Goal: Task Accomplishment & Management: Manage account settings

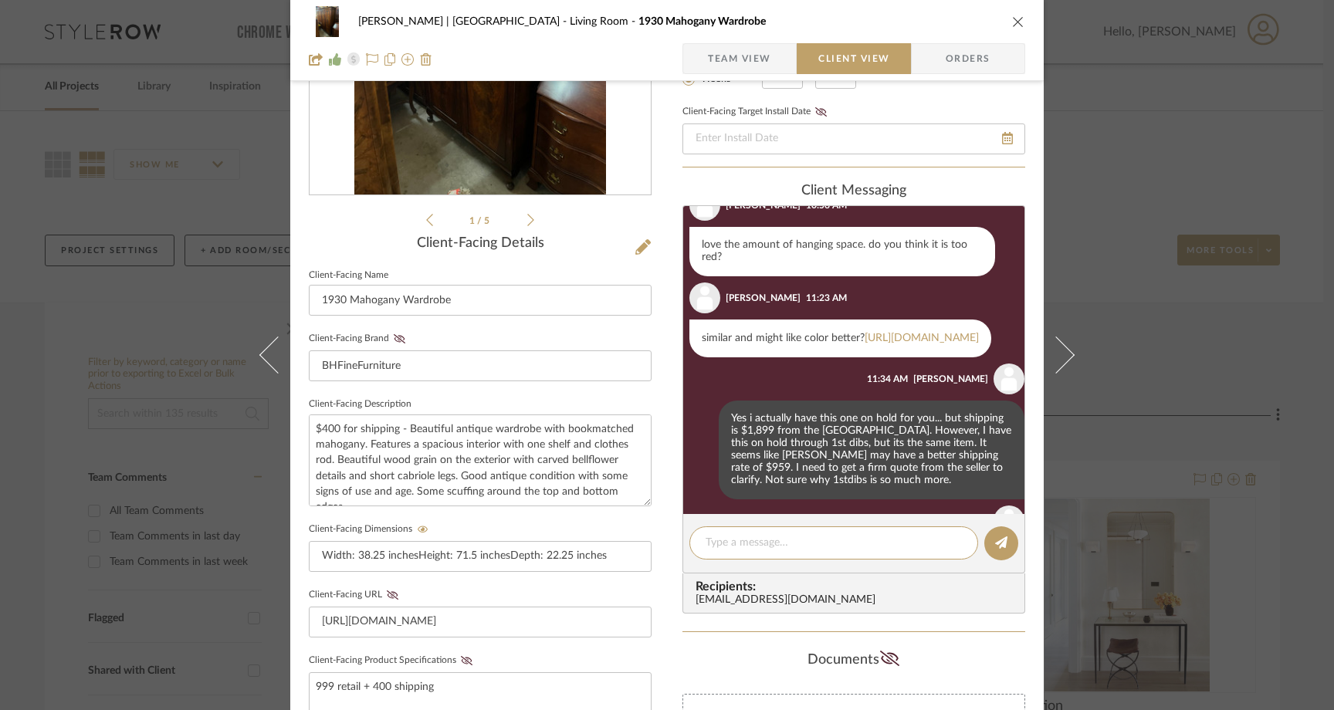
scroll to position [376, 0]
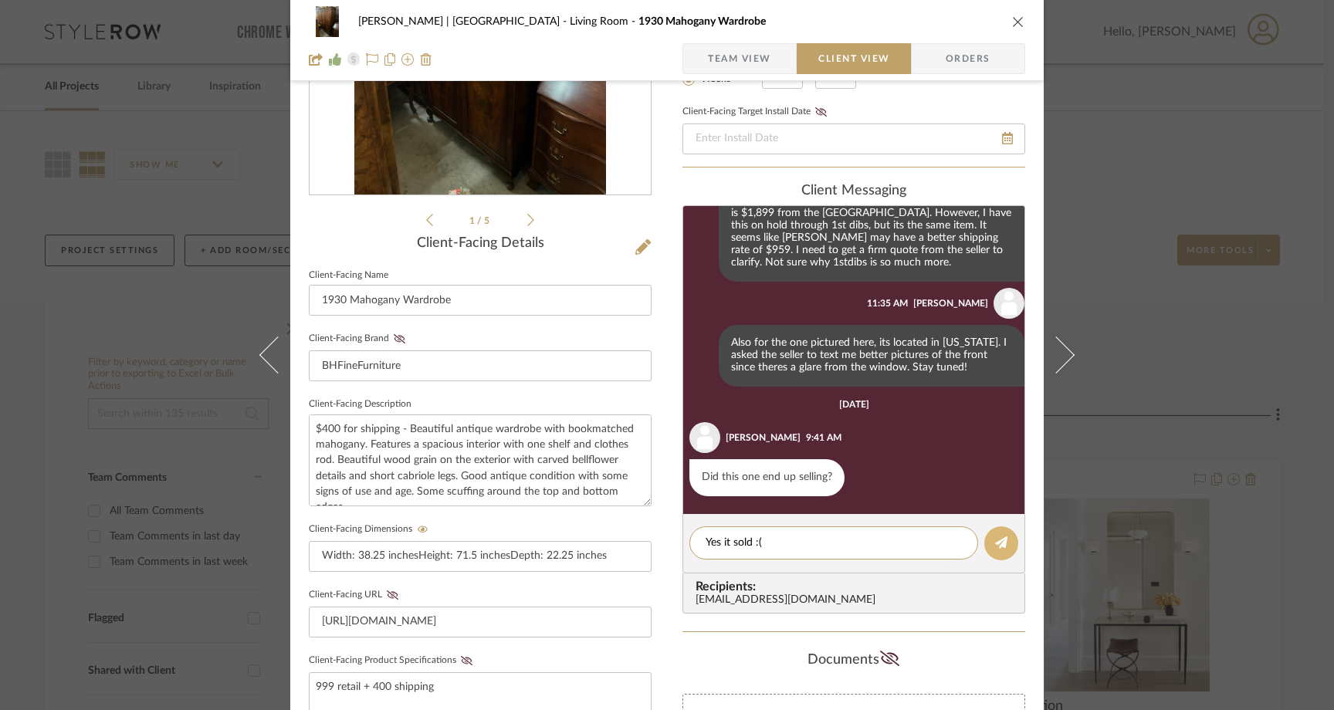
type textarea "Yes it sold :("
click at [1004, 550] on button at bounding box center [1002, 544] width 34 height 34
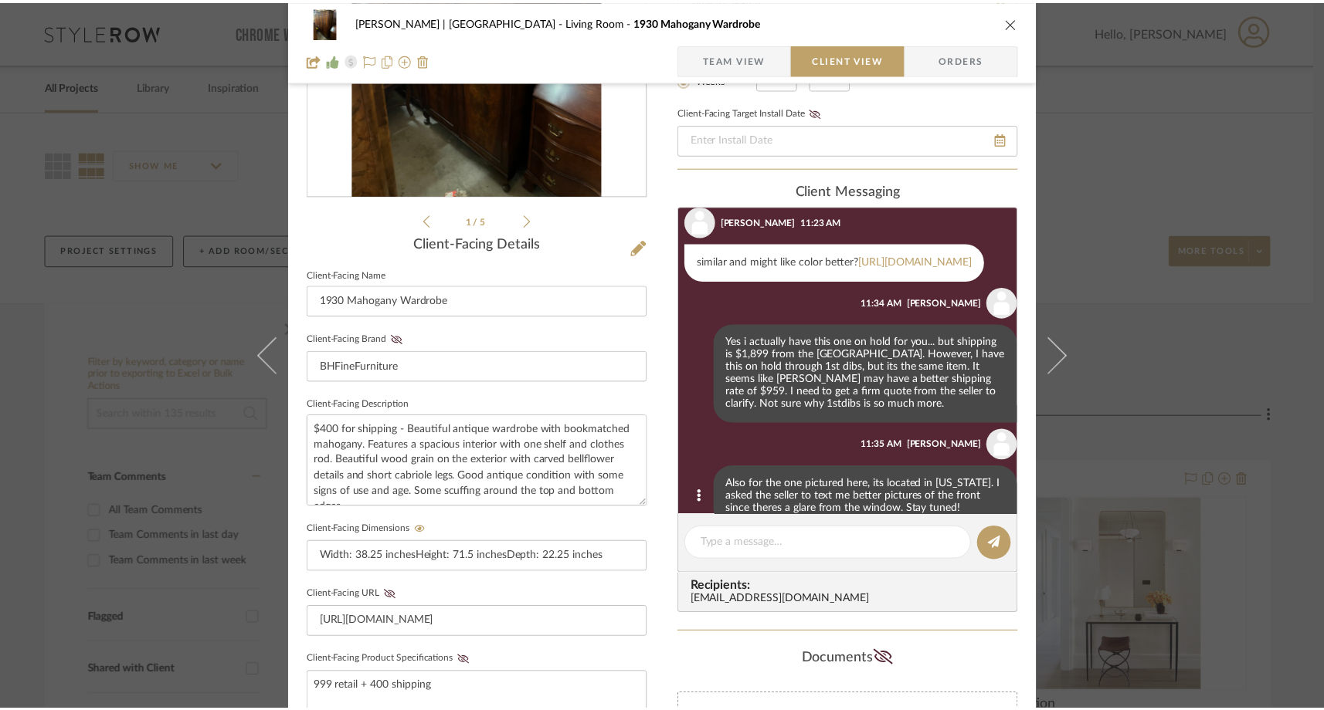
scroll to position [205, 0]
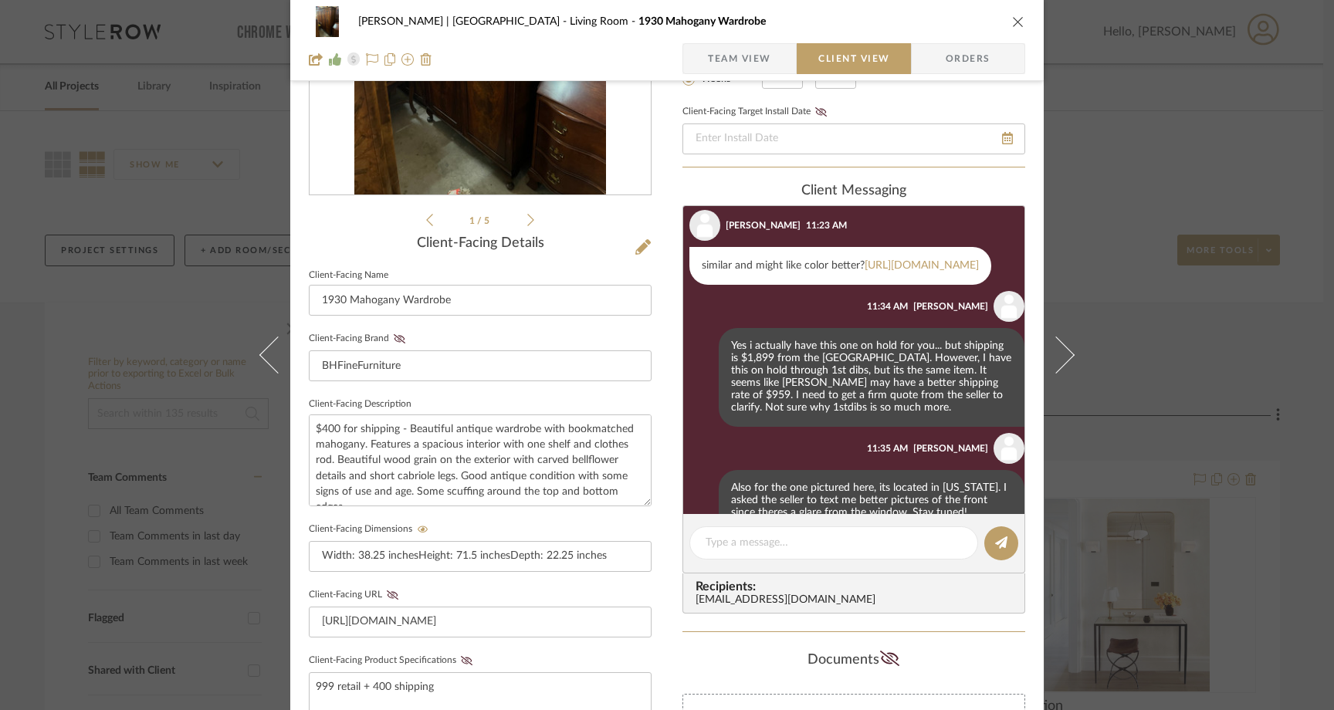
click at [1017, 19] on icon "close" at bounding box center [1018, 21] width 12 height 12
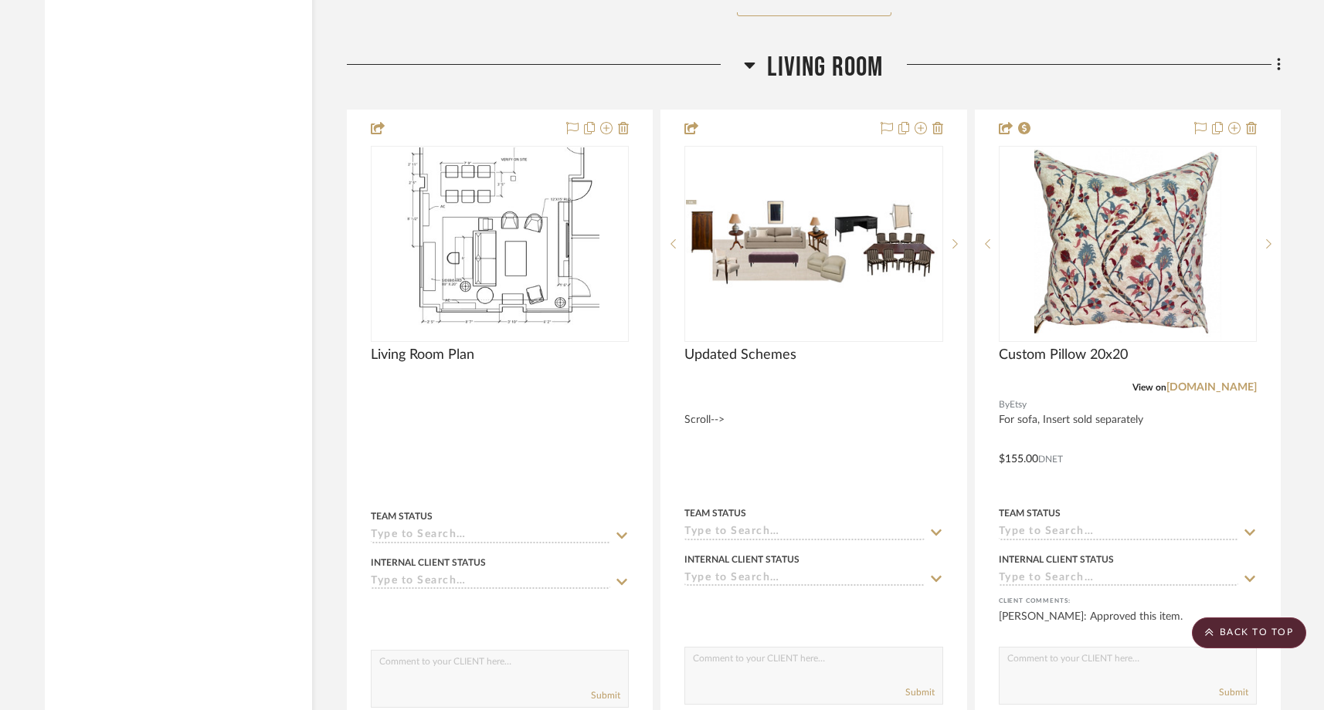
scroll to position [4734, 0]
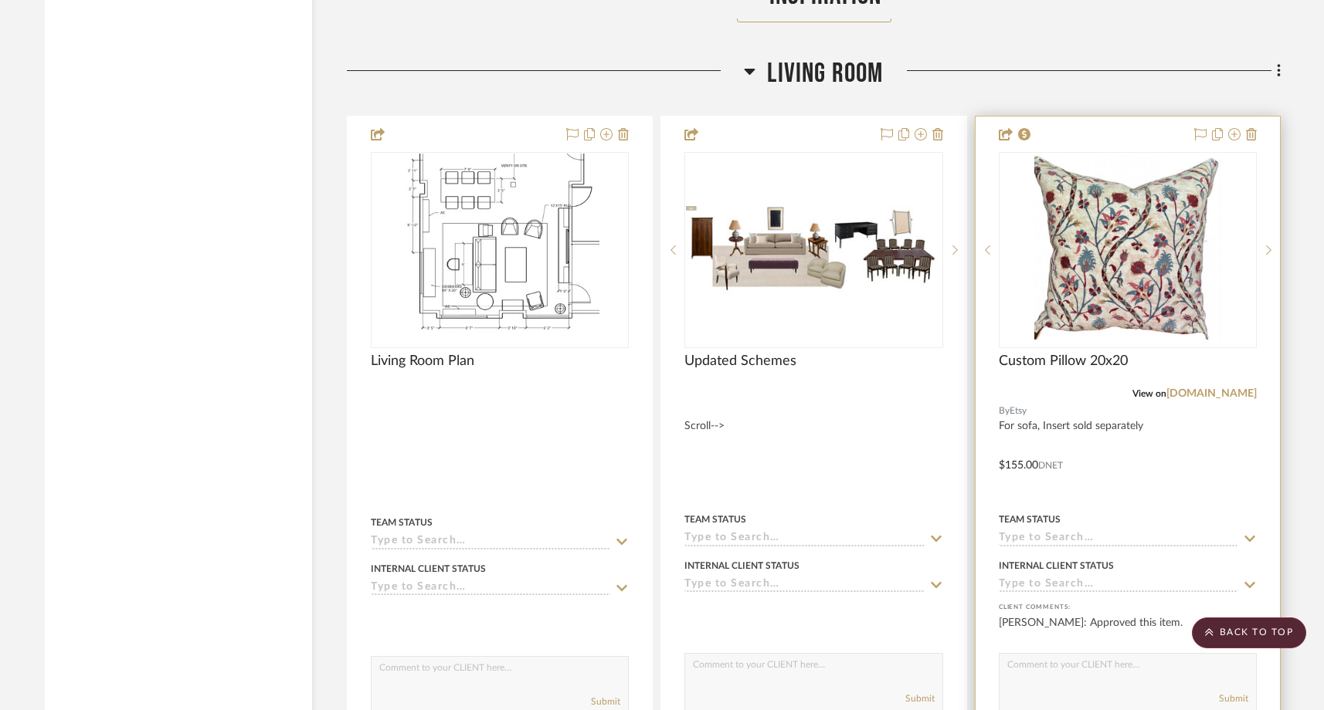
click at [1033, 532] on input at bounding box center [1117, 539] width 239 height 15
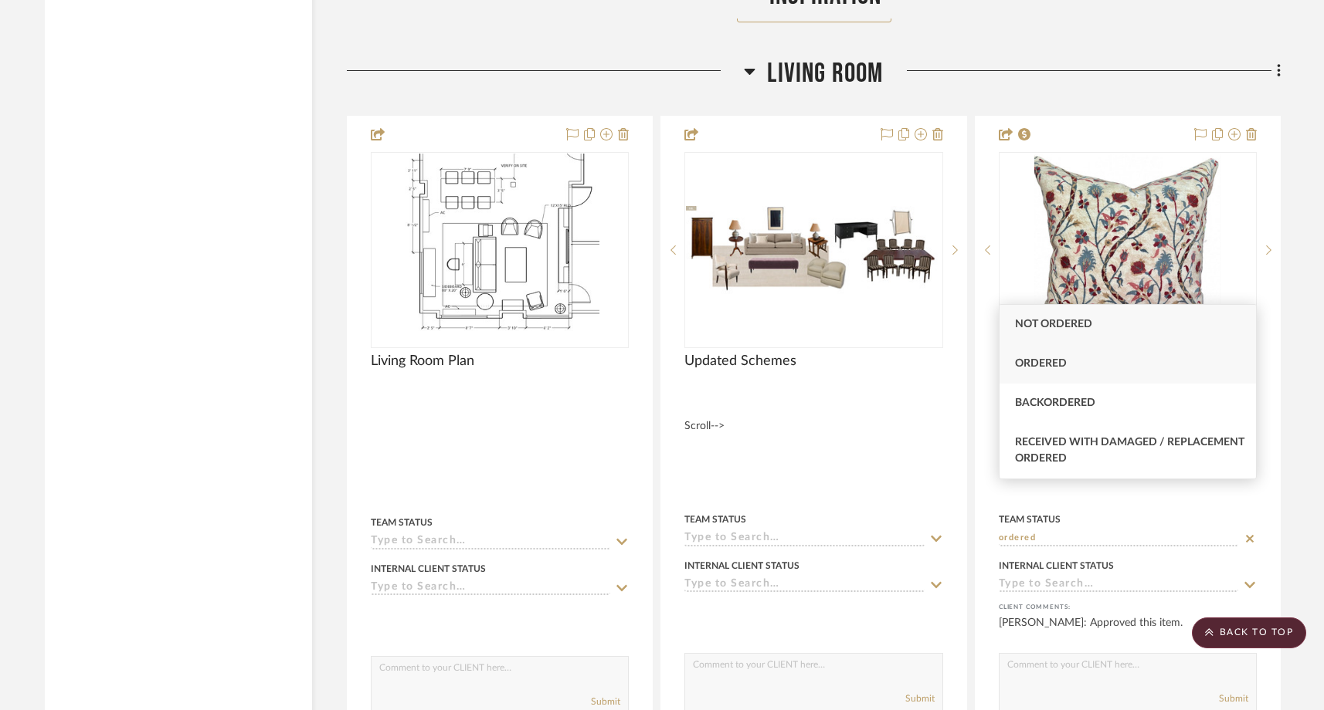
type input "ordered"
click at [1045, 369] on span "Ordered" at bounding box center [1041, 363] width 52 height 11
type input "8/14/2025"
type input "Ordered"
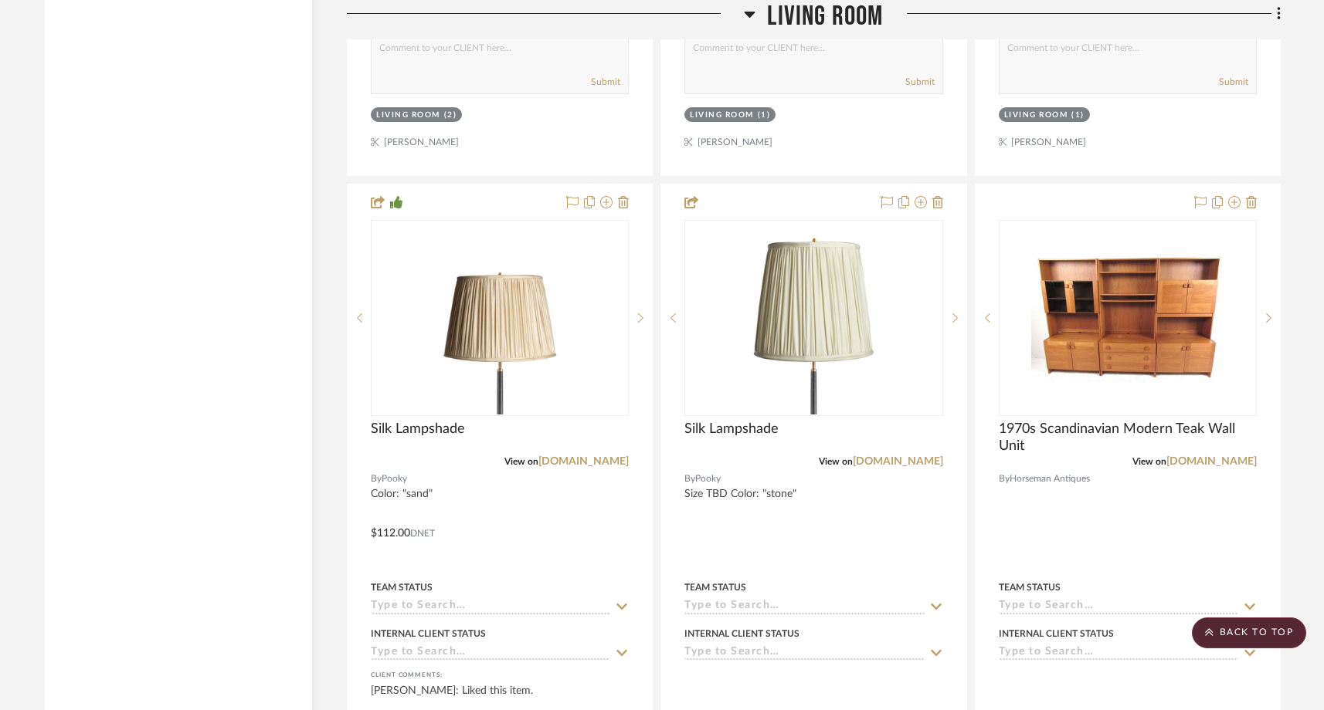
scroll to position [6758, 0]
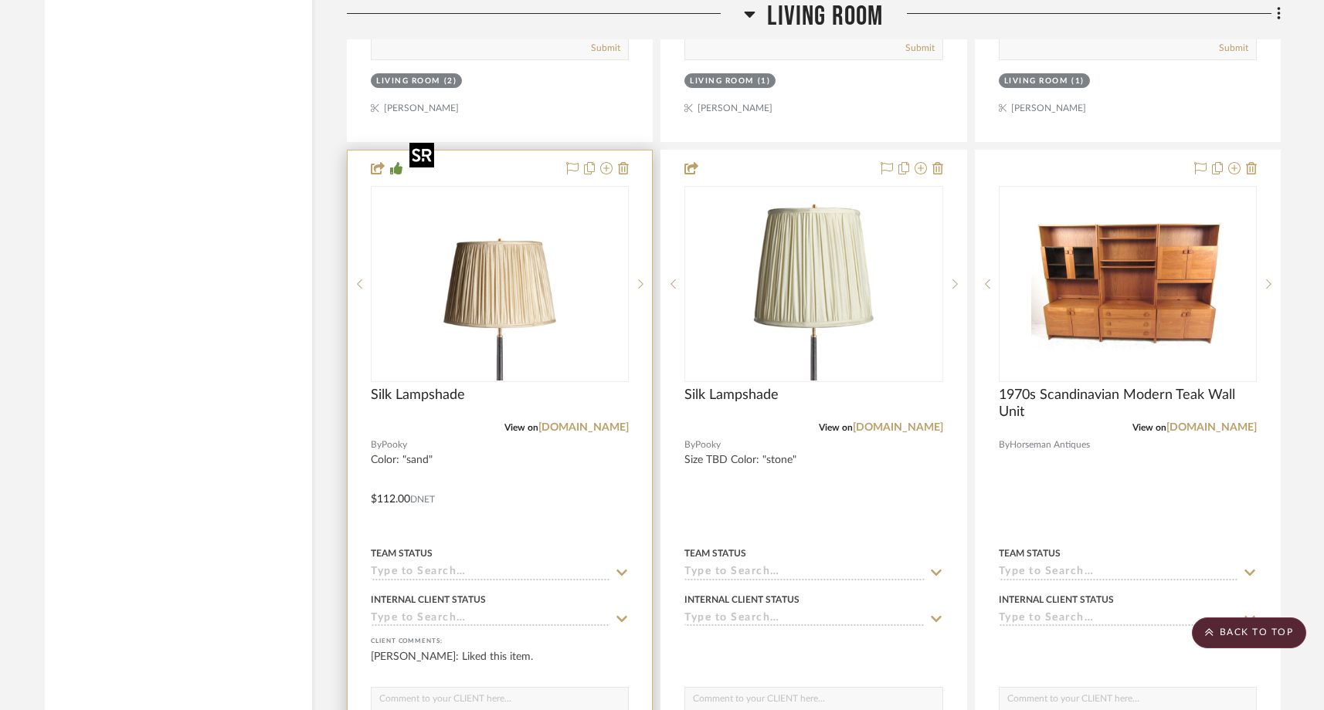
click at [552, 283] on img "0" at bounding box center [499, 284] width 193 height 193
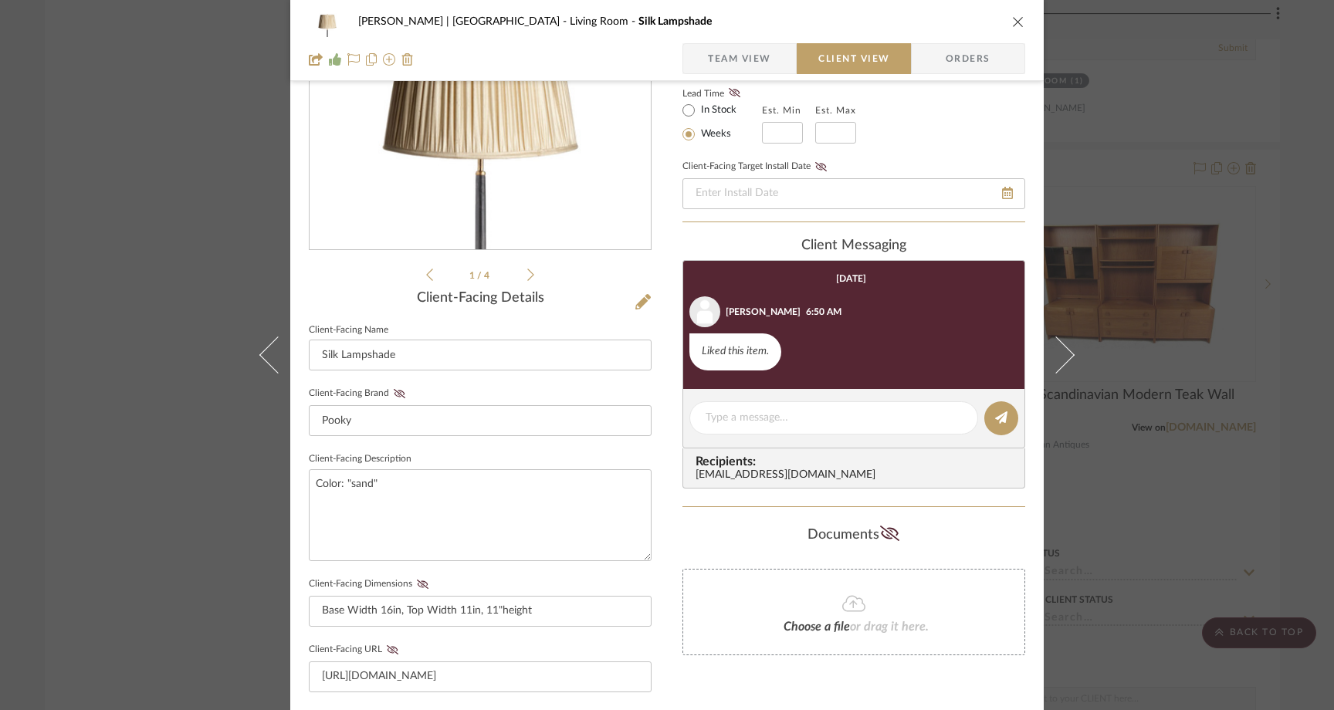
scroll to position [276, 0]
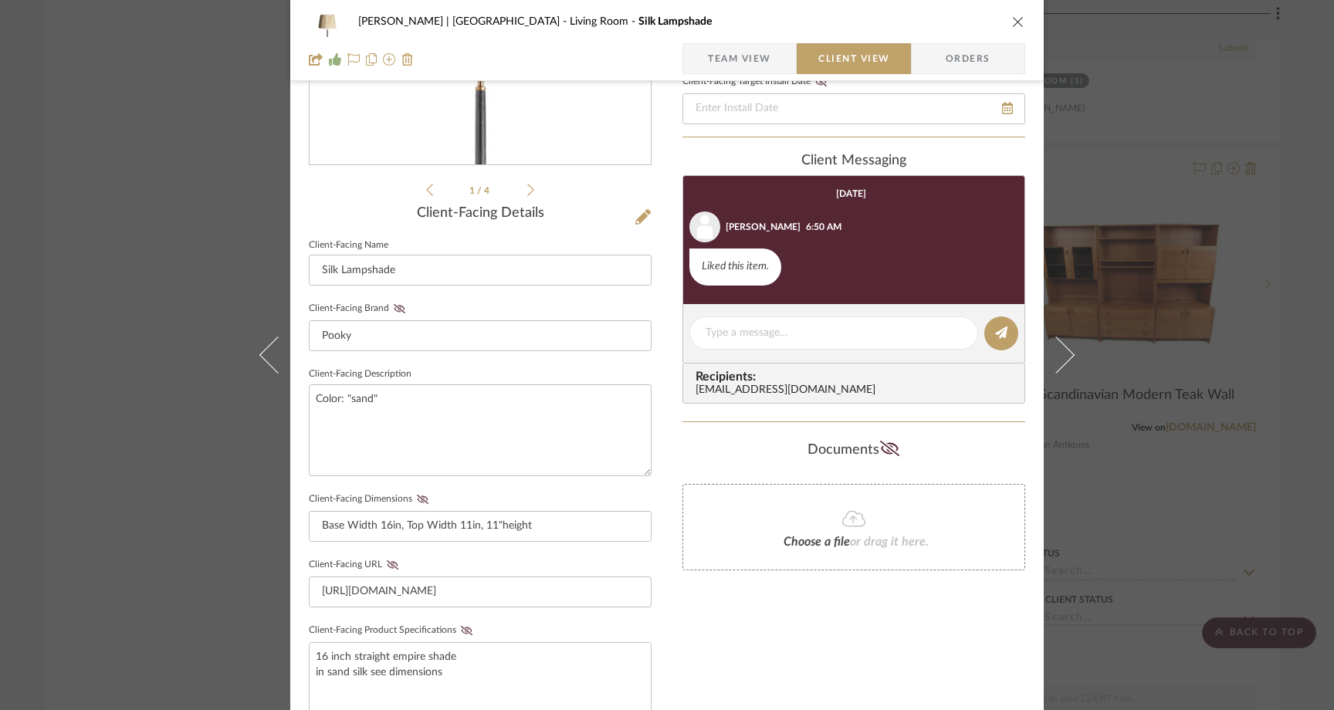
click at [181, 222] on div "Ferree | Brooklyn Heights Living Room Silk Lampshade Team View Client View Orde…" at bounding box center [667, 355] width 1334 height 710
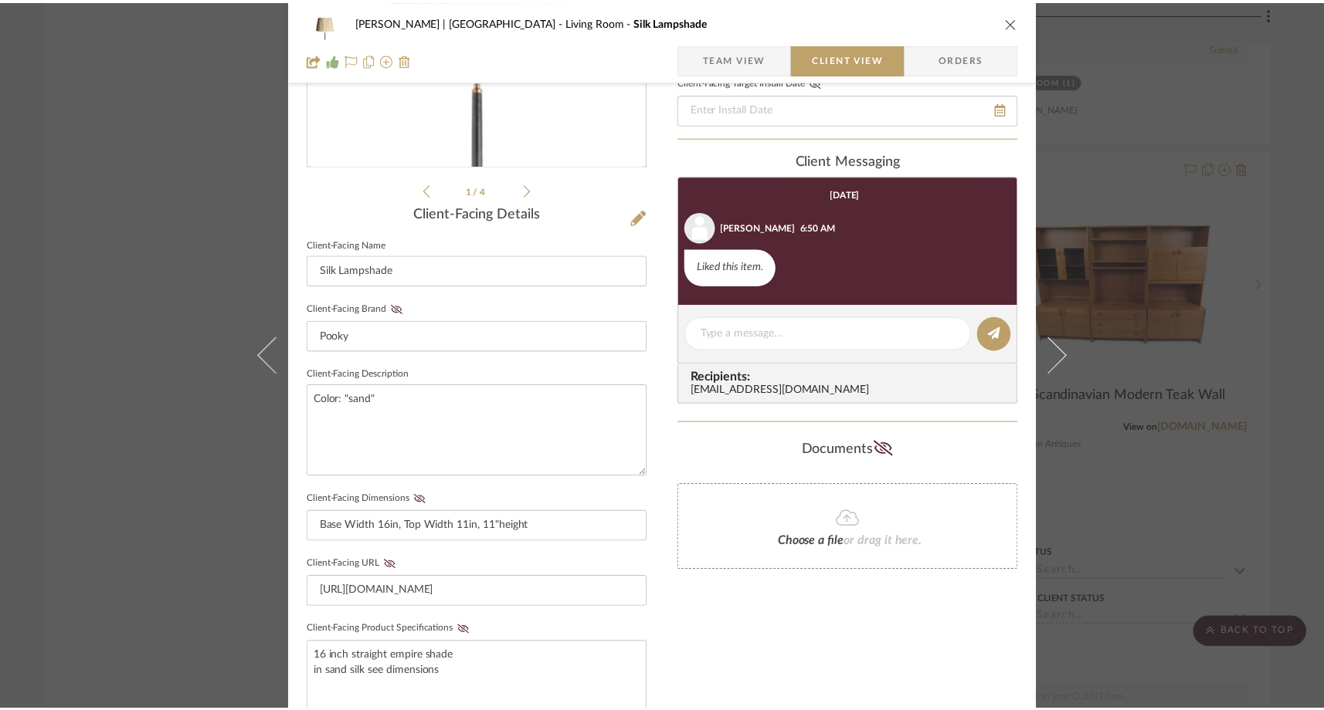
scroll to position [6758, 0]
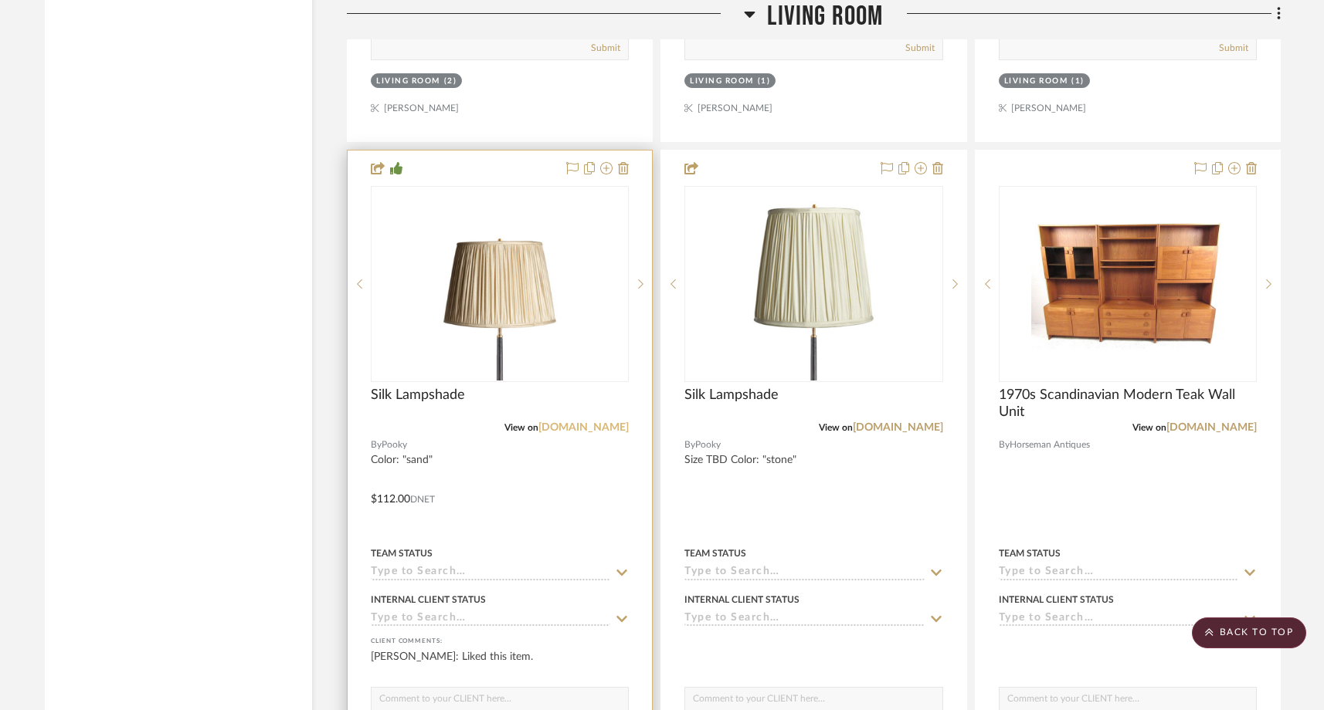
click at [592, 422] on link "us.pooky.com" at bounding box center [583, 427] width 90 height 11
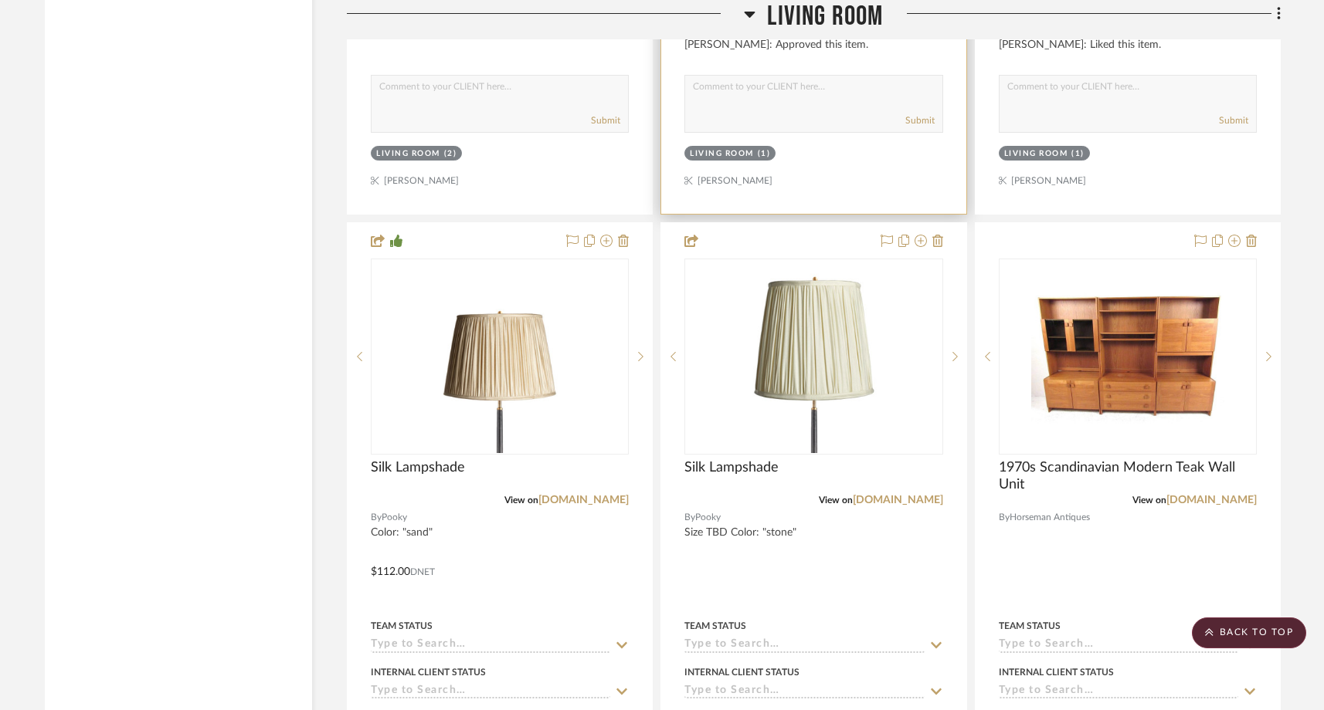
scroll to position [6622, 0]
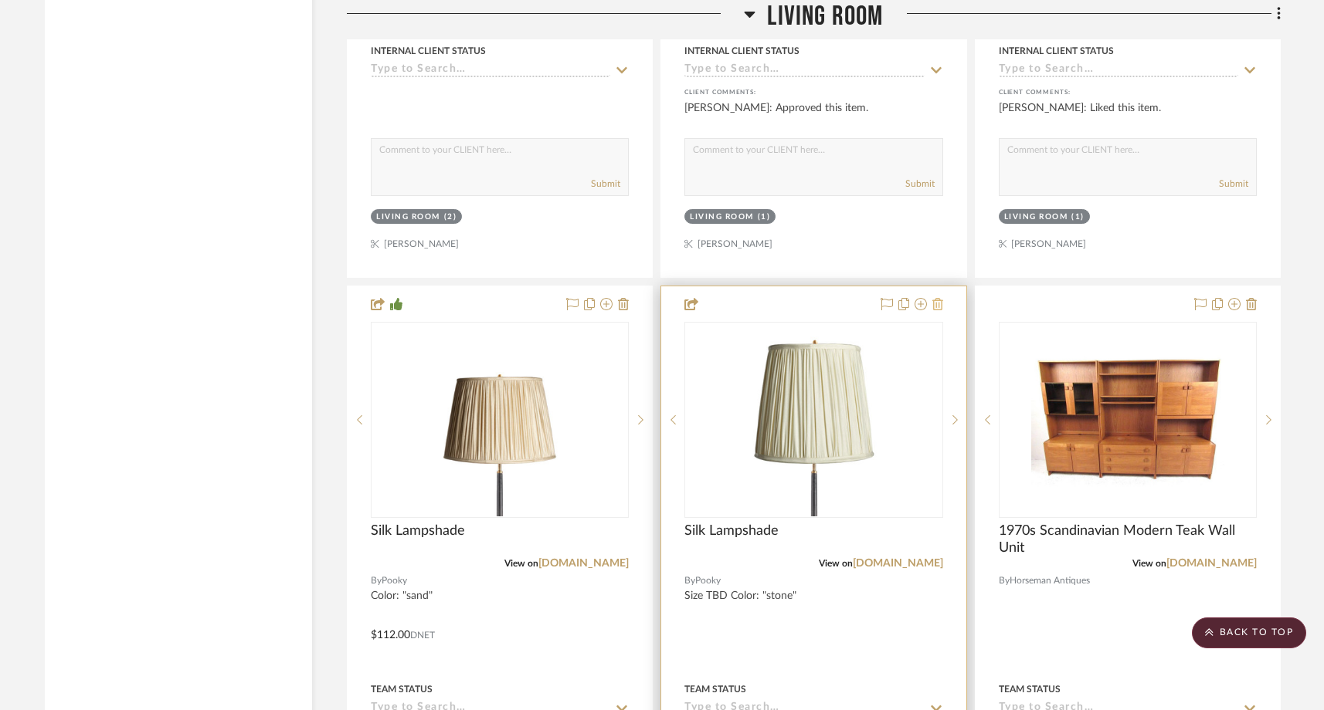
click at [934, 298] on icon at bounding box center [937, 304] width 11 height 12
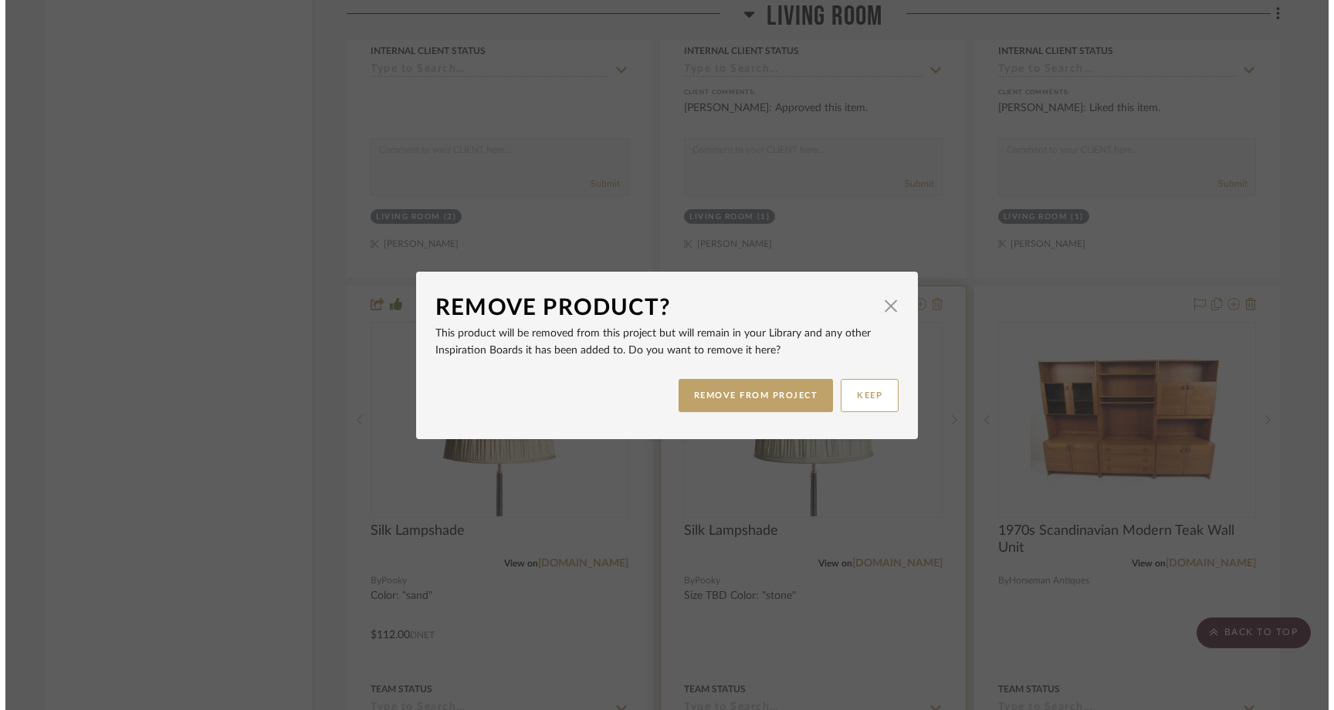
scroll to position [0, 0]
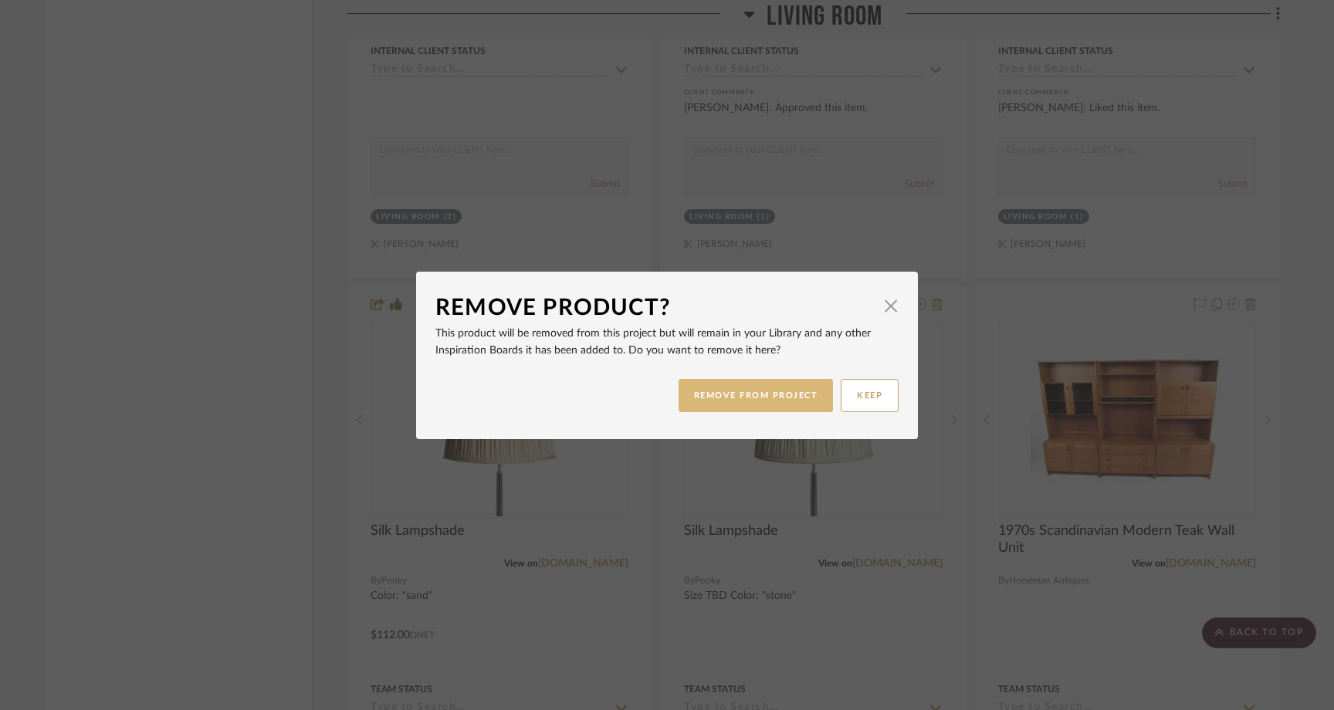
click at [797, 387] on button "REMOVE FROM PROJECT" at bounding box center [756, 395] width 155 height 33
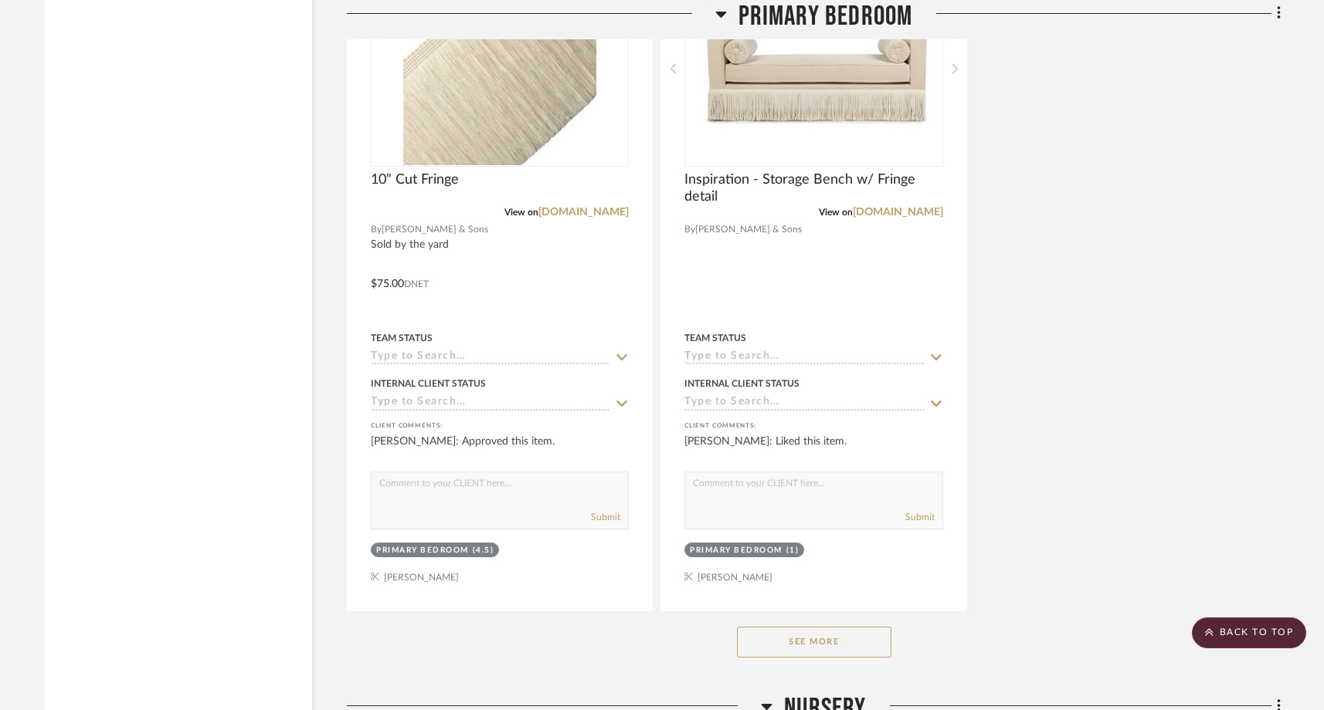
scroll to position [19164, 0]
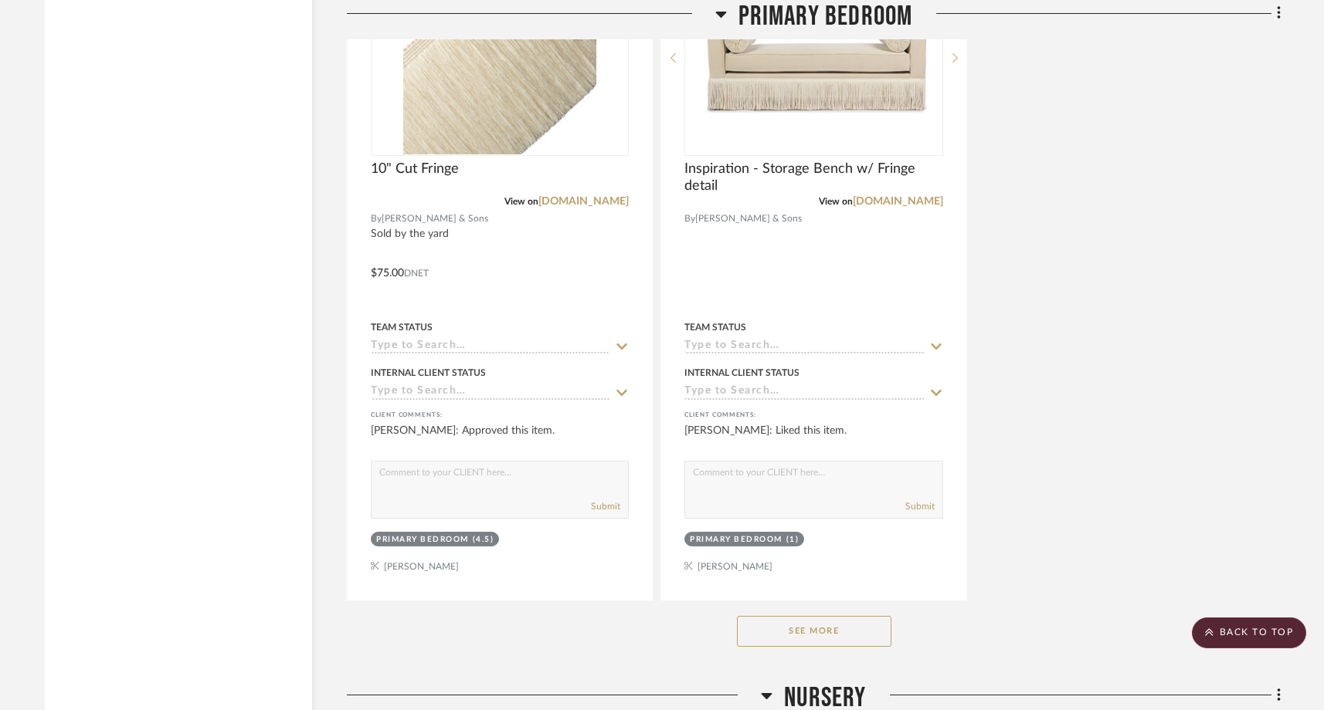
click at [768, 616] on button "See More" at bounding box center [814, 631] width 154 height 31
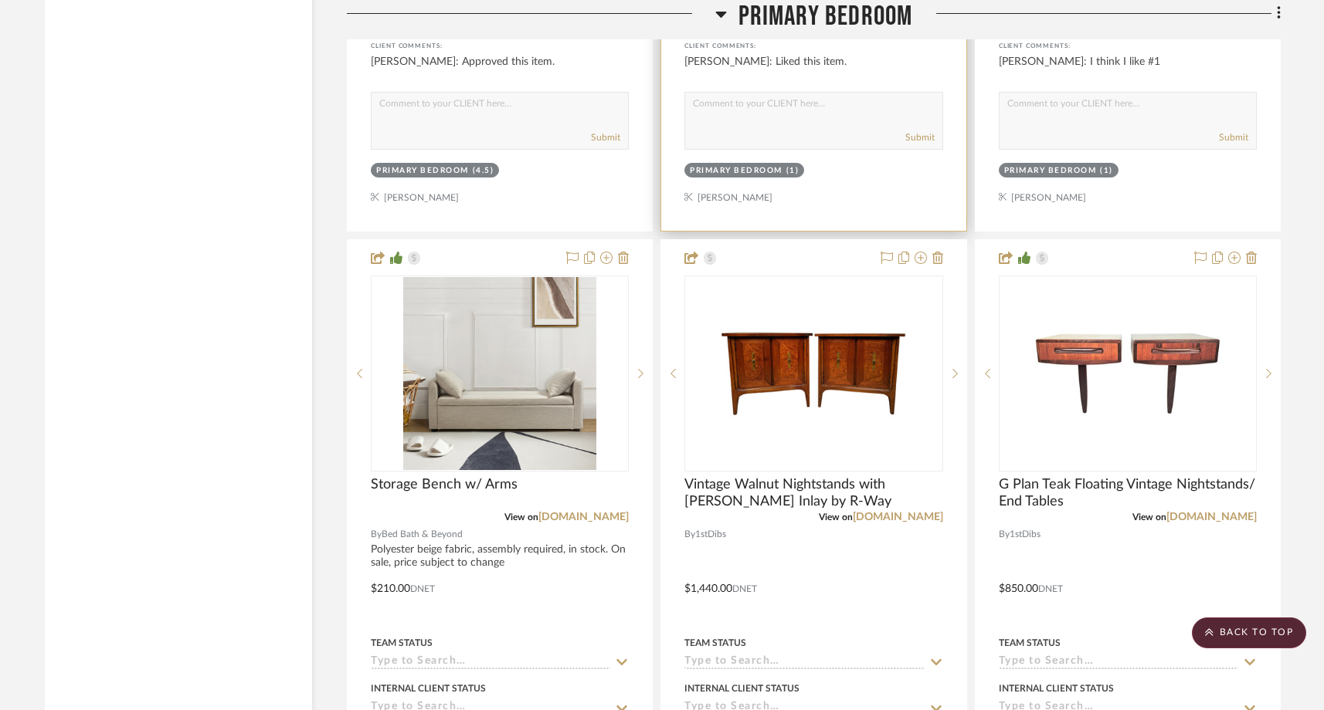
scroll to position [19551, 0]
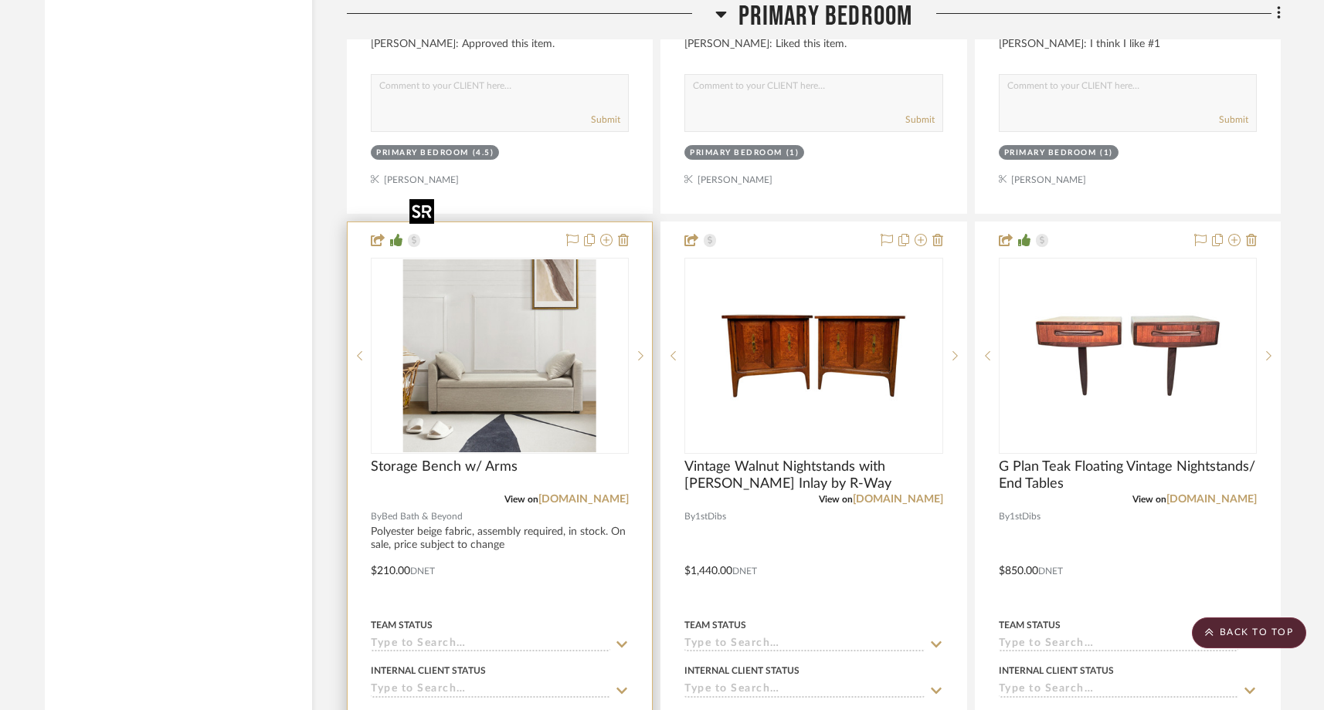
click at [0, 0] on img at bounding box center [0, 0] width 0 height 0
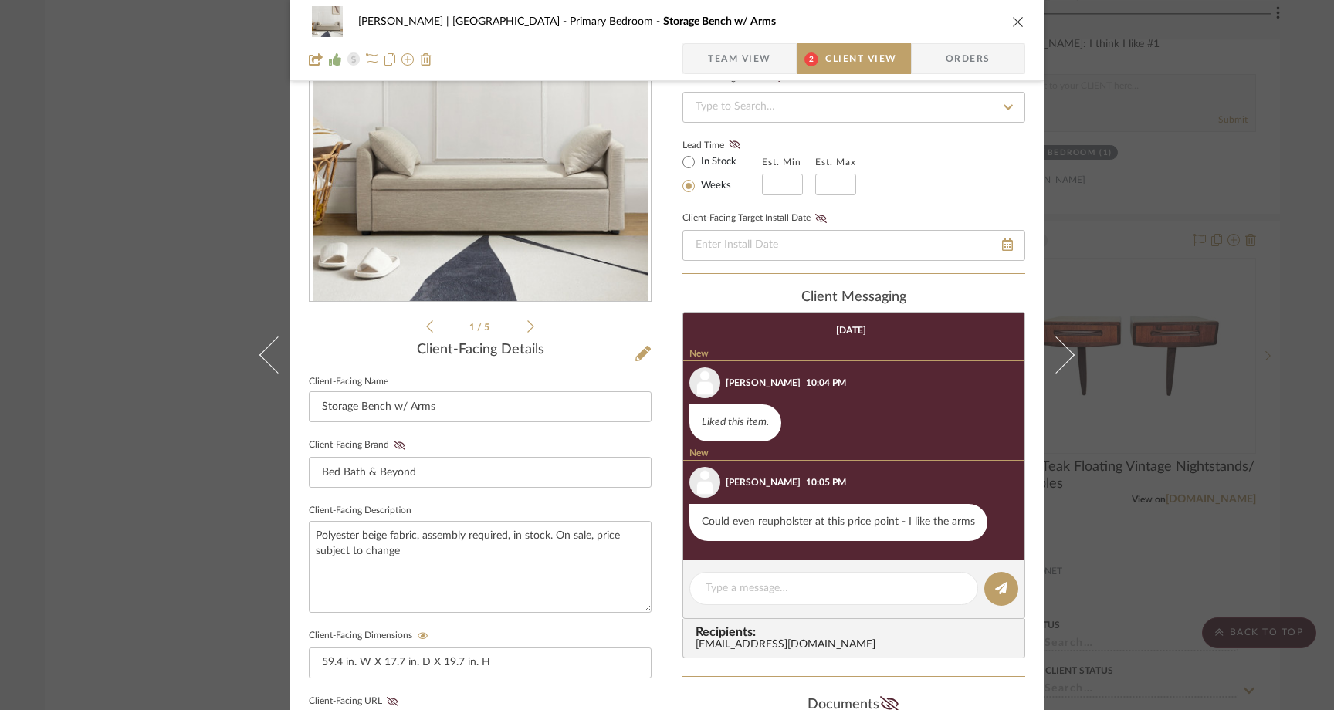
scroll to position [84, 0]
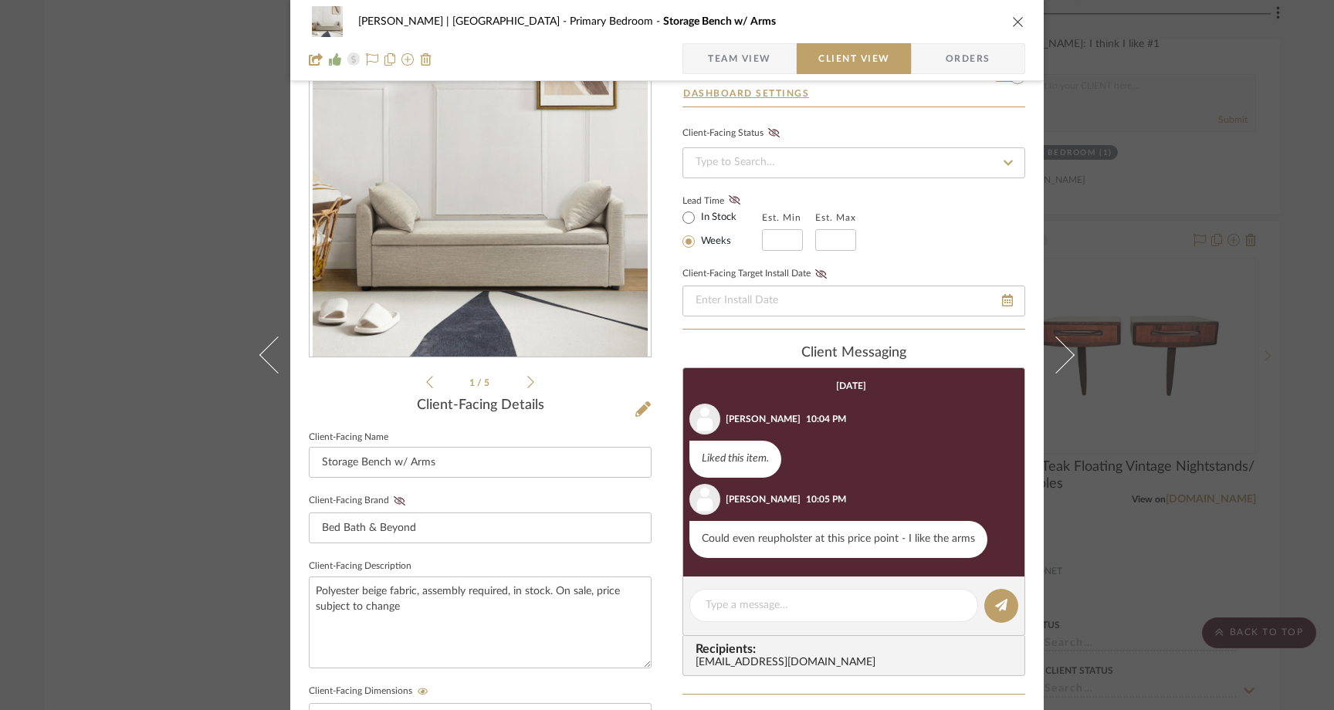
click at [426, 384] on icon at bounding box center [429, 382] width 7 height 14
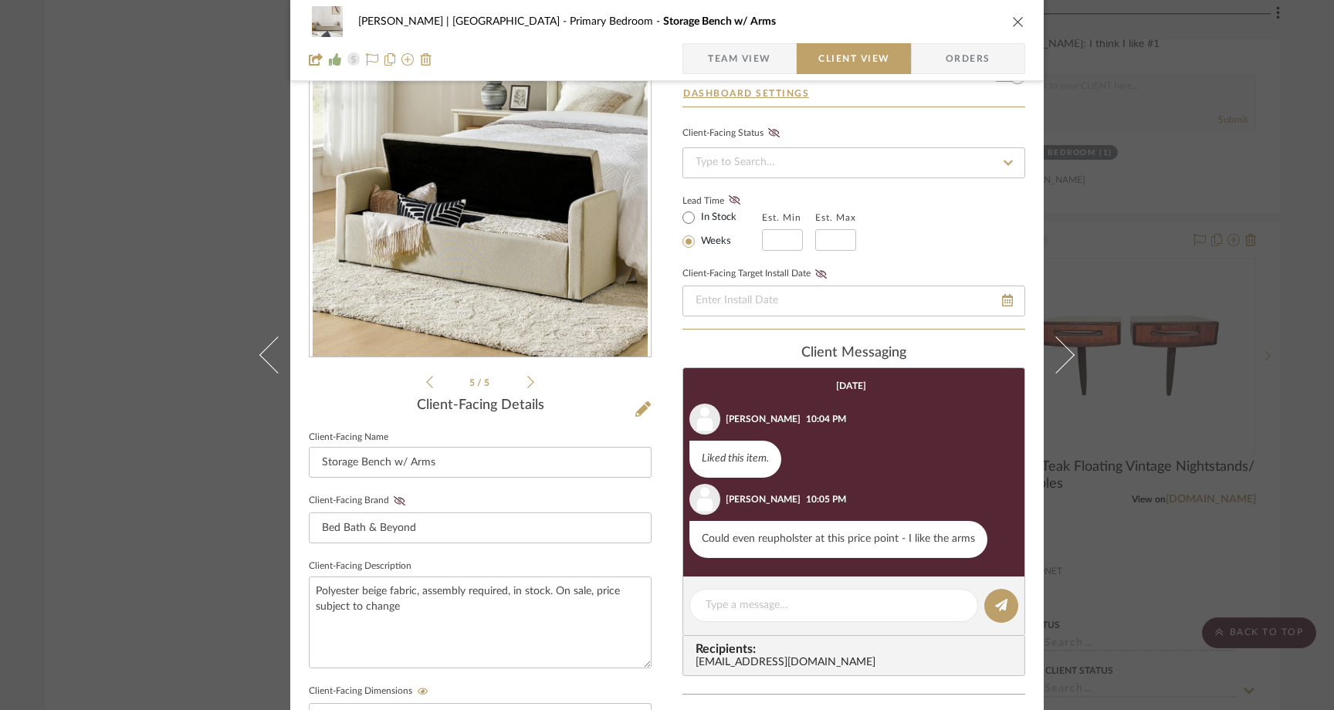
click at [154, 256] on div "Ferree | Brooklyn Heights Primary Bedroom Storage Bench w/ Arms Team View Clien…" at bounding box center [667, 355] width 1334 height 710
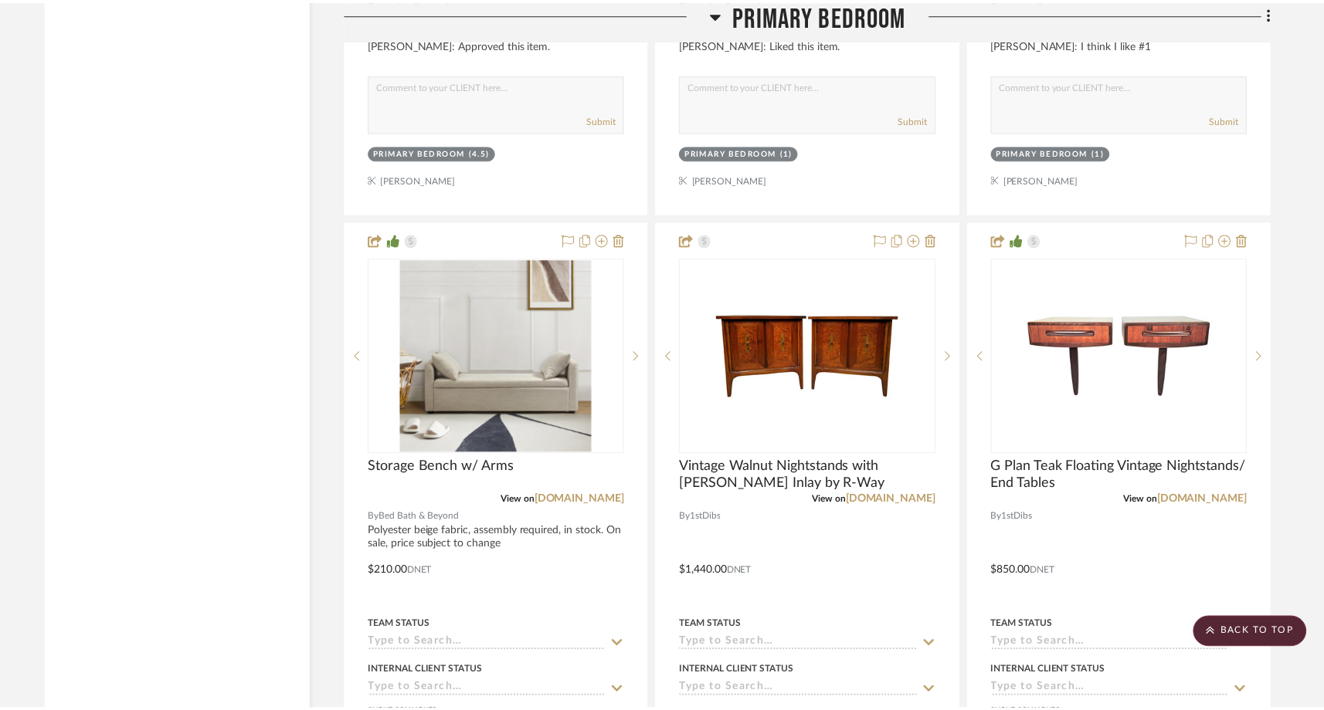
scroll to position [19551, 0]
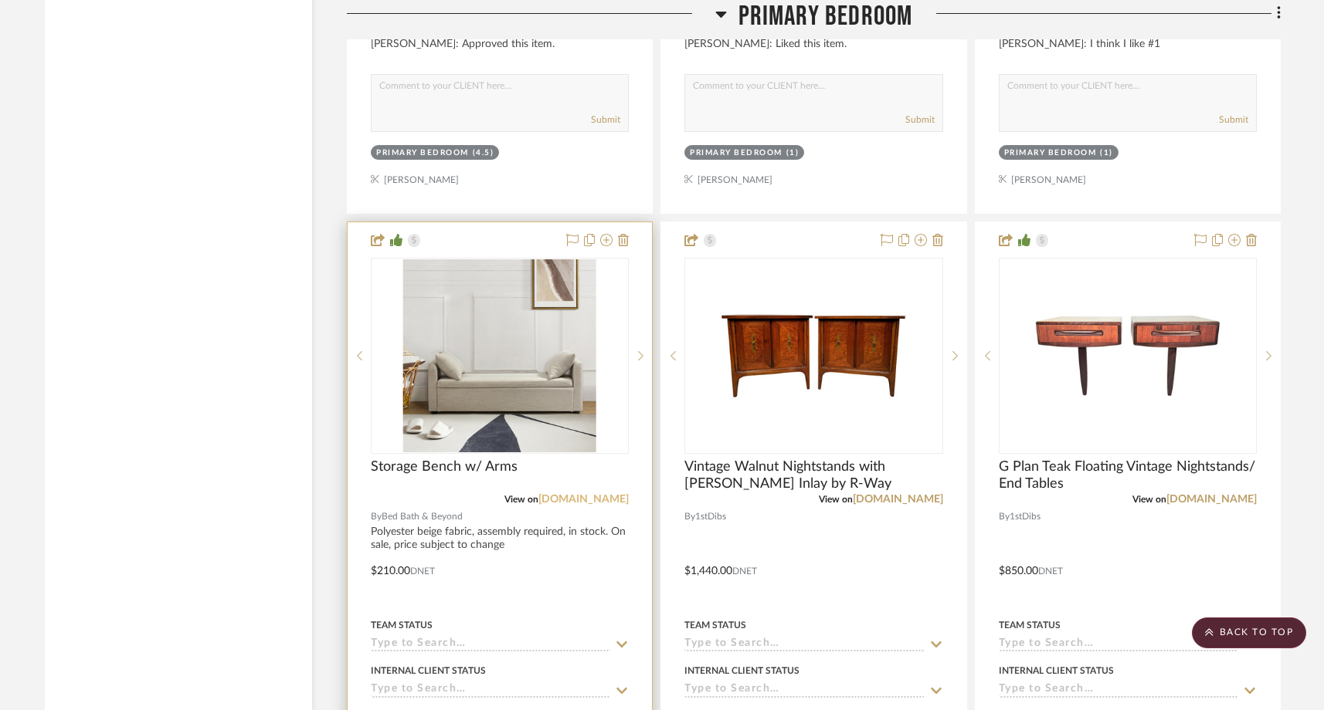
click at [544, 494] on link "bedbathandbeyond.com" at bounding box center [583, 499] width 90 height 11
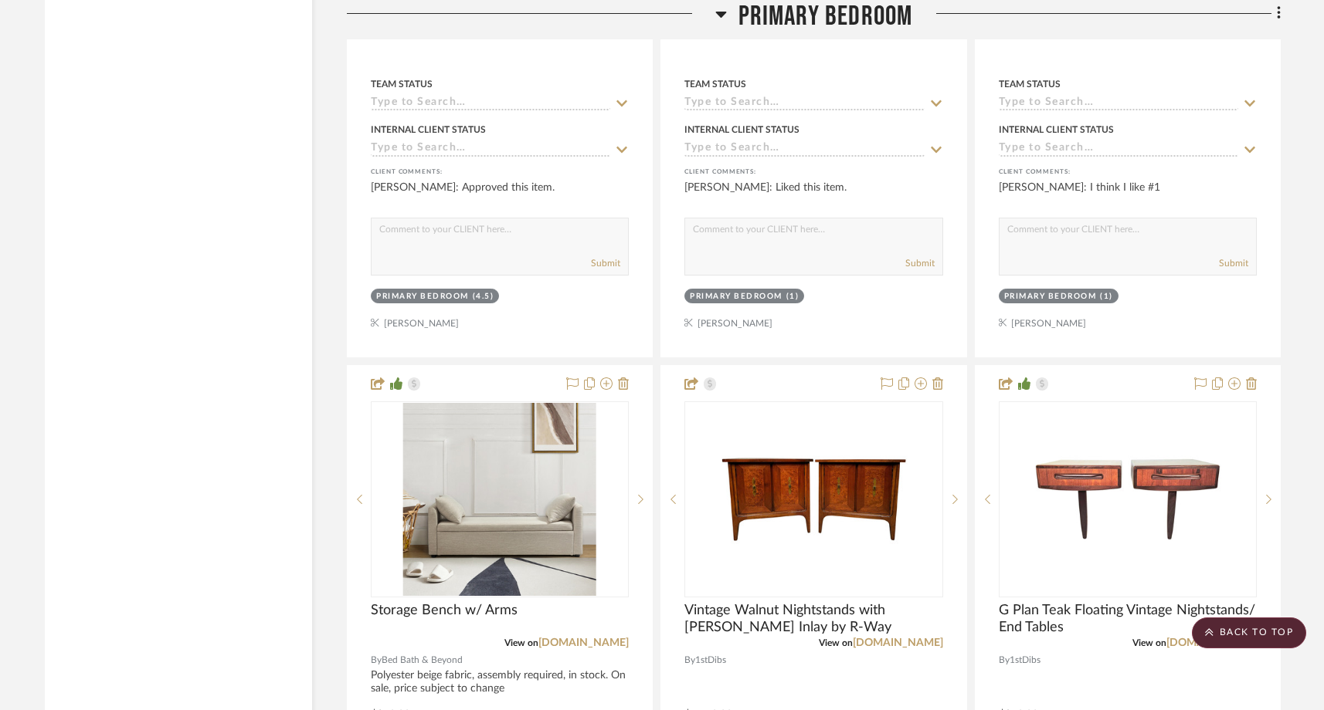
scroll to position [19410, 0]
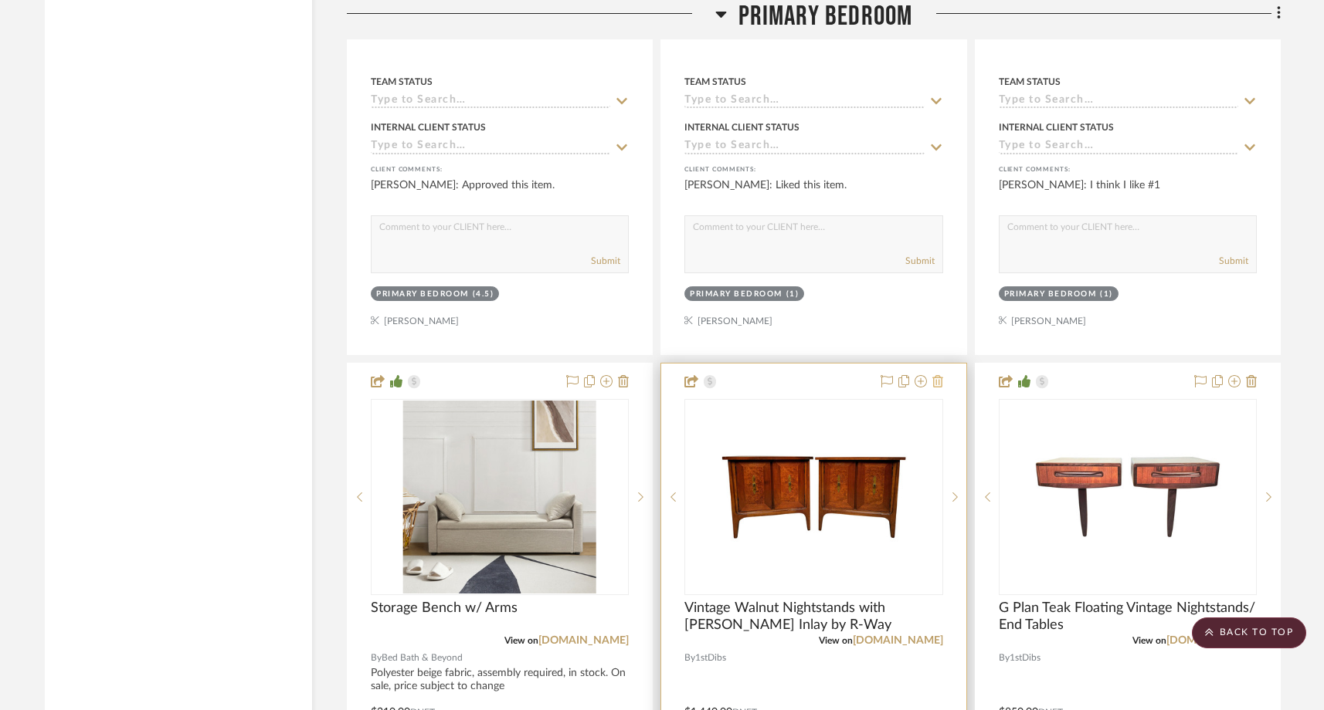
click at [934, 375] on icon at bounding box center [937, 381] width 11 height 12
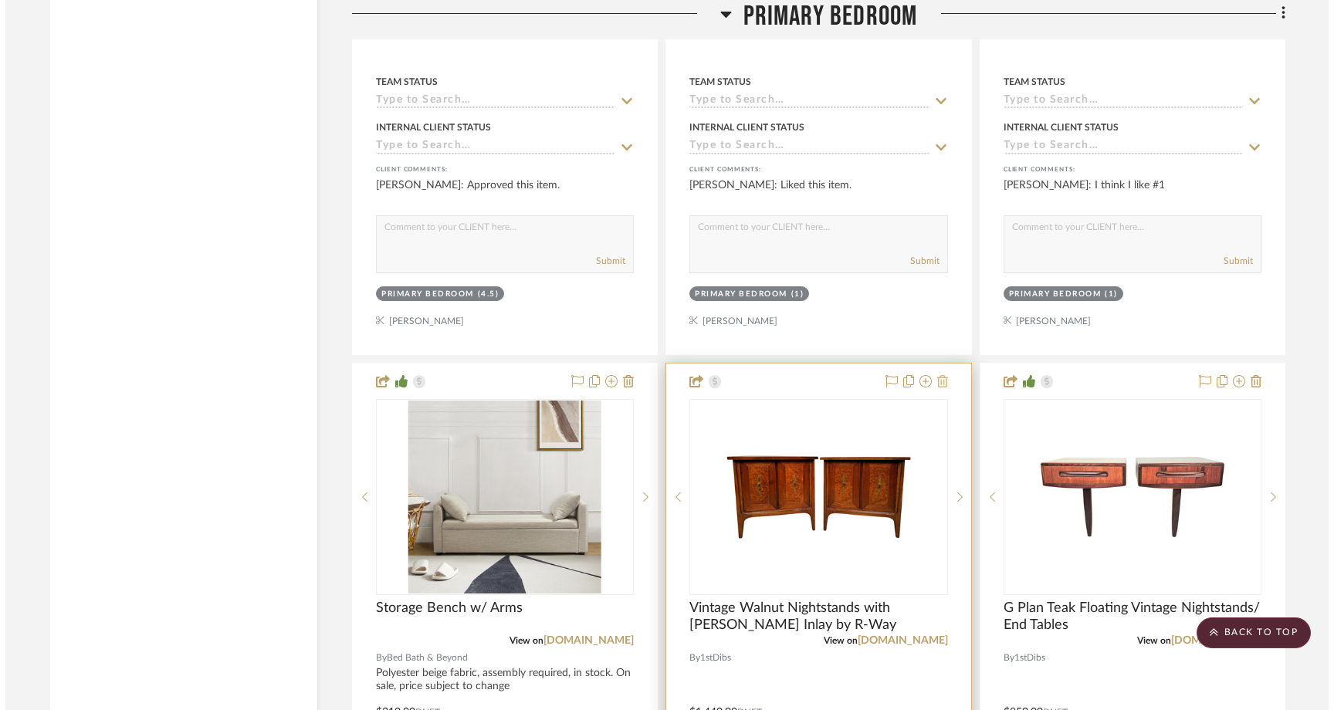
scroll to position [0, 0]
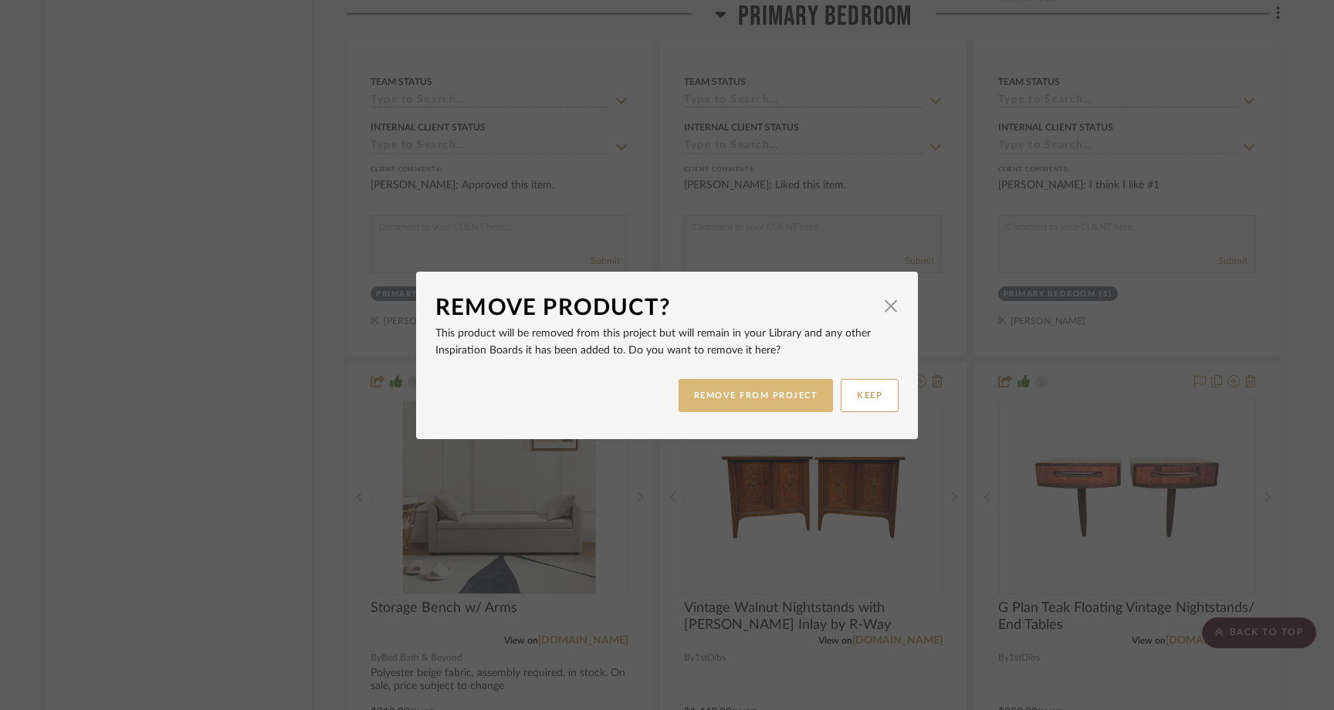
click at [802, 401] on button "REMOVE FROM PROJECT" at bounding box center [756, 395] width 155 height 33
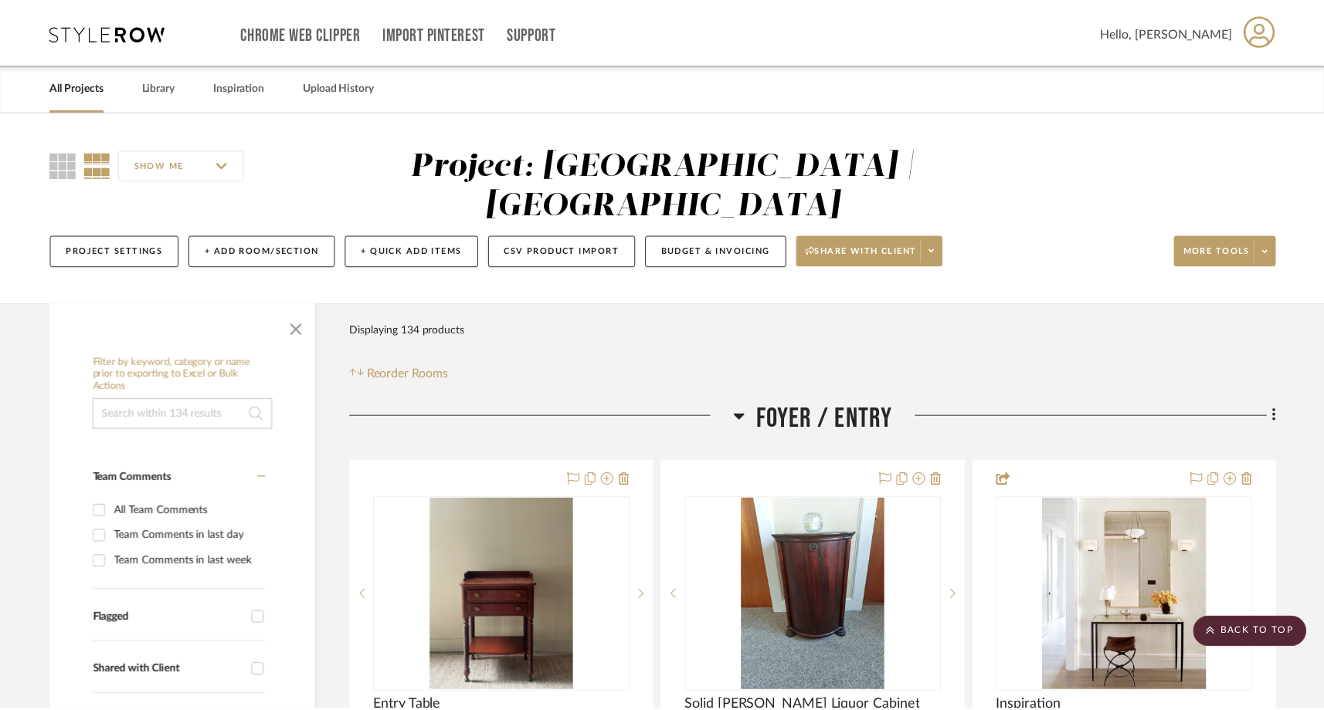
scroll to position [19410, 0]
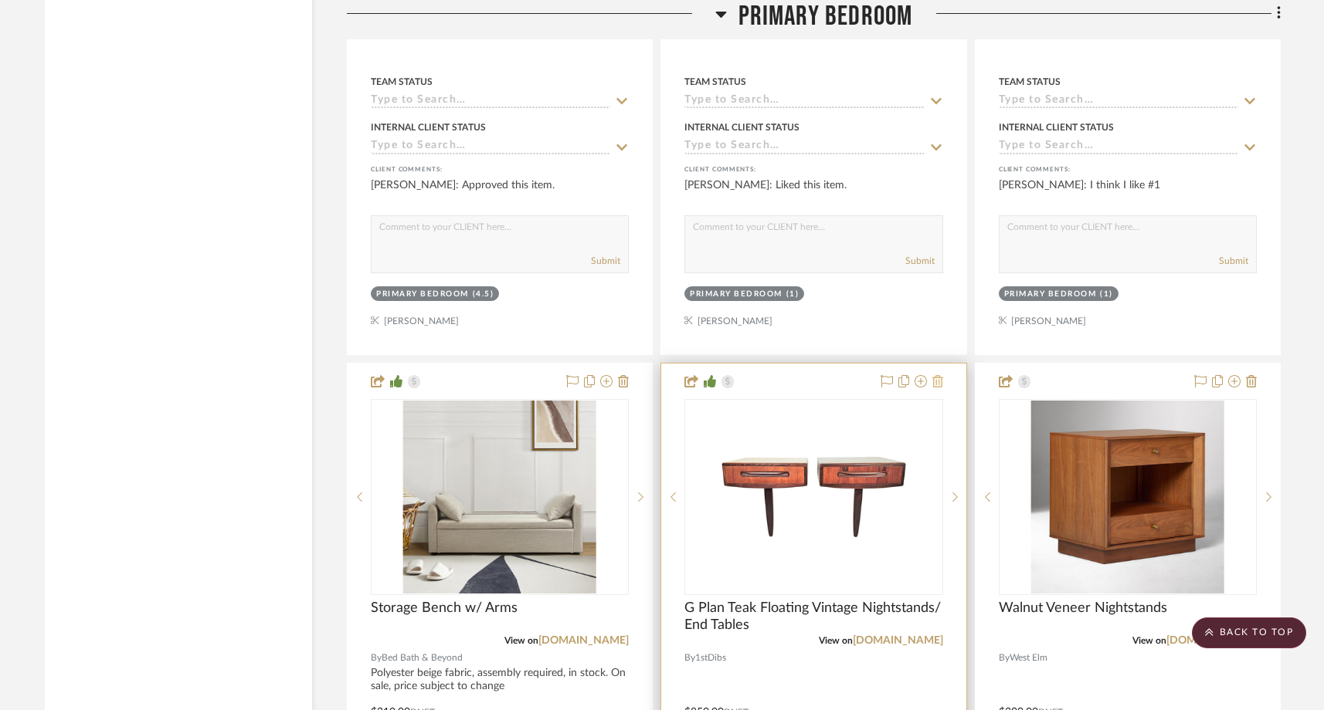
click at [940, 375] on icon at bounding box center [937, 381] width 11 height 12
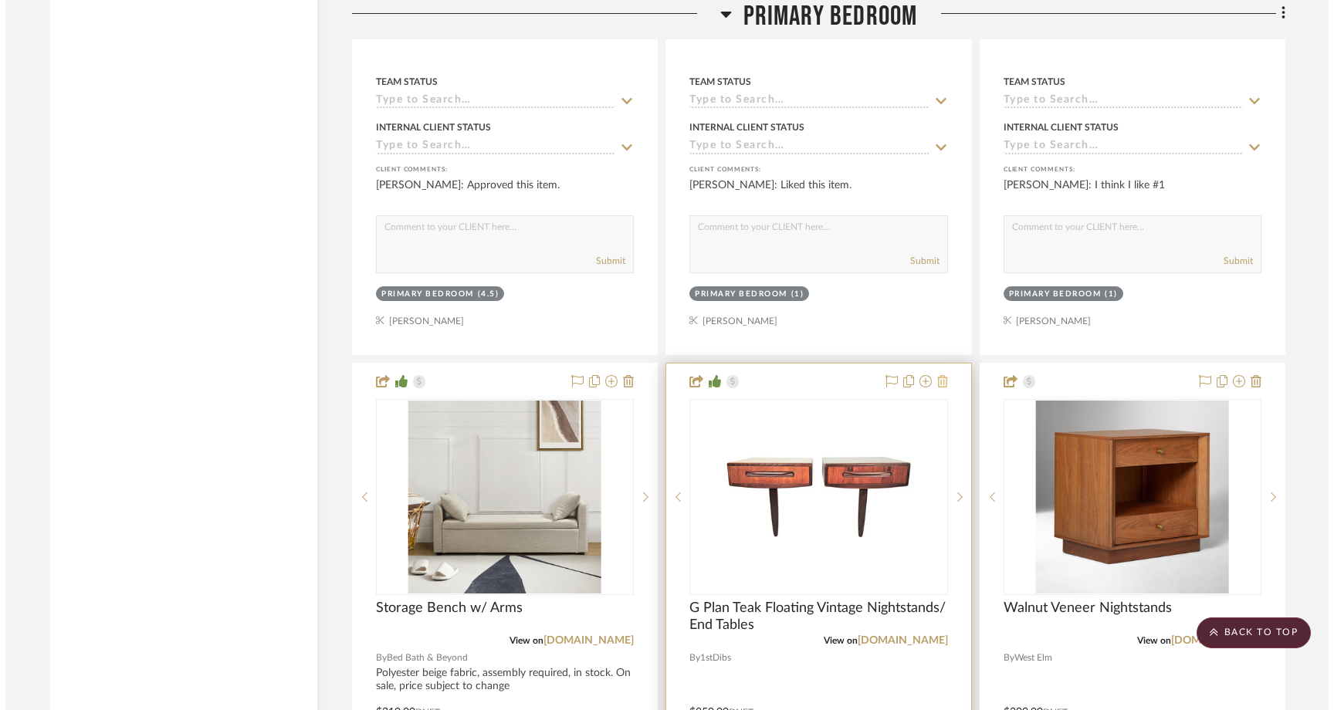
scroll to position [0, 0]
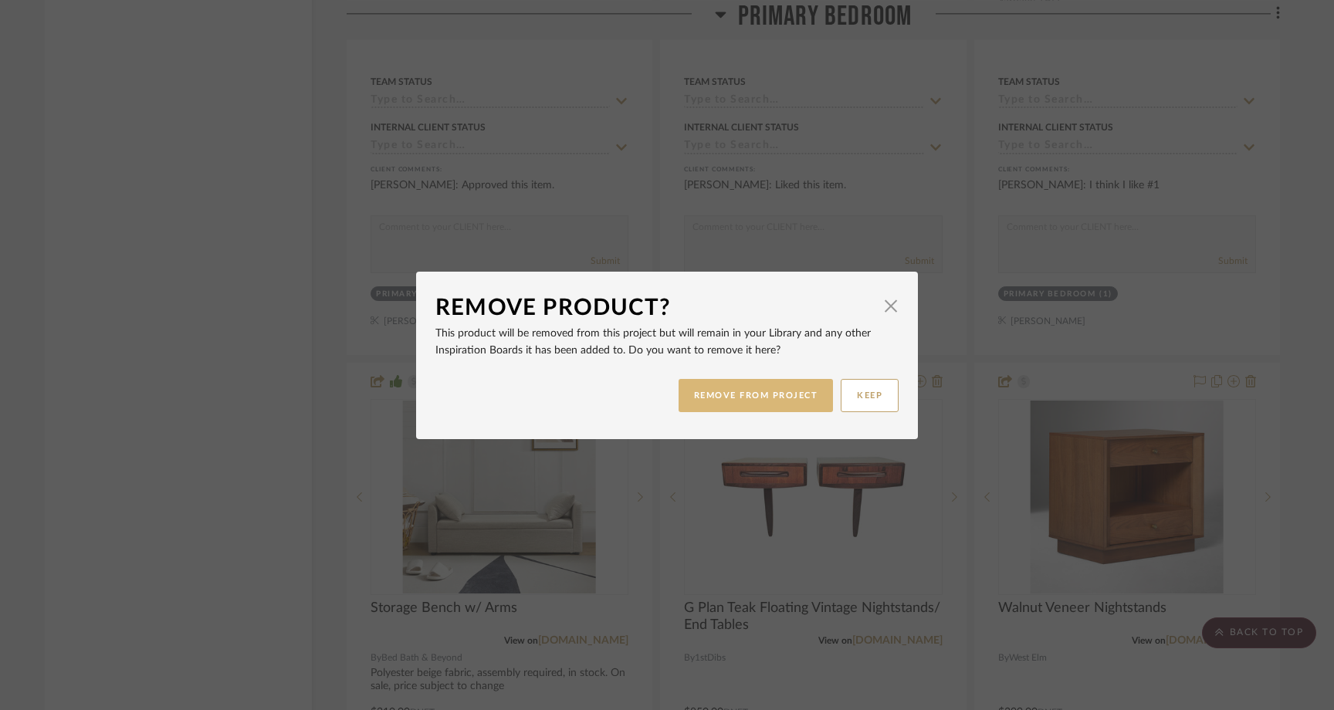
click at [797, 382] on button "REMOVE FROM PROJECT" at bounding box center [756, 395] width 155 height 33
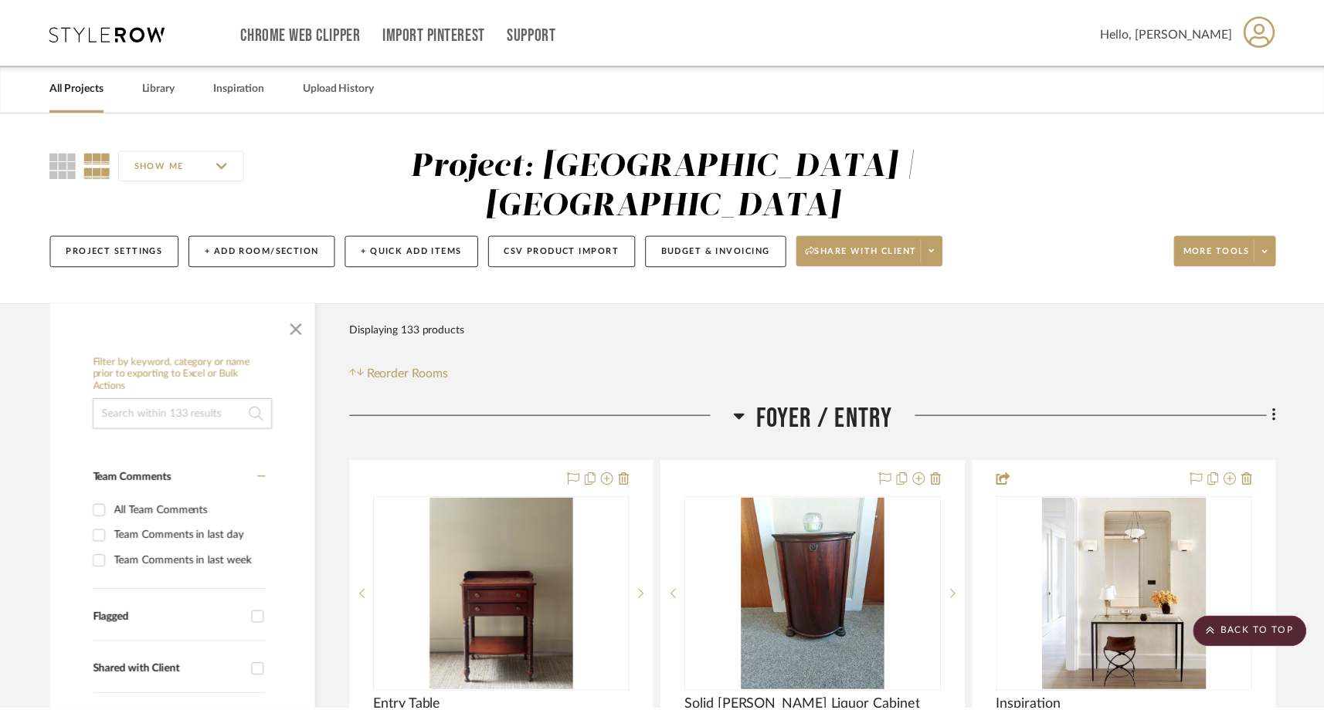
scroll to position [19410, 0]
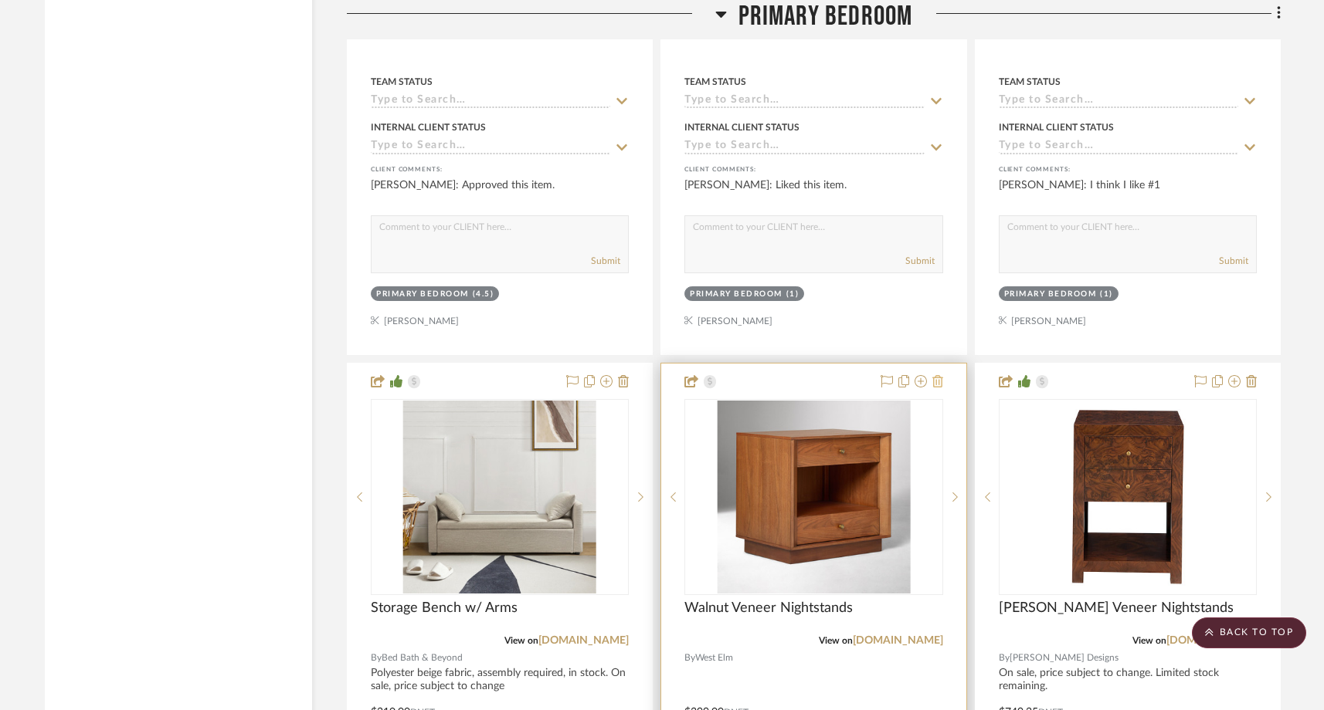
click at [940, 375] on icon at bounding box center [937, 381] width 11 height 12
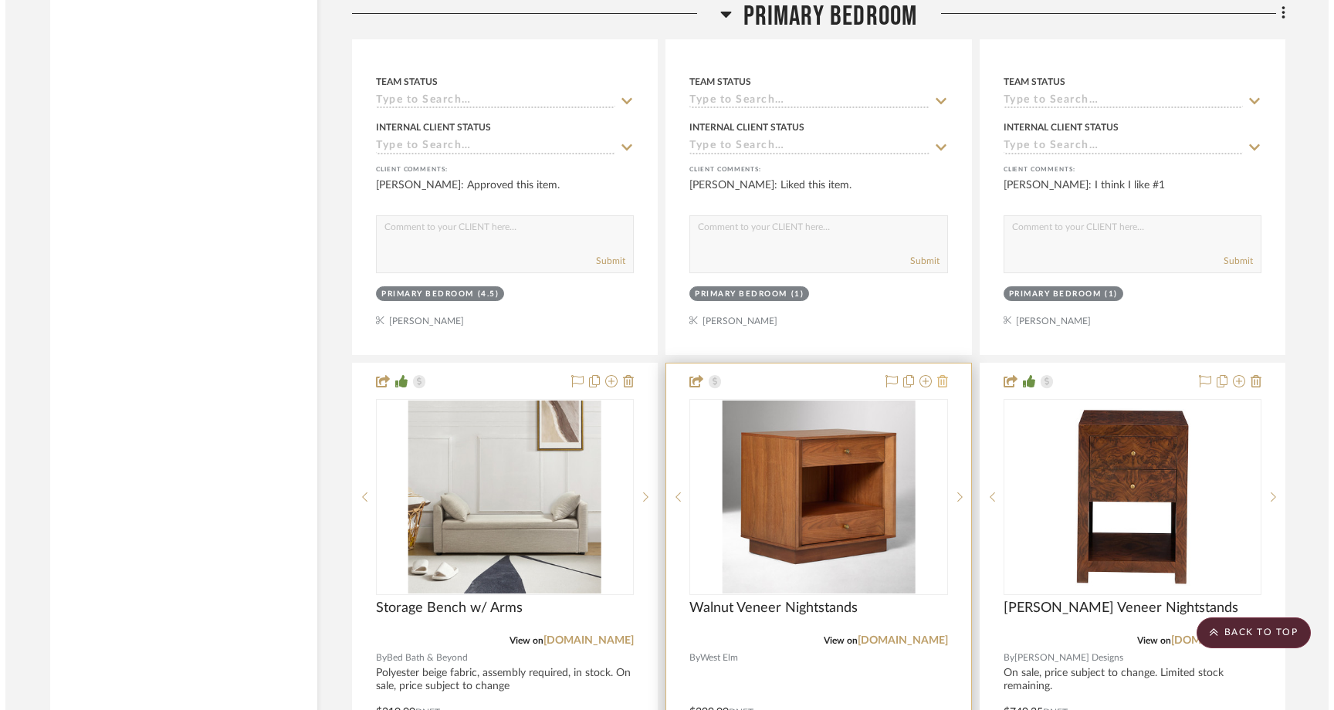
scroll to position [0, 0]
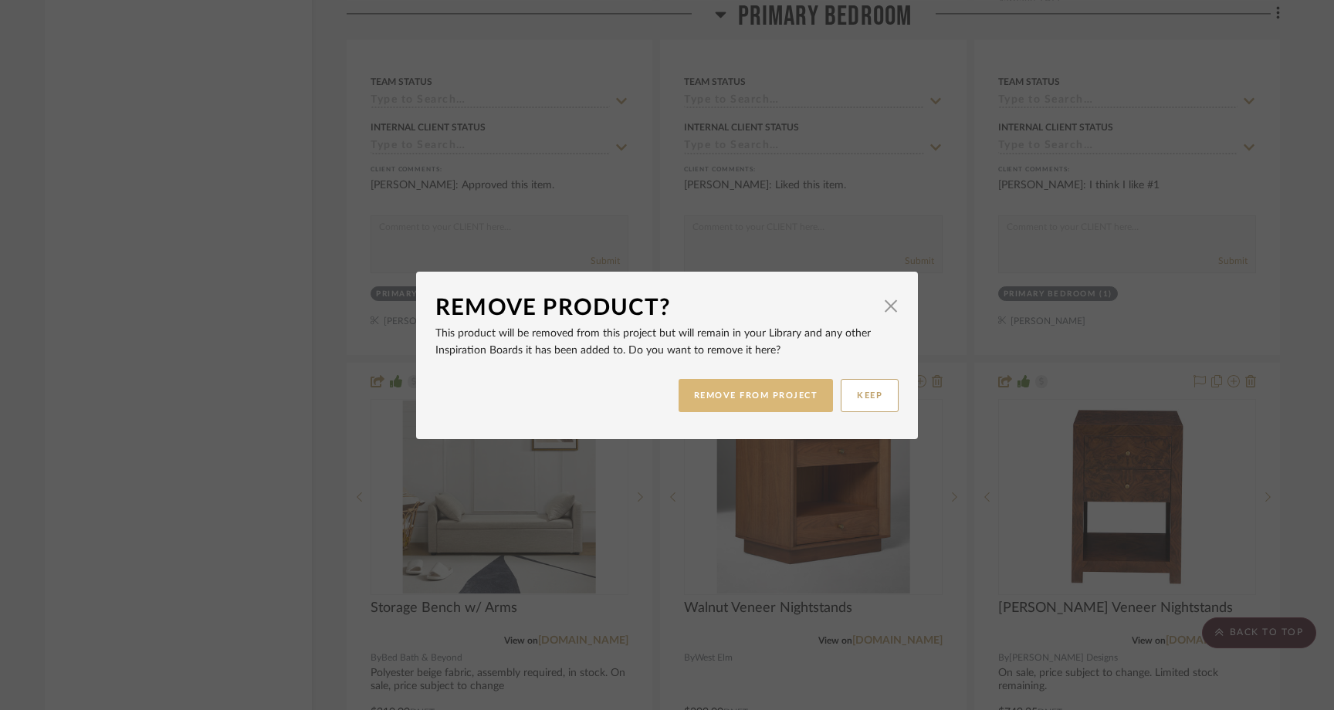
click at [755, 394] on button "REMOVE FROM PROJECT" at bounding box center [756, 395] width 155 height 33
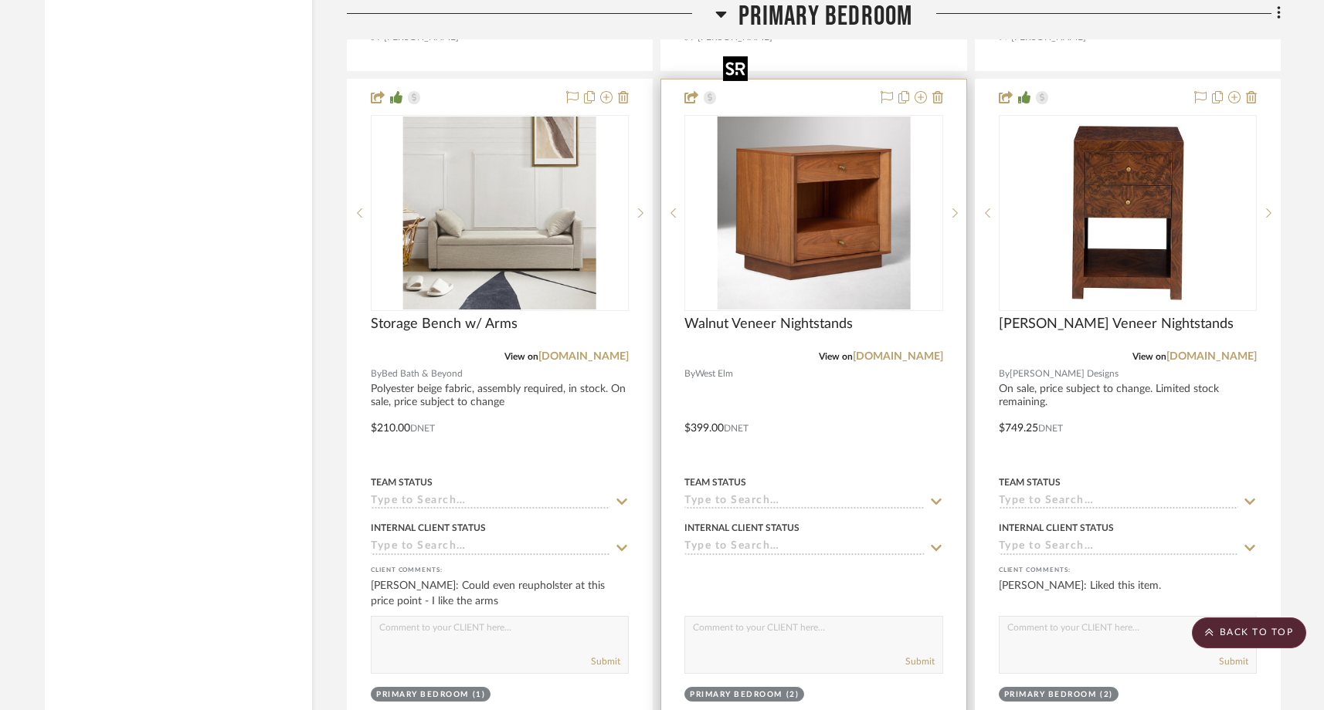
scroll to position [19728, 0]
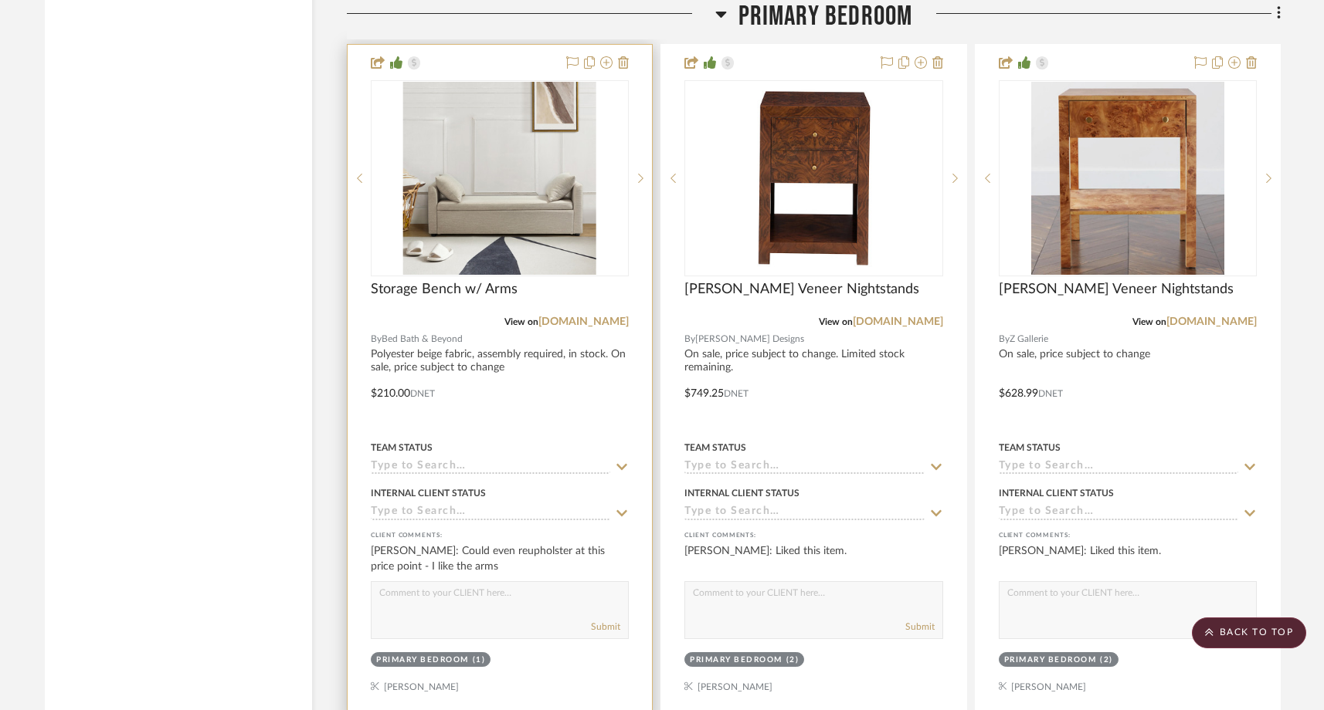
click at [456, 460] on input at bounding box center [490, 467] width 239 height 15
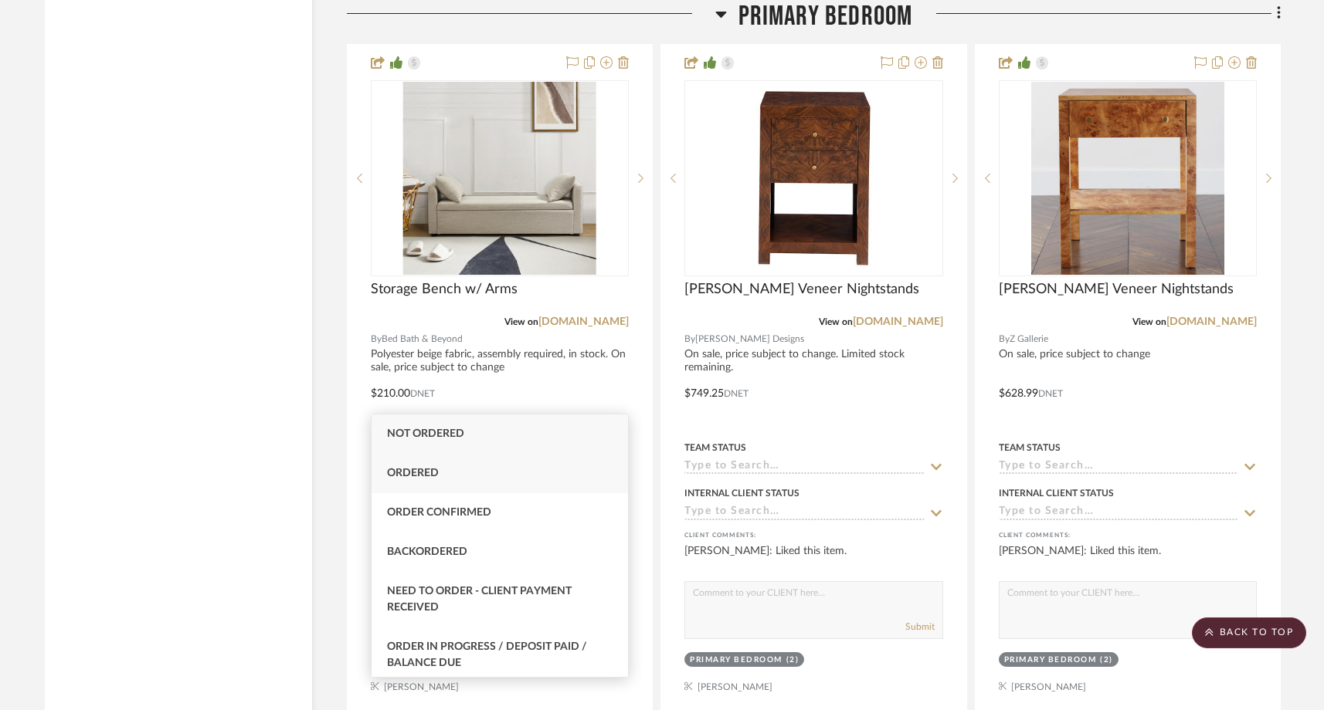
type input "order"
click at [398, 473] on span "Ordered" at bounding box center [413, 473] width 52 height 11
type input "8/14/2025"
type input "Ordered"
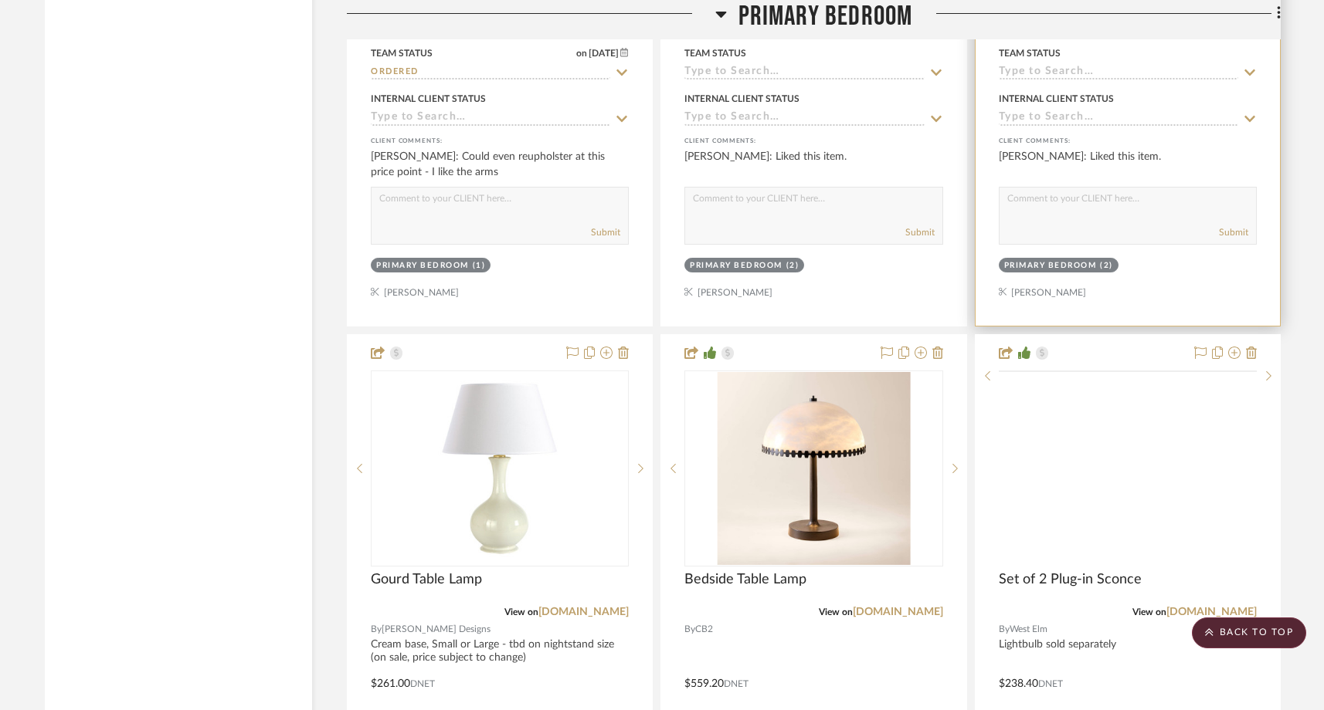
scroll to position [20128, 0]
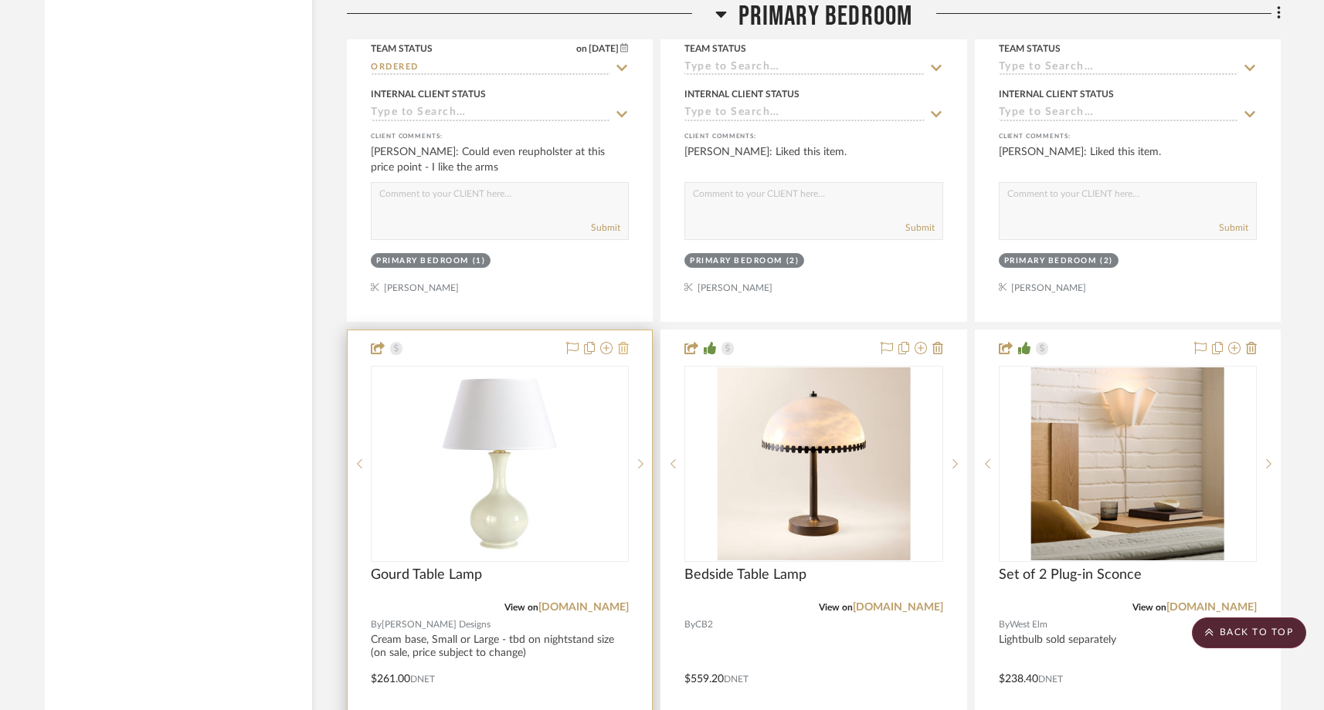
click at [626, 342] on icon at bounding box center [623, 348] width 11 height 12
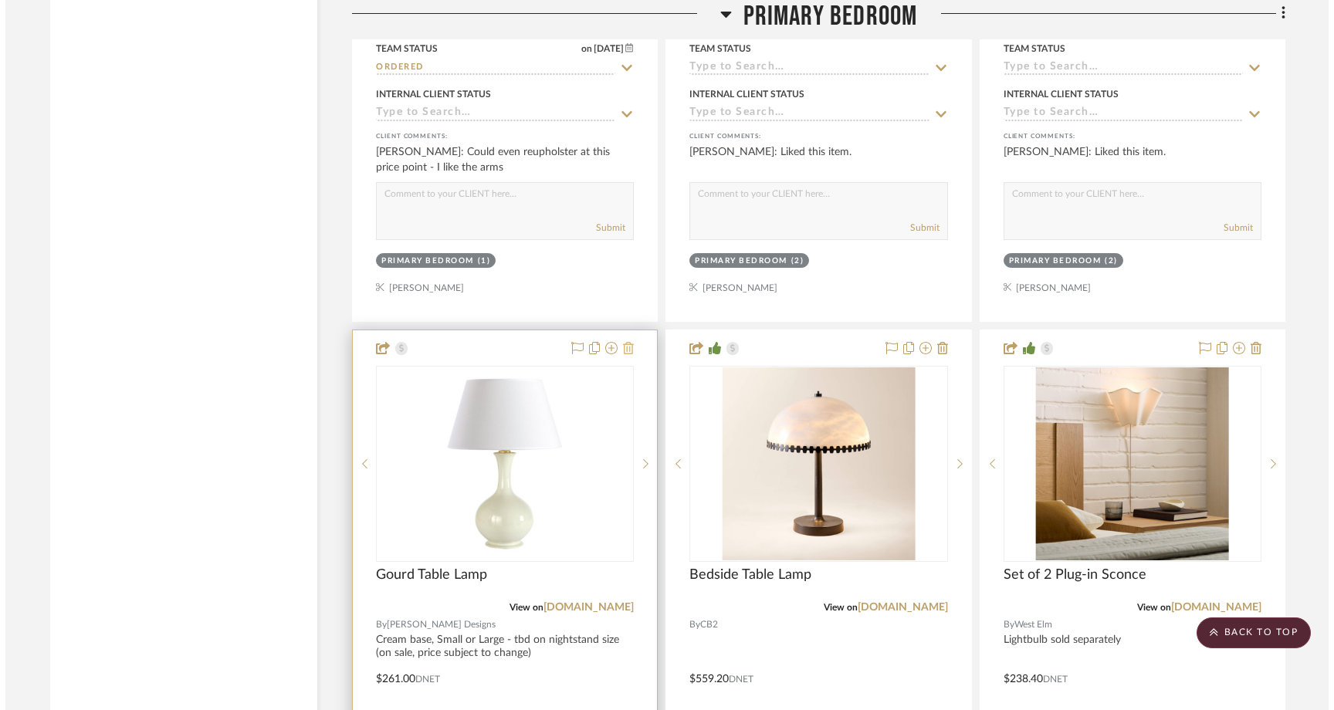
scroll to position [0, 0]
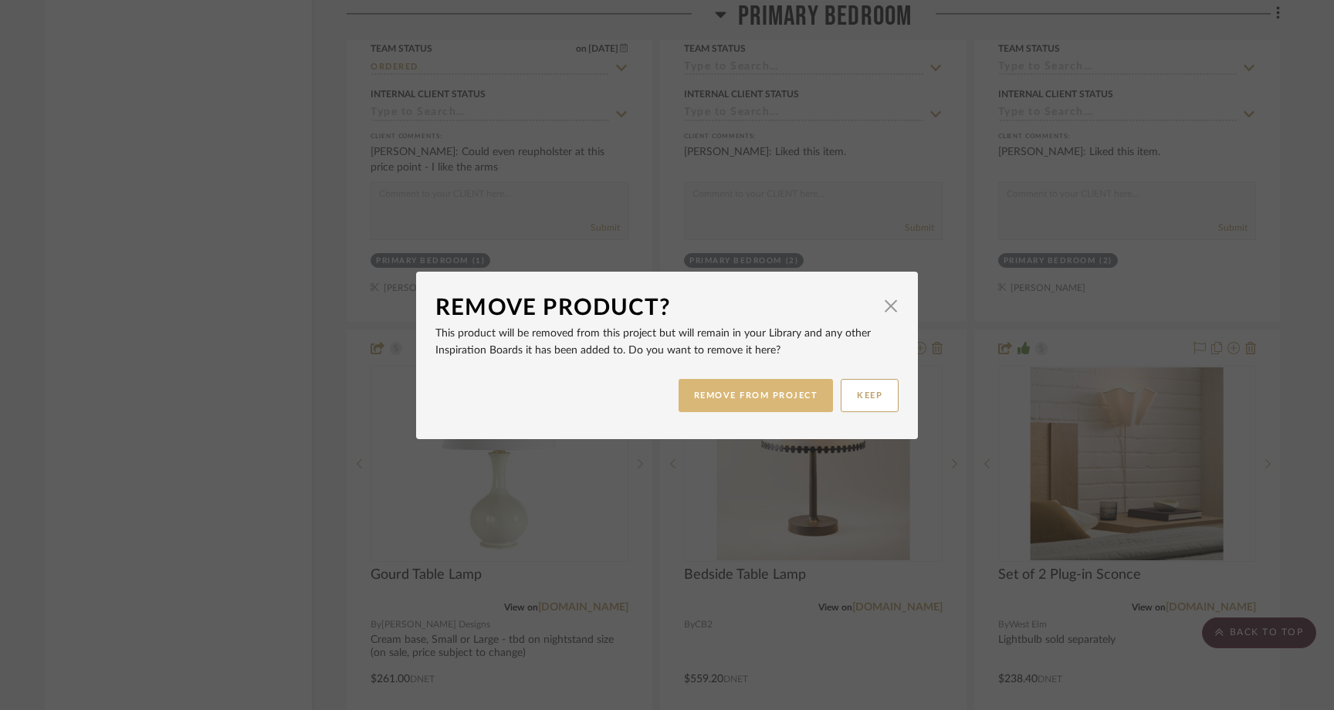
click at [718, 398] on button "REMOVE FROM PROJECT" at bounding box center [756, 395] width 155 height 33
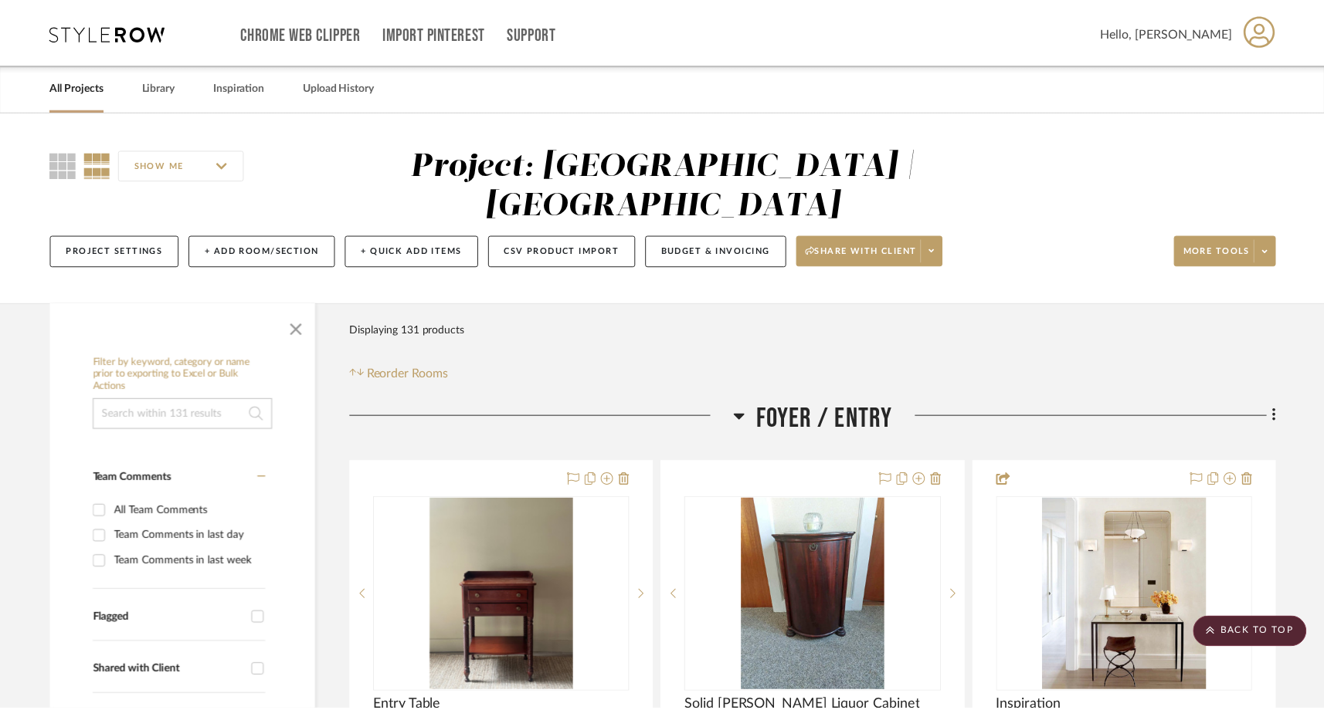
scroll to position [20128, 0]
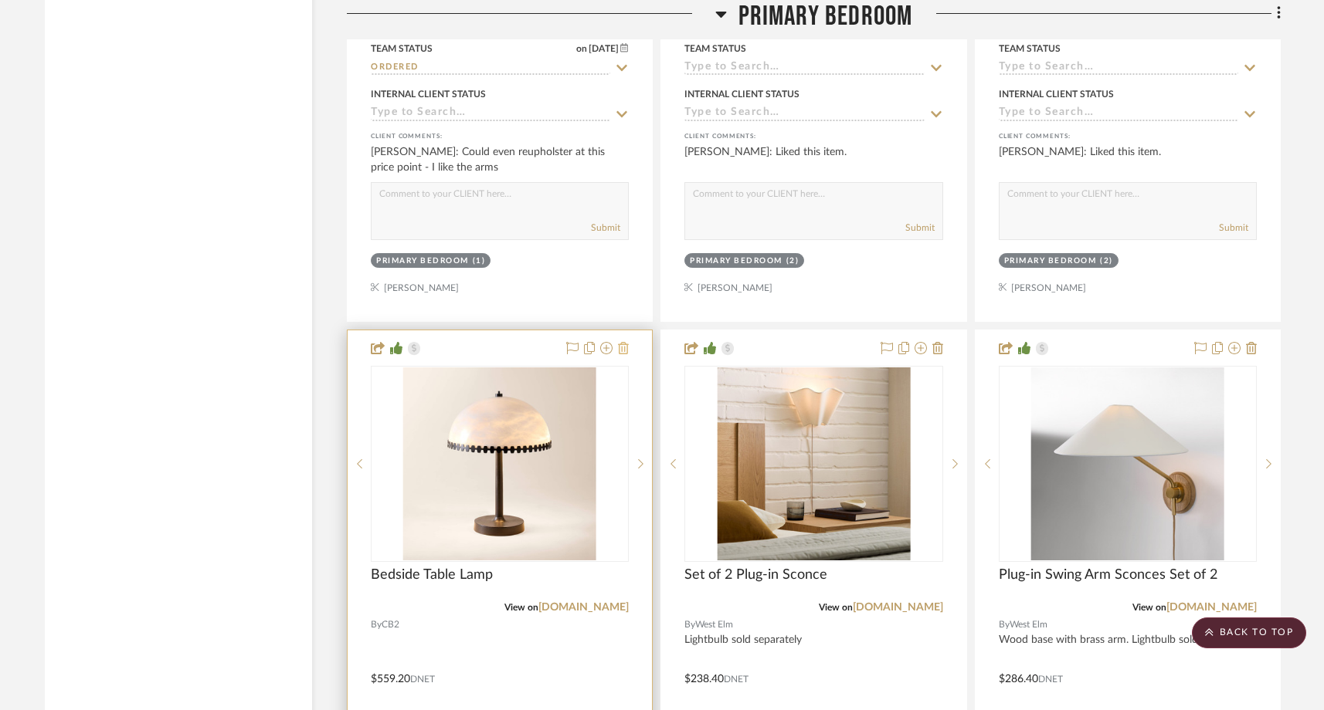
click at [625, 342] on icon at bounding box center [623, 348] width 11 height 12
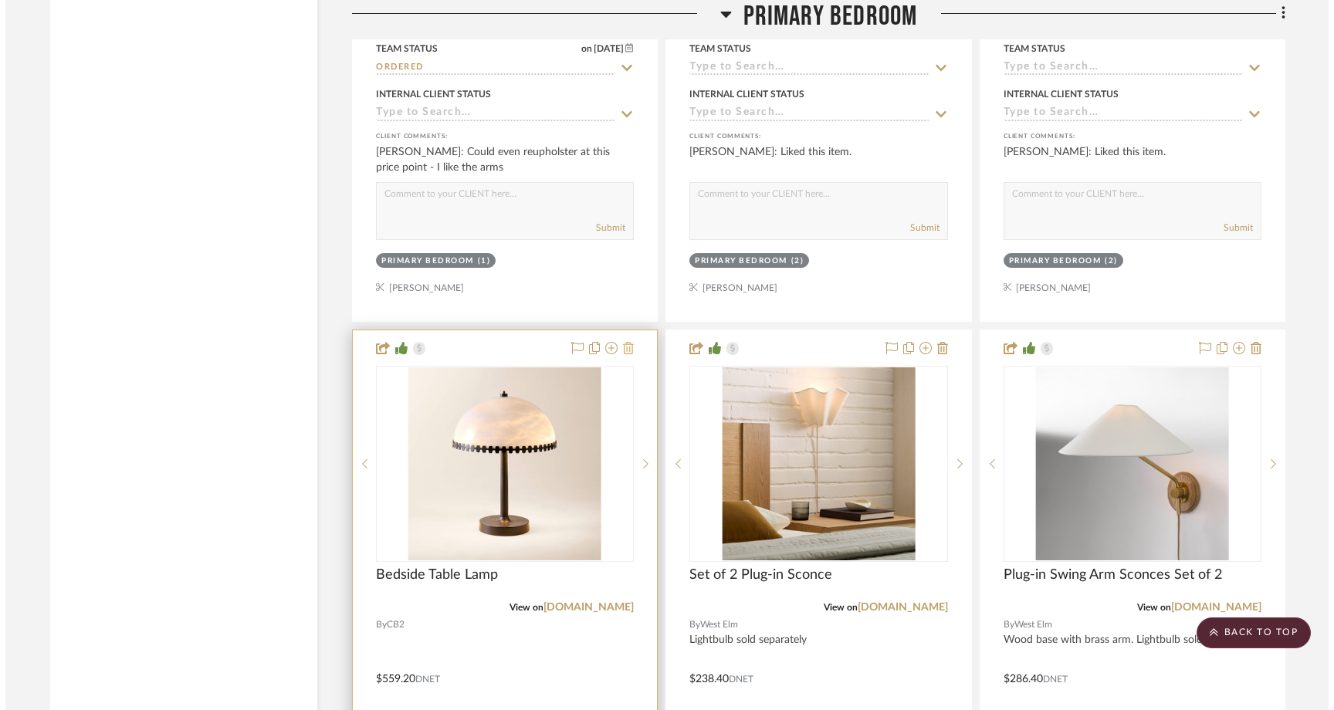
scroll to position [0, 0]
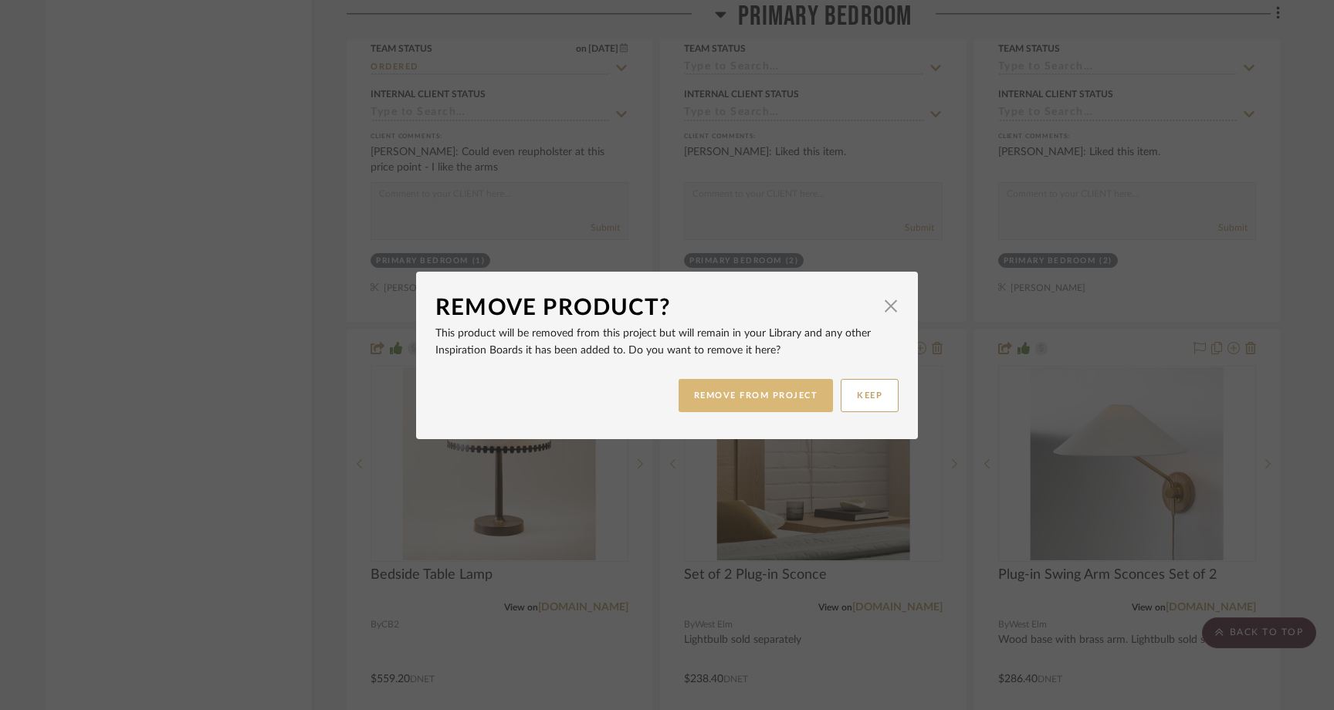
click at [714, 405] on button "REMOVE FROM PROJECT" at bounding box center [756, 395] width 155 height 33
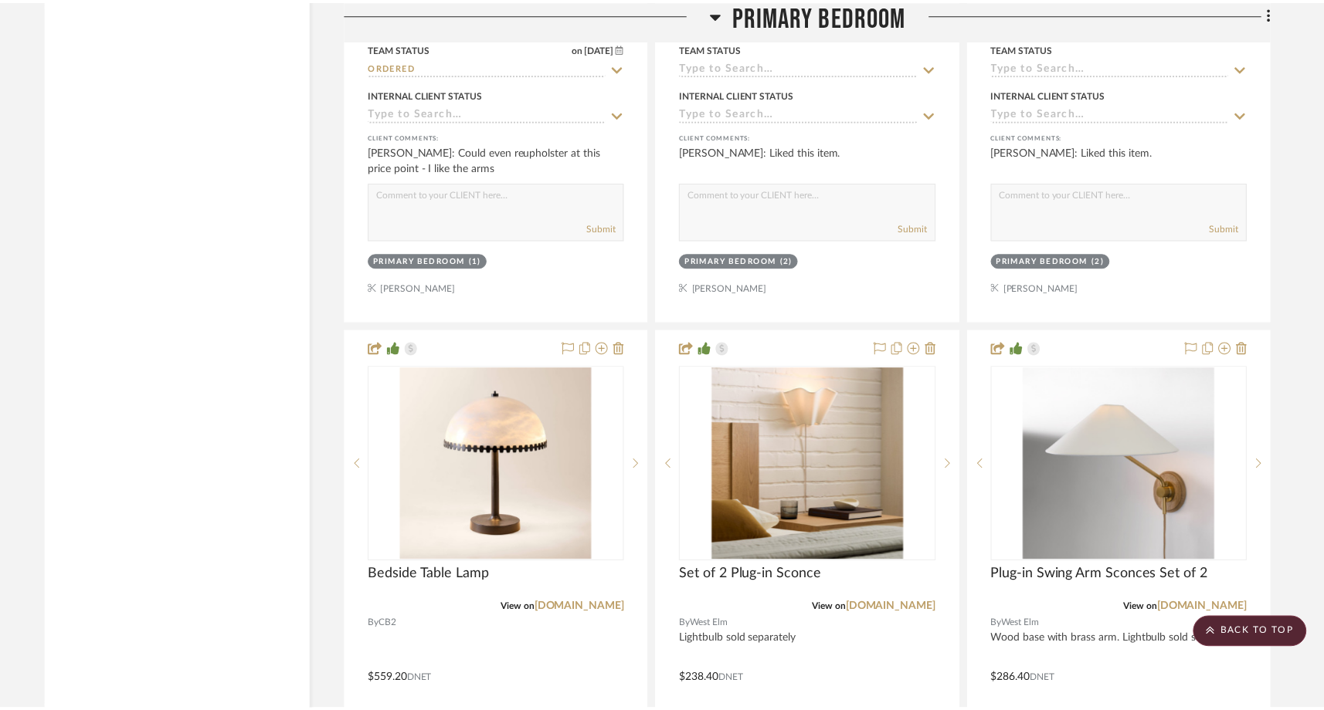
scroll to position [20128, 0]
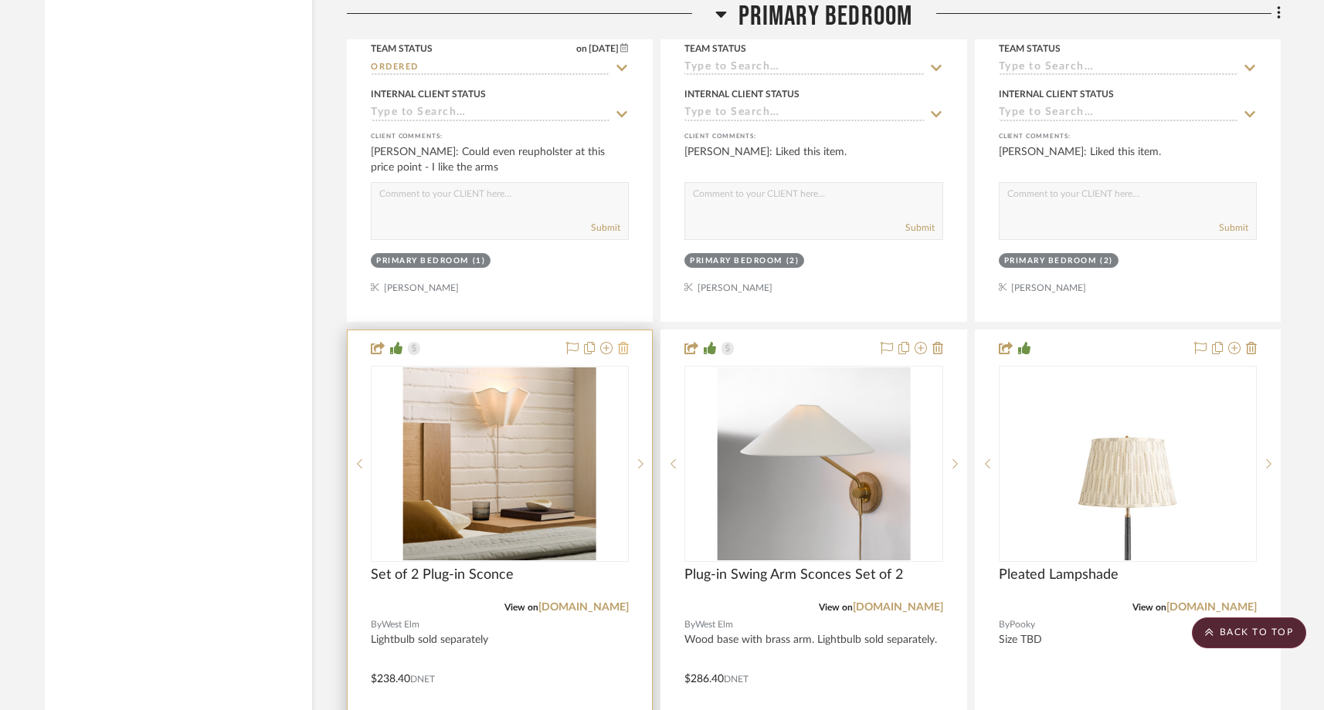
click at [626, 342] on icon at bounding box center [623, 348] width 11 height 12
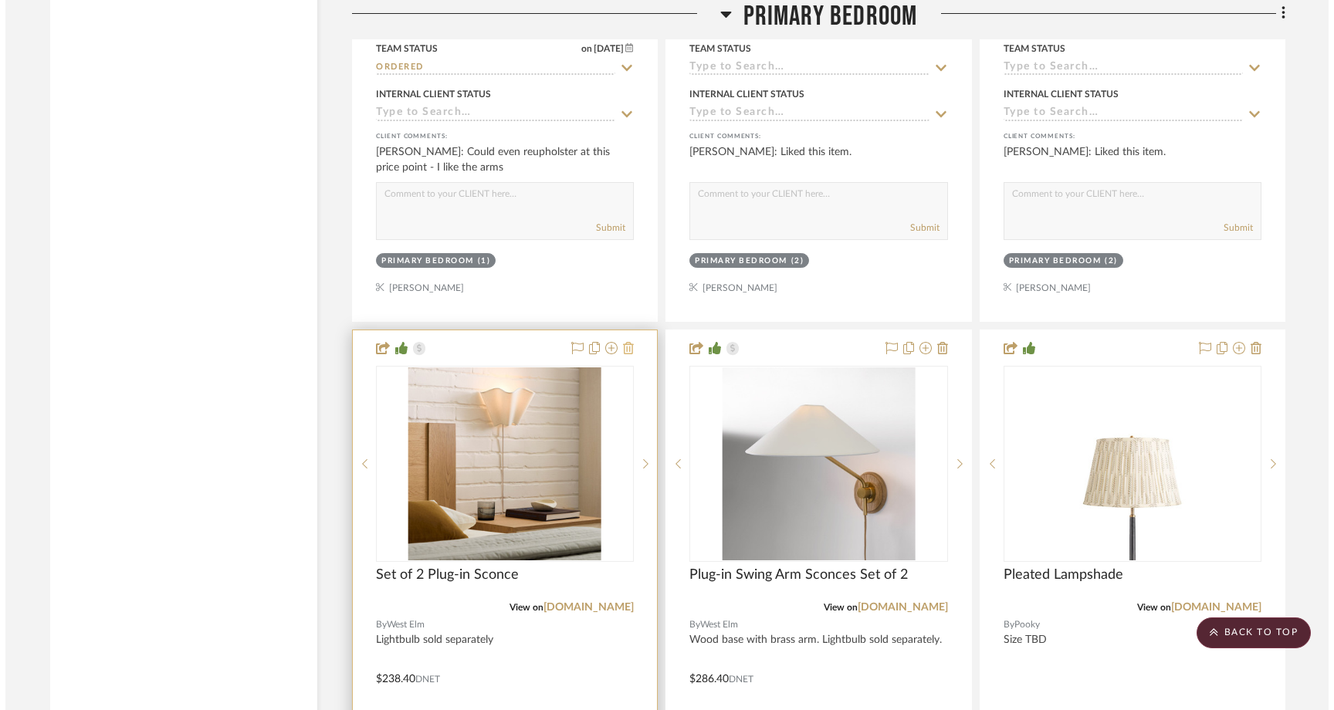
scroll to position [0, 0]
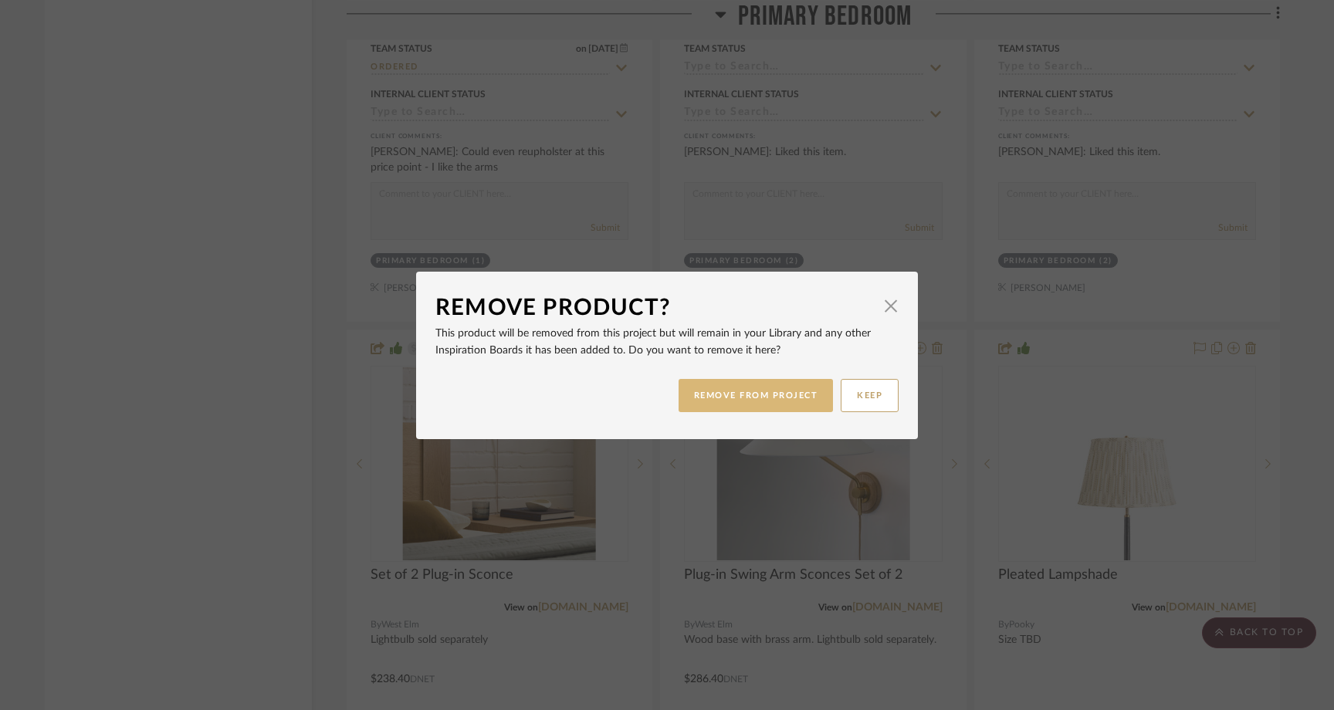
click at [726, 401] on button "REMOVE FROM PROJECT" at bounding box center [756, 395] width 155 height 33
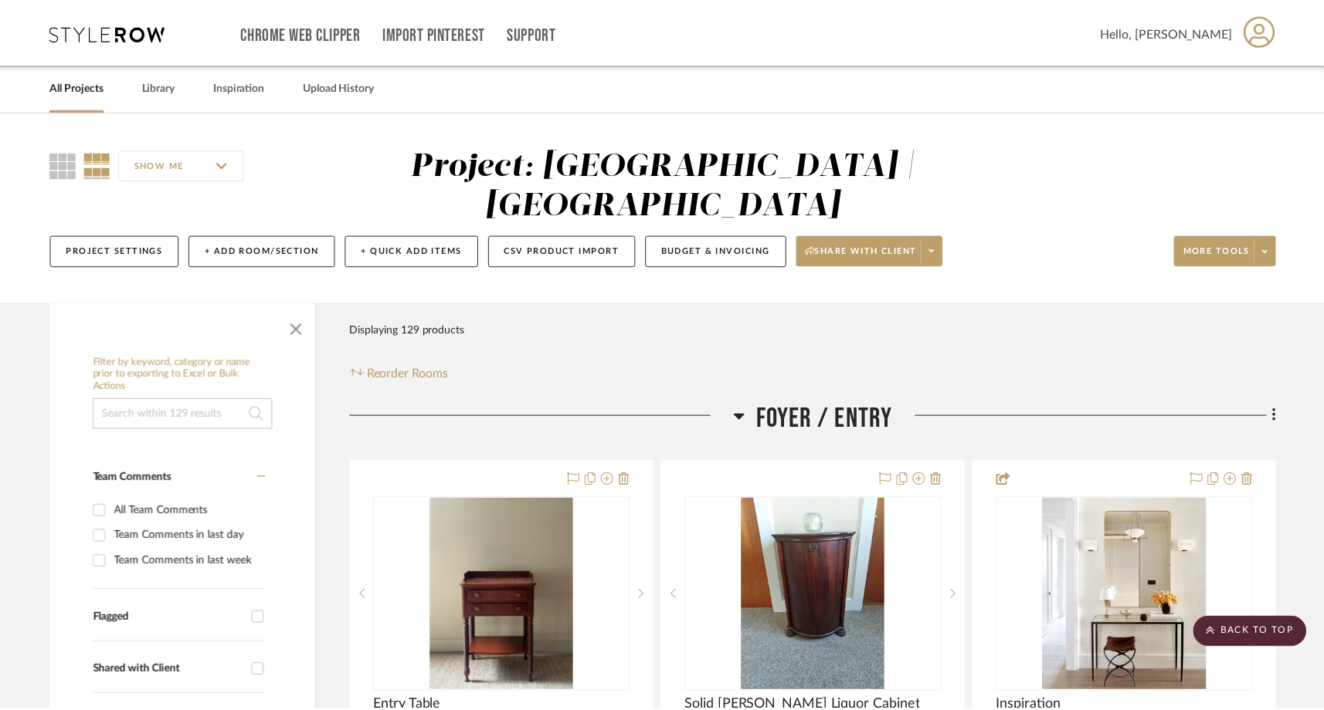
scroll to position [20128, 0]
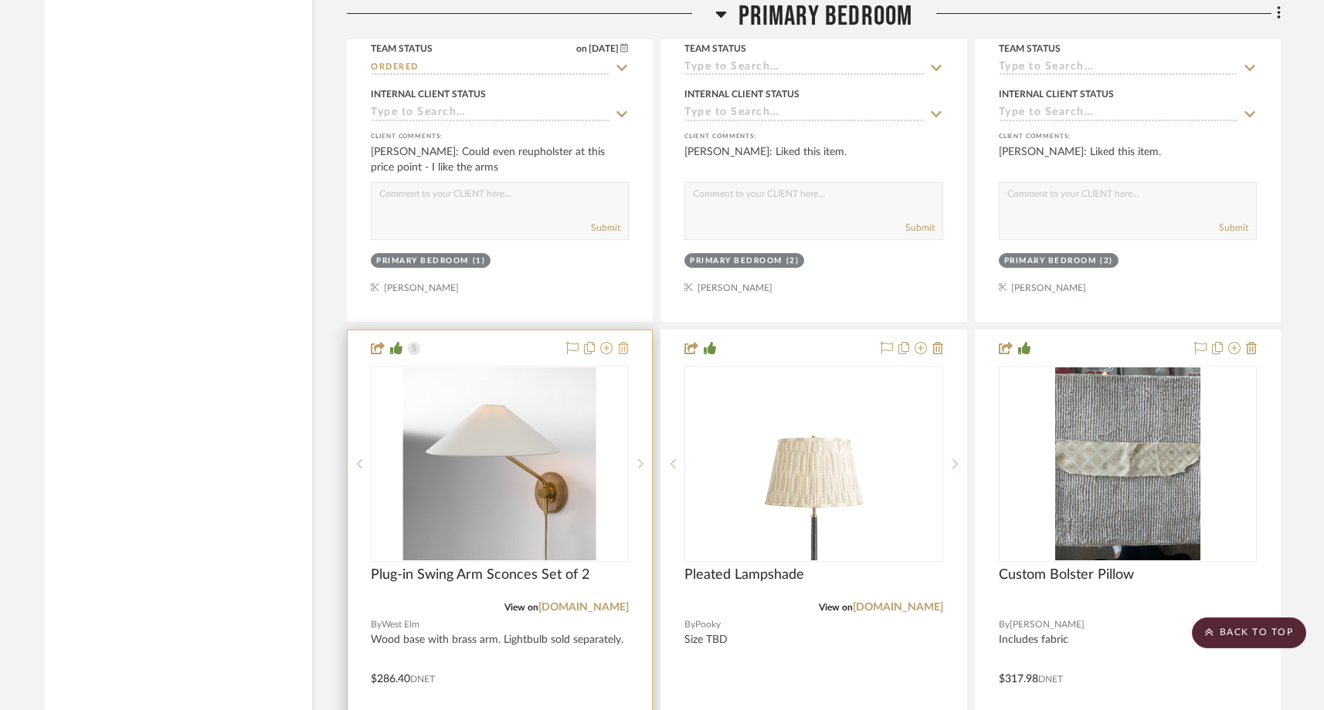
click at [626, 342] on icon at bounding box center [623, 348] width 11 height 12
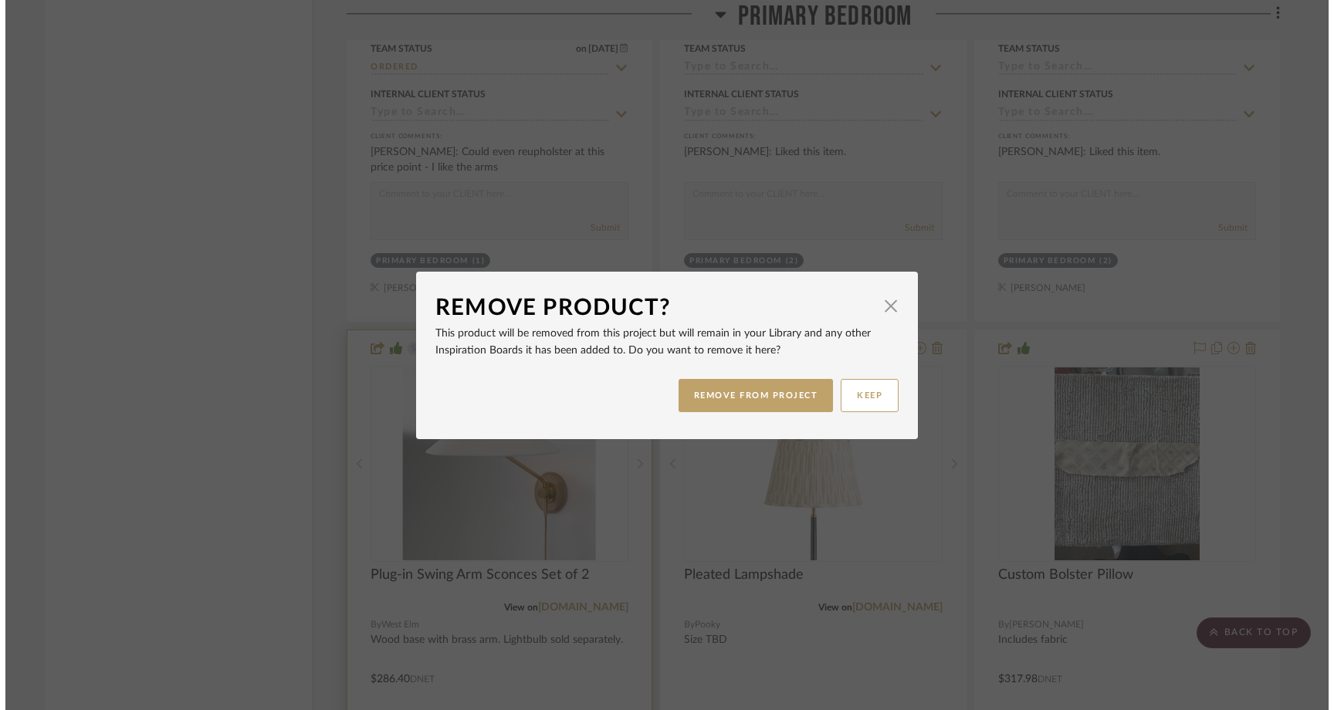
scroll to position [0, 0]
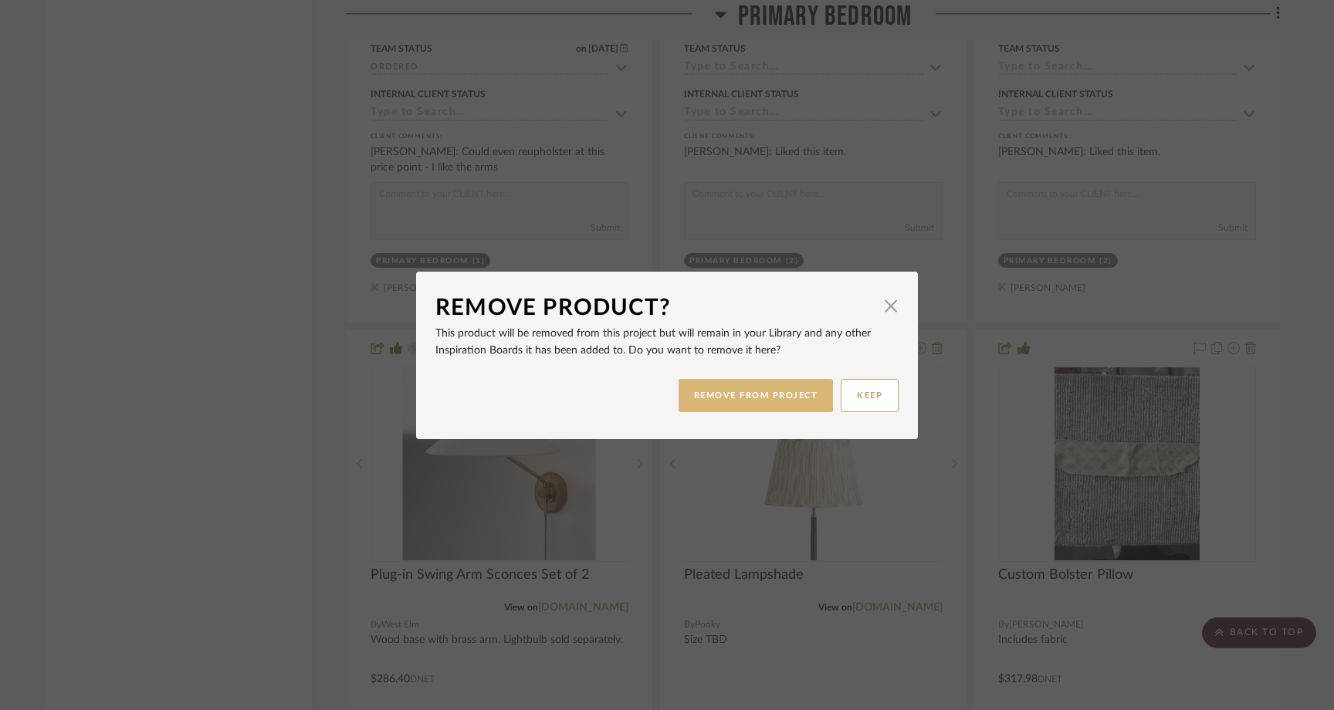
click at [700, 402] on button "REMOVE FROM PROJECT" at bounding box center [756, 395] width 155 height 33
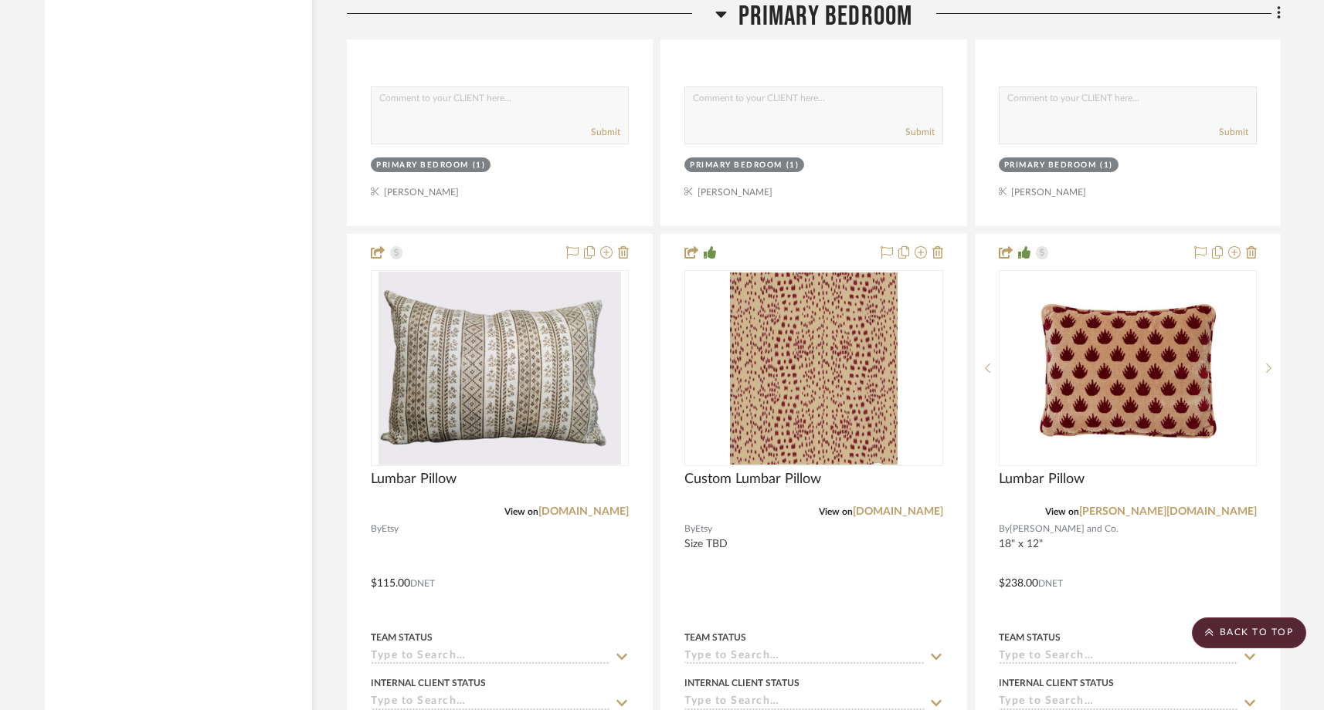
scroll to position [22976, 0]
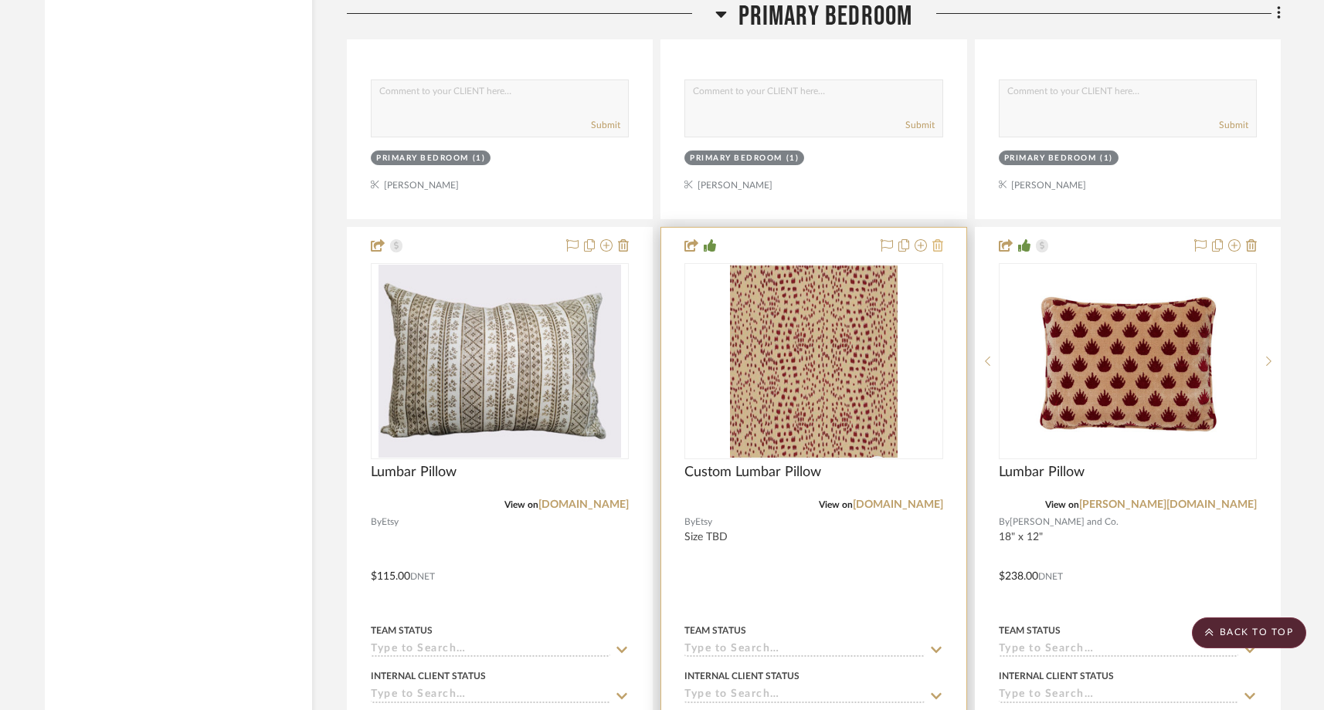
click at [936, 239] on icon at bounding box center [937, 245] width 11 height 12
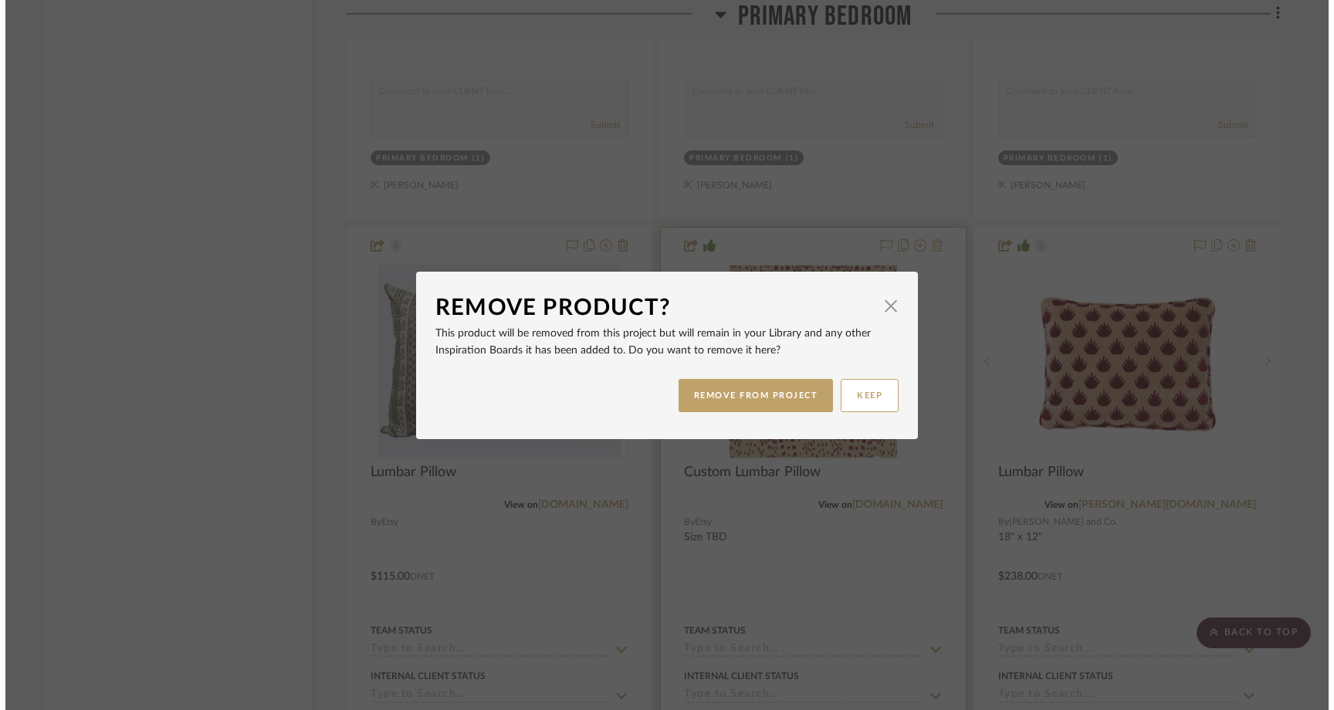
scroll to position [0, 0]
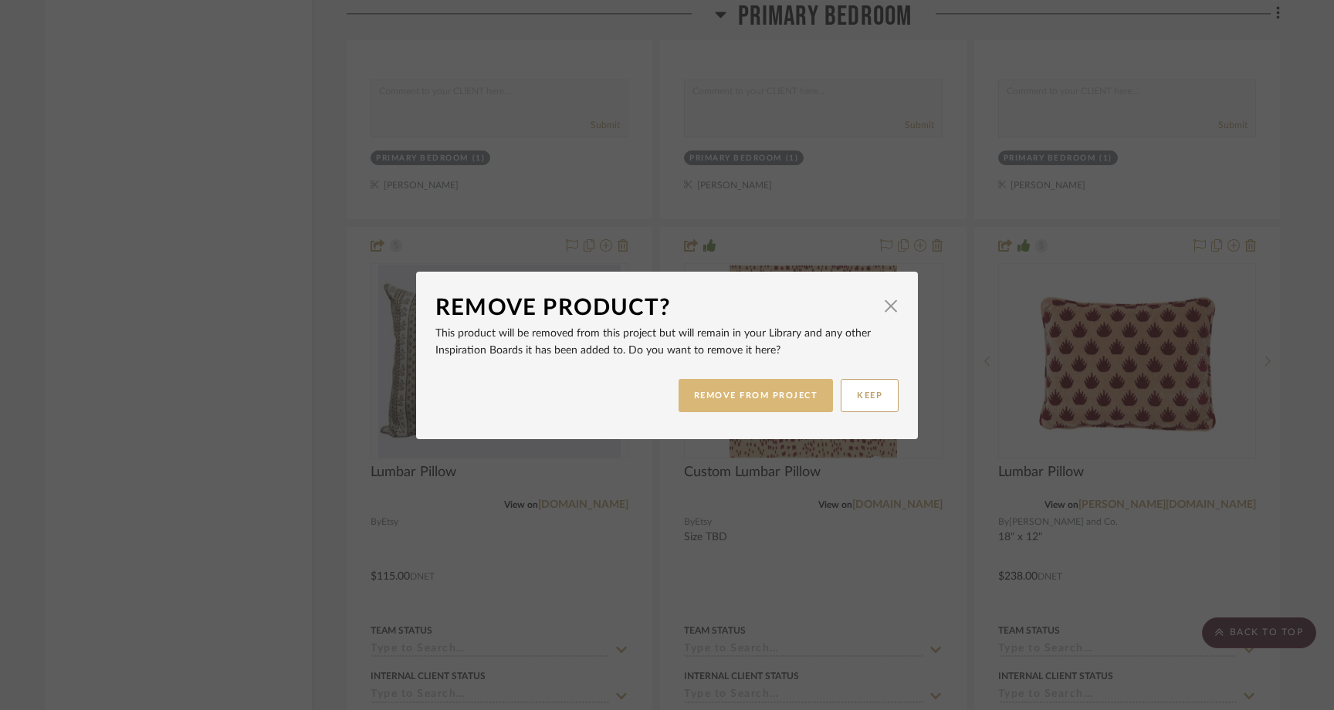
click at [788, 381] on button "REMOVE FROM PROJECT" at bounding box center [756, 395] width 155 height 33
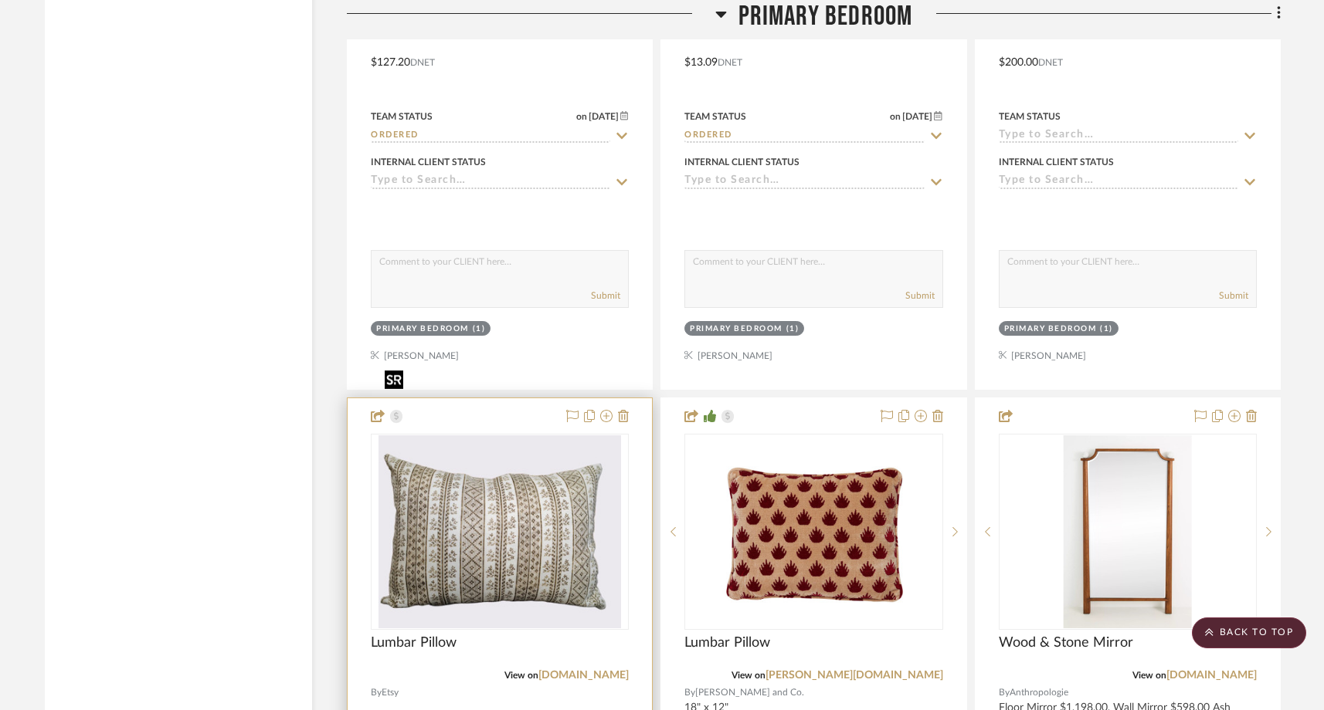
scroll to position [22876, 0]
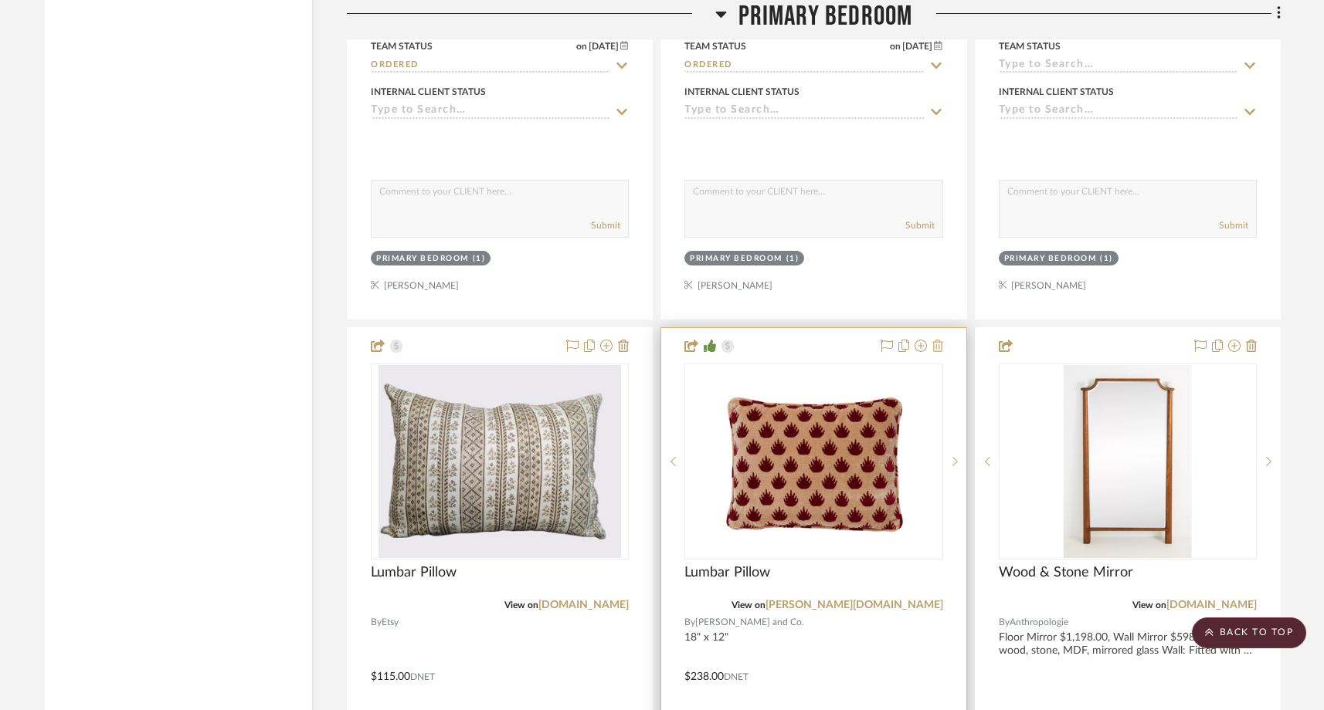
click at [939, 340] on icon at bounding box center [937, 346] width 11 height 12
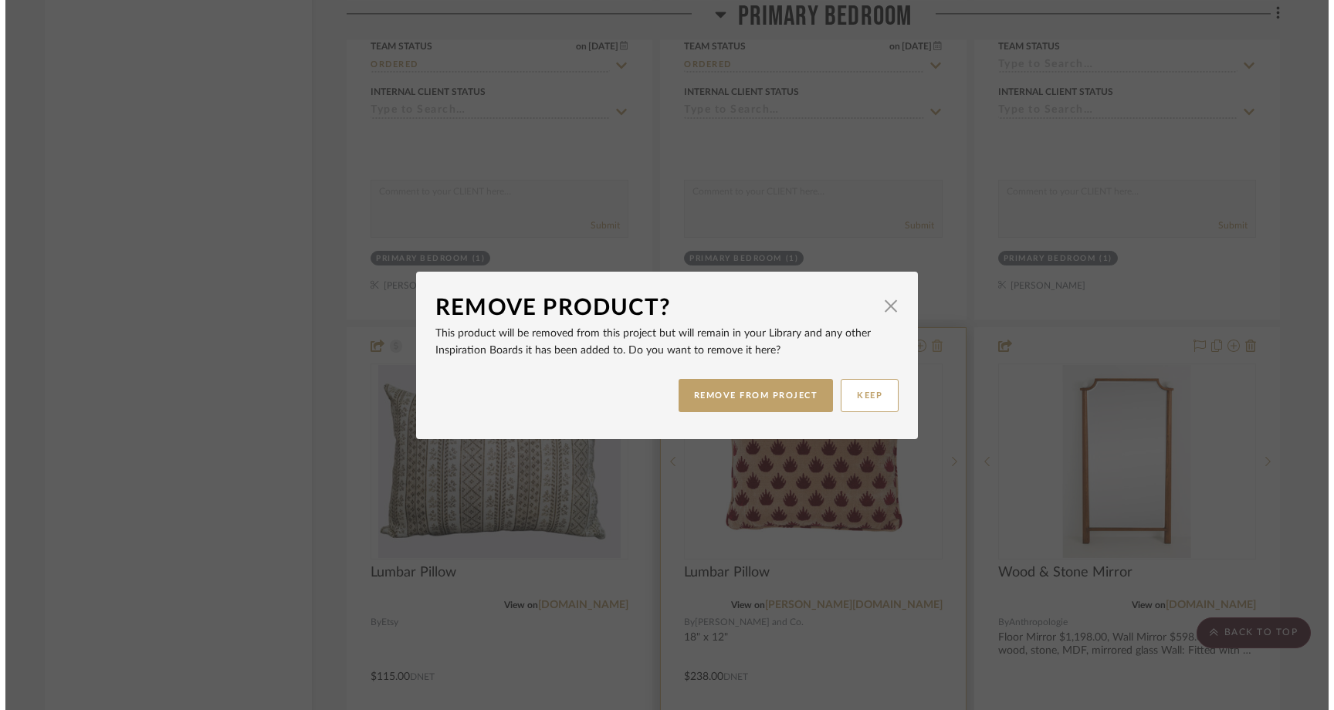
scroll to position [0, 0]
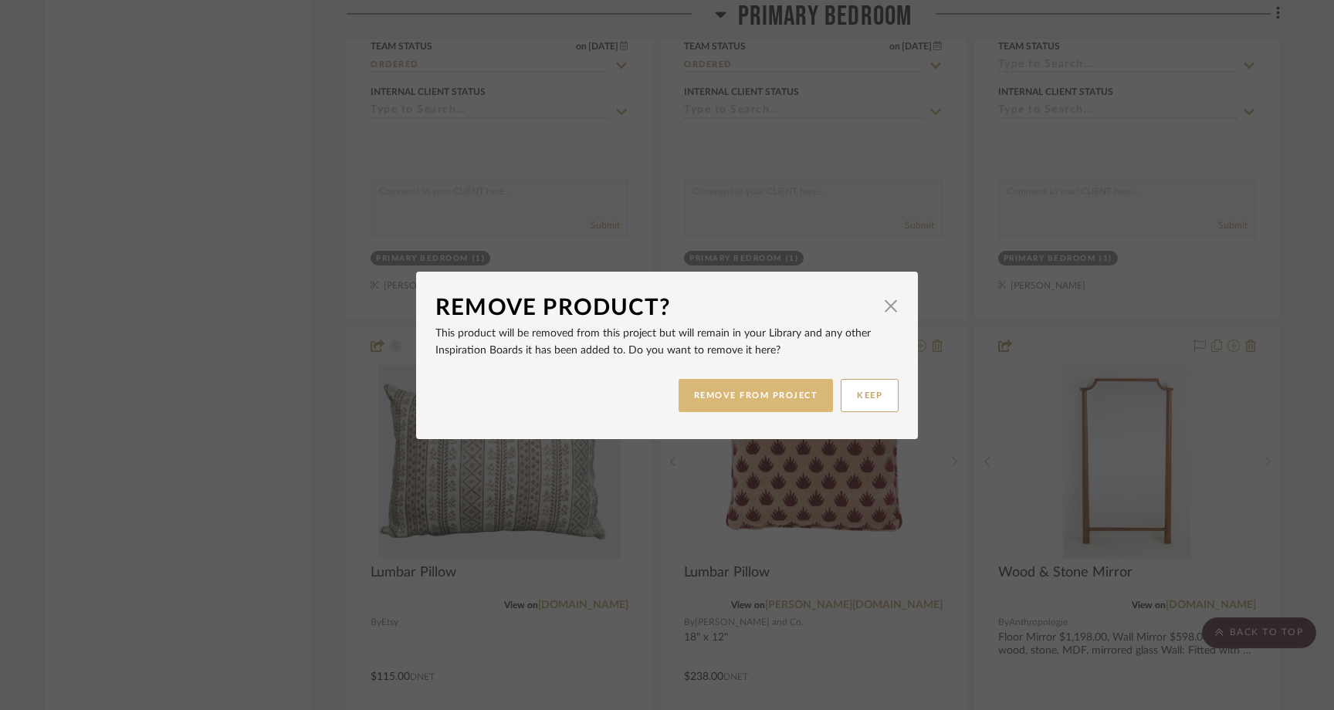
click at [772, 400] on button "REMOVE FROM PROJECT" at bounding box center [756, 395] width 155 height 33
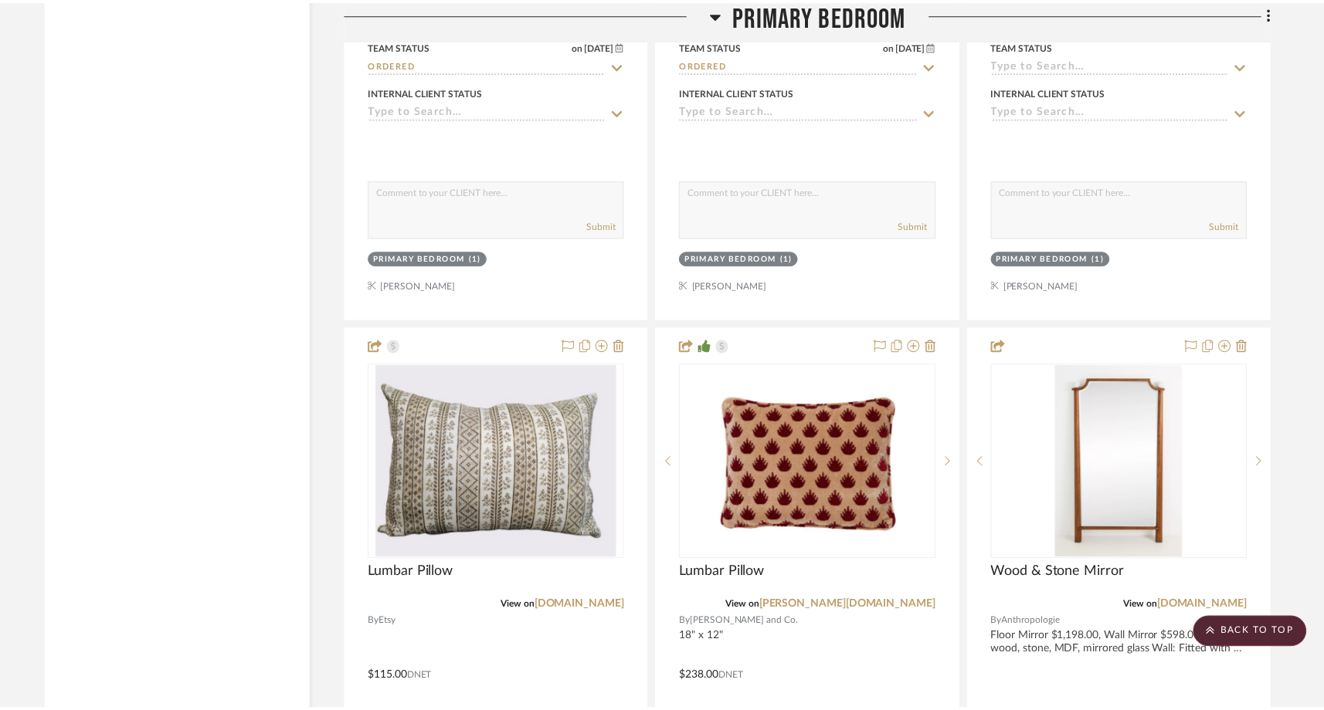
scroll to position [22876, 0]
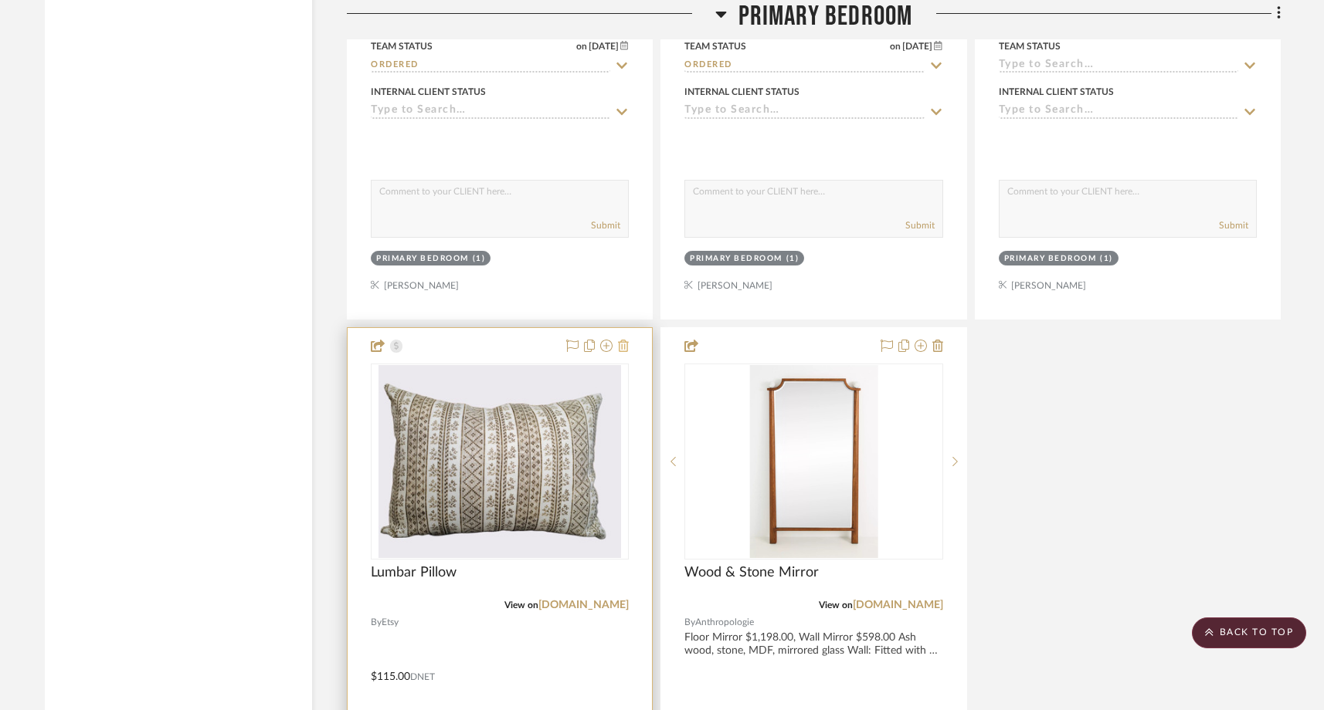
click at [624, 340] on icon at bounding box center [623, 346] width 11 height 12
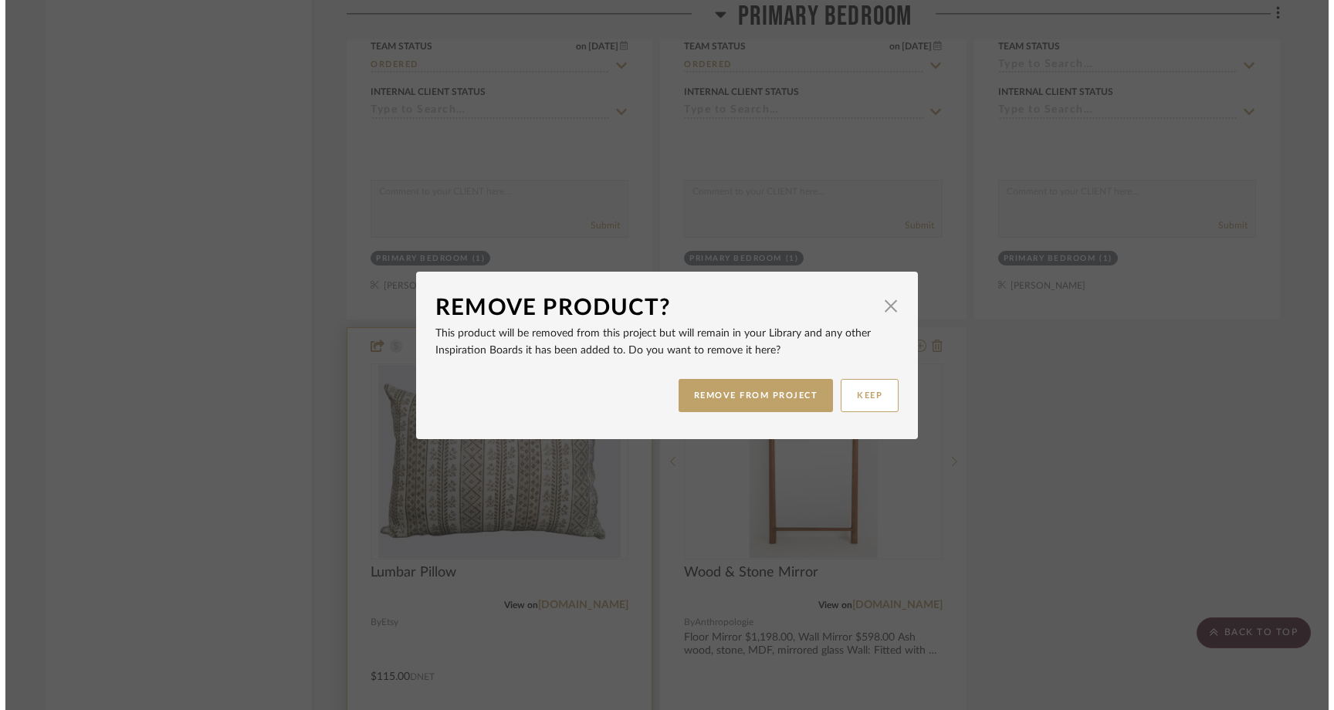
scroll to position [0, 0]
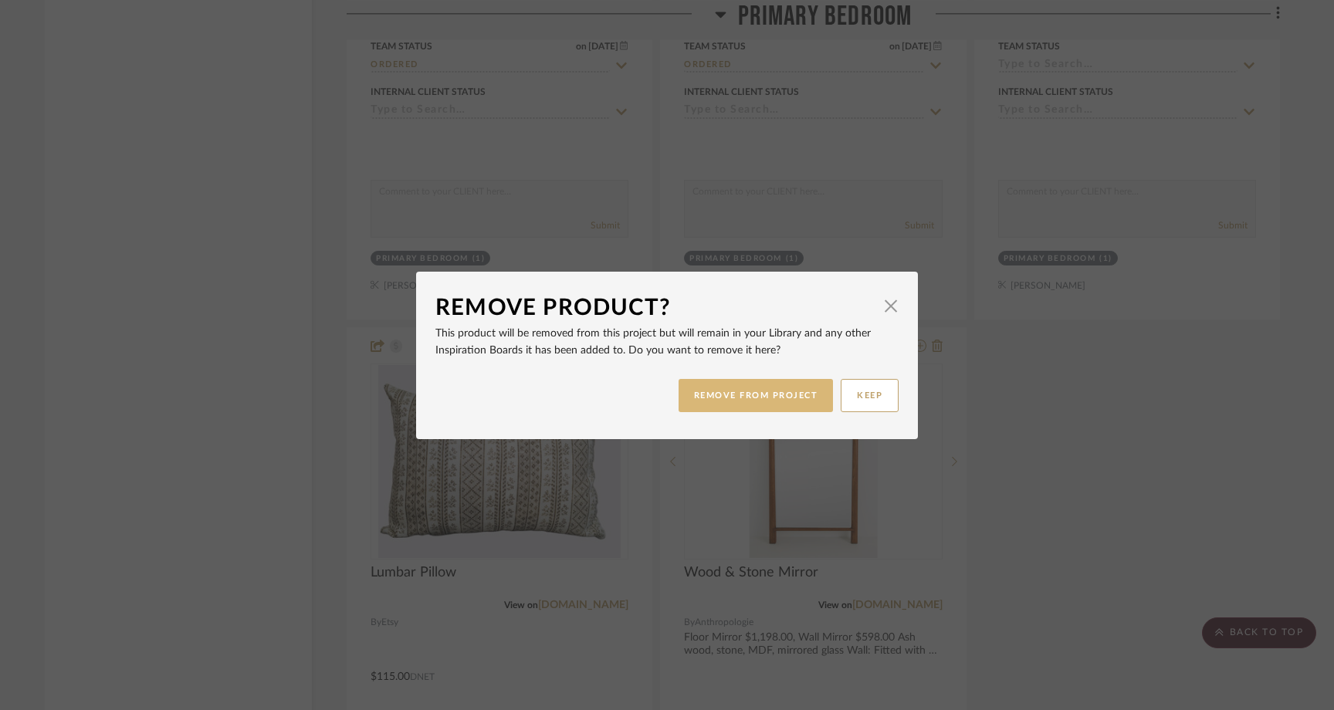
click at [700, 399] on button "REMOVE FROM PROJECT" at bounding box center [756, 395] width 155 height 33
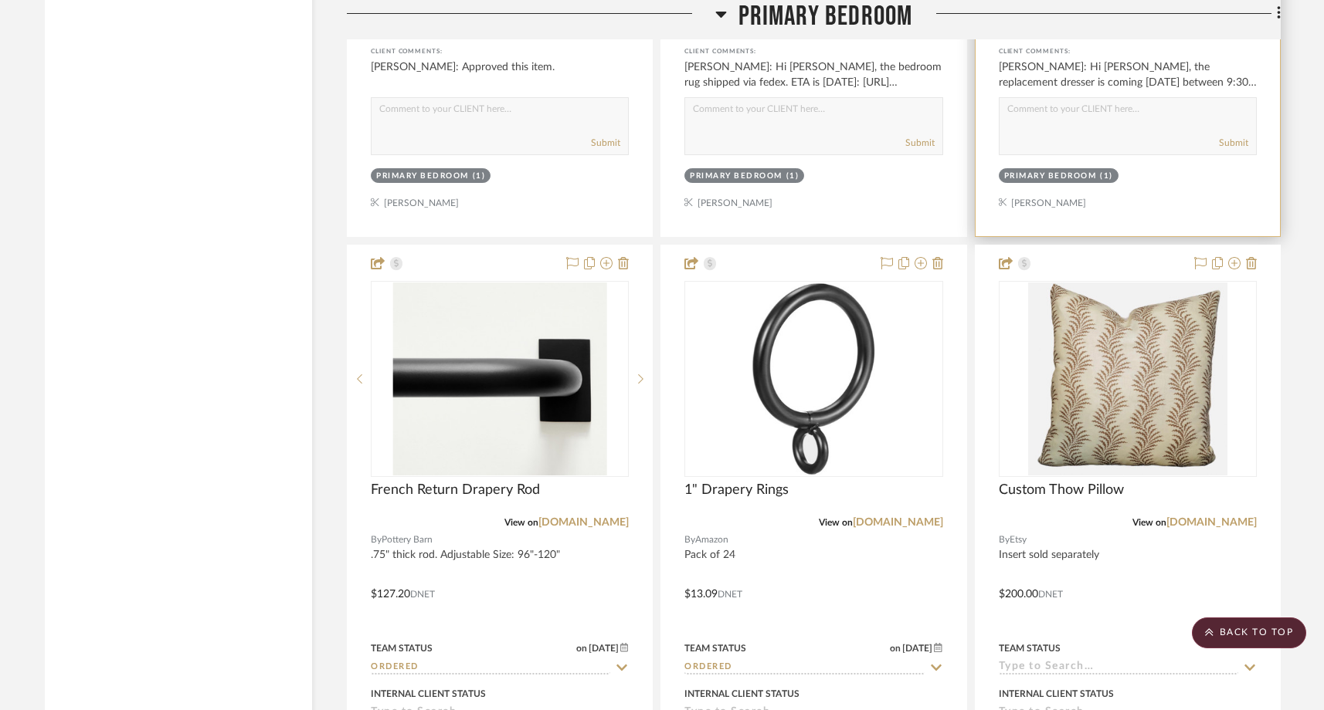
scroll to position [22271, 0]
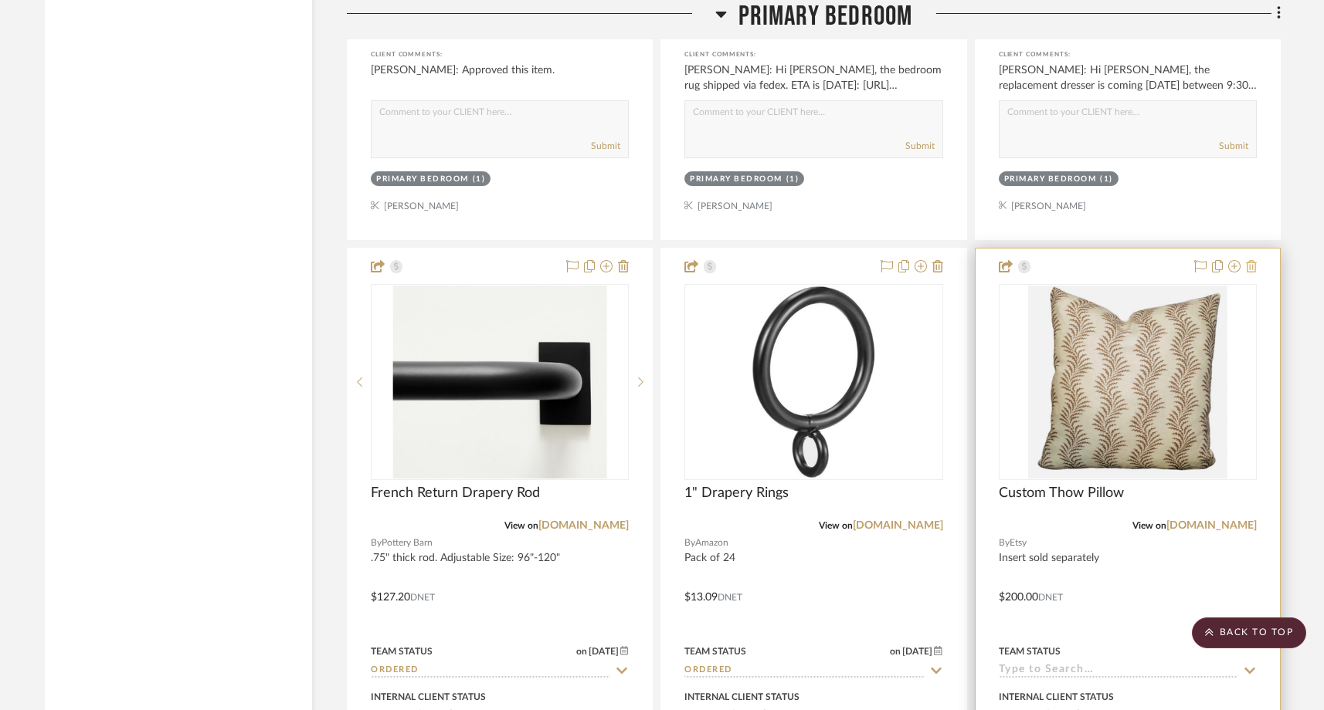
click at [1253, 260] on icon at bounding box center [1251, 266] width 11 height 12
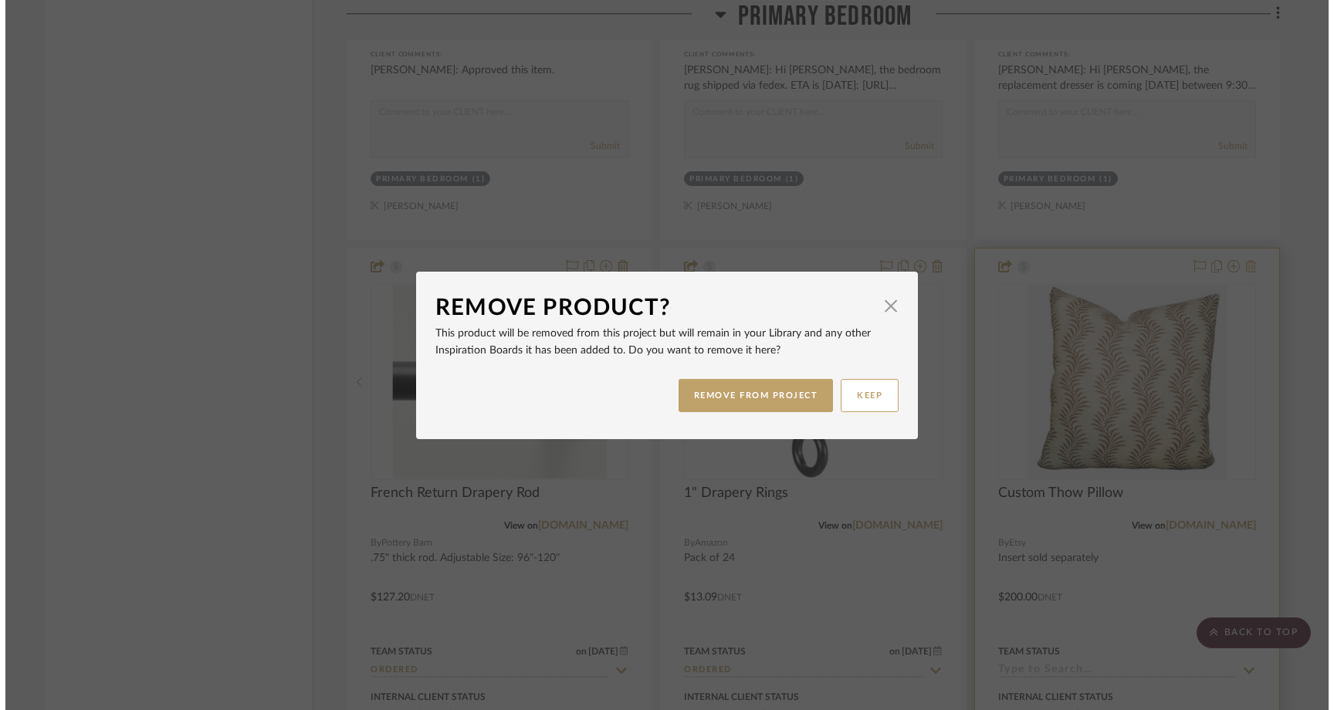
scroll to position [0, 0]
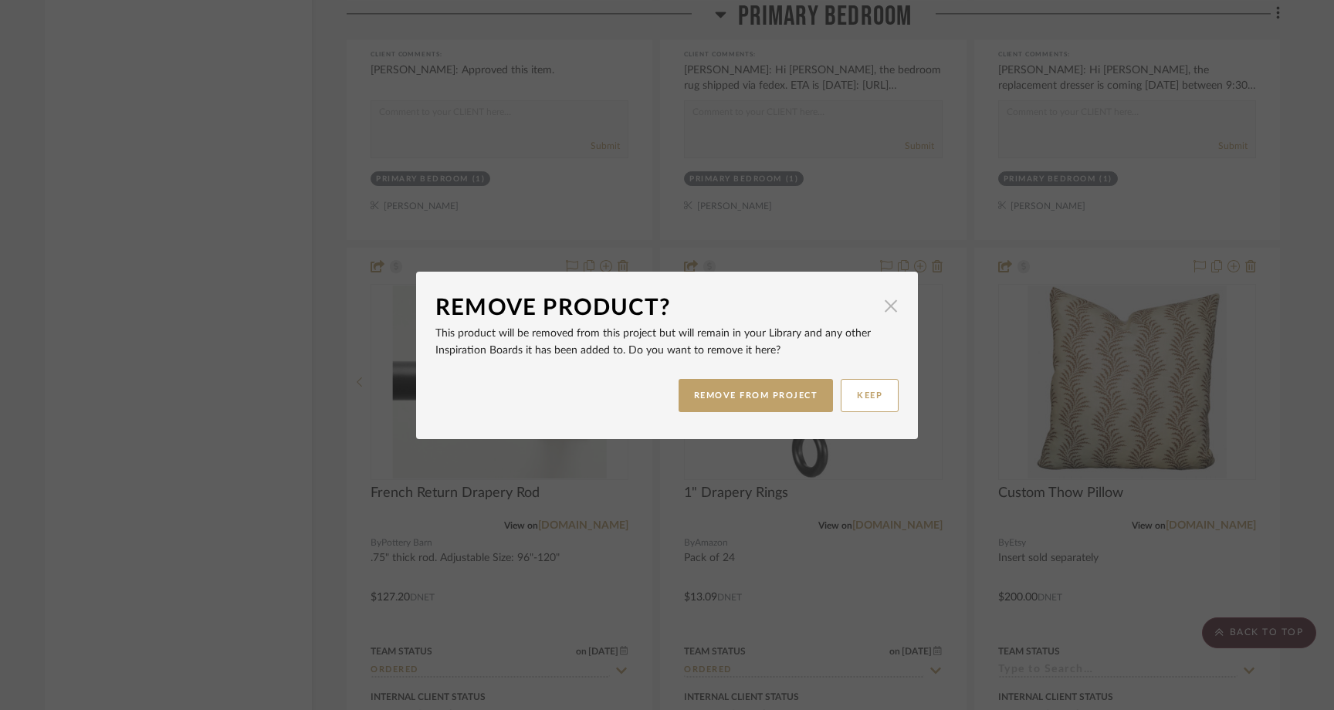
click at [890, 311] on span "button" at bounding box center [891, 306] width 31 height 31
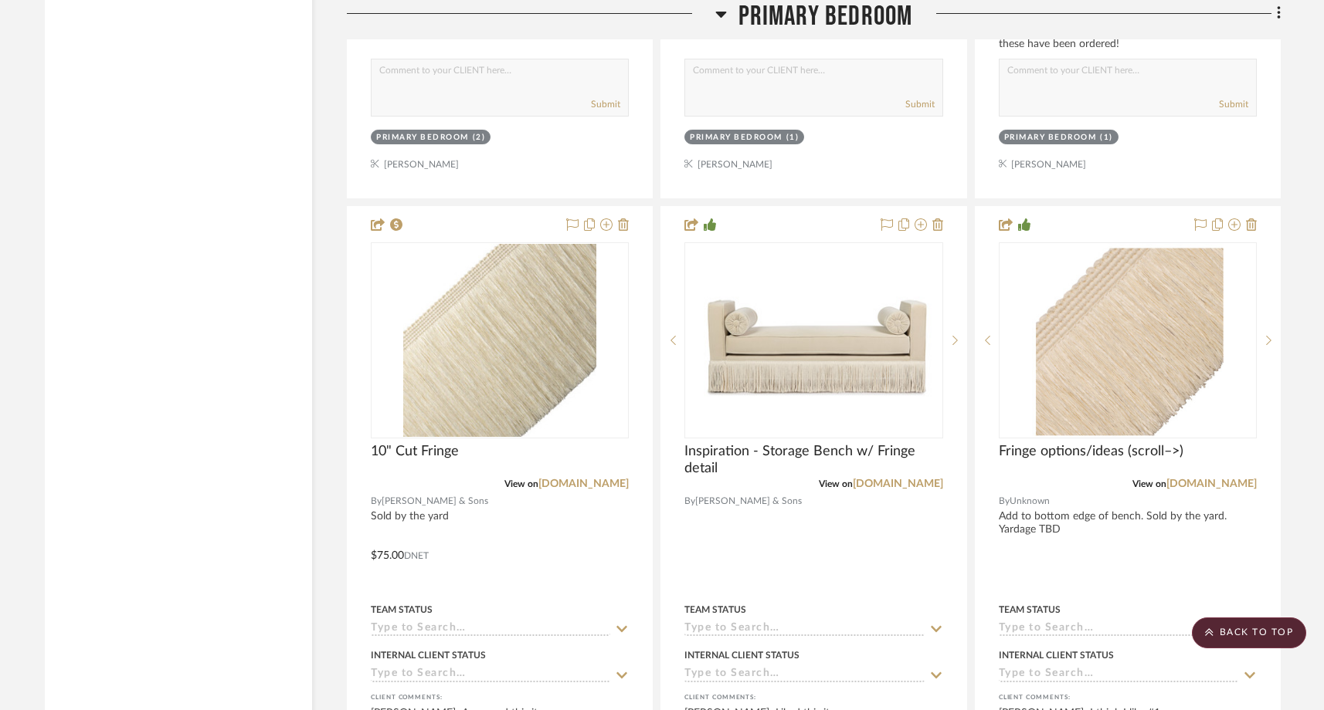
scroll to position [18861, 0]
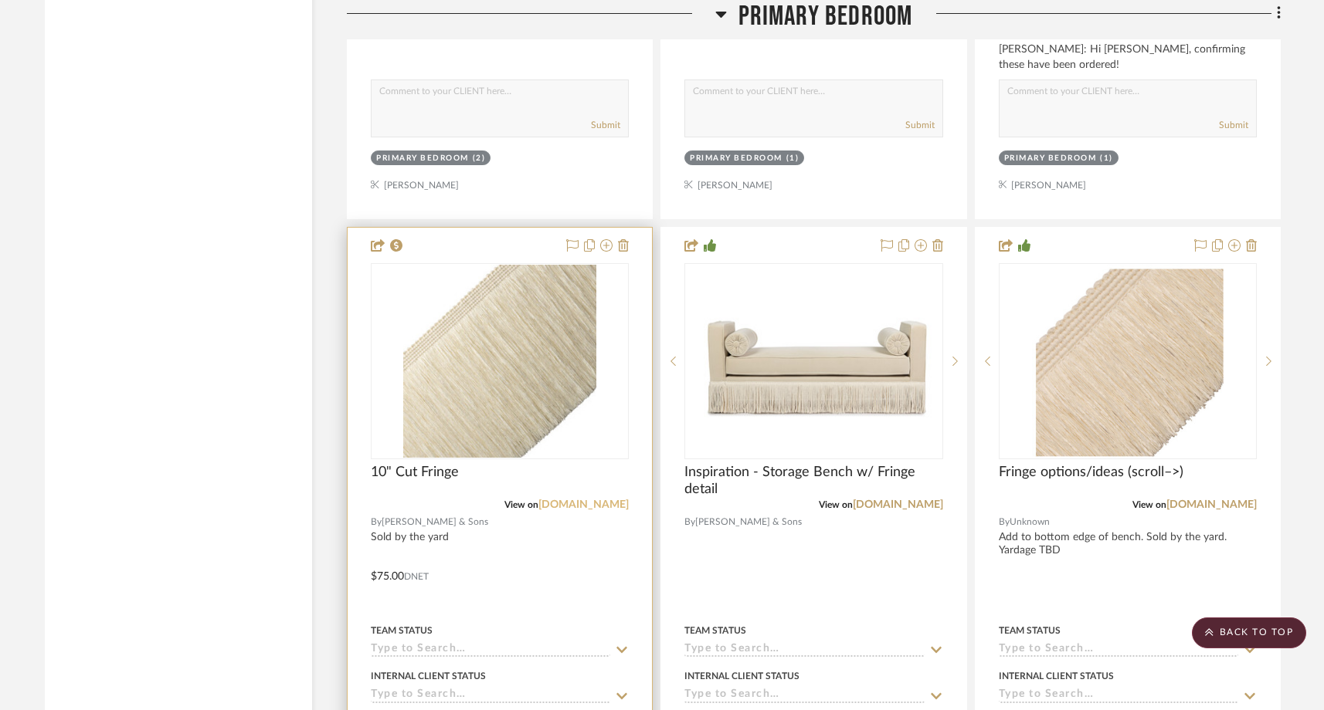
click at [598, 500] on link "samuelandsons.com" at bounding box center [583, 505] width 90 height 11
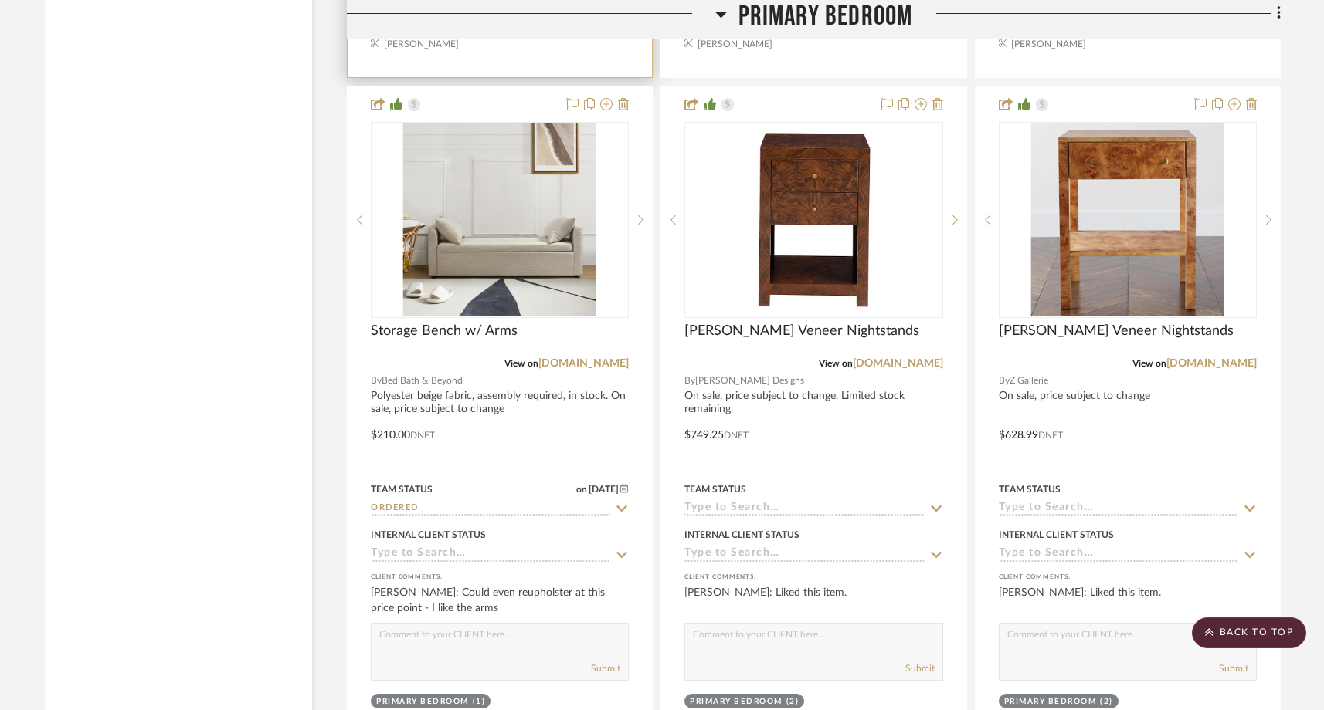
scroll to position [19674, 0]
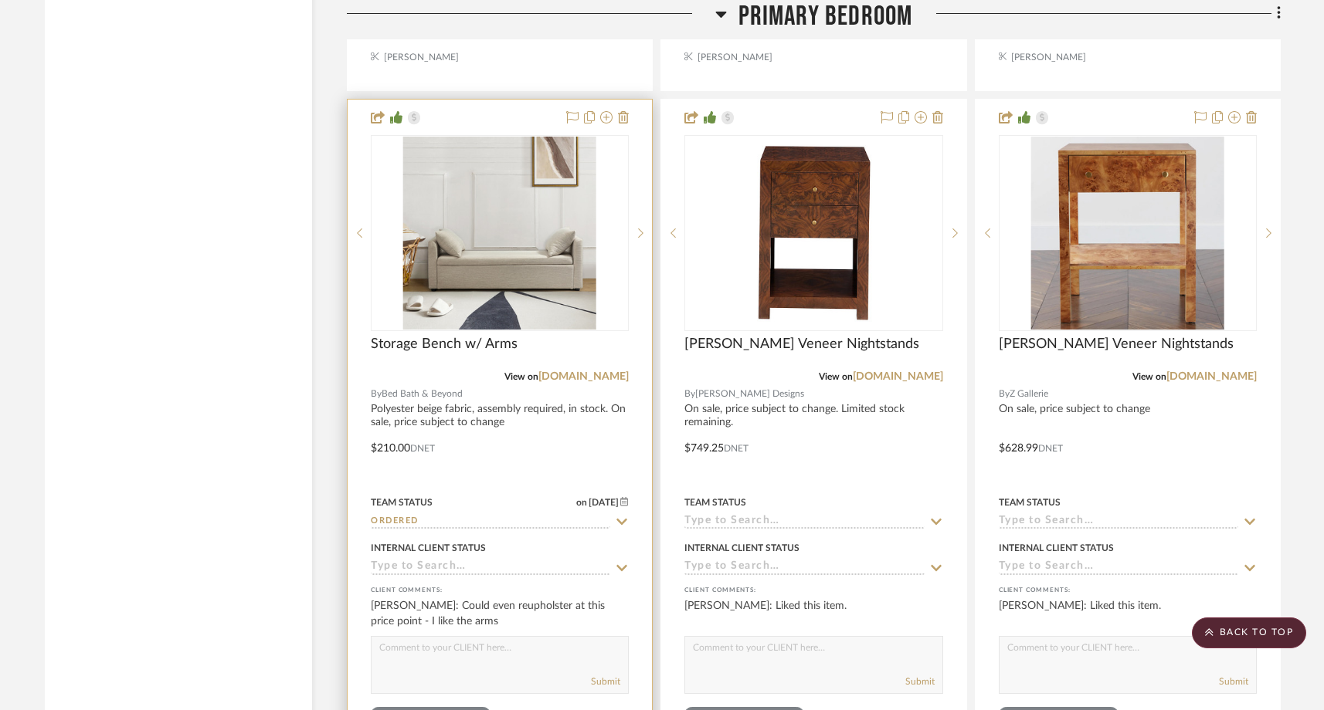
click at [470, 233] on img "0" at bounding box center [499, 233] width 193 height 193
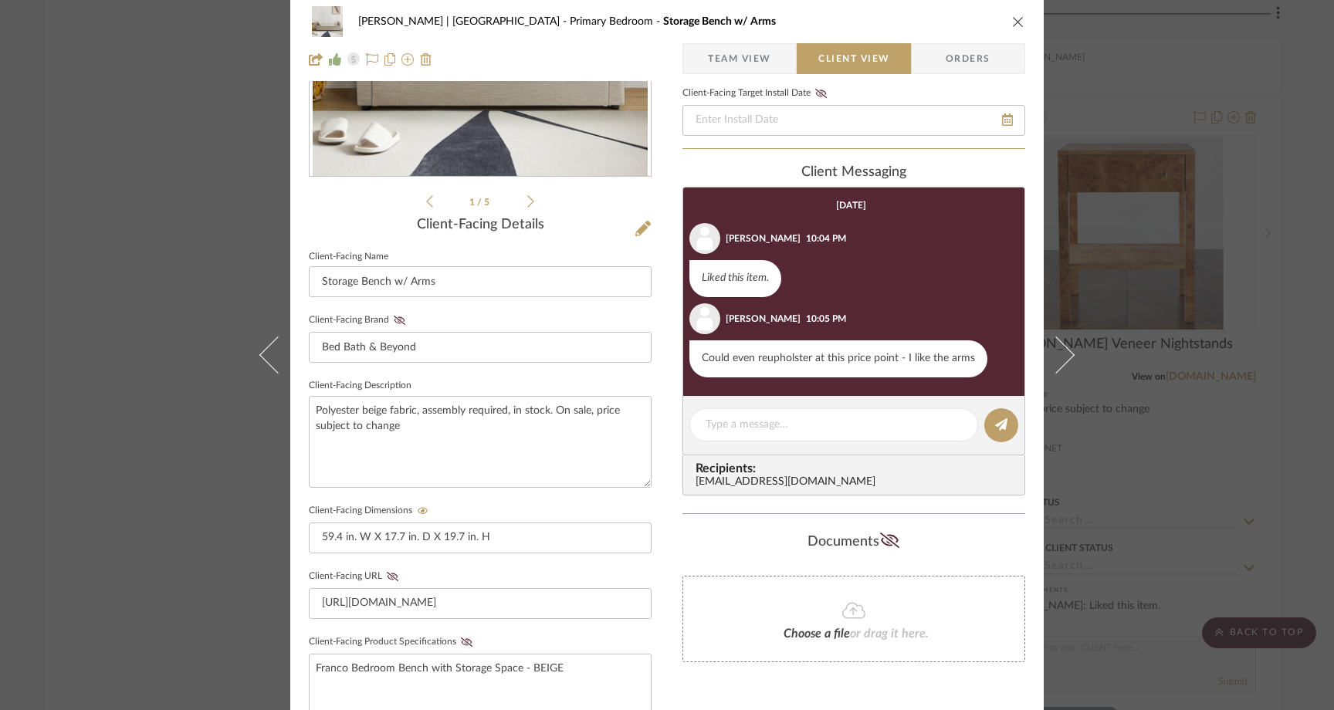
scroll to position [368, 0]
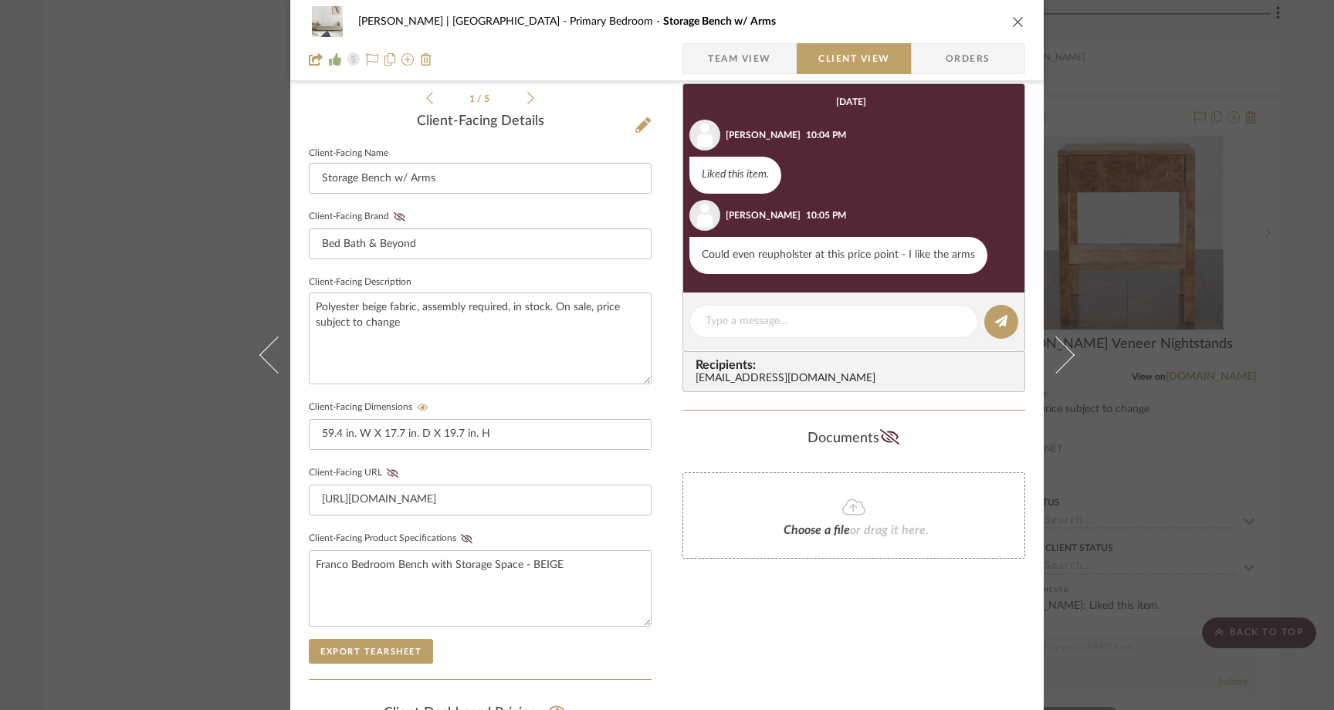
click at [978, 516] on div "Choose a file or drag it here." at bounding box center [854, 516] width 343 height 86
click at [146, 160] on div "Ferree | Brooklyn Heights Primary Bedroom Storage Bench w/ Arms Team View Clien…" at bounding box center [667, 355] width 1334 height 710
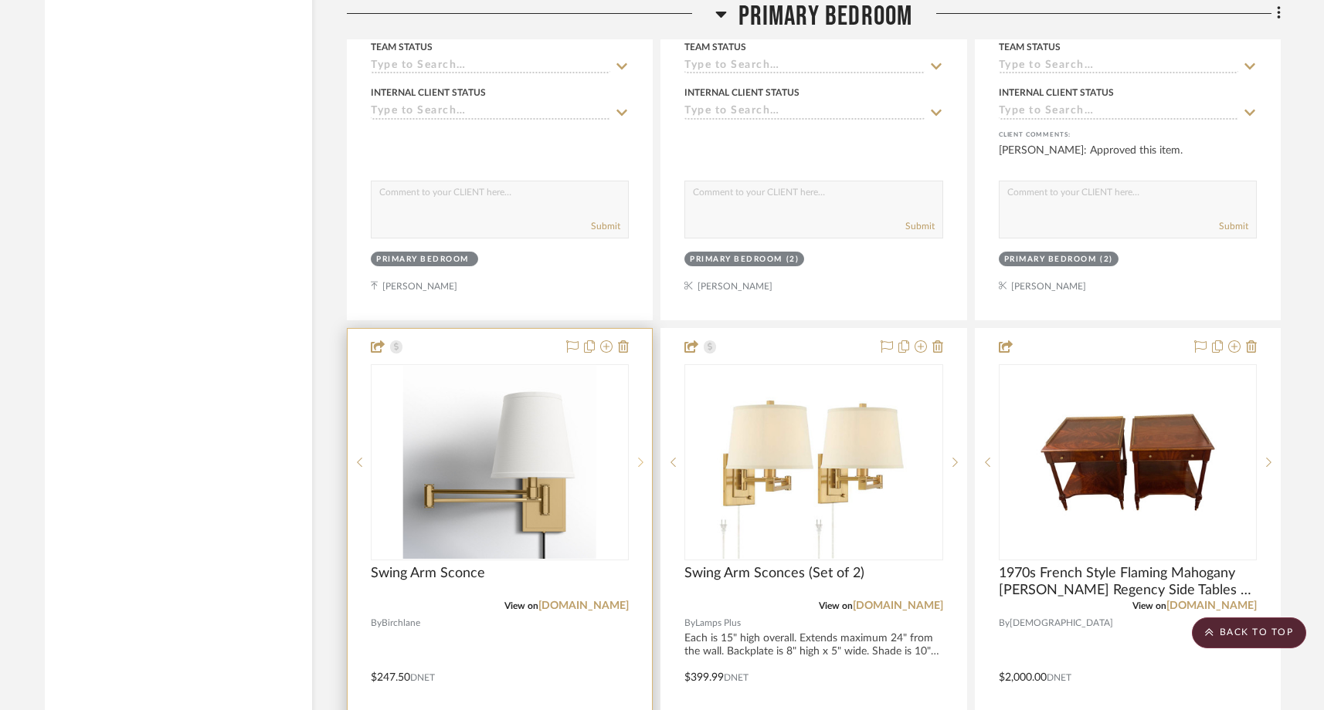
scroll to position [18084, 0]
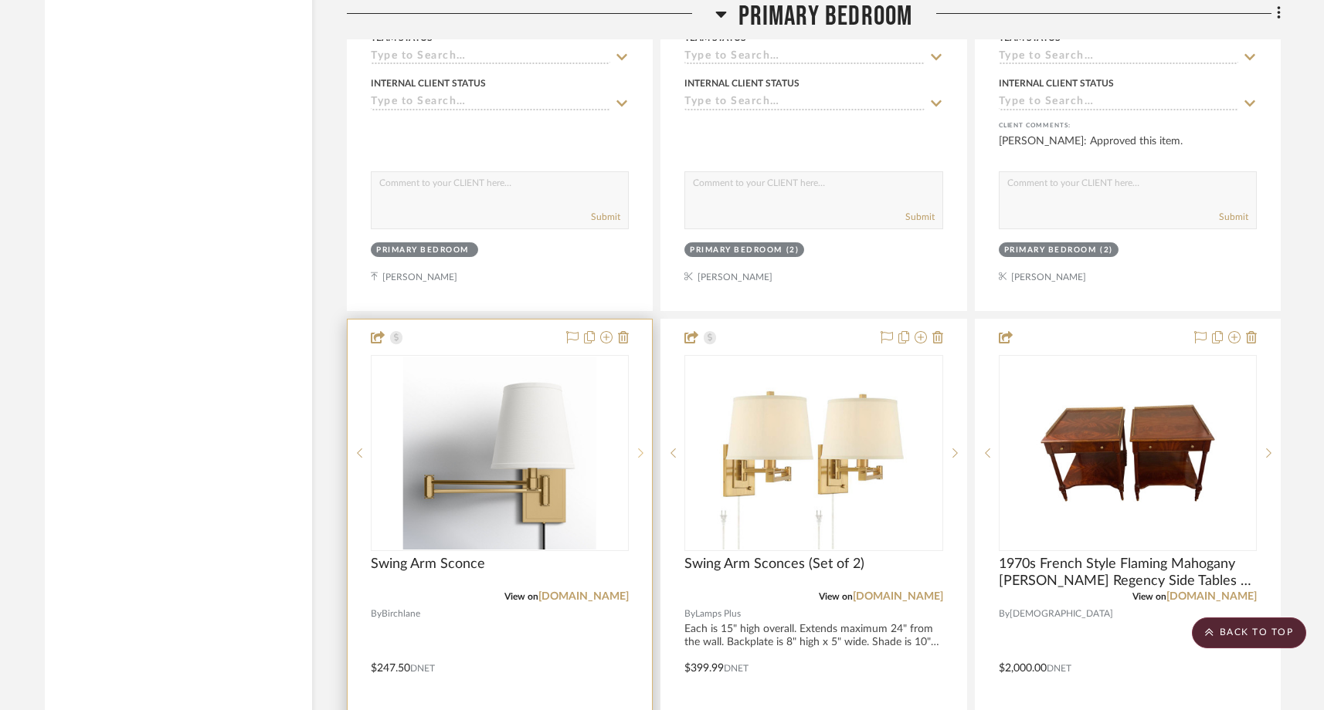
click at [637, 448] on sr-next-btn at bounding box center [640, 453] width 23 height 11
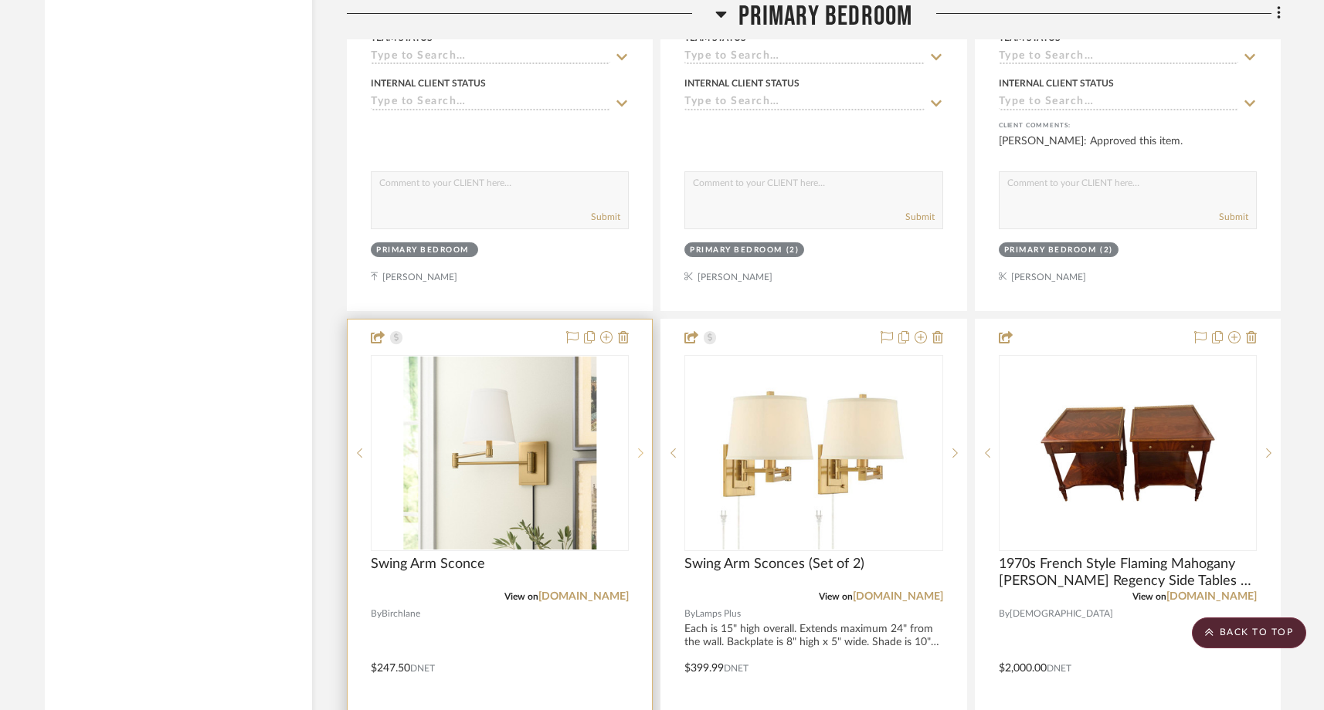
click at [637, 448] on sr-next-btn at bounding box center [640, 453] width 23 height 11
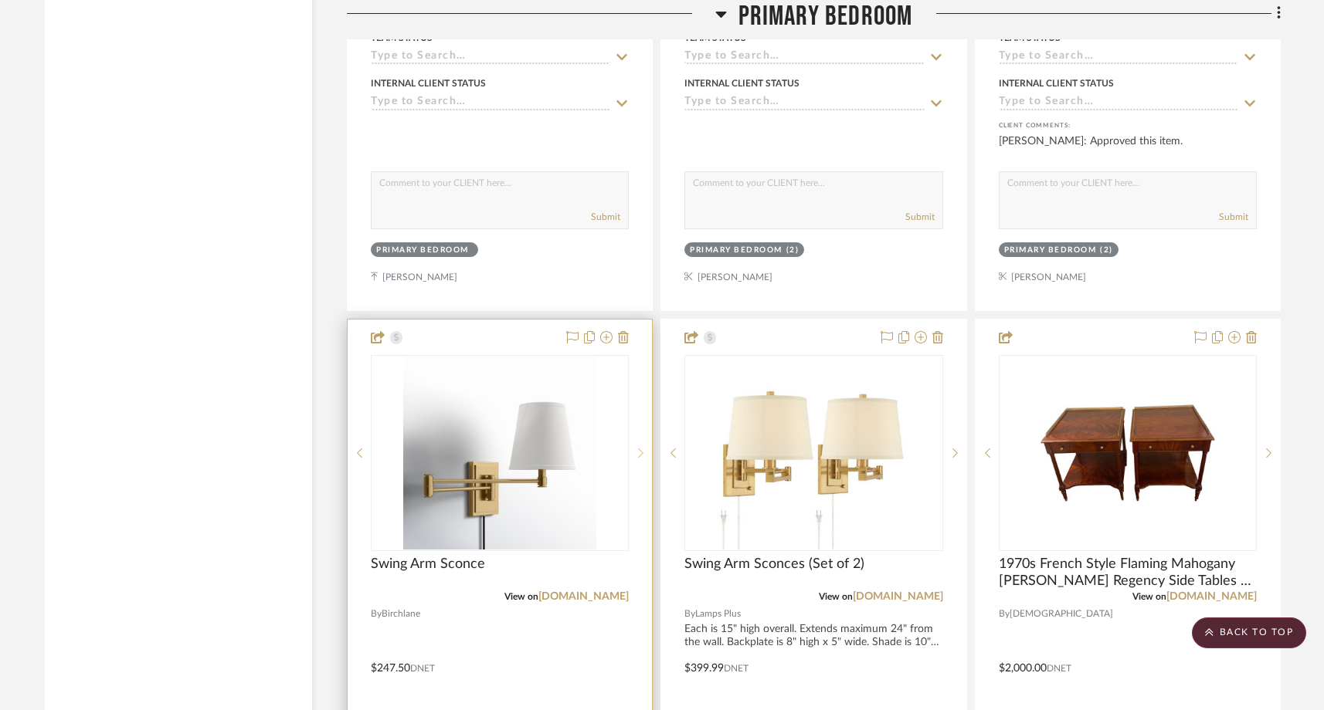
click at [637, 448] on sr-next-btn at bounding box center [640, 453] width 23 height 11
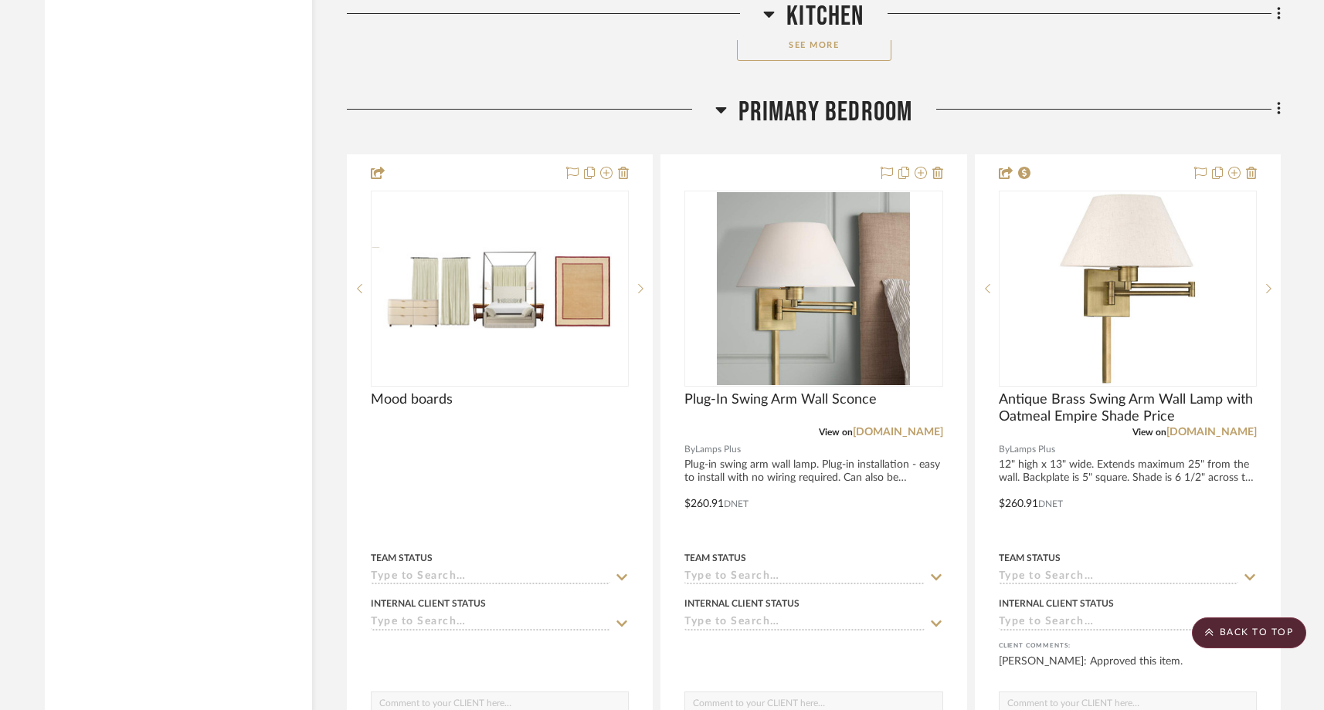
scroll to position [17561, 0]
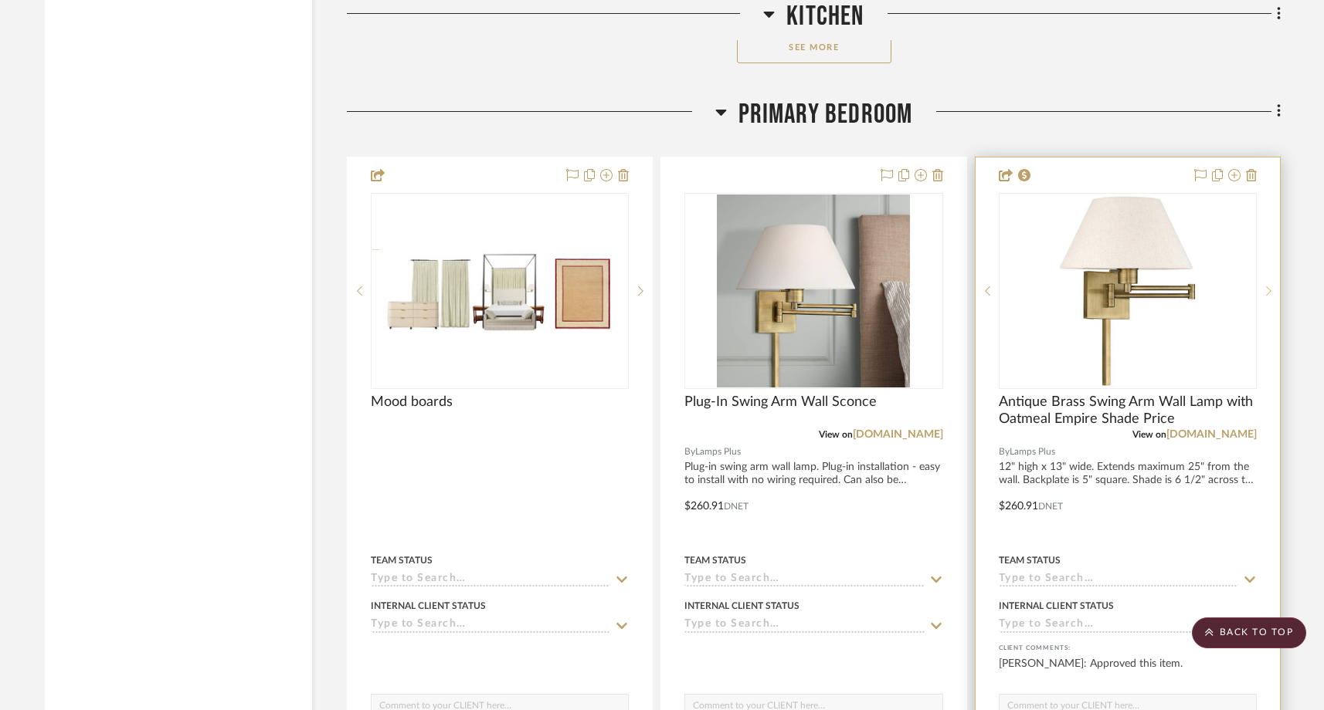
click at [1270, 286] on icon at bounding box center [1268, 291] width 5 height 11
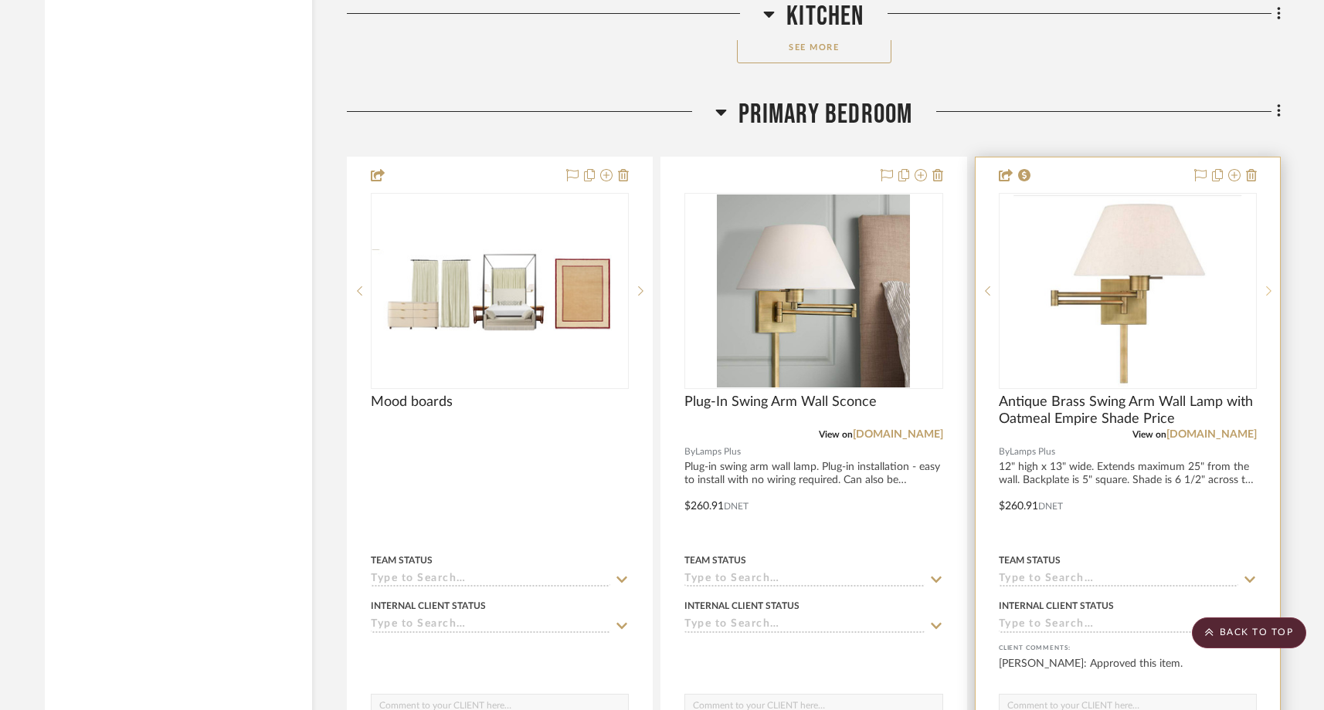
click at [1270, 286] on icon at bounding box center [1268, 291] width 5 height 11
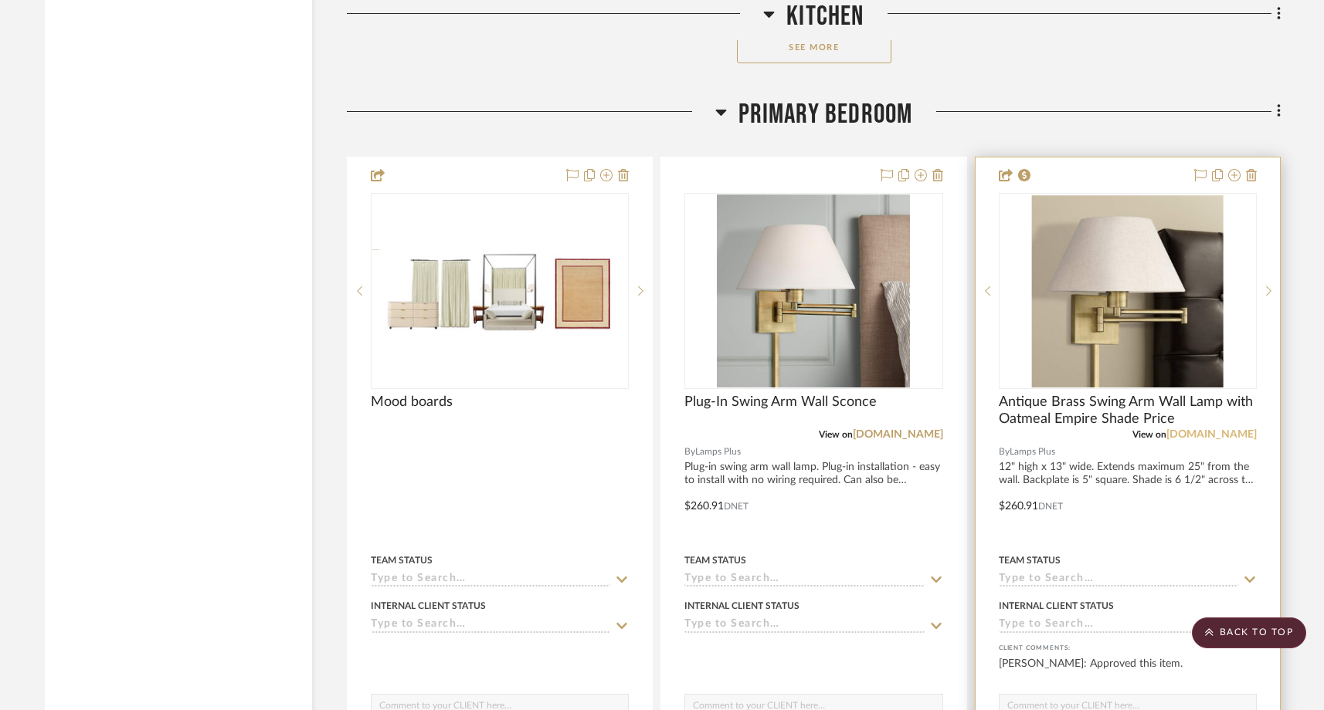
click at [1205, 429] on link "lampsplus.com" at bounding box center [1211, 434] width 90 height 11
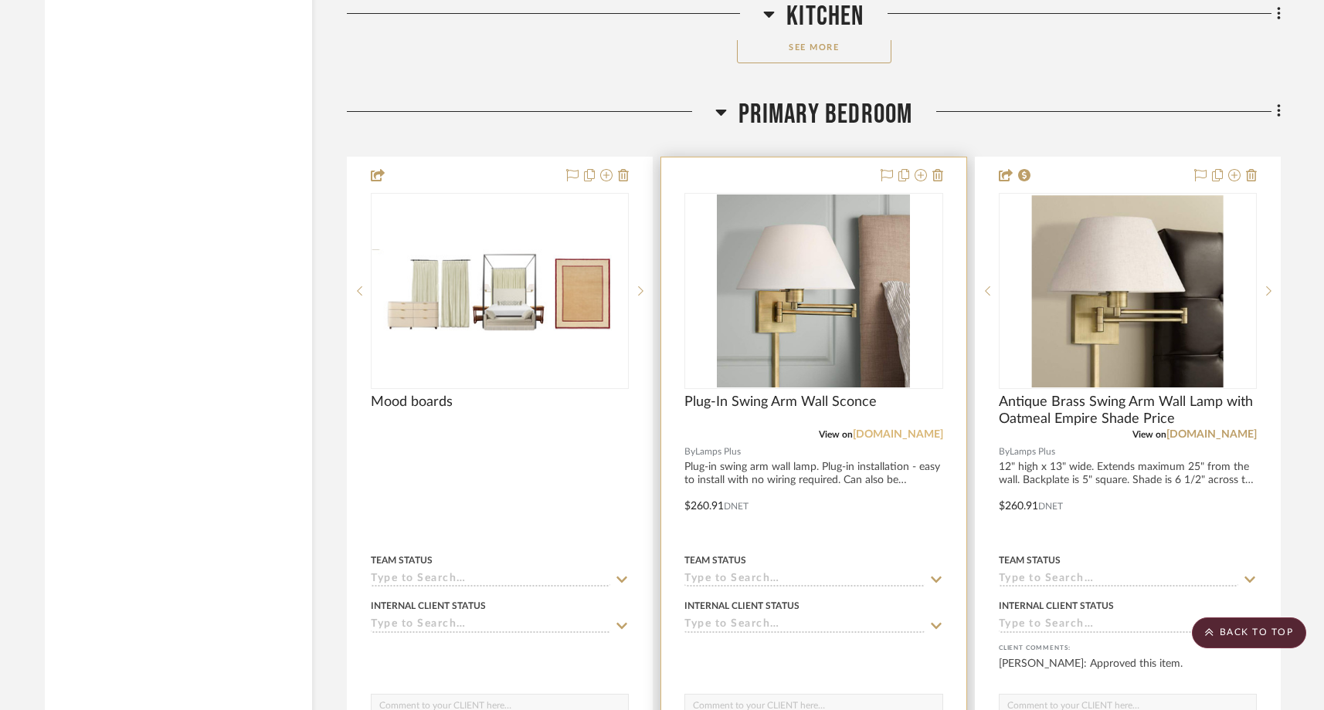
click at [890, 429] on link "lampsplus.com" at bounding box center [898, 434] width 90 height 11
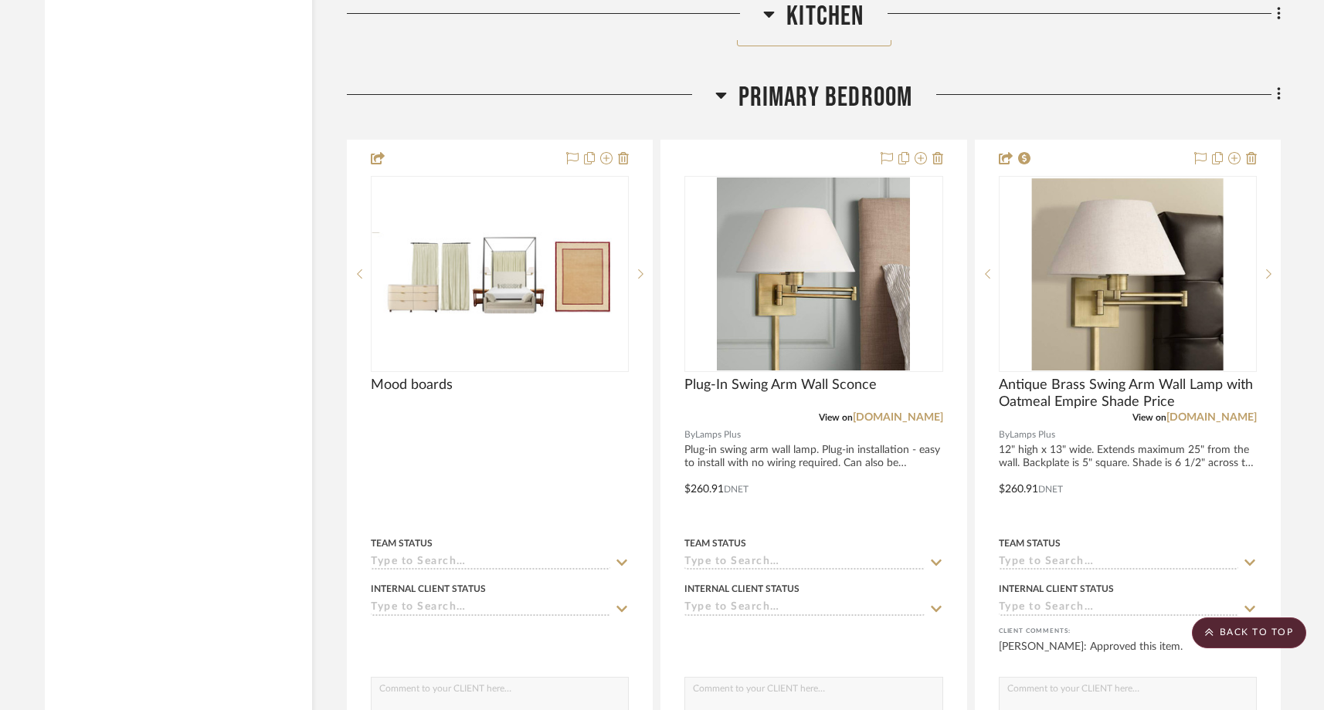
scroll to position [17579, 0]
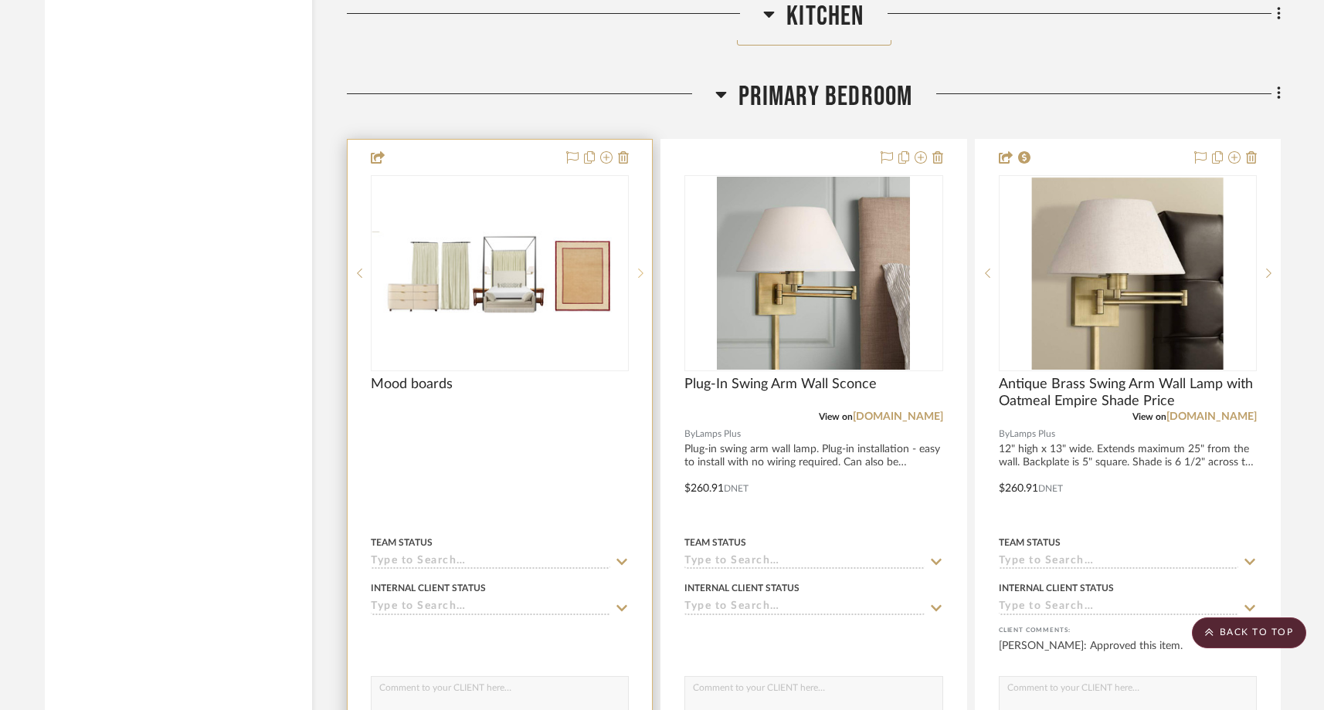
click at [646, 268] on sr-next-btn at bounding box center [640, 273] width 23 height 11
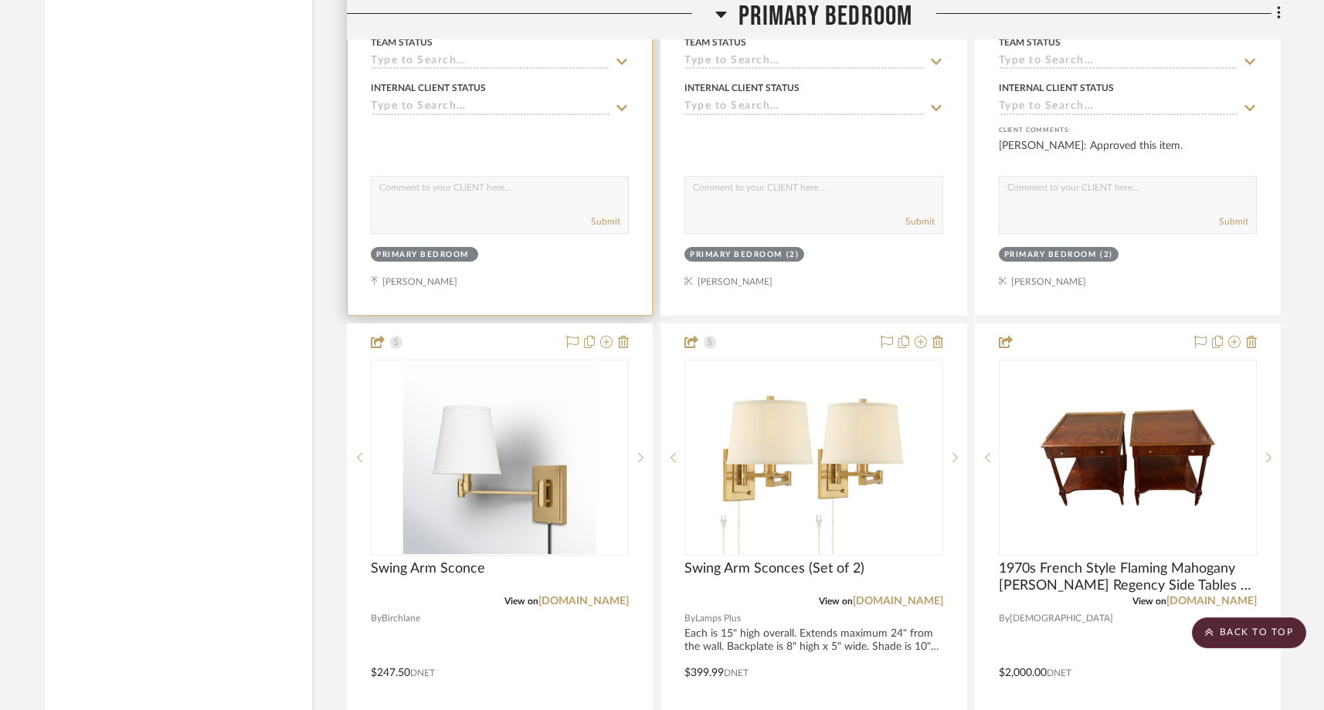
scroll to position [18091, 0]
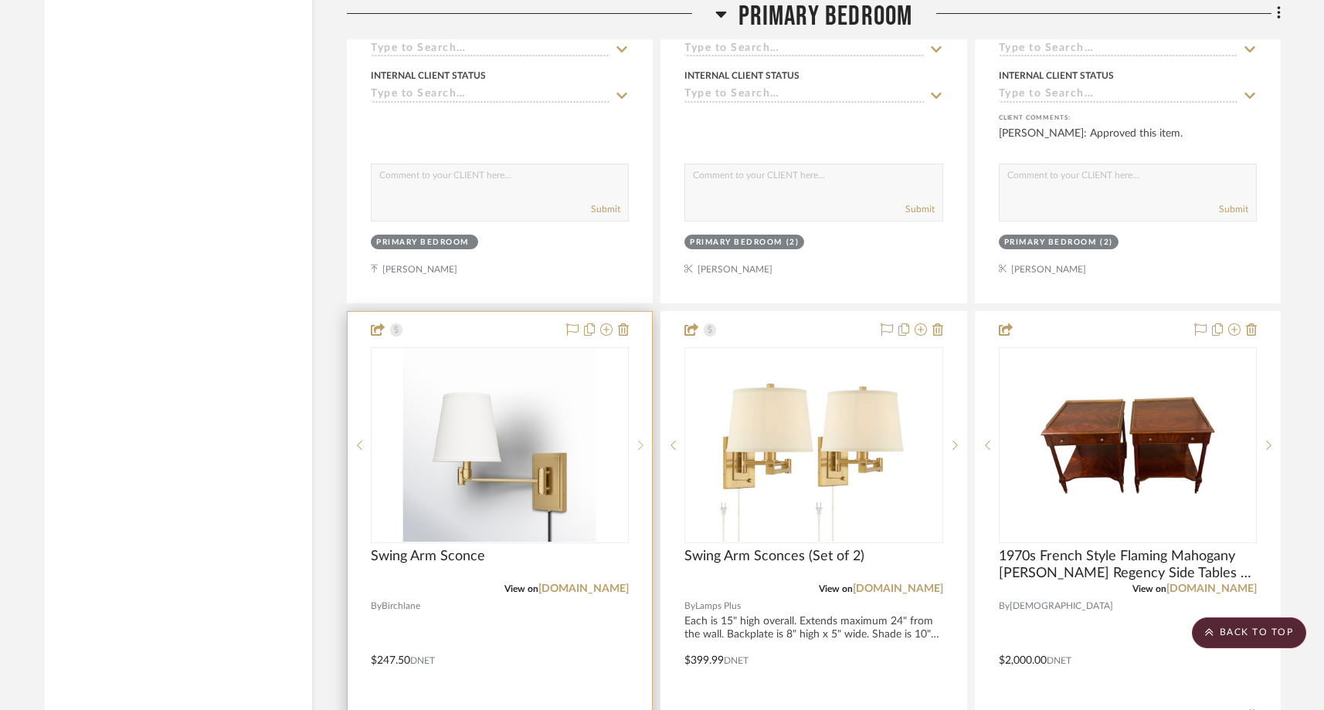
click at [637, 440] on sr-next-btn at bounding box center [640, 445] width 23 height 11
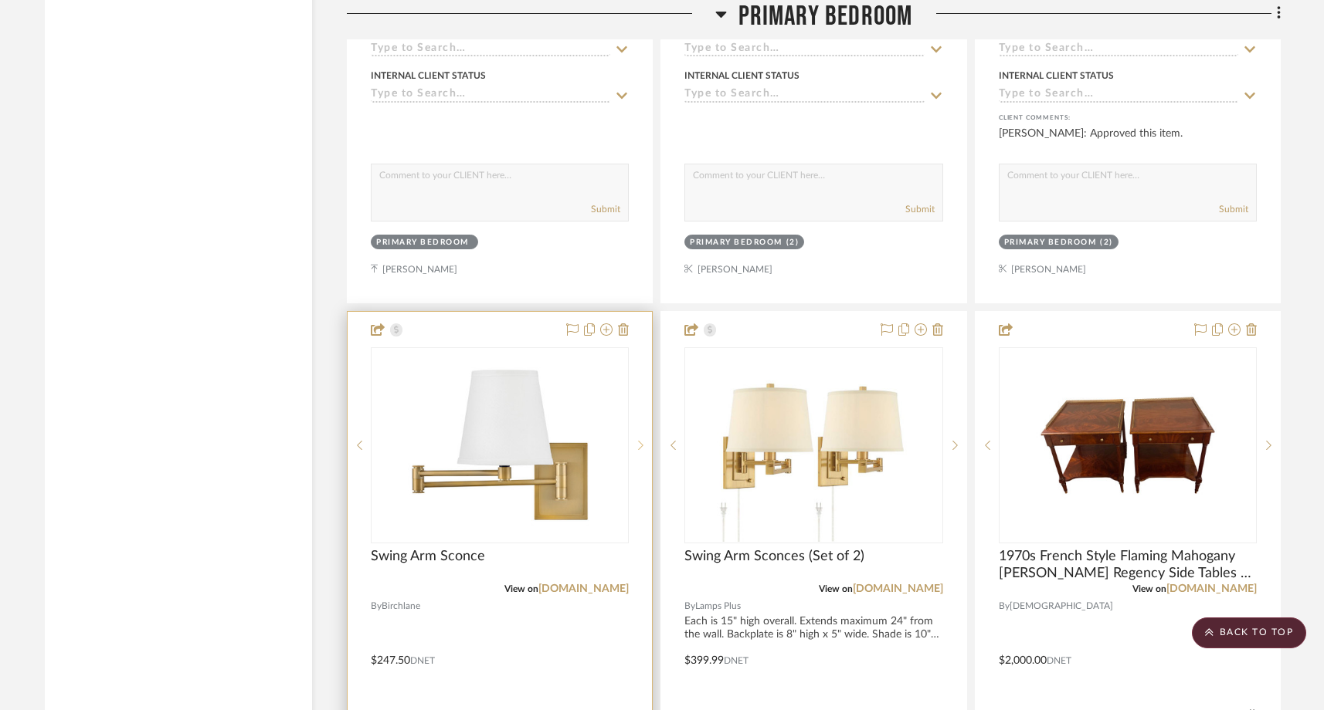
click at [637, 440] on sr-next-btn at bounding box center [640, 445] width 23 height 11
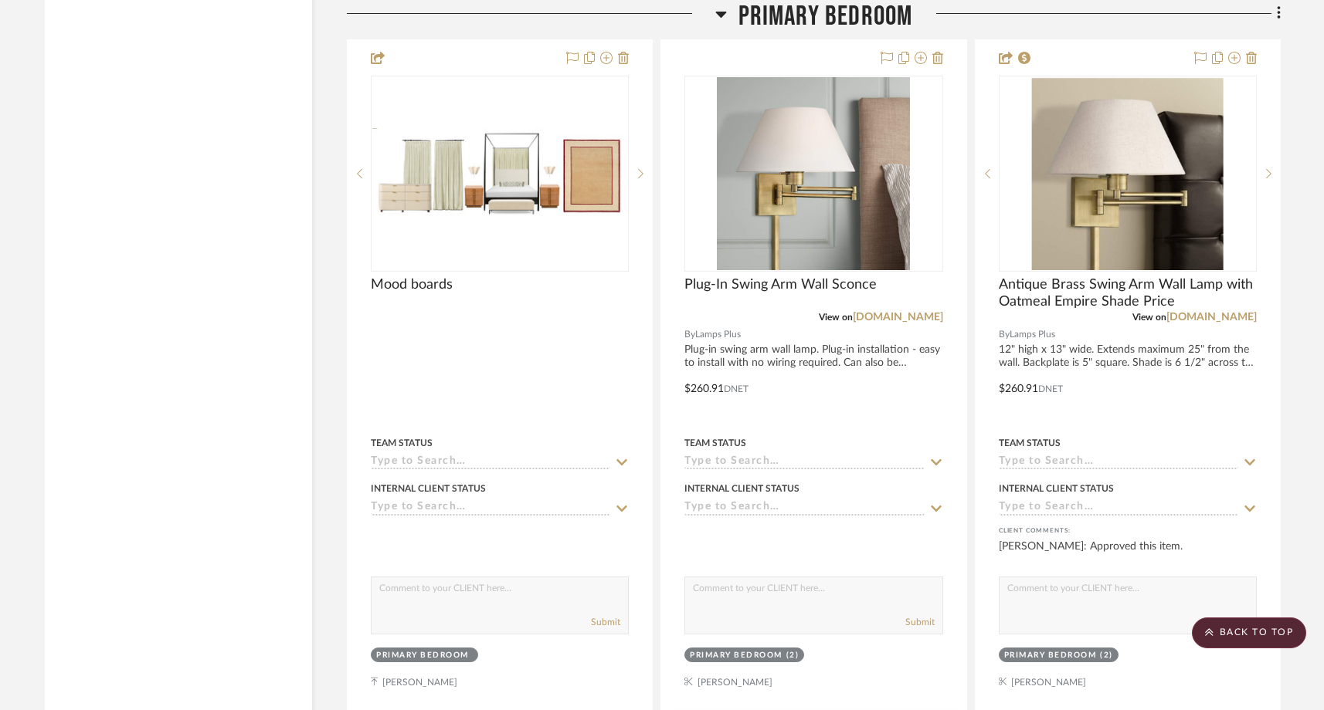
scroll to position [17674, 0]
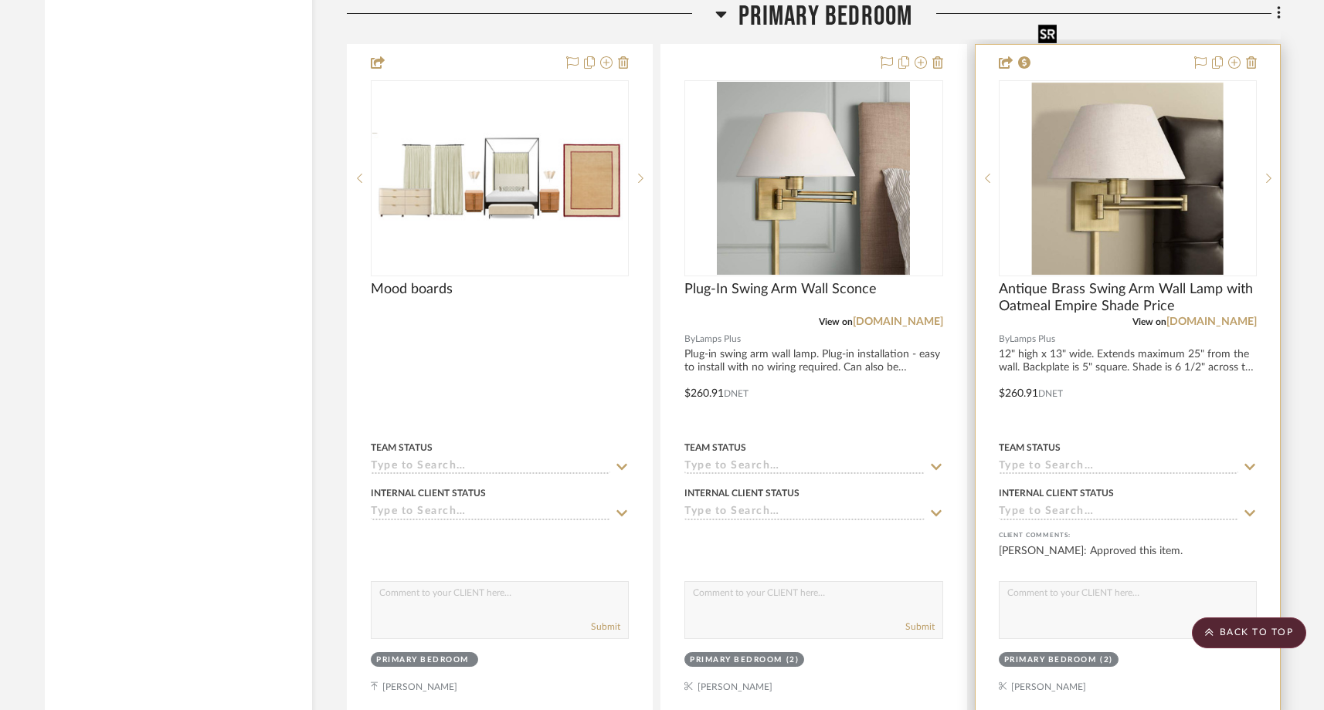
click at [1080, 164] on img "3" at bounding box center [1128, 178] width 192 height 193
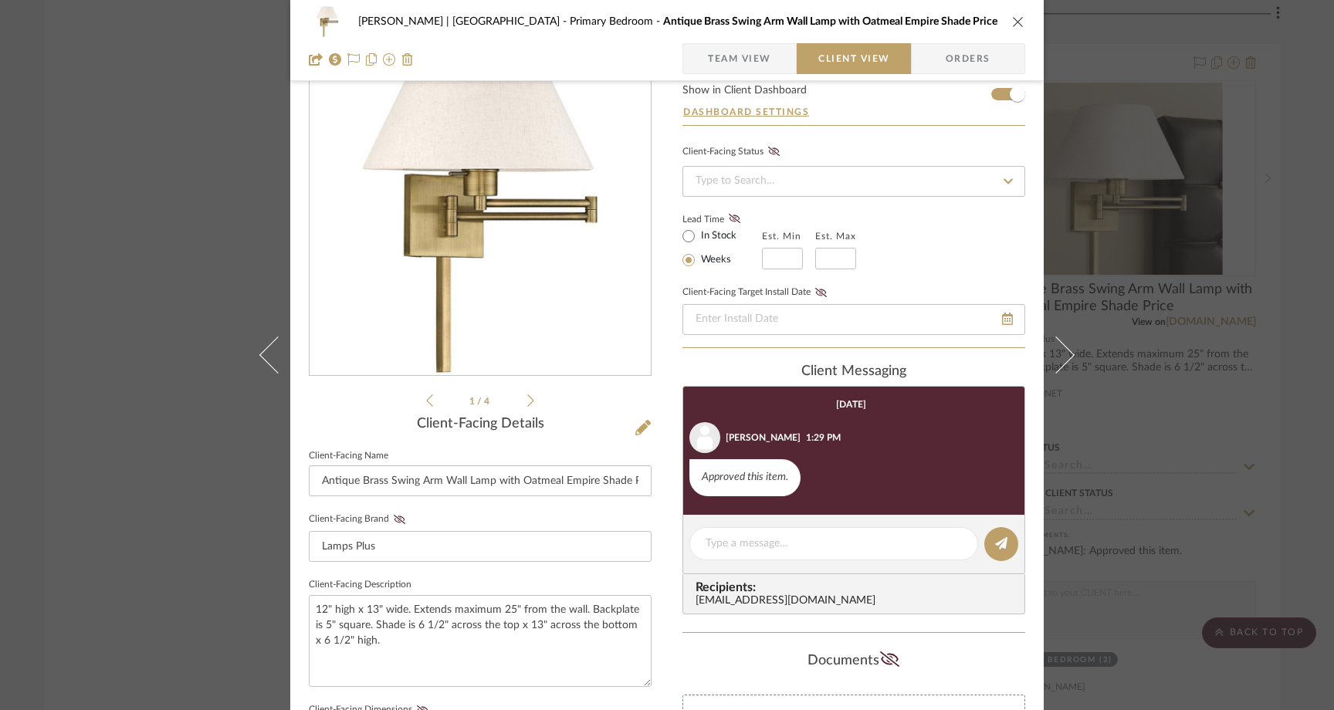
scroll to position [66, 0]
click at [765, 547] on textarea at bounding box center [834, 543] width 256 height 16
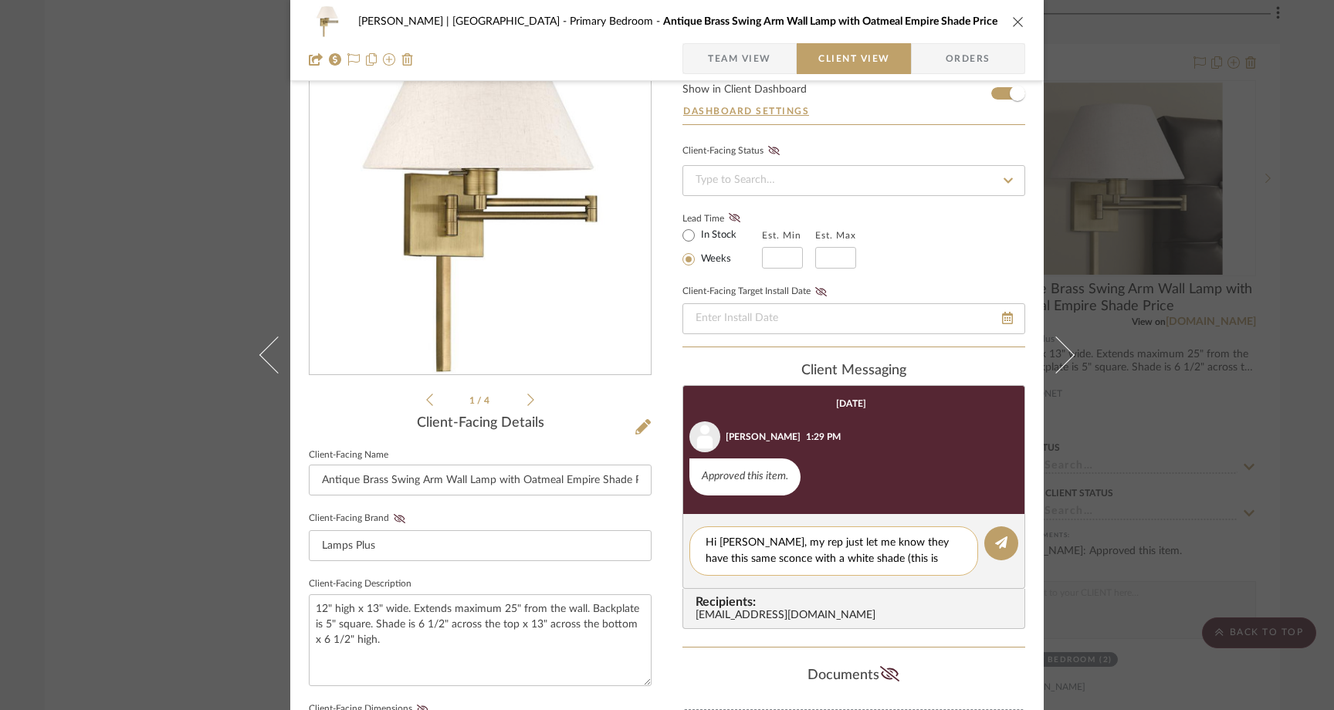
click at [854, 561] on textarea "Hi Kelsey, my rep just let me know they have this same sconce with a white shad…" at bounding box center [834, 551] width 256 height 32
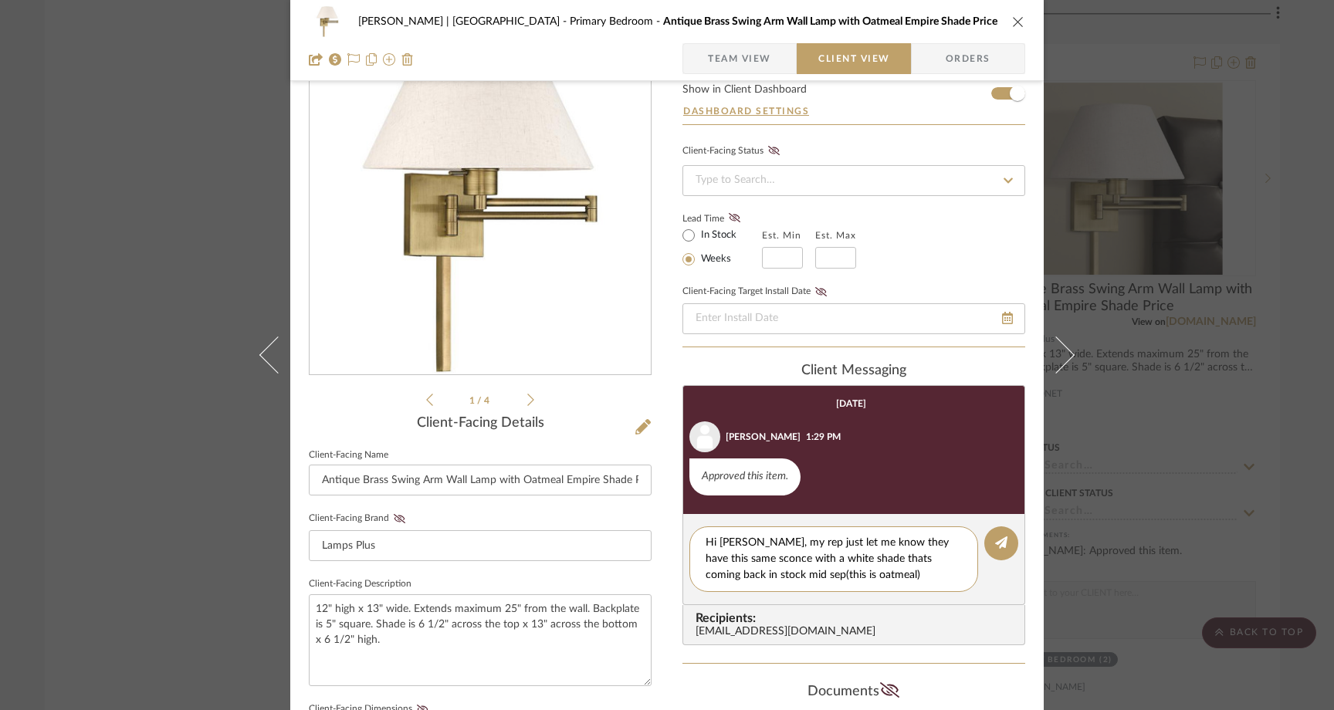
type textarea "Hi Kelsey, my rep just let me know they have this same sconce with a white shad…"
drag, startPoint x: 855, startPoint y: 578, endPoint x: 668, endPoint y: 536, distance: 191.5
click at [668, 536] on div "Ferree | Brooklyn Heights Primary Bedroom Antique Brass Swing Arm Wall Lamp wit…" at bounding box center [667, 588] width 754 height 1286
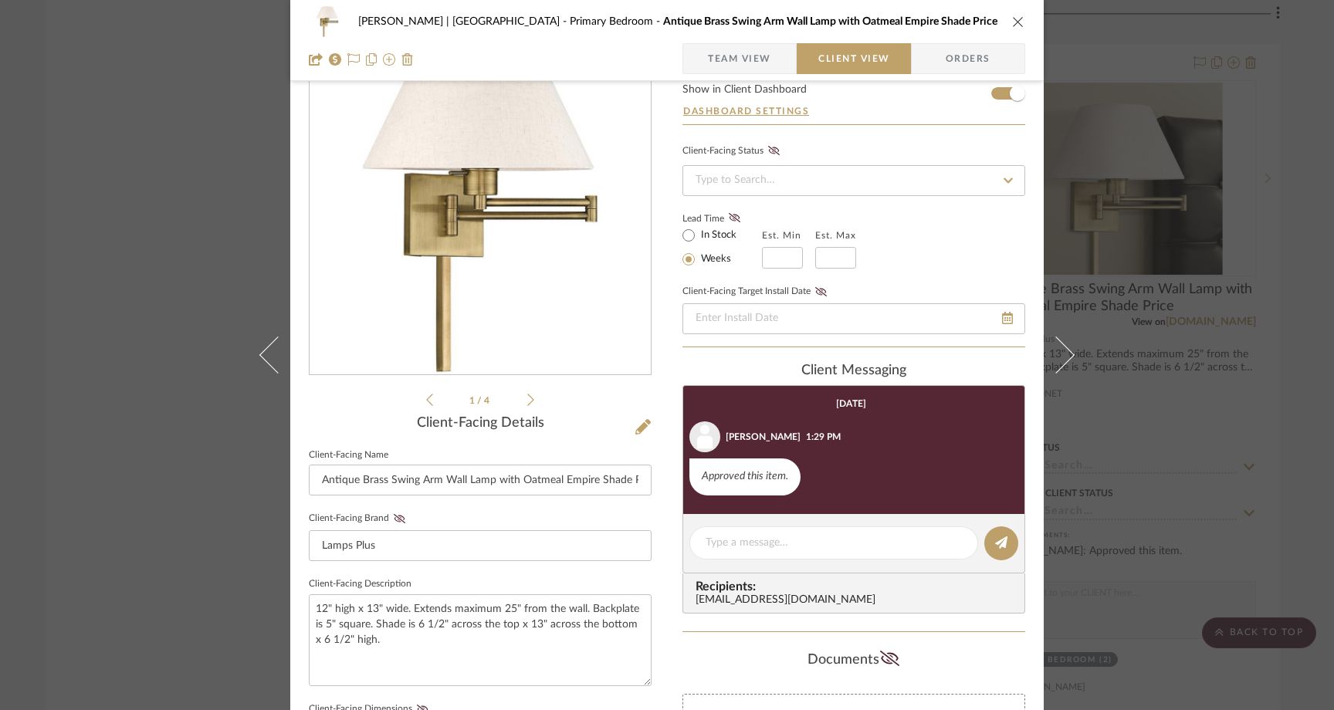
click at [172, 236] on div "Ferree | Brooklyn Heights Primary Bedroom Antique Brass Swing Arm Wall Lamp wit…" at bounding box center [667, 355] width 1334 height 710
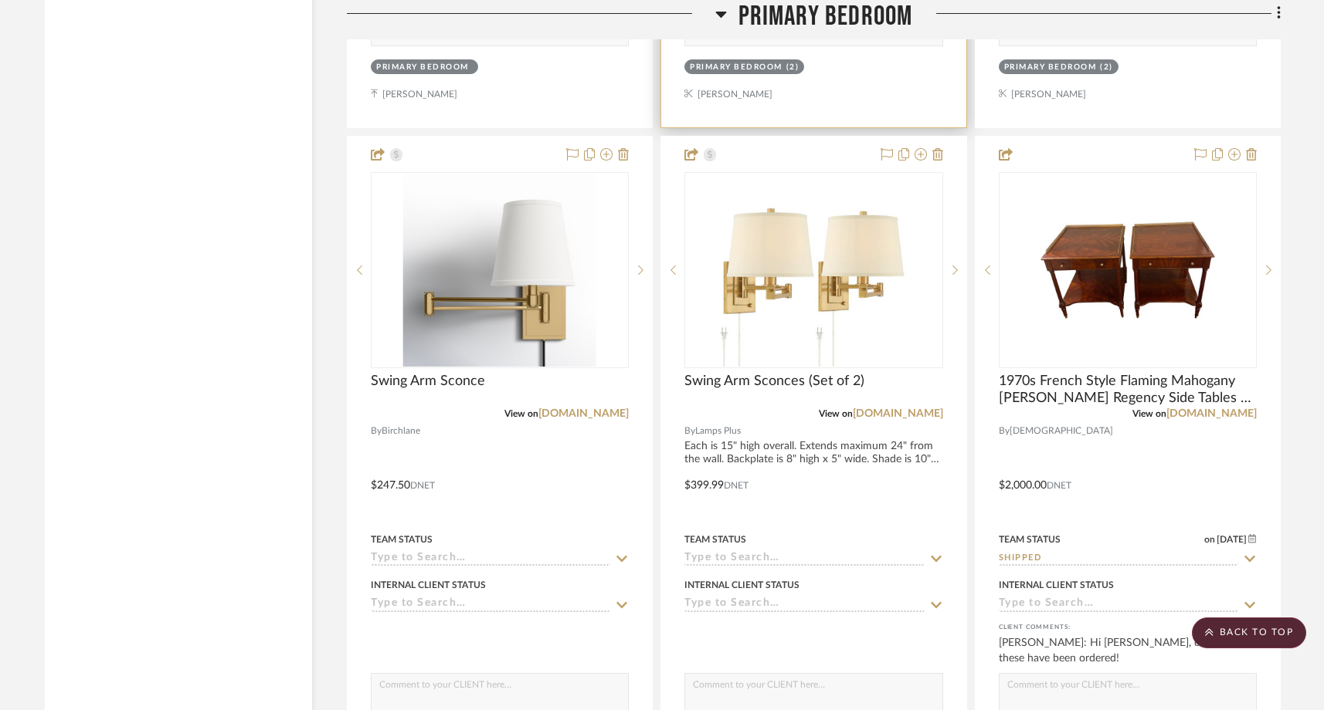
scroll to position [18335, 0]
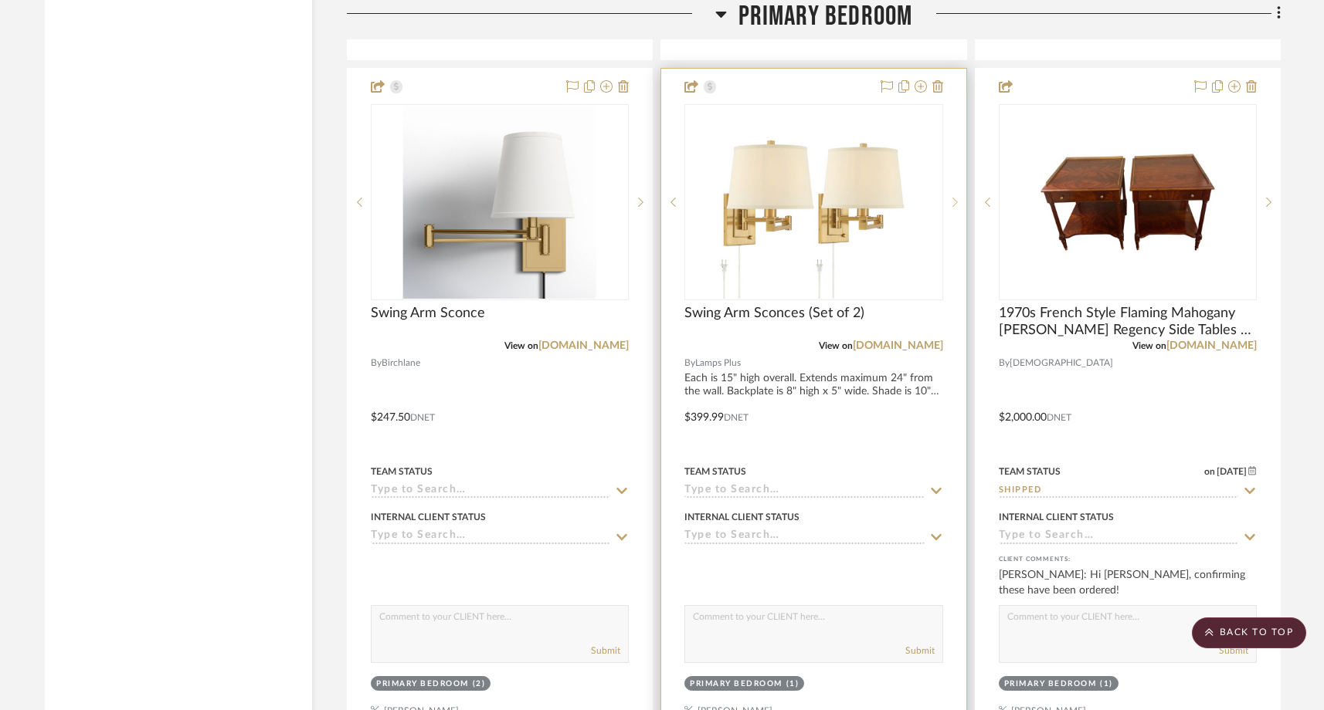
click at [953, 197] on icon at bounding box center [954, 202] width 5 height 11
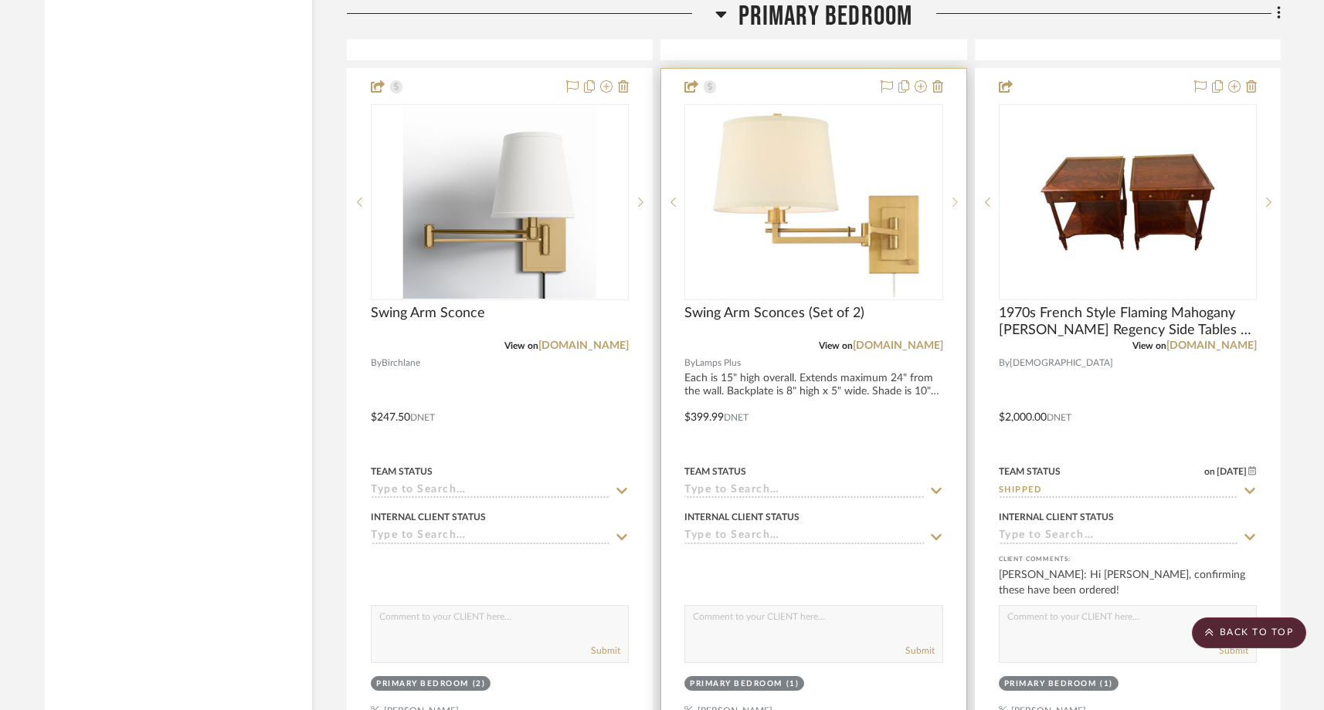
click at [953, 197] on icon at bounding box center [954, 202] width 5 height 11
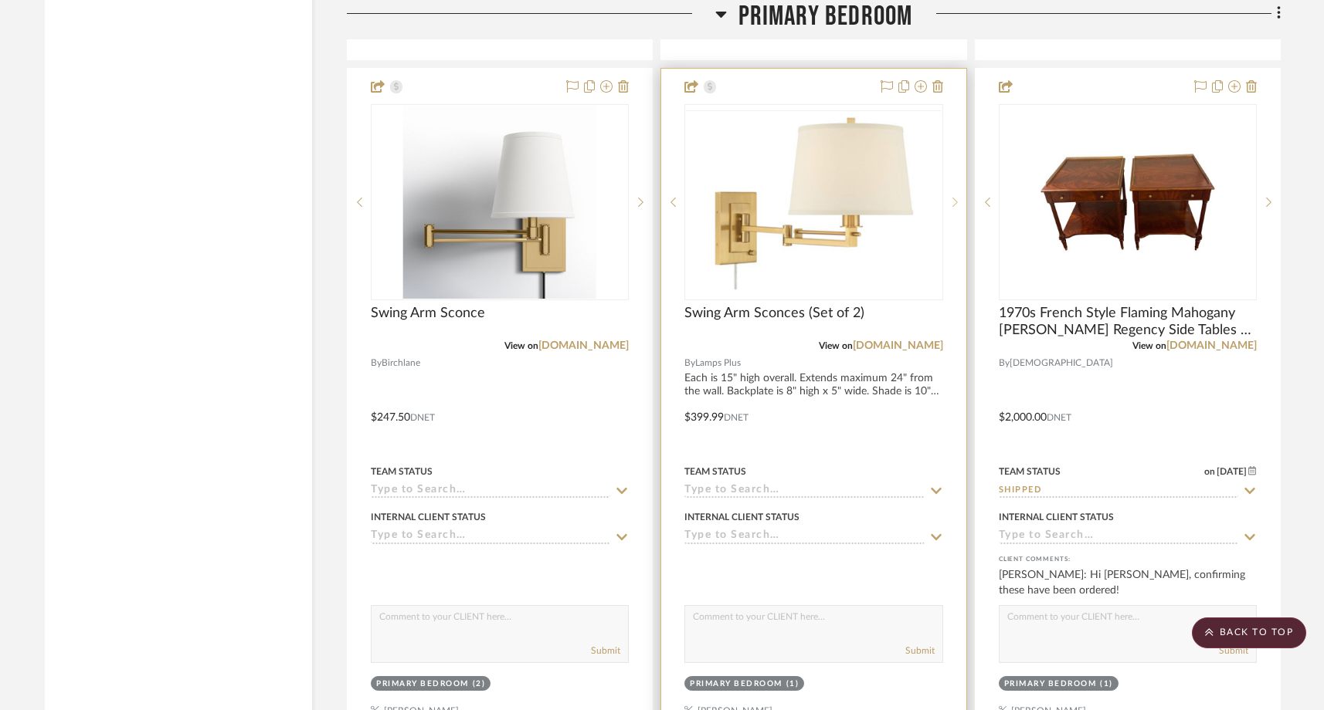
click at [953, 197] on icon at bounding box center [954, 202] width 5 height 11
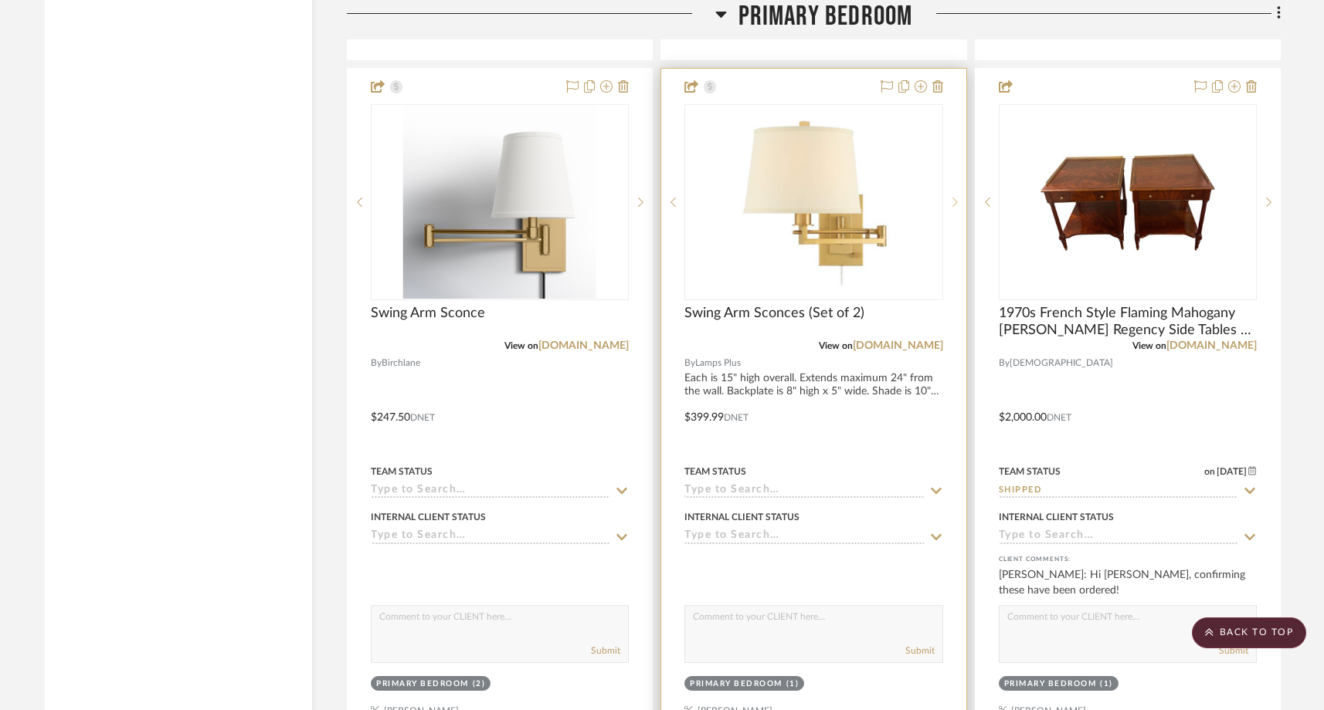
click at [953, 197] on icon at bounding box center [954, 202] width 5 height 11
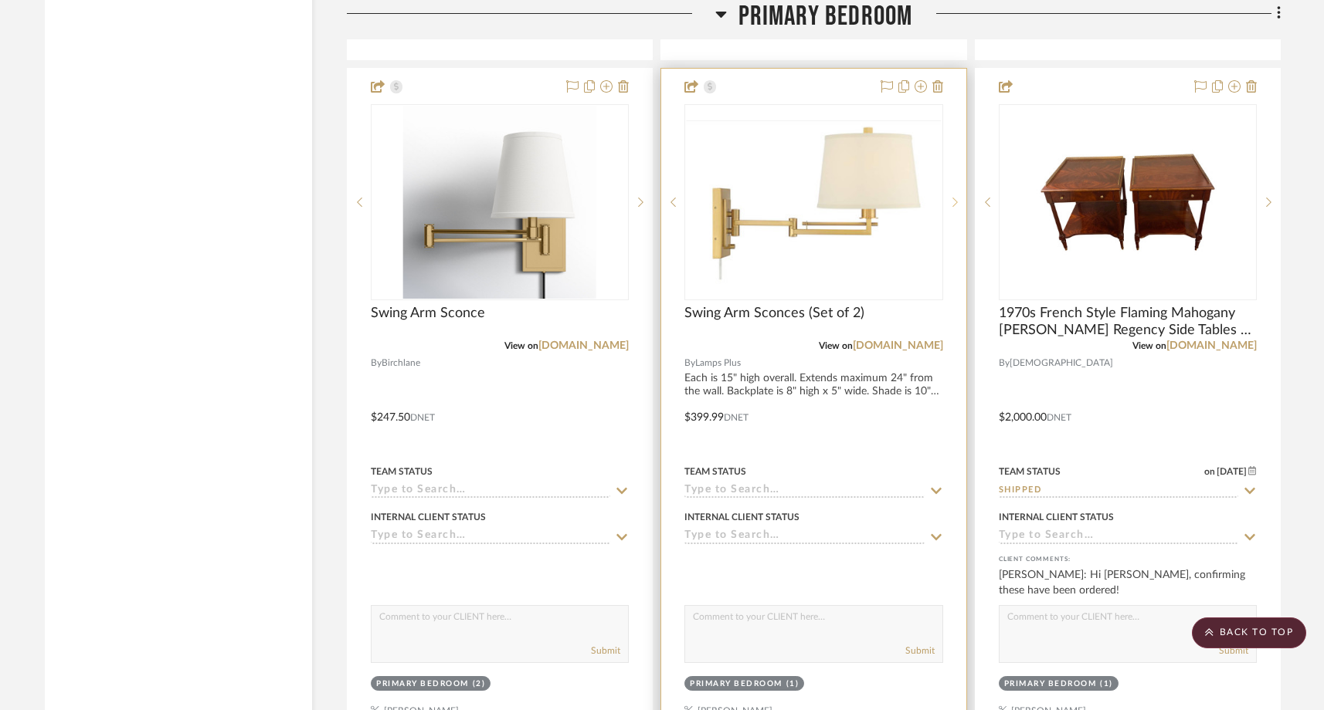
click at [953, 197] on icon at bounding box center [954, 202] width 5 height 11
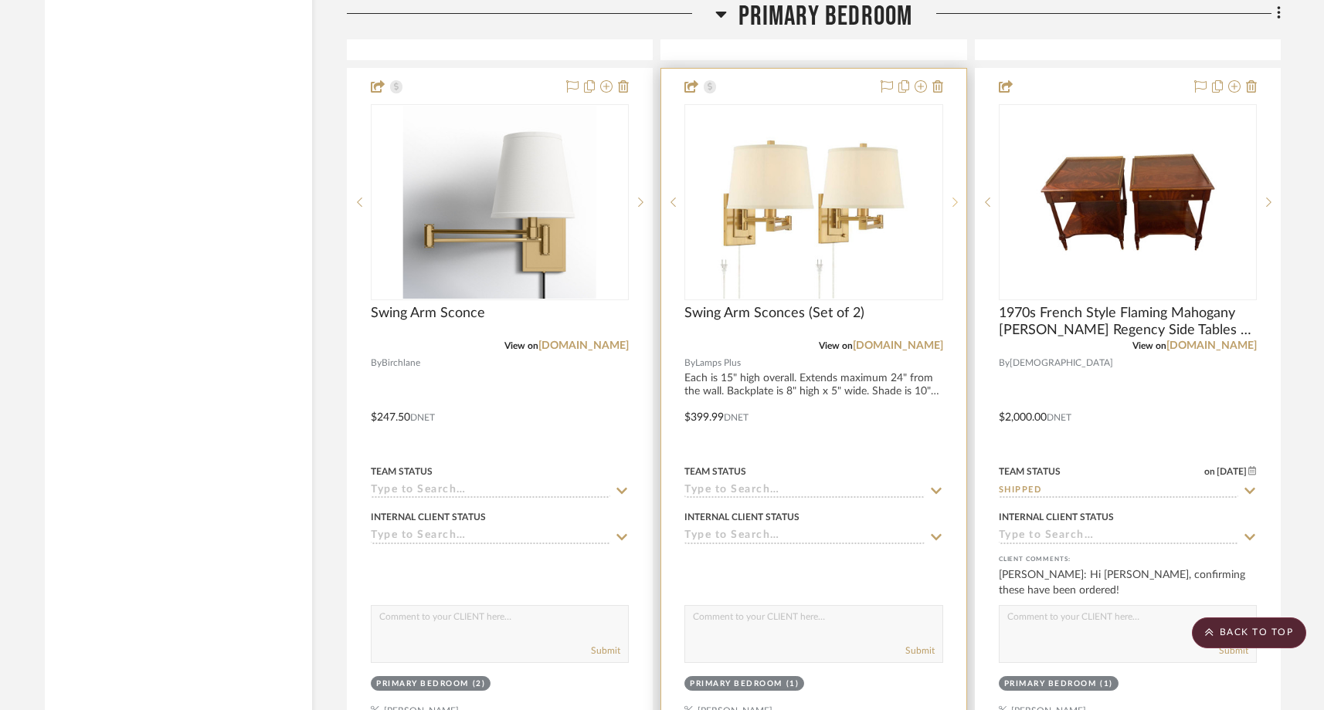
click at [953, 197] on icon at bounding box center [954, 202] width 5 height 11
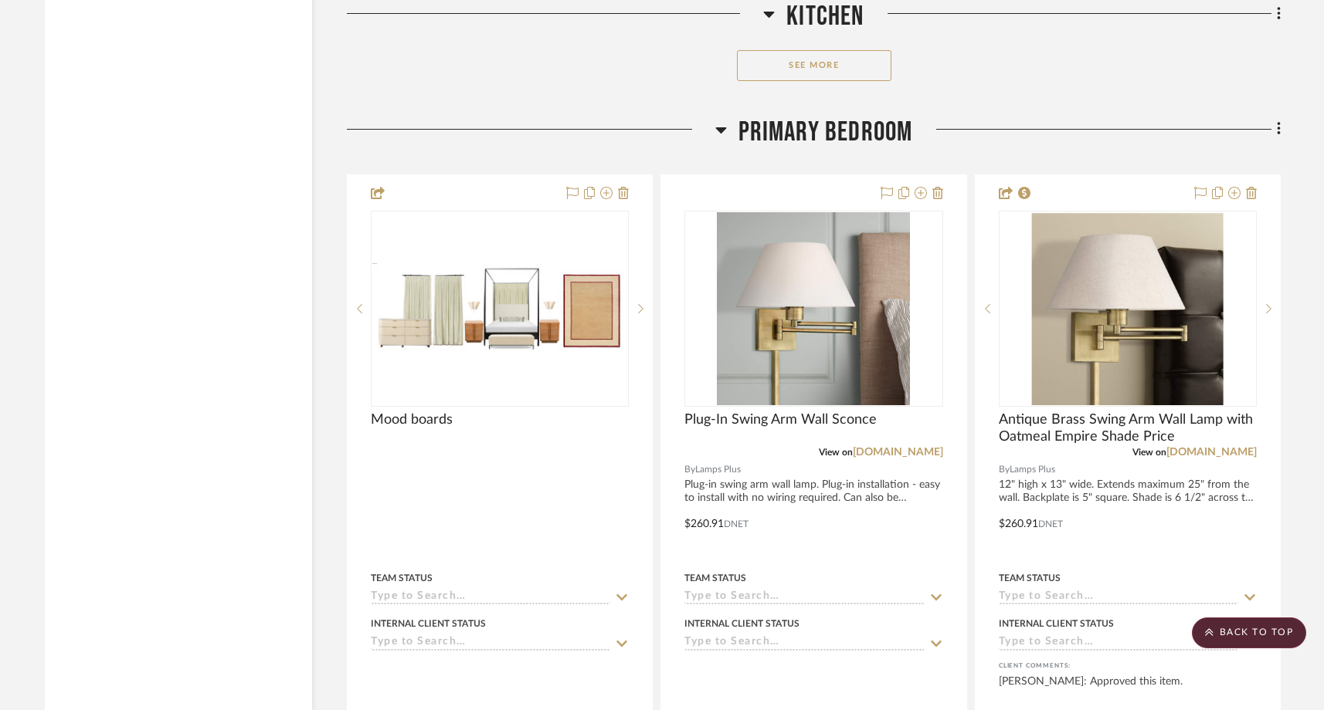
scroll to position [17528, 0]
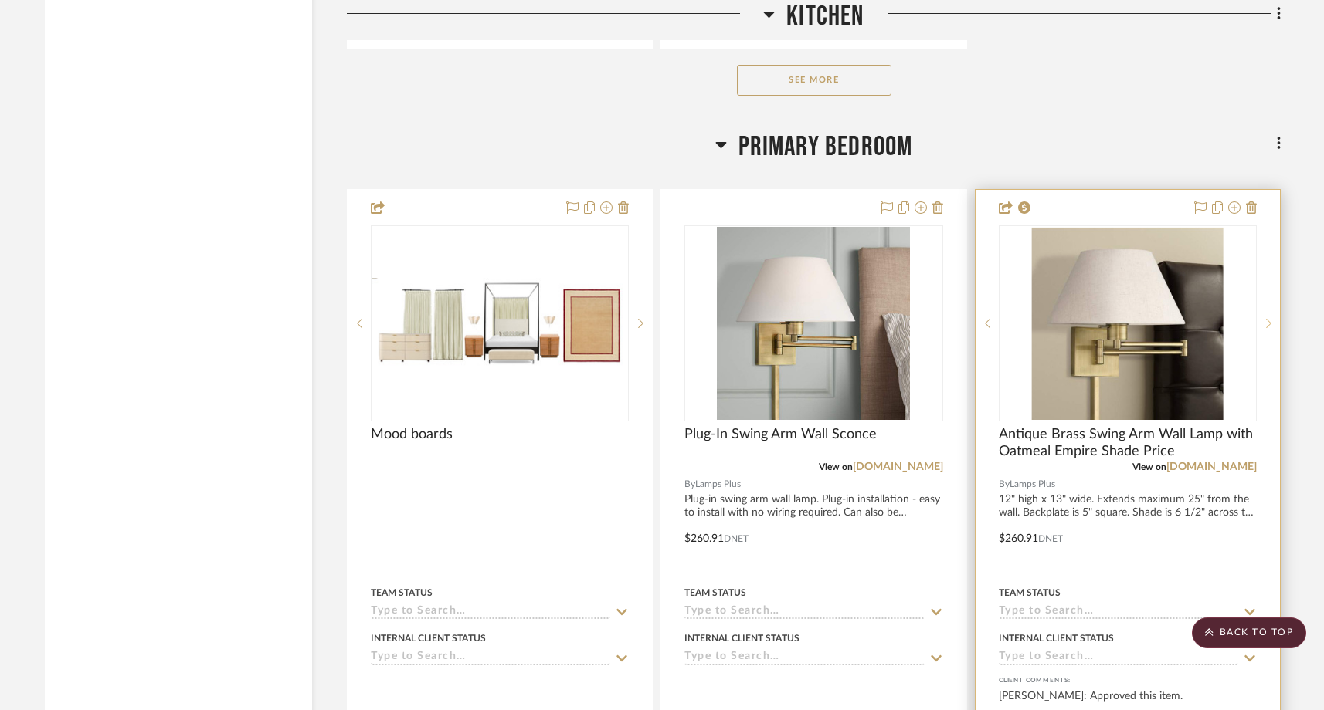
click at [1270, 318] on icon at bounding box center [1268, 323] width 5 height 11
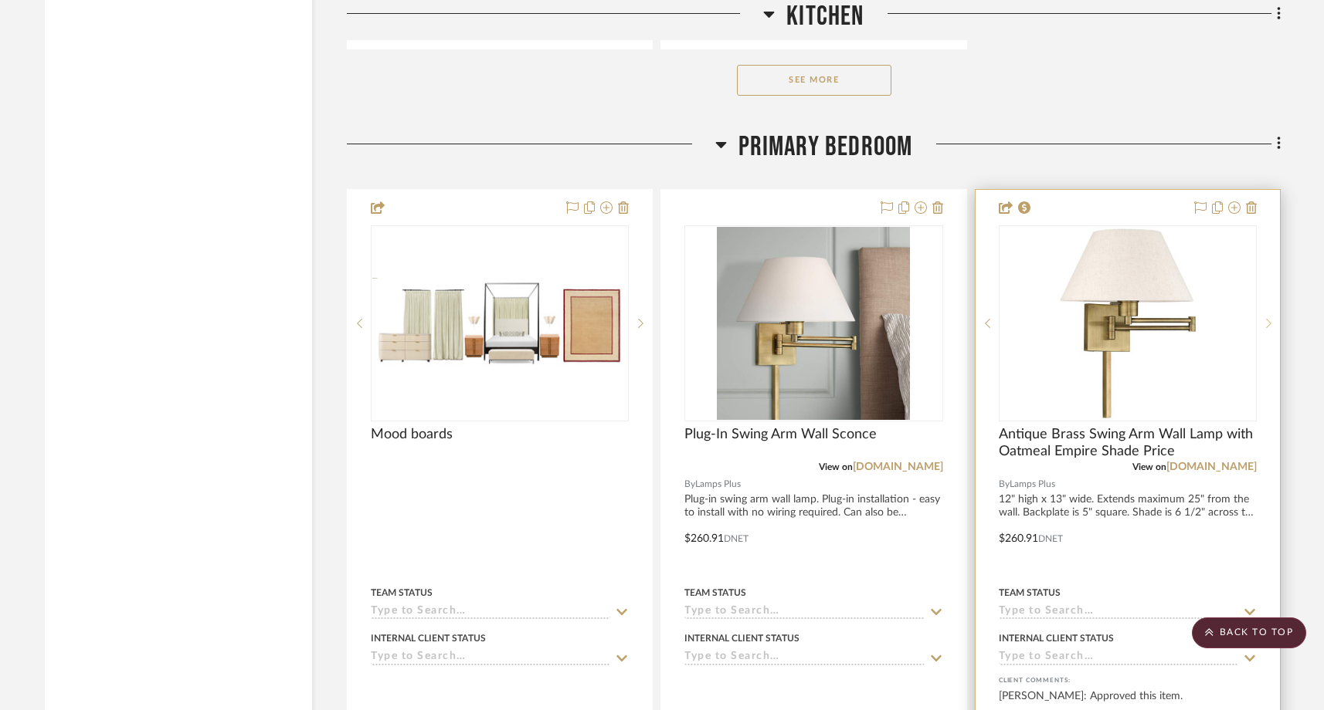
click at [1270, 318] on icon at bounding box center [1268, 323] width 5 height 11
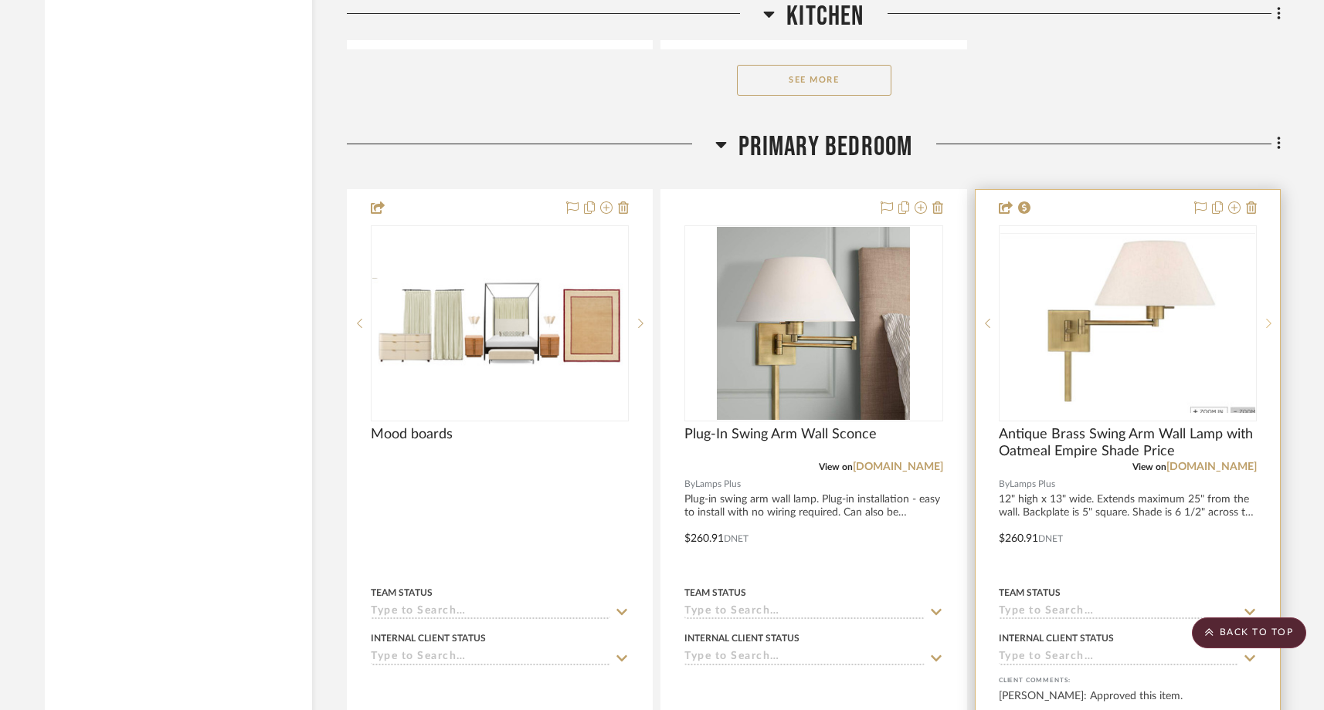
click at [1270, 318] on icon at bounding box center [1268, 323] width 5 height 11
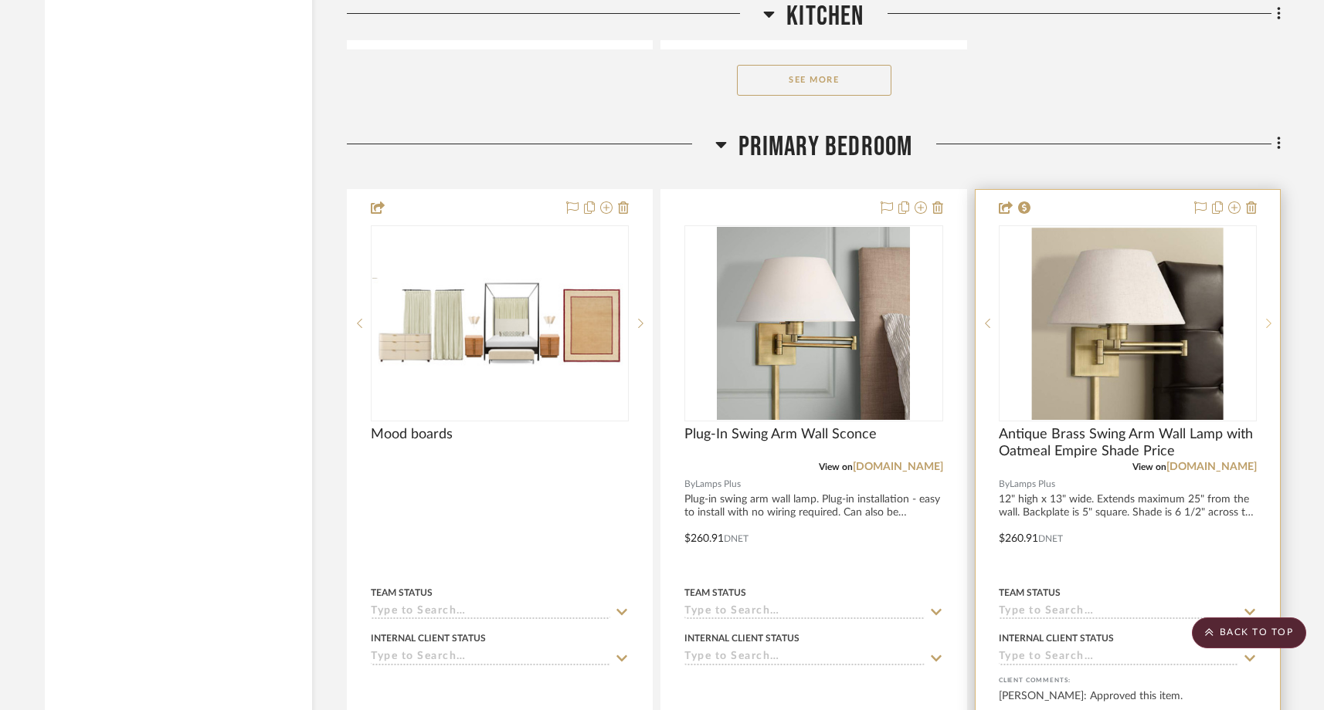
click at [1270, 318] on icon at bounding box center [1268, 323] width 5 height 11
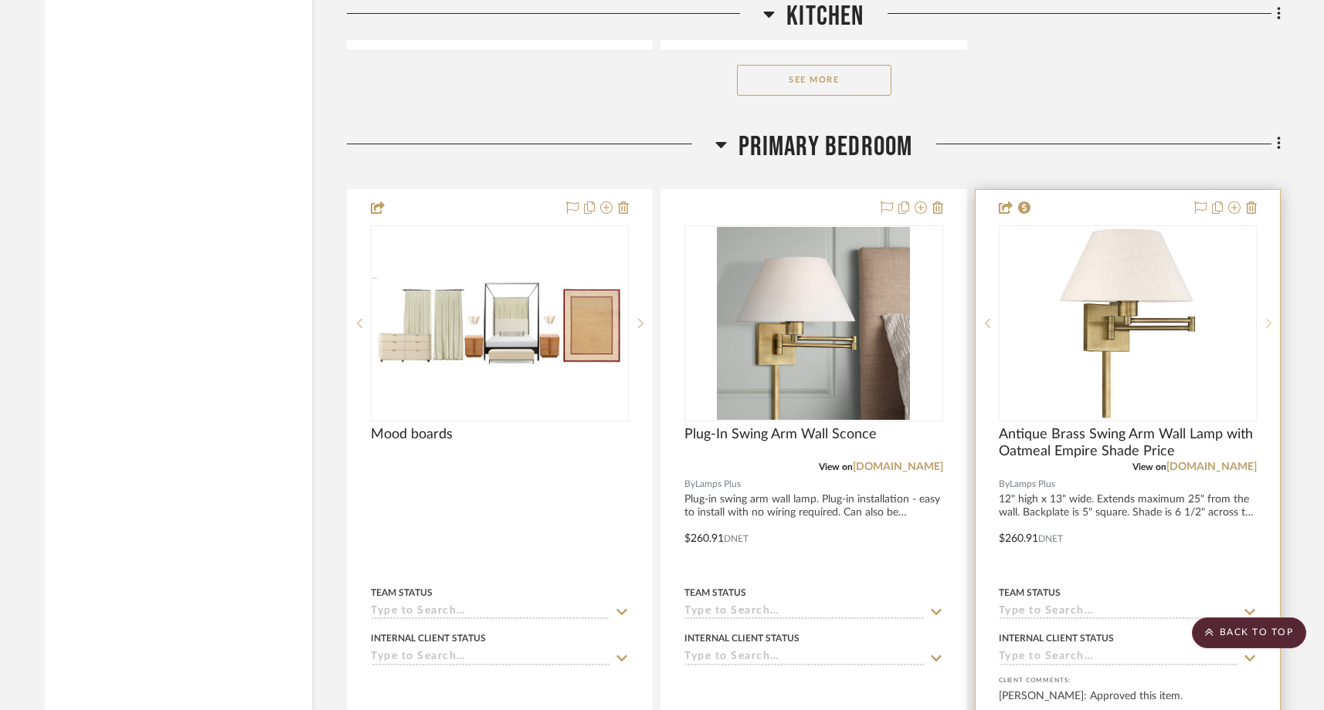
click at [1270, 318] on icon at bounding box center [1268, 323] width 5 height 11
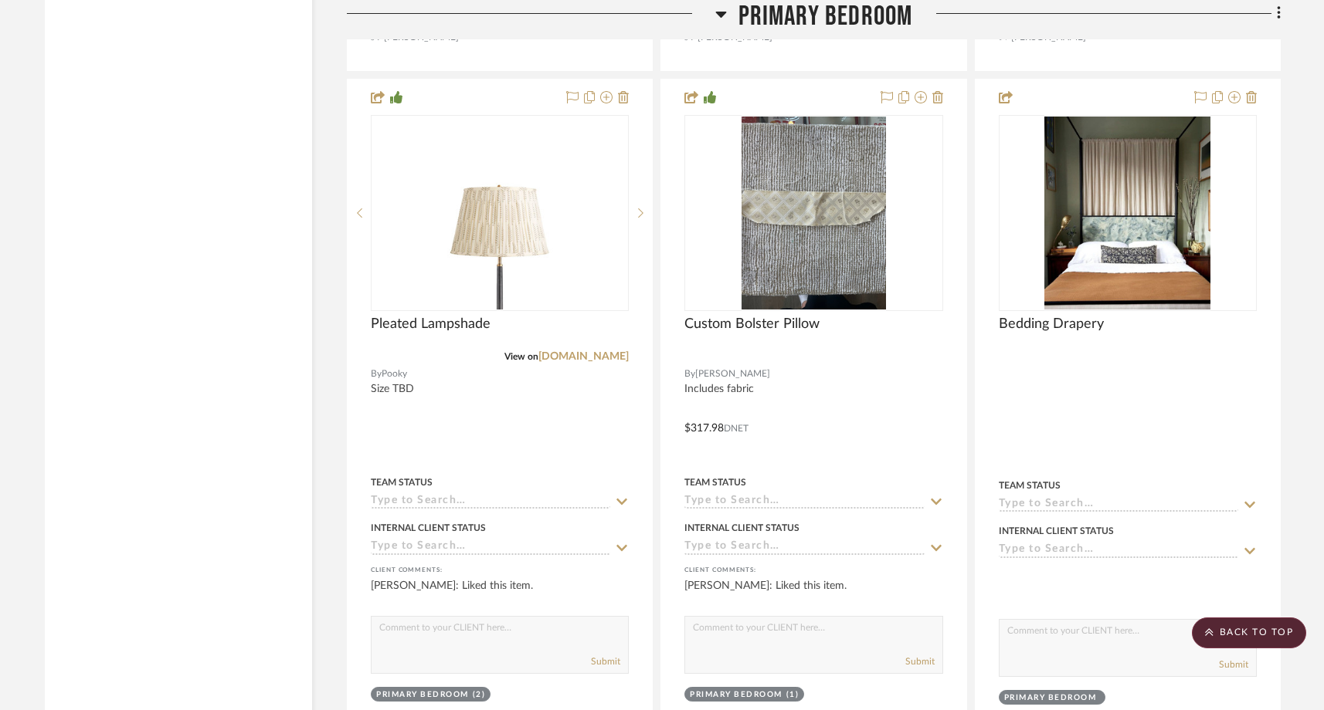
scroll to position [20362, 0]
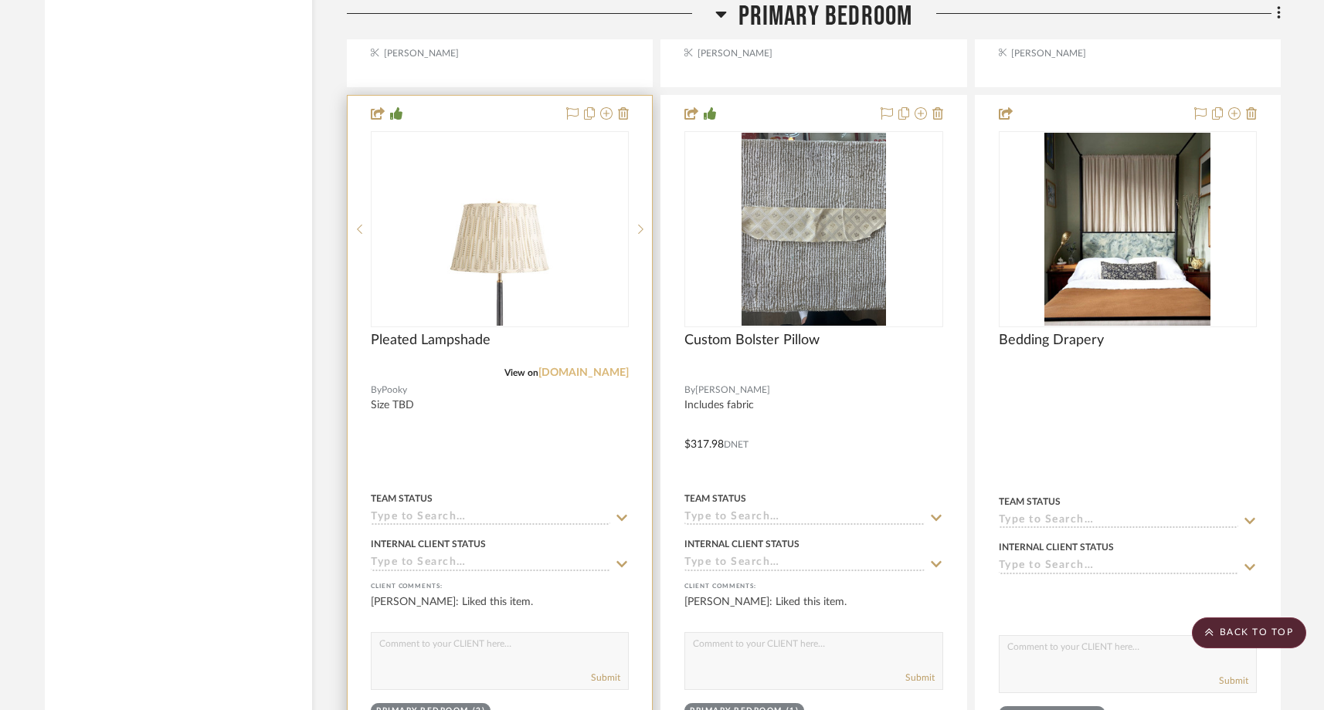
click at [578, 368] on link "us.pooky.com" at bounding box center [583, 373] width 90 height 11
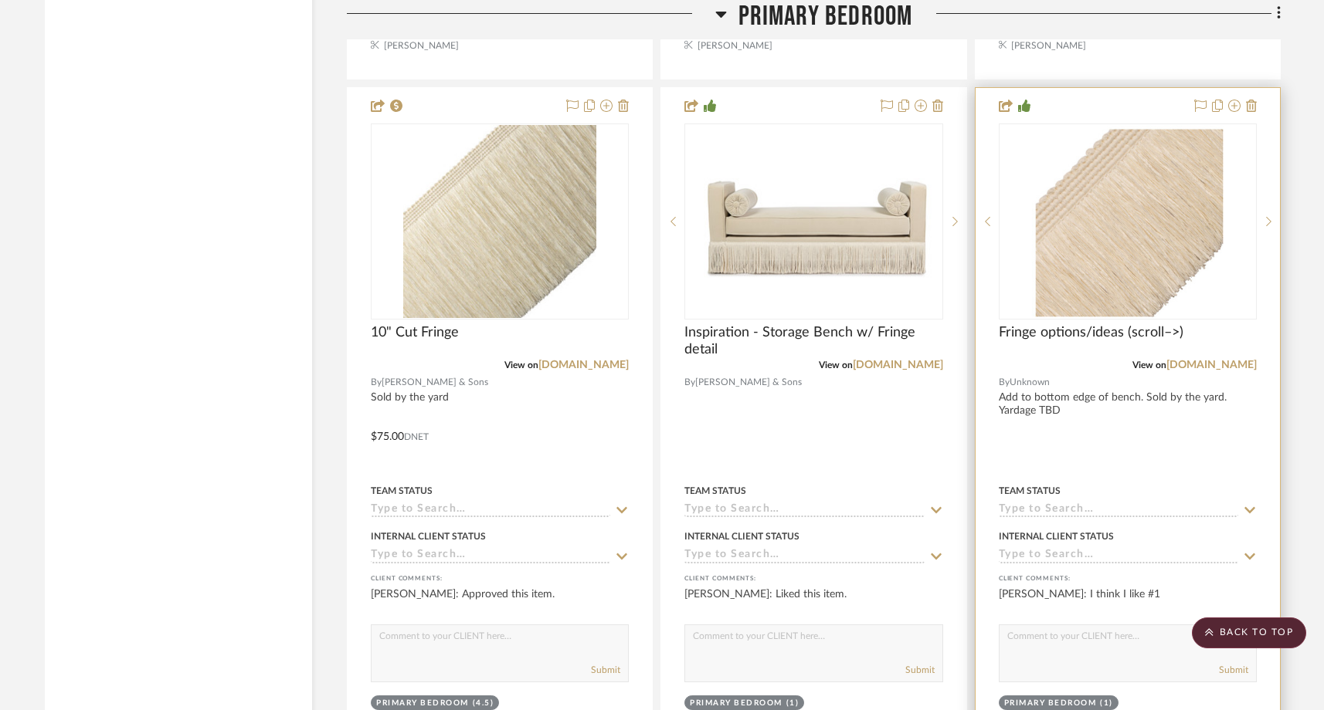
scroll to position [18994, 0]
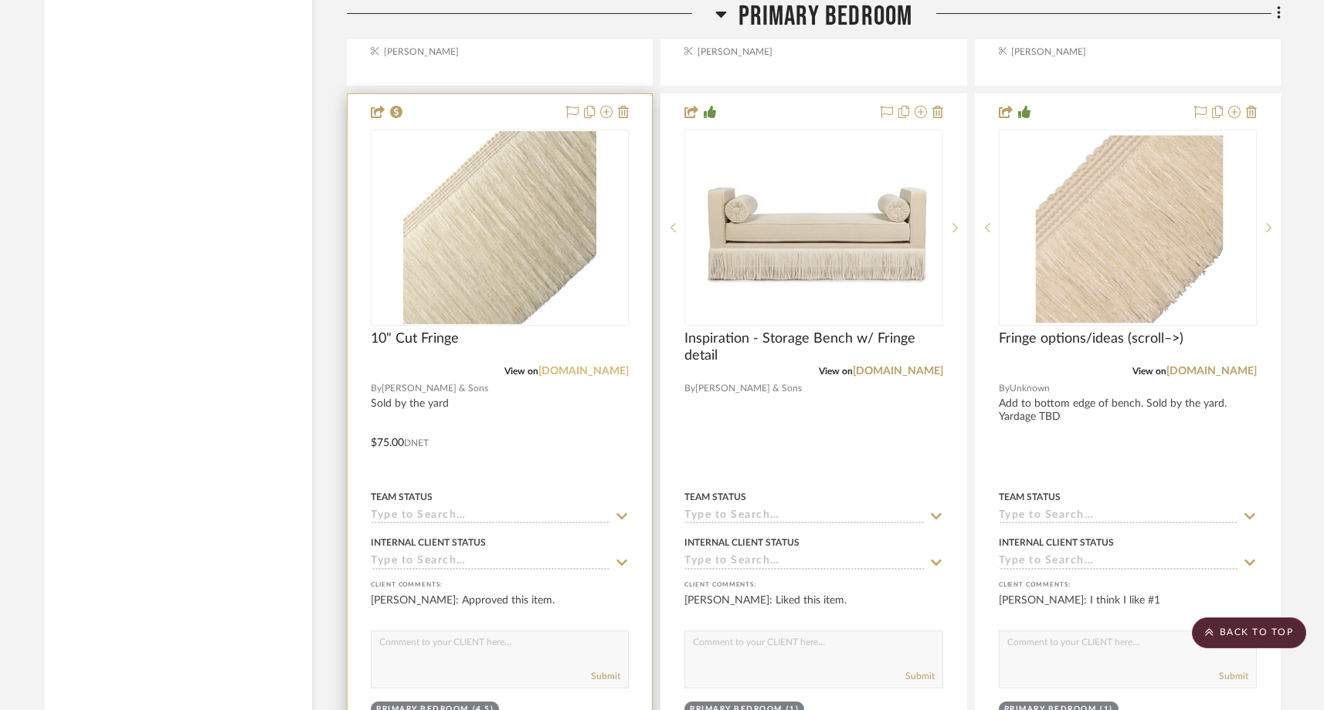
click at [553, 366] on link "samuelandsons.com" at bounding box center [583, 371] width 90 height 11
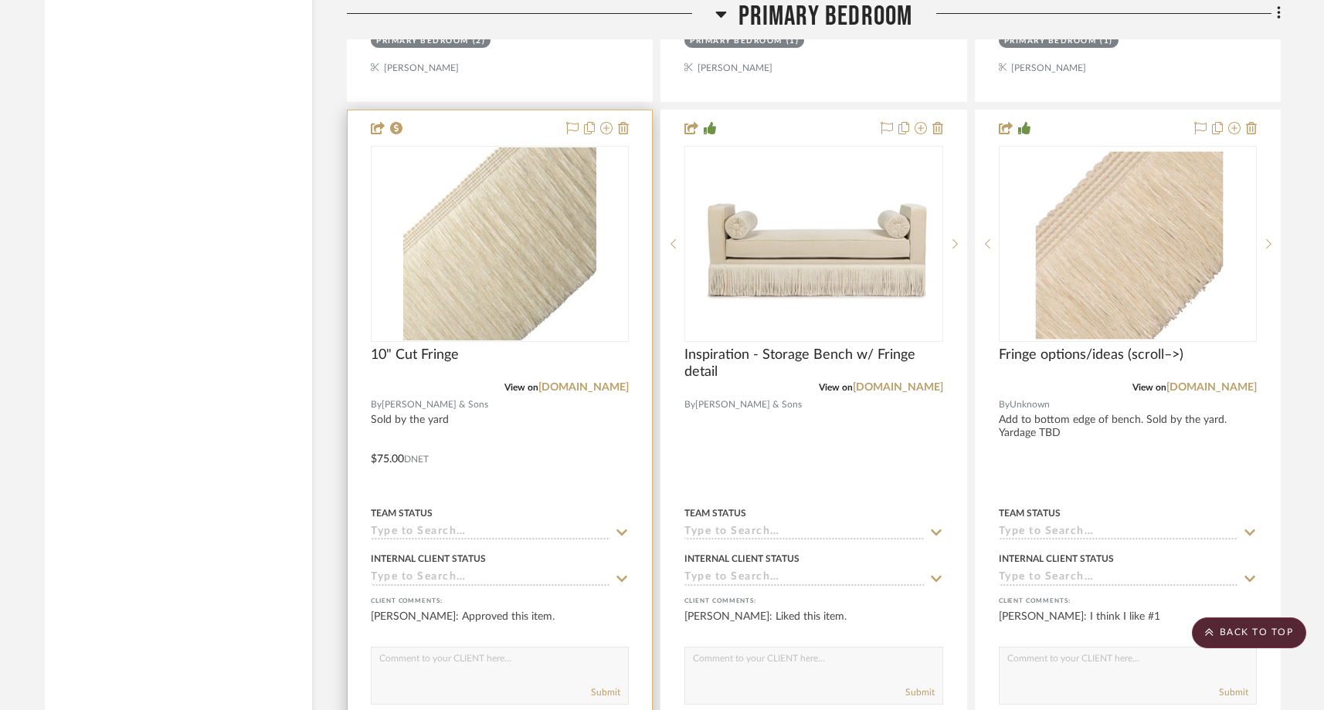
scroll to position [18968, 0]
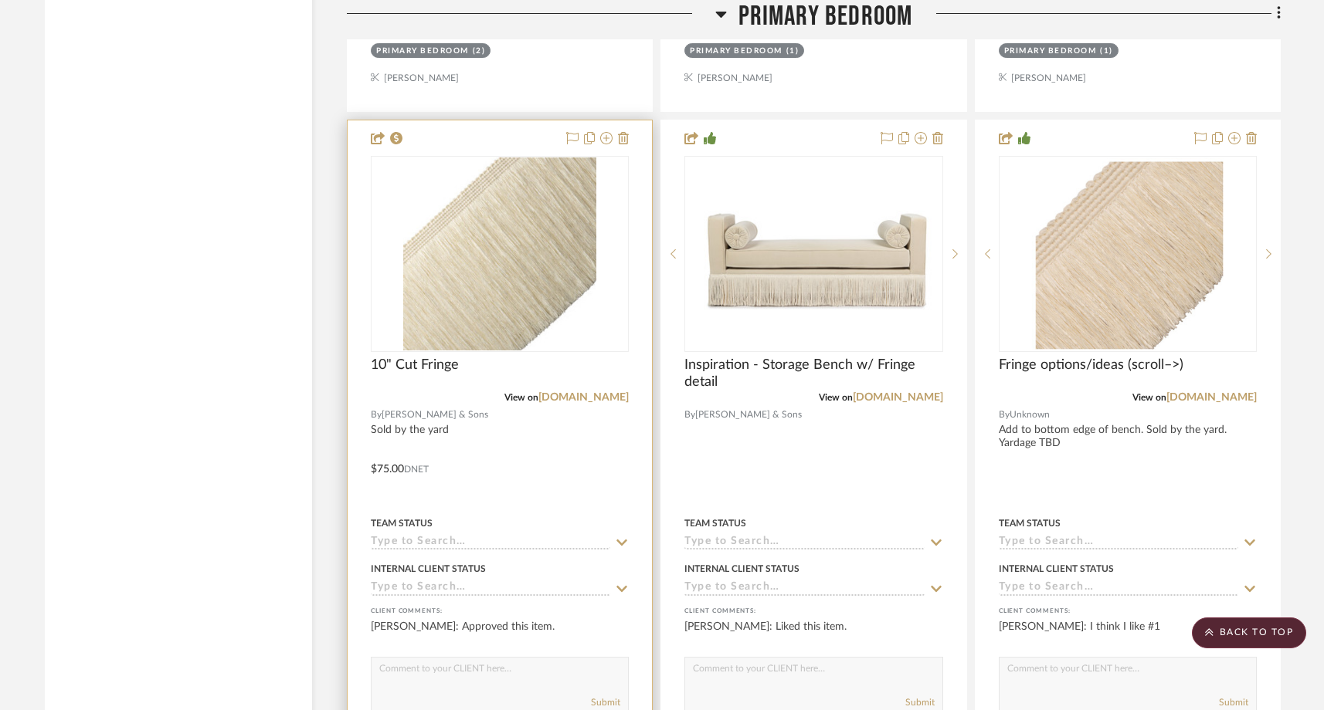
click at [416, 536] on input at bounding box center [490, 543] width 239 height 15
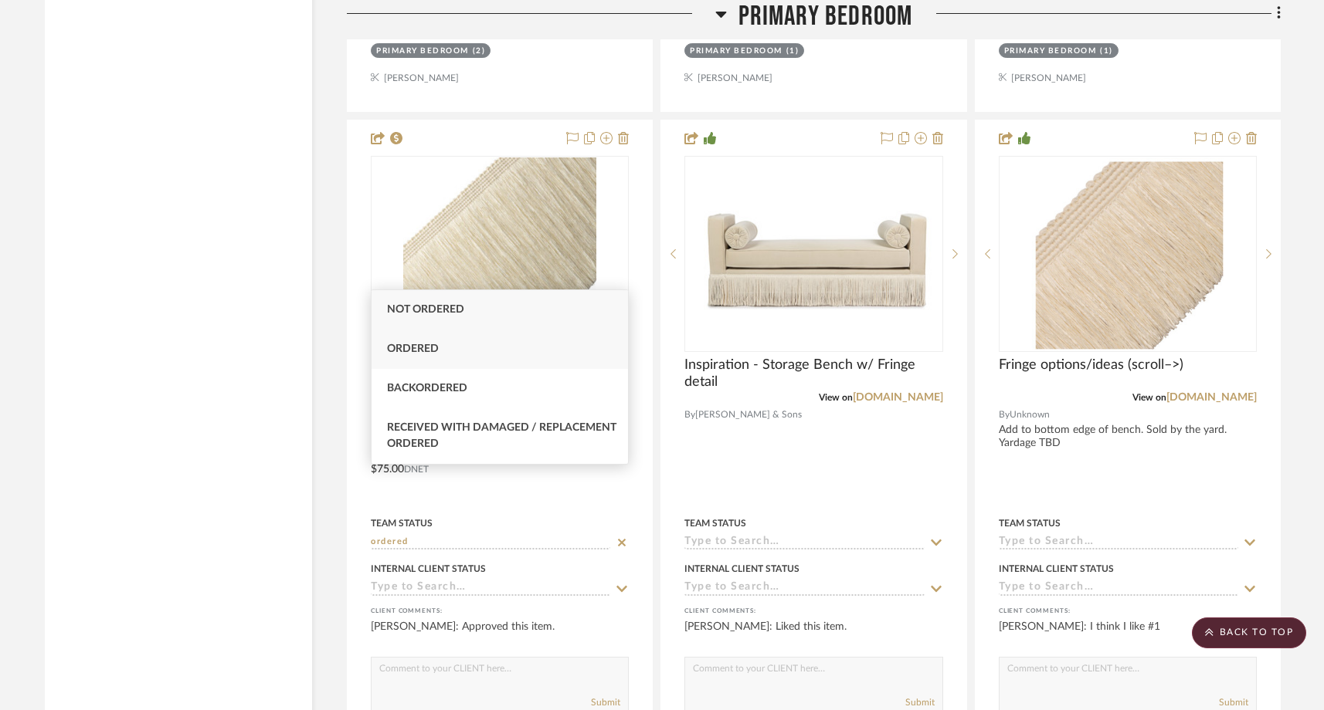
type input "ordered"
click at [401, 350] on span "Ordered" at bounding box center [413, 349] width 52 height 11
type input "8/14/2025"
type input "Ordered"
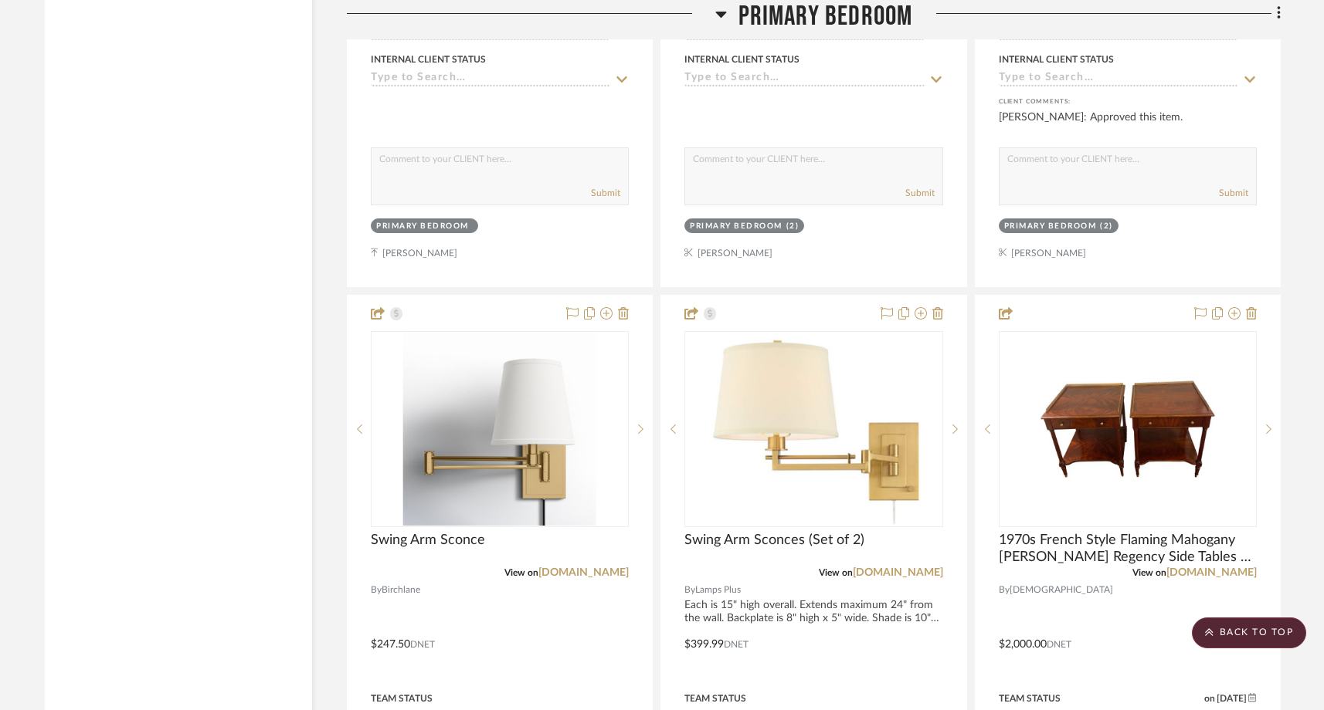
scroll to position [18047, 0]
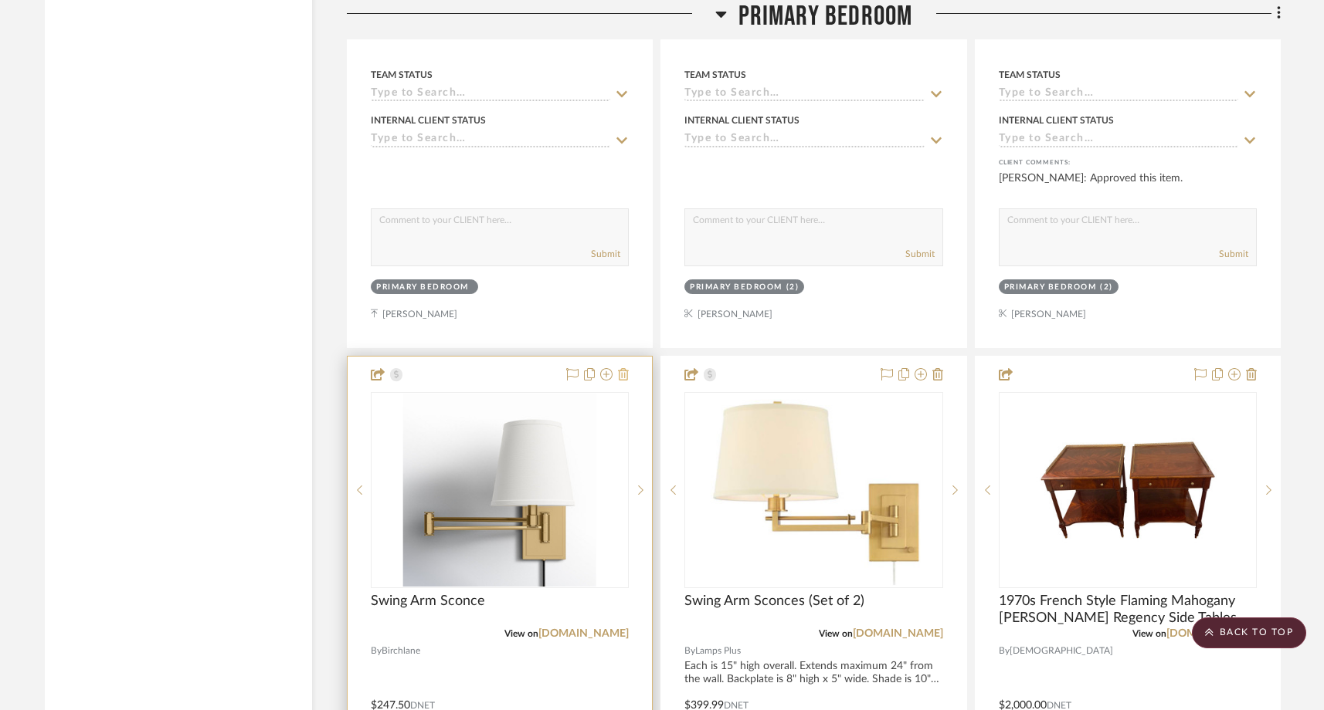
click at [625, 368] on icon at bounding box center [623, 374] width 11 height 12
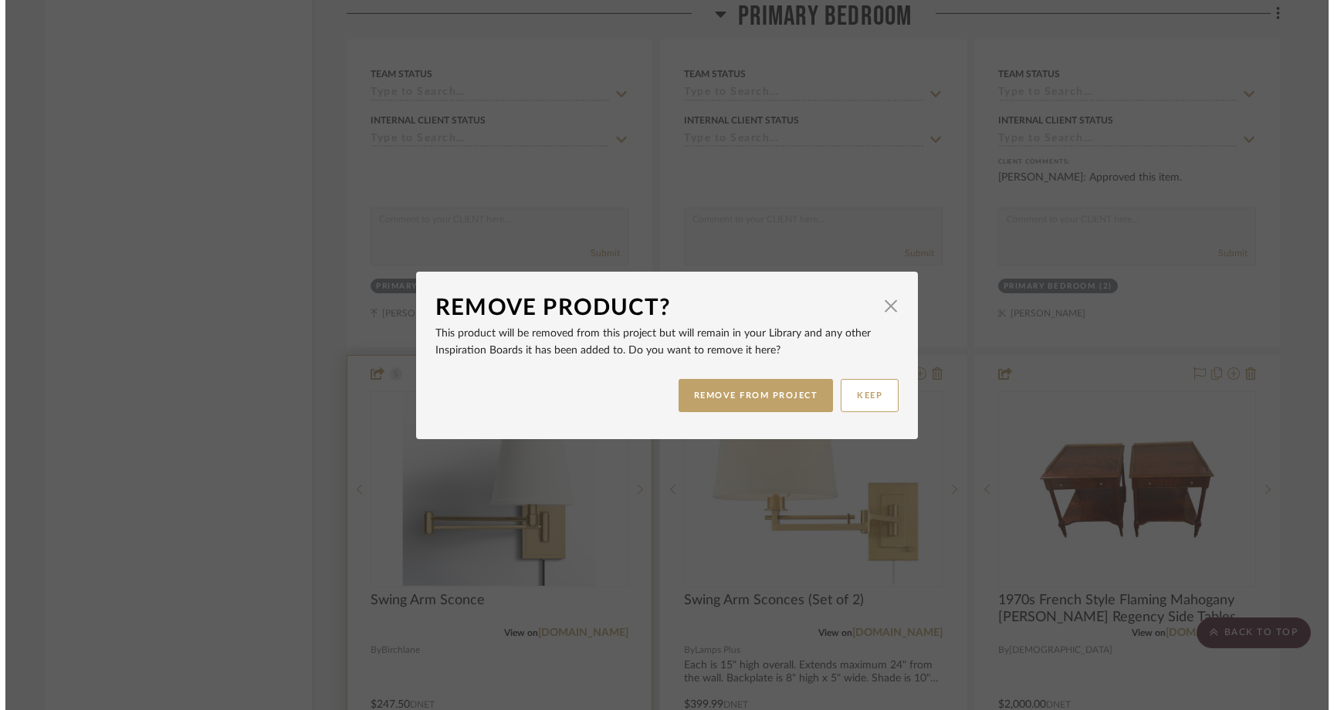
scroll to position [0, 0]
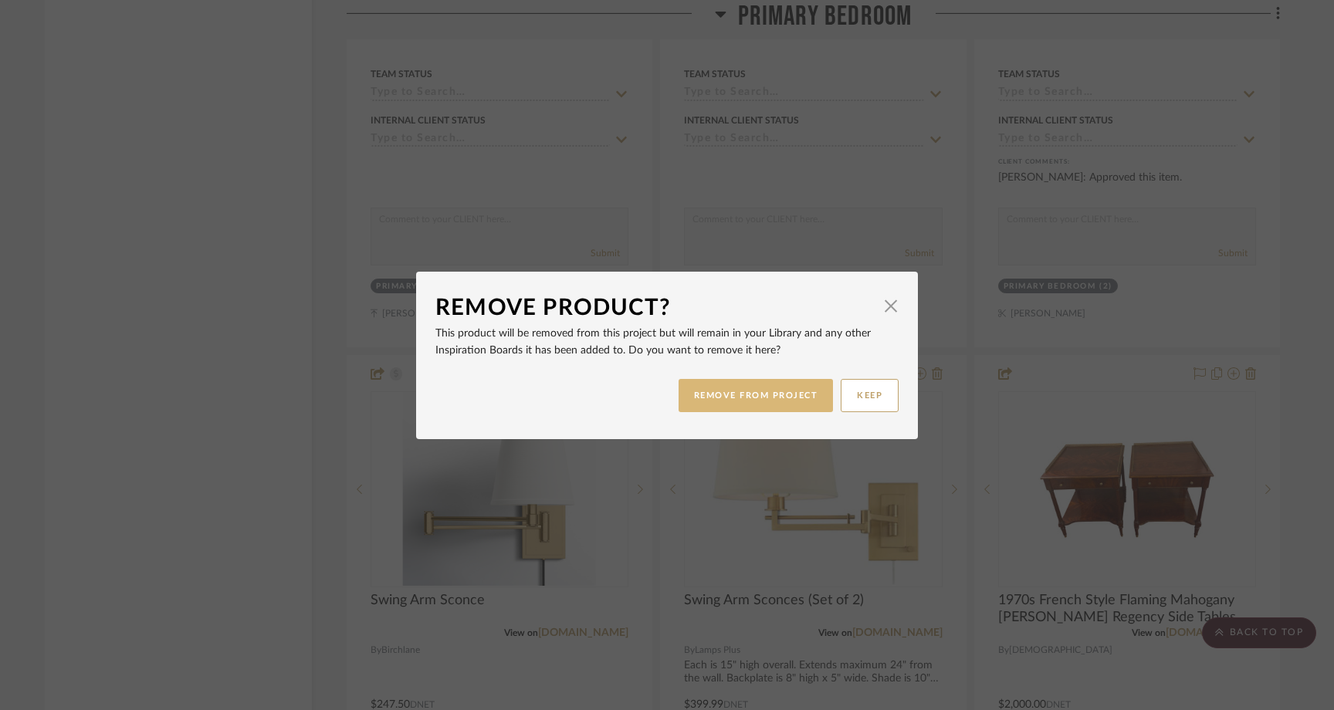
click at [705, 387] on button "REMOVE FROM PROJECT" at bounding box center [756, 395] width 155 height 33
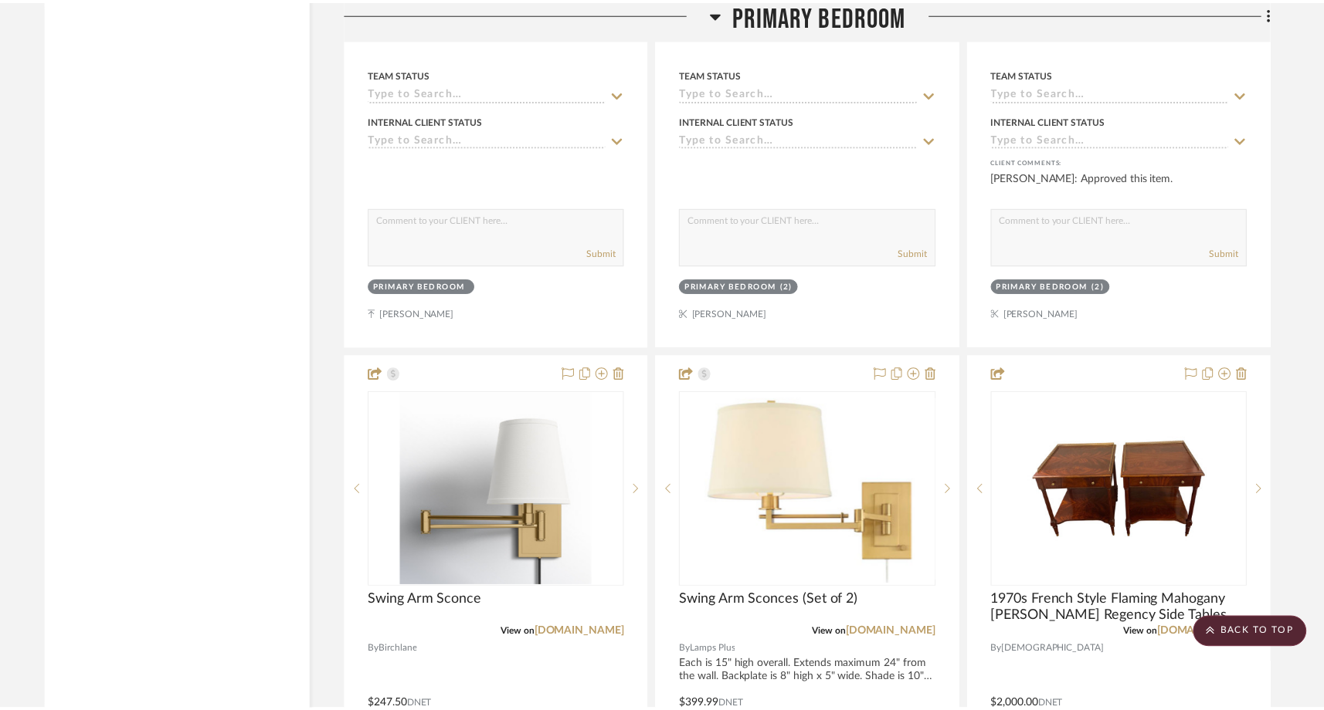
scroll to position [18047, 0]
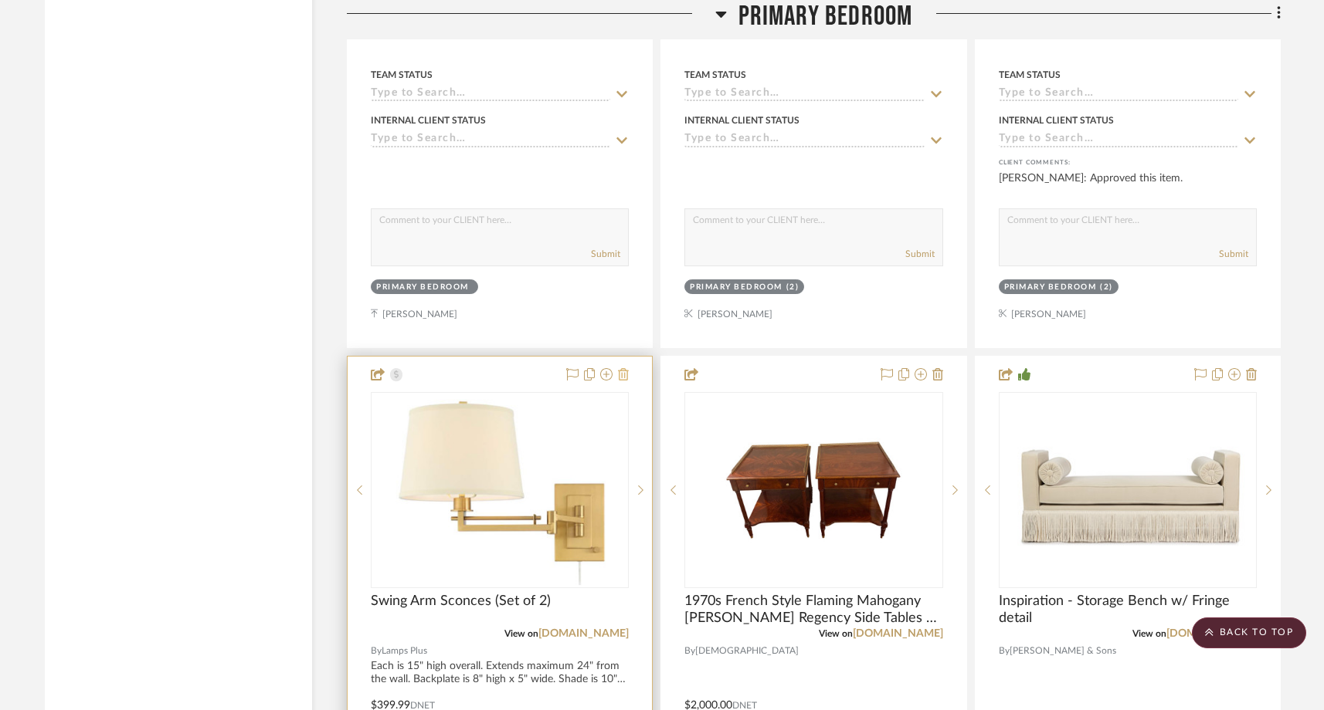
click at [625, 368] on icon at bounding box center [623, 374] width 11 height 12
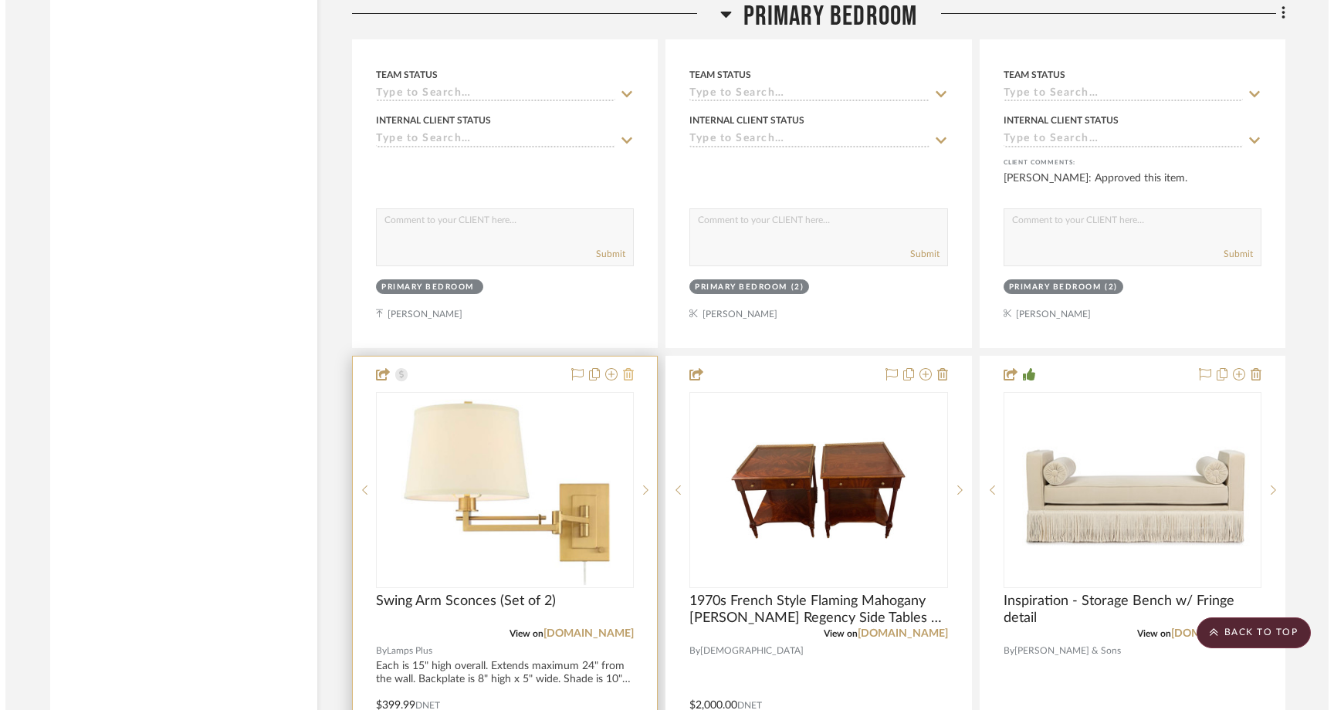
scroll to position [0, 0]
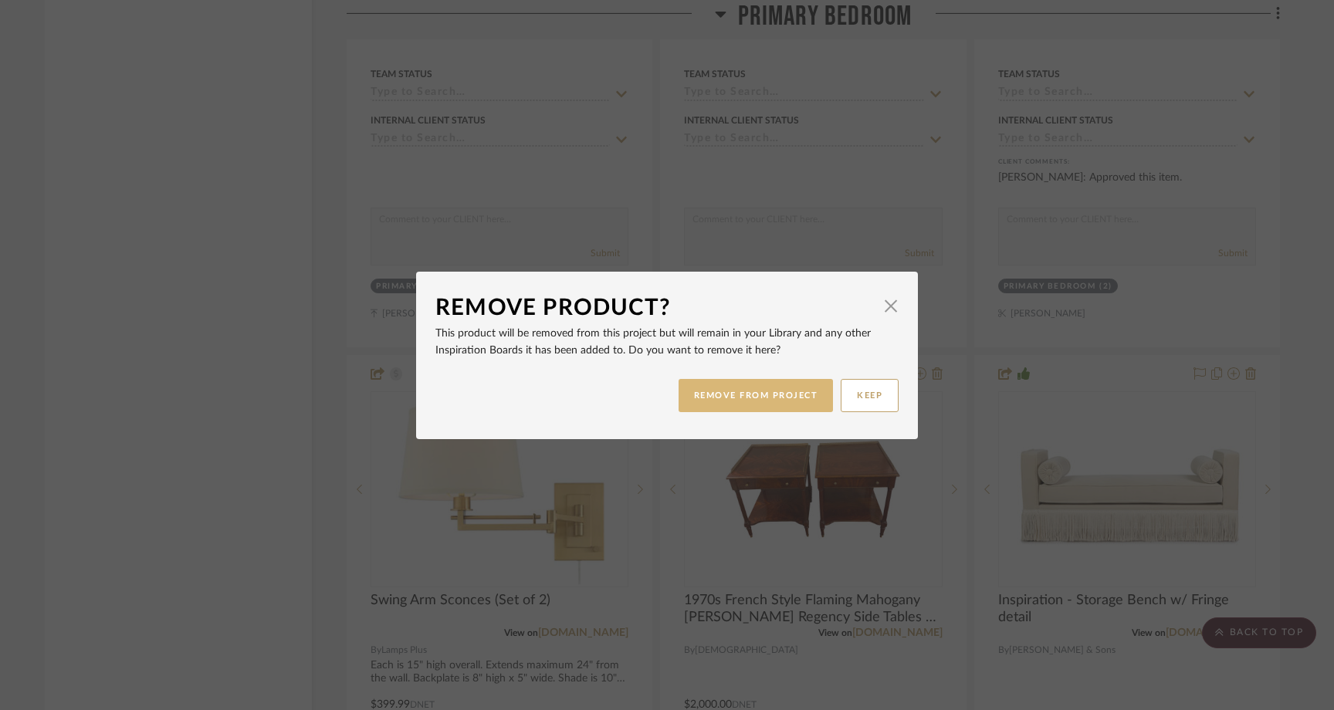
click at [691, 405] on button "REMOVE FROM PROJECT" at bounding box center [756, 395] width 155 height 33
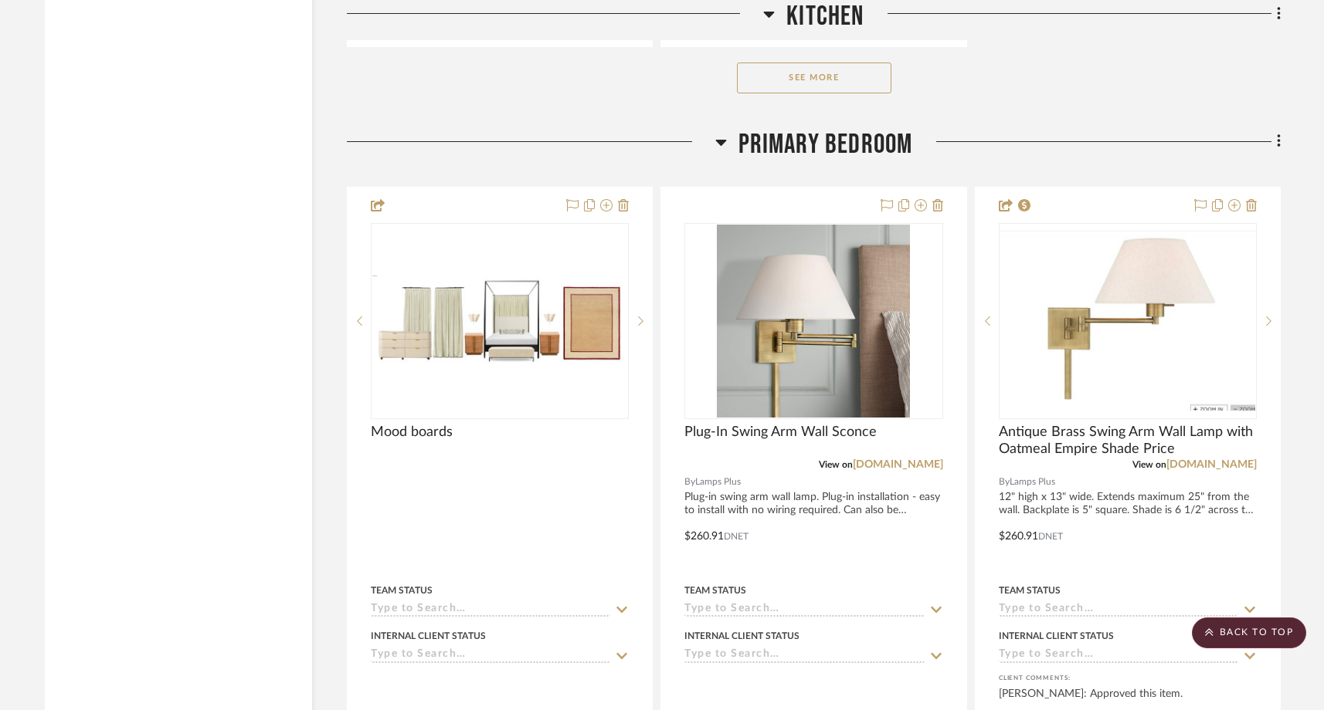
scroll to position [17527, 0]
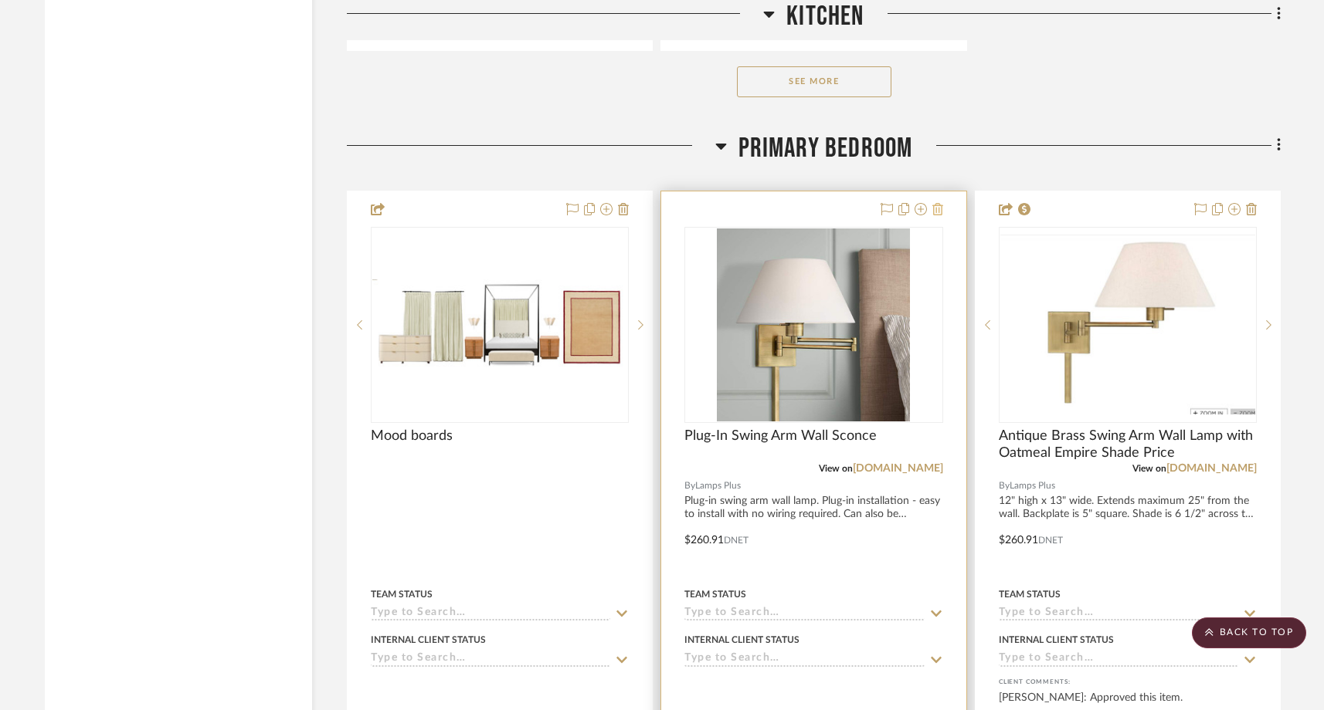
click at [940, 203] on icon at bounding box center [937, 209] width 11 height 12
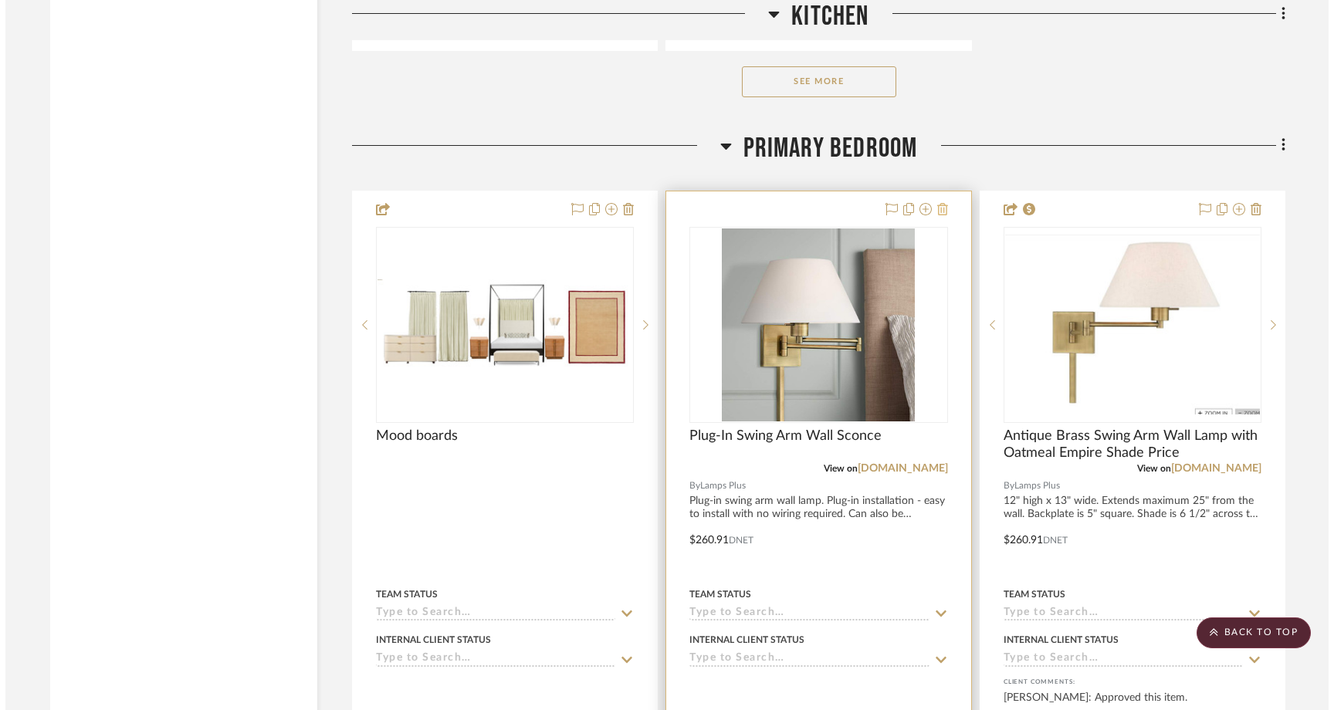
scroll to position [0, 0]
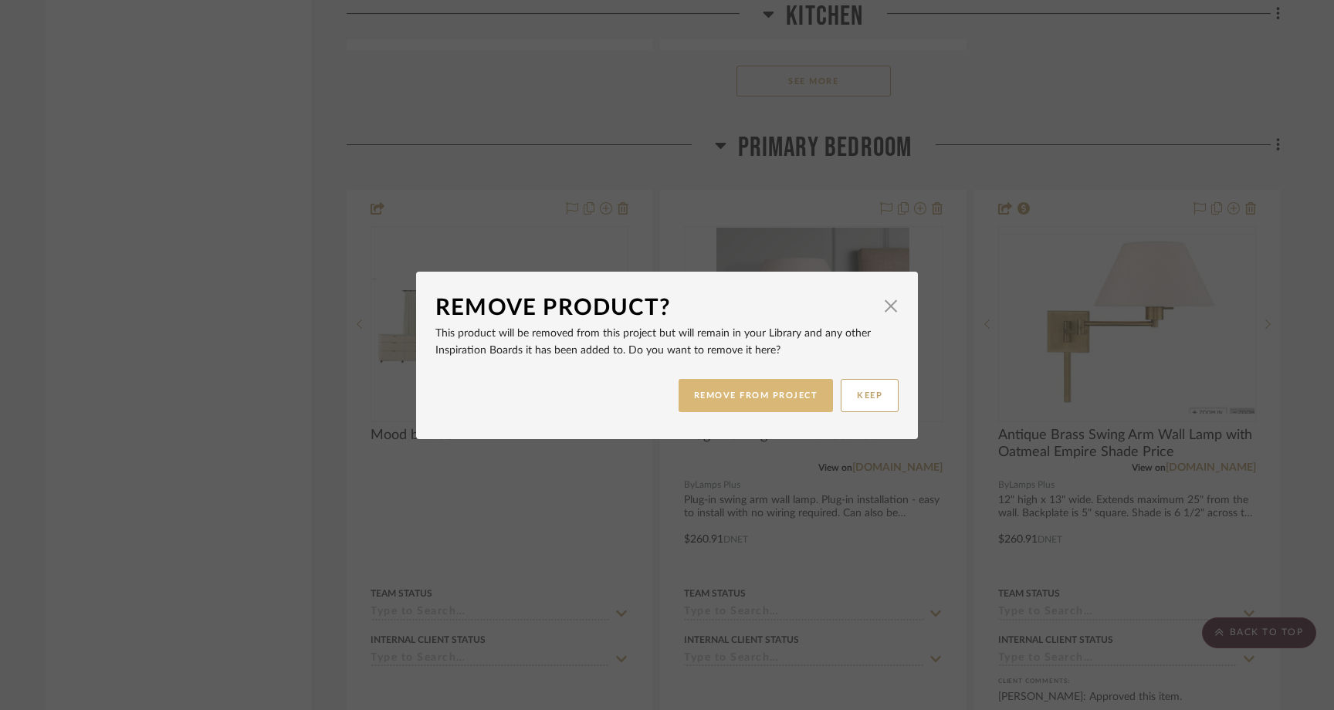
click at [728, 384] on button "REMOVE FROM PROJECT" at bounding box center [756, 395] width 155 height 33
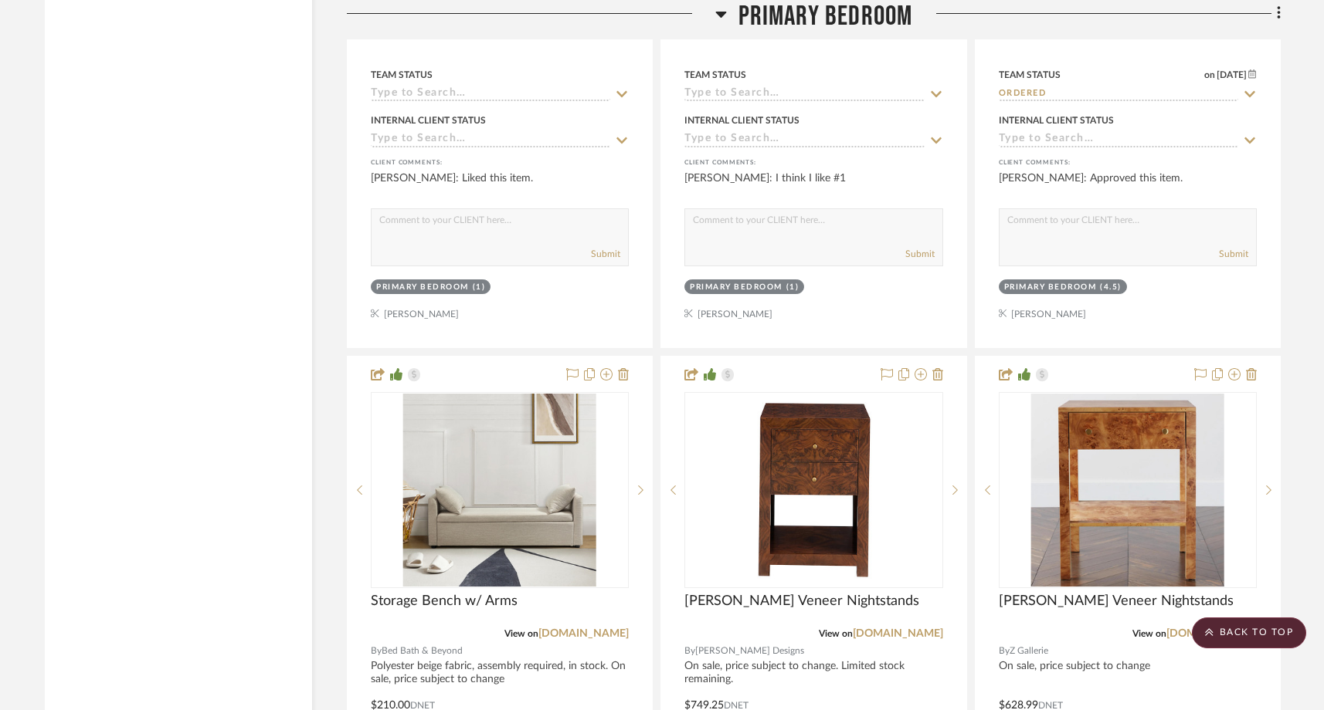
scroll to position [18766, 0]
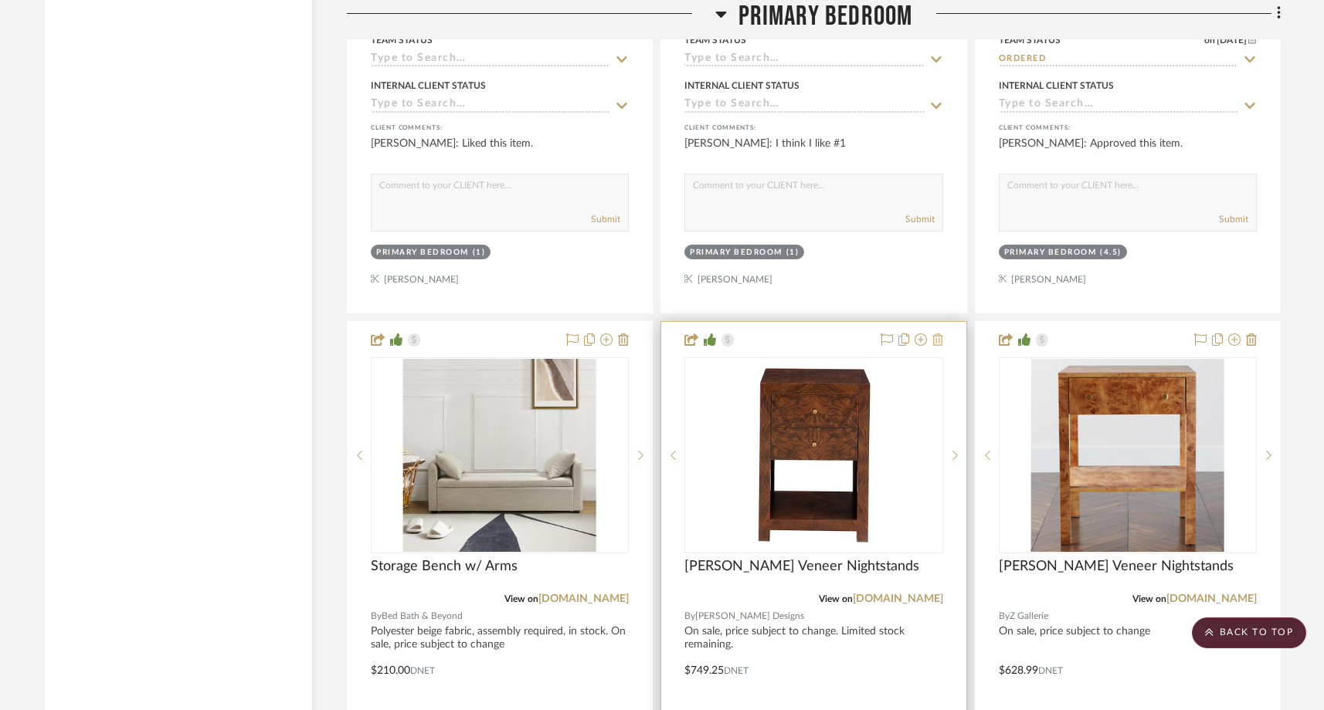
click at [941, 334] on icon at bounding box center [937, 340] width 11 height 12
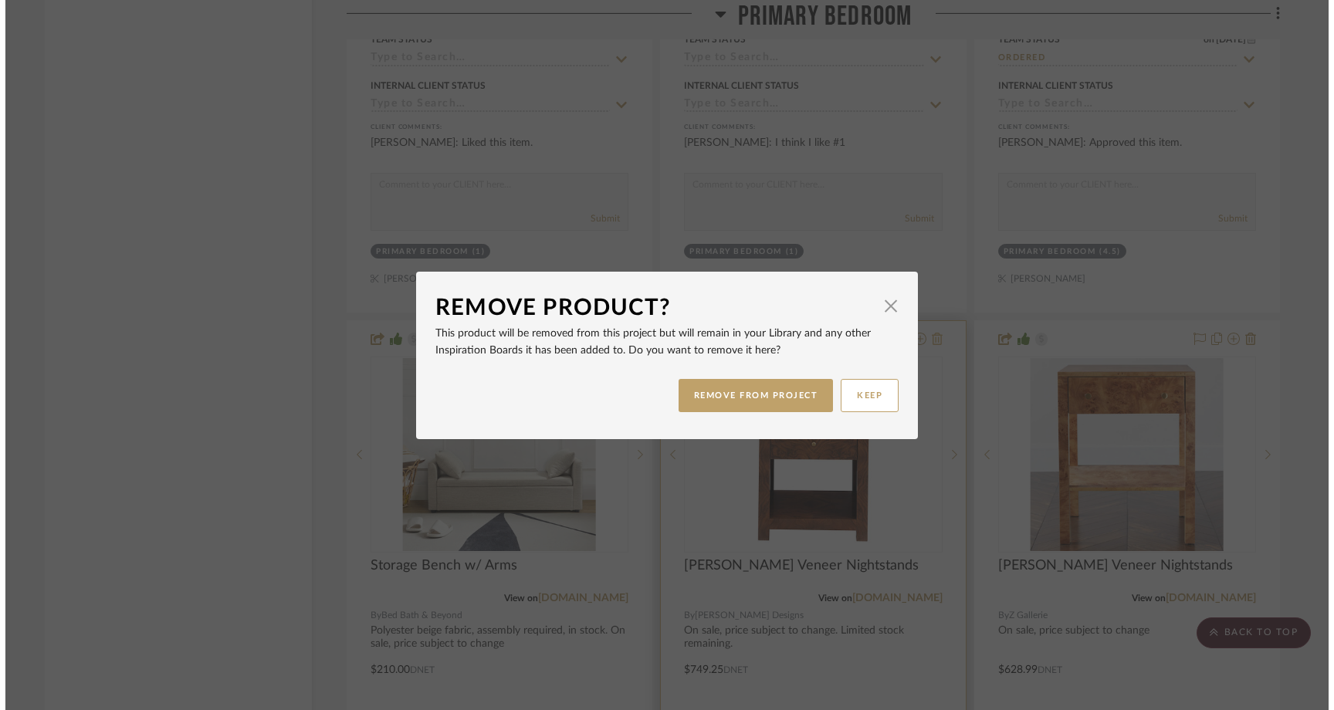
scroll to position [0, 0]
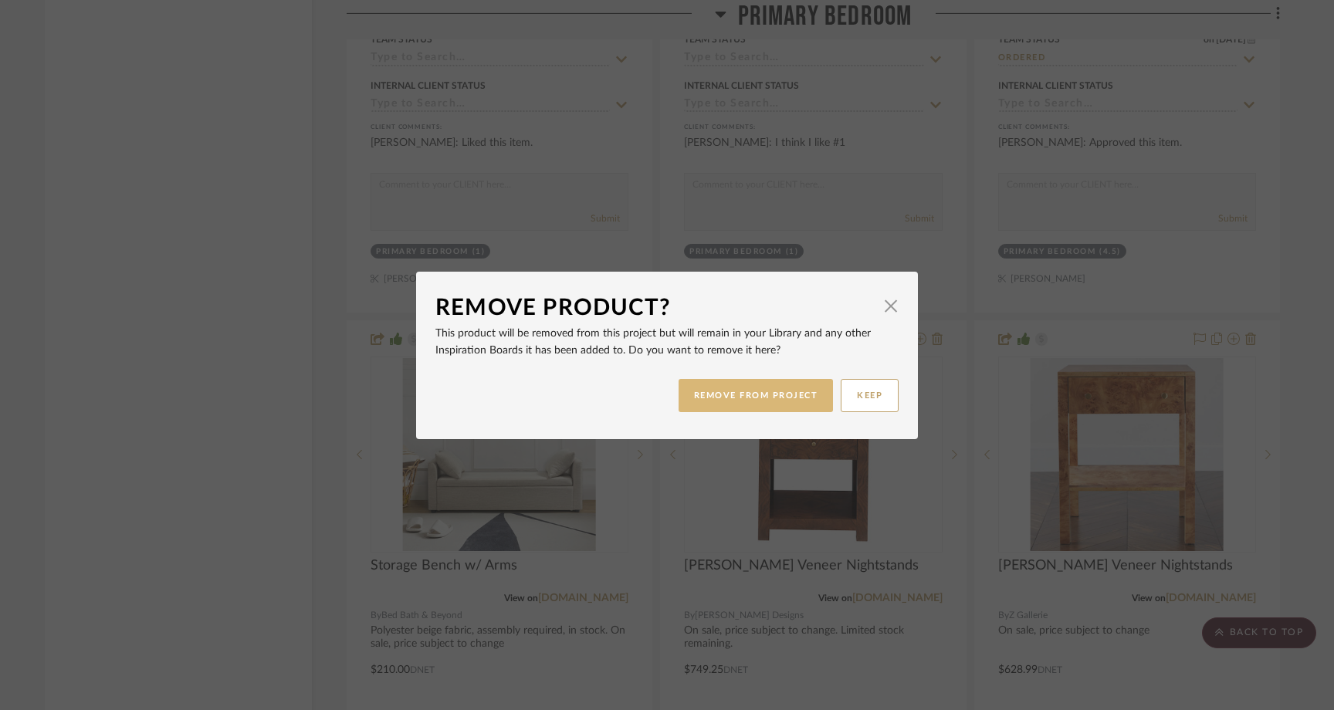
click at [732, 409] on button "REMOVE FROM PROJECT" at bounding box center [756, 395] width 155 height 33
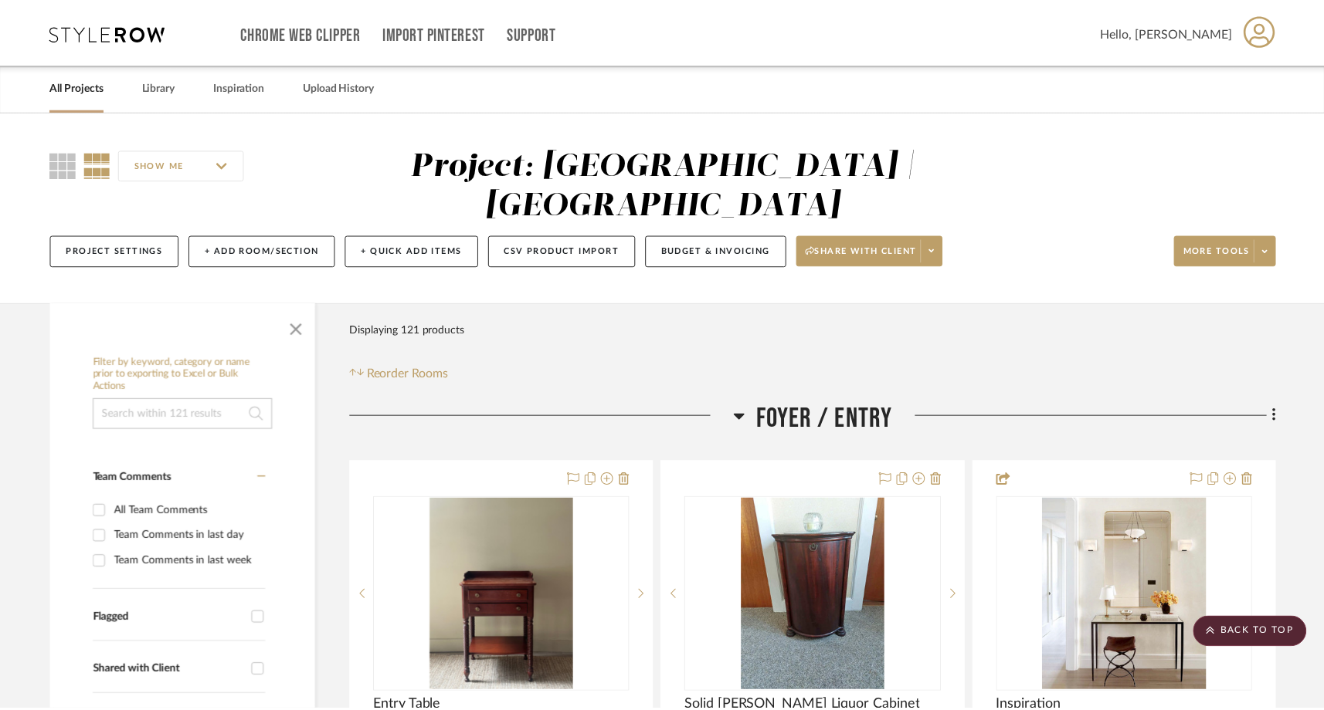
scroll to position [18766, 0]
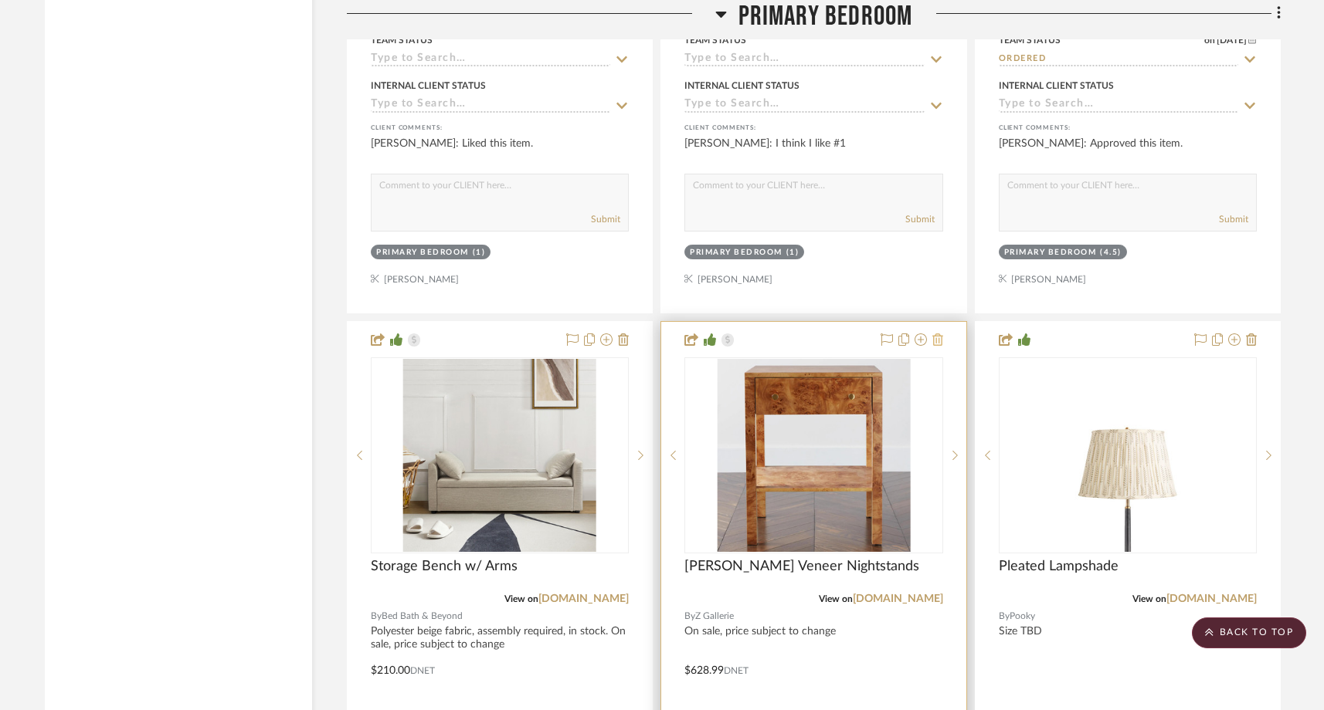
click at [939, 334] on icon at bounding box center [937, 340] width 11 height 12
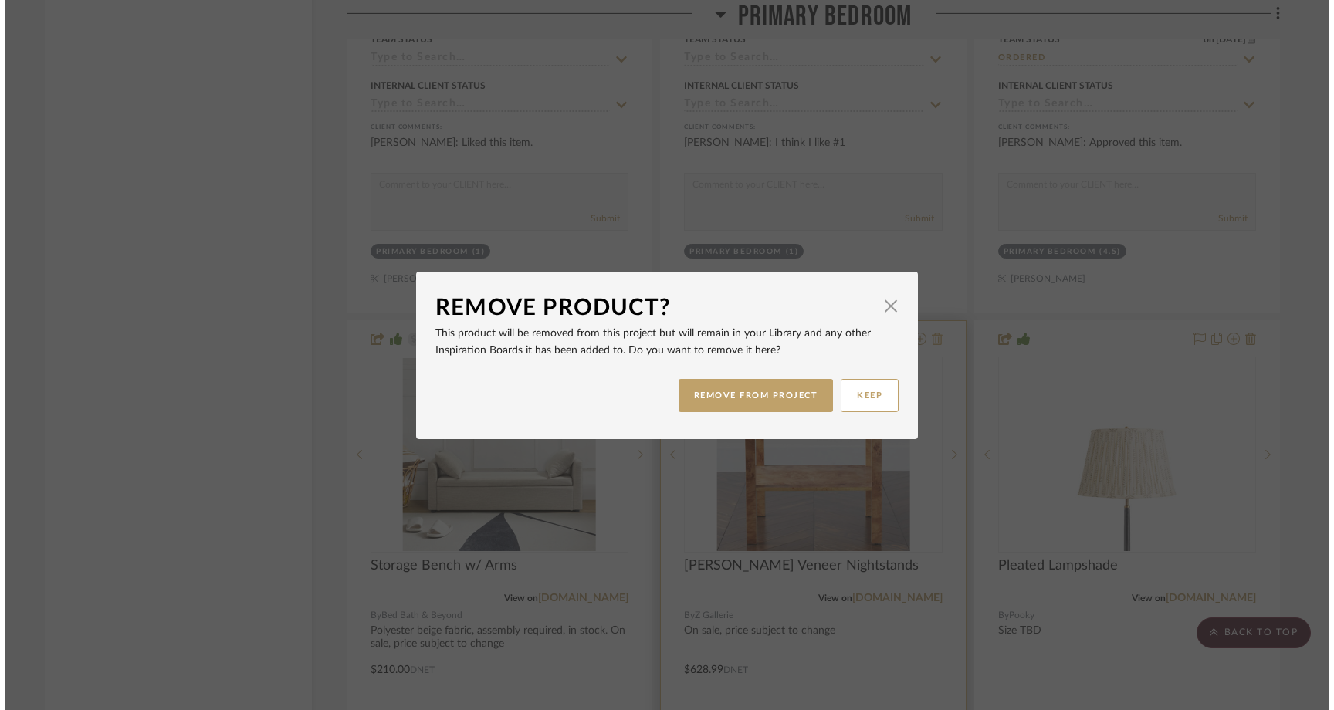
scroll to position [0, 0]
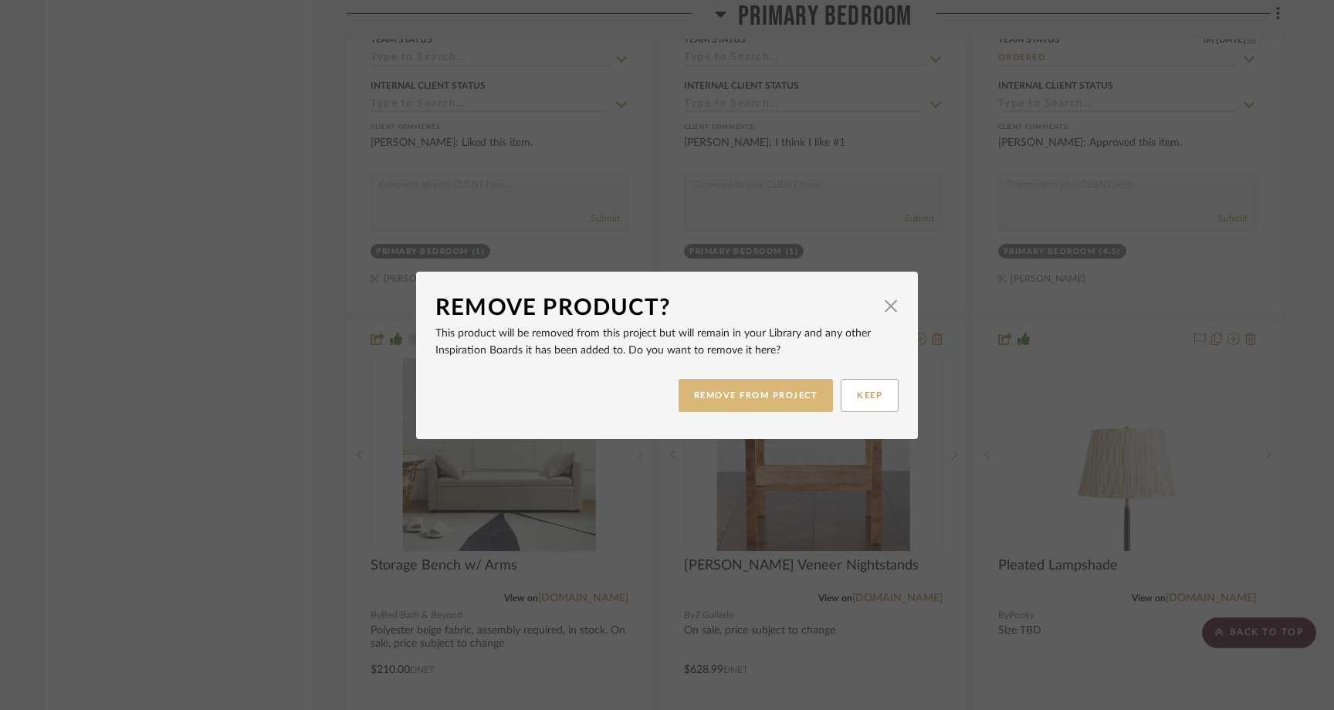
click at [731, 392] on button "REMOVE FROM PROJECT" at bounding box center [756, 395] width 155 height 33
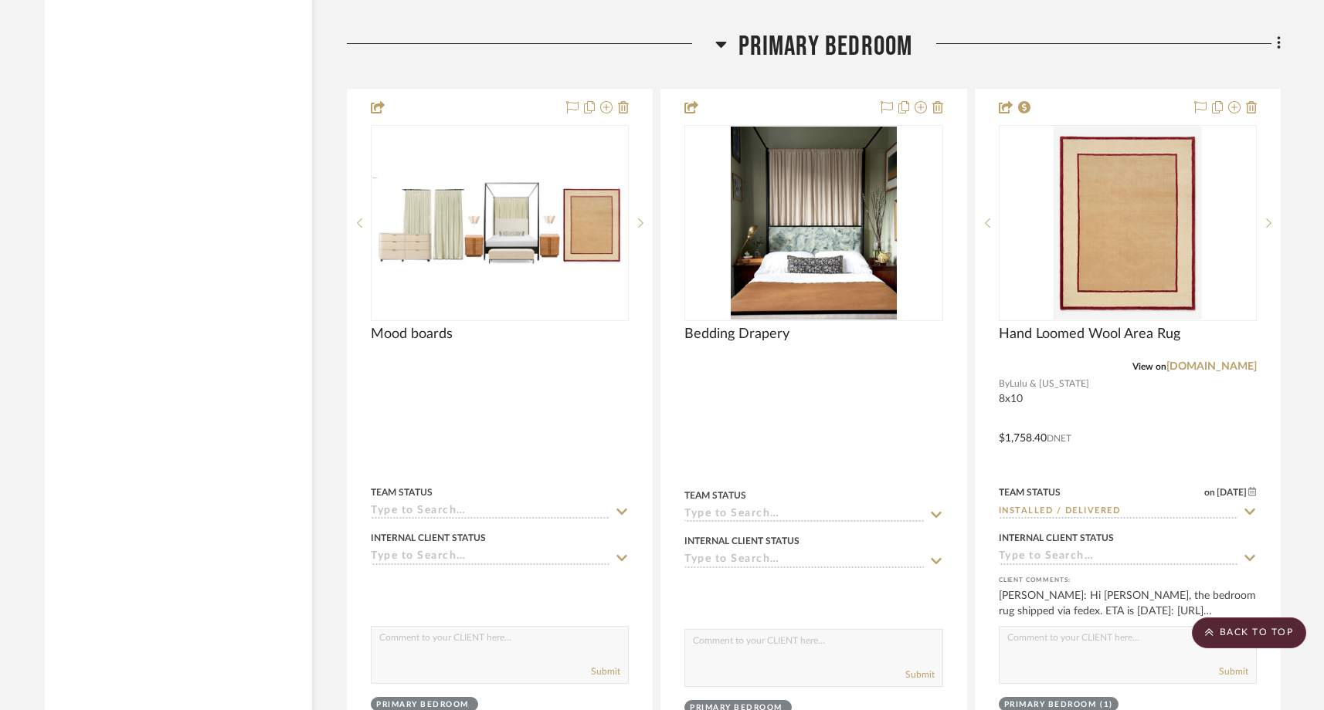
scroll to position [17644, 0]
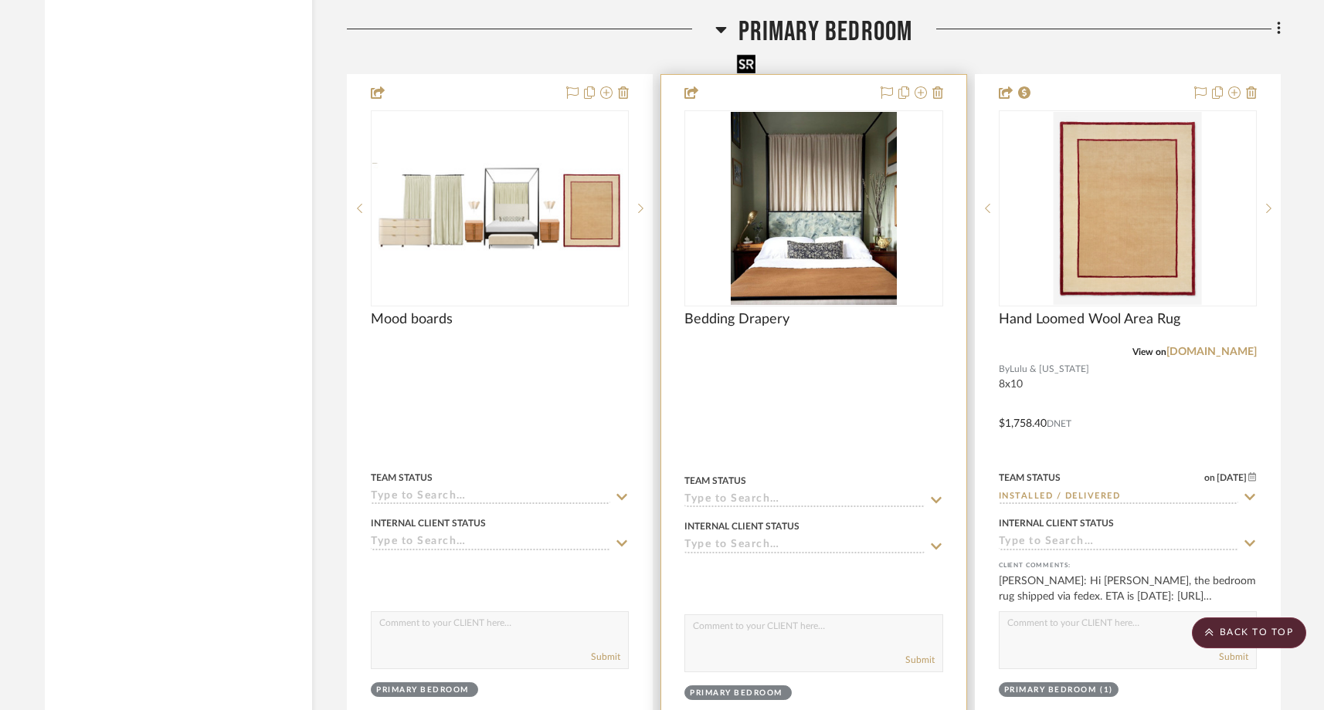
click at [839, 200] on img "0" at bounding box center [814, 208] width 166 height 193
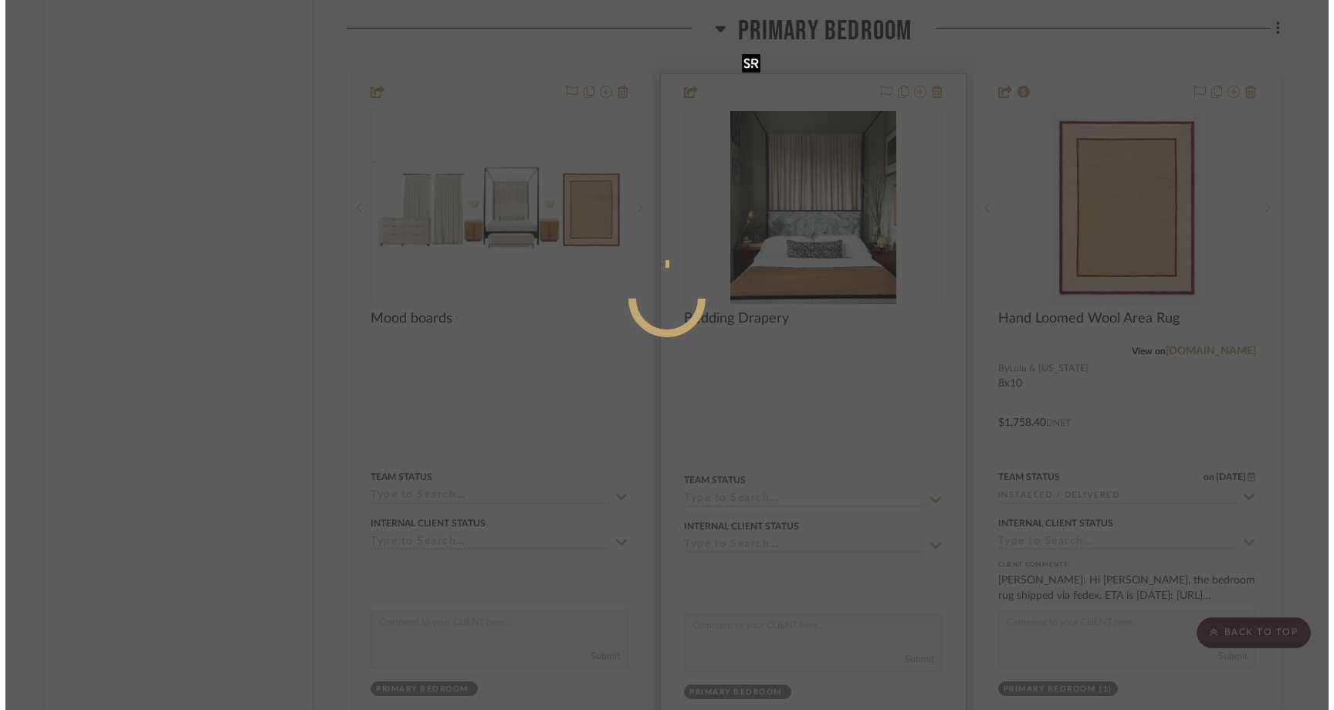
scroll to position [0, 0]
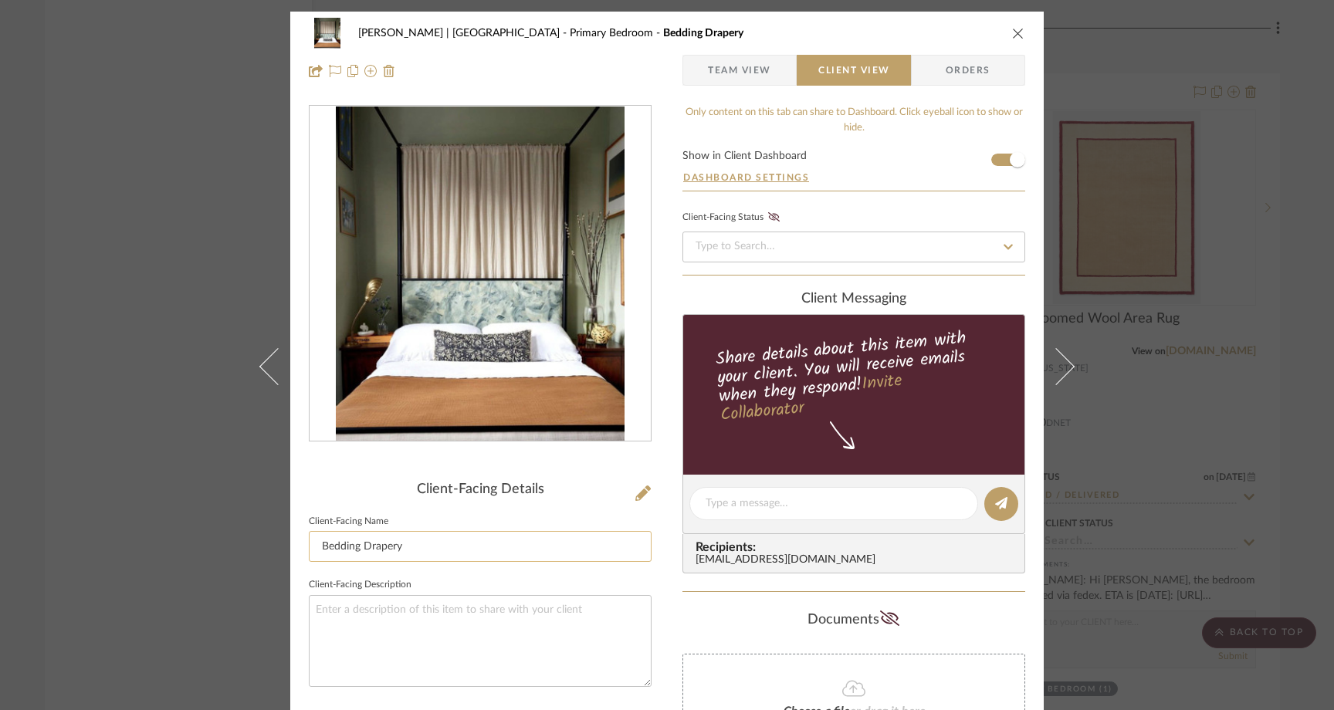
click at [442, 544] on input "Bedding Drapery" at bounding box center [480, 546] width 343 height 31
type input "Bedding Drapery Inspiration"
click at [419, 575] on fieldset "Client-Facing Description" at bounding box center [480, 631] width 343 height 113
click at [148, 287] on div "Ferree | Brooklyn Heights Primary Bedroom Bedding Drapery Team View Client View…" at bounding box center [667, 355] width 1334 height 710
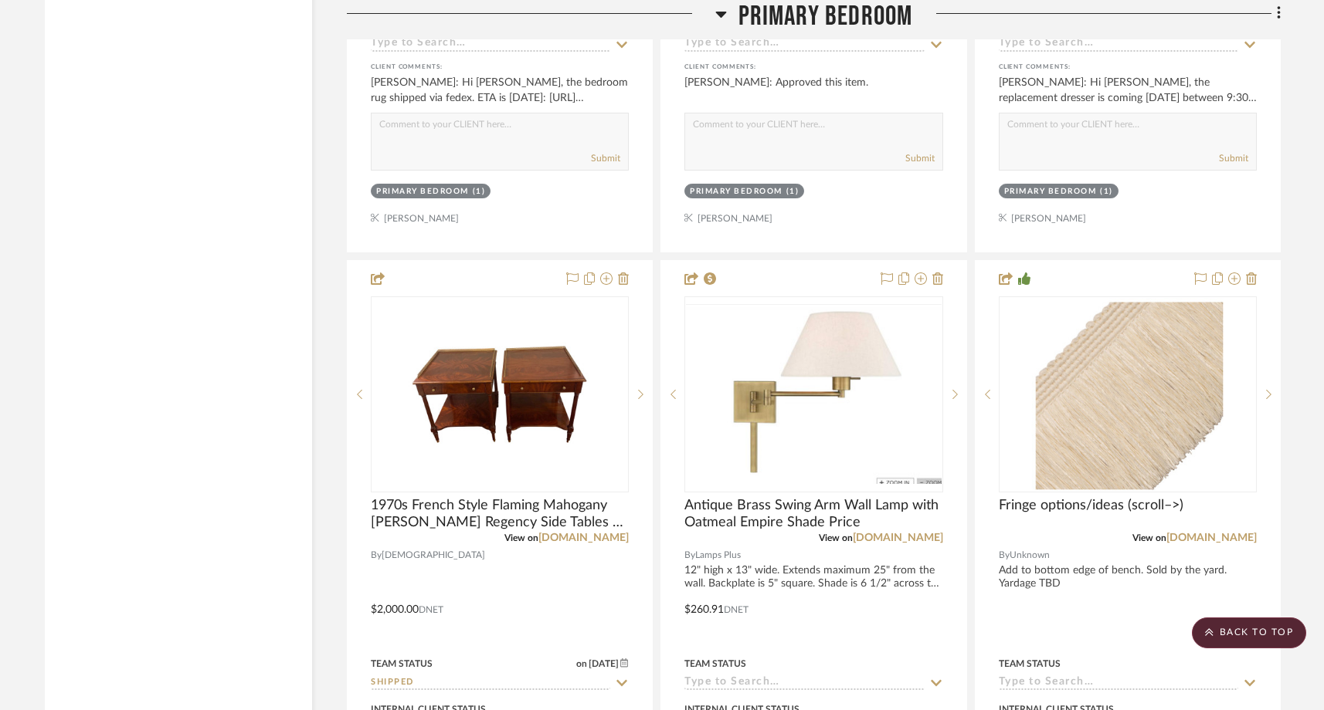
scroll to position [18824, 0]
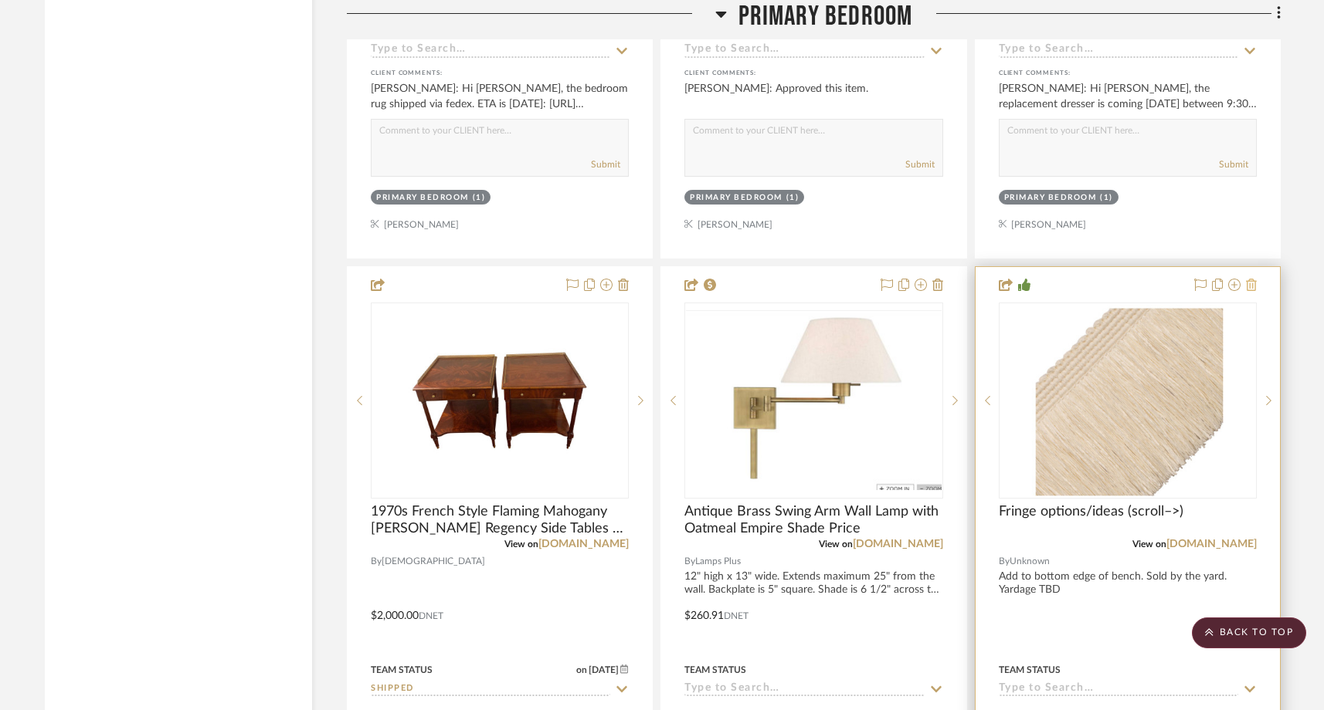
click at [1250, 279] on icon at bounding box center [1251, 285] width 11 height 12
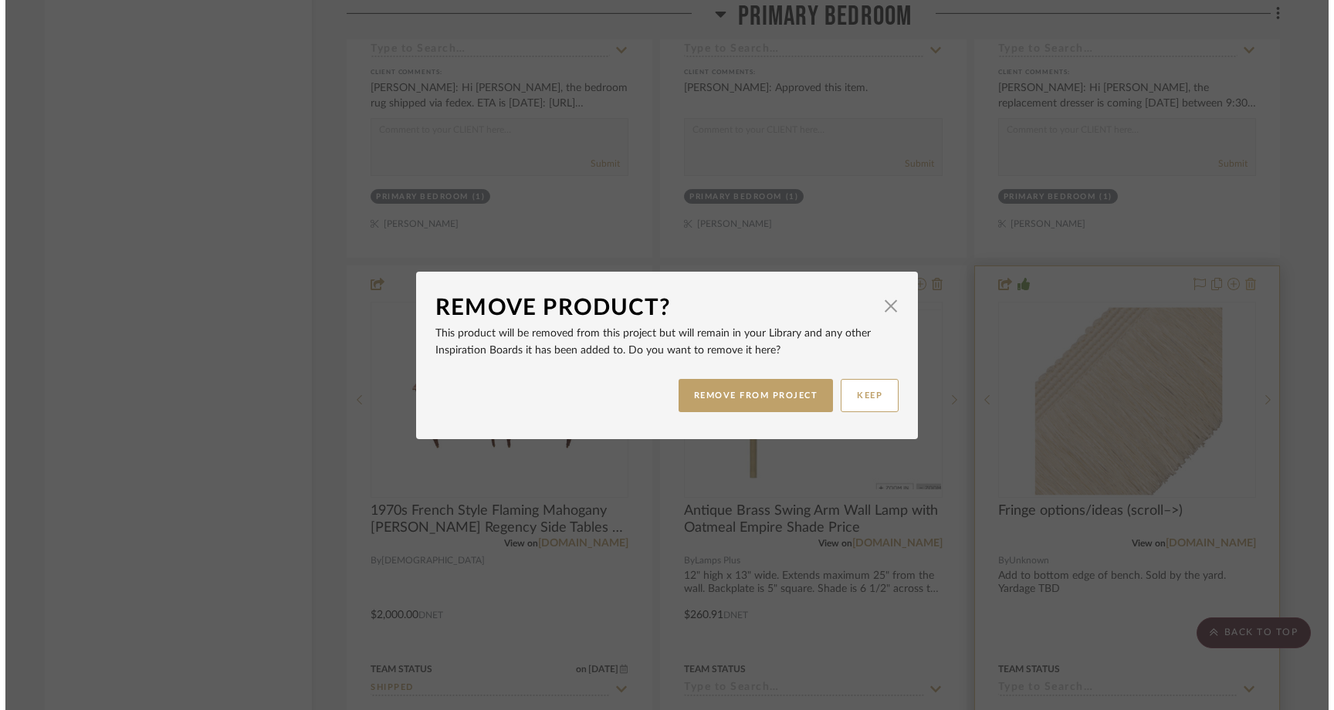
scroll to position [0, 0]
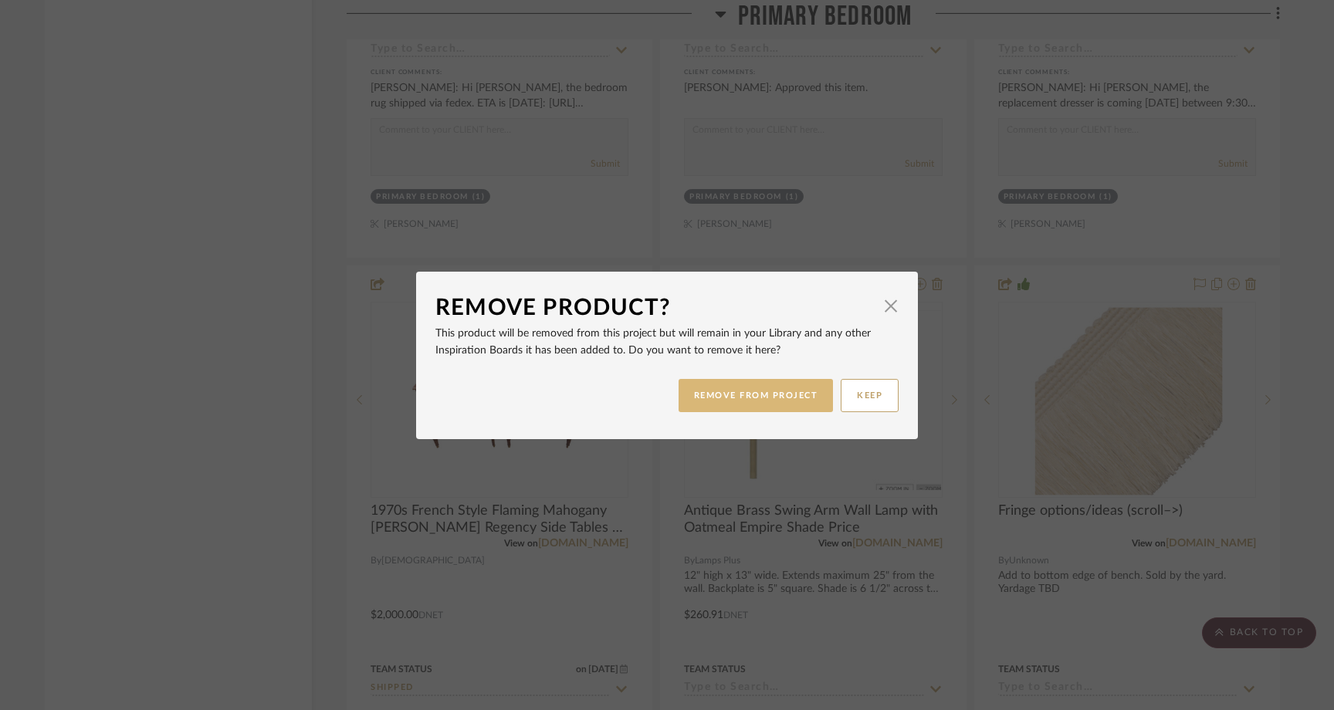
click at [758, 396] on button "REMOVE FROM PROJECT" at bounding box center [756, 395] width 155 height 33
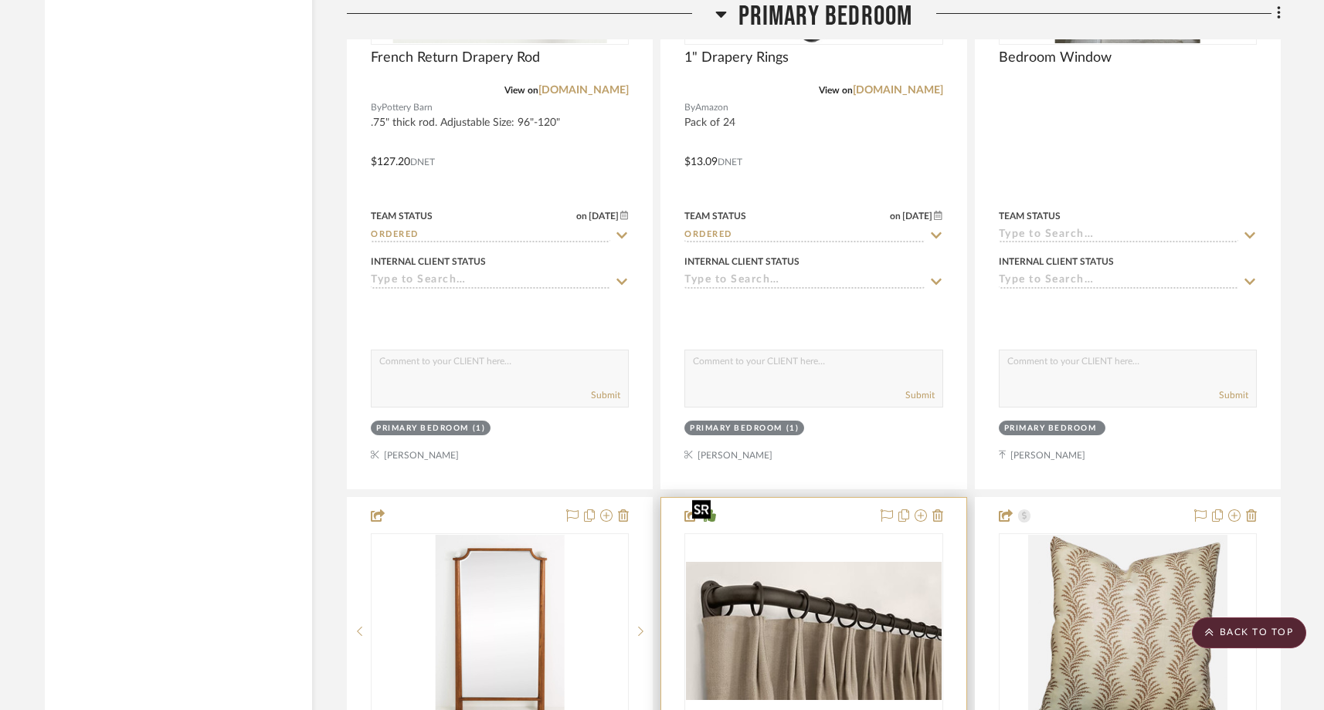
scroll to position [20666, 0]
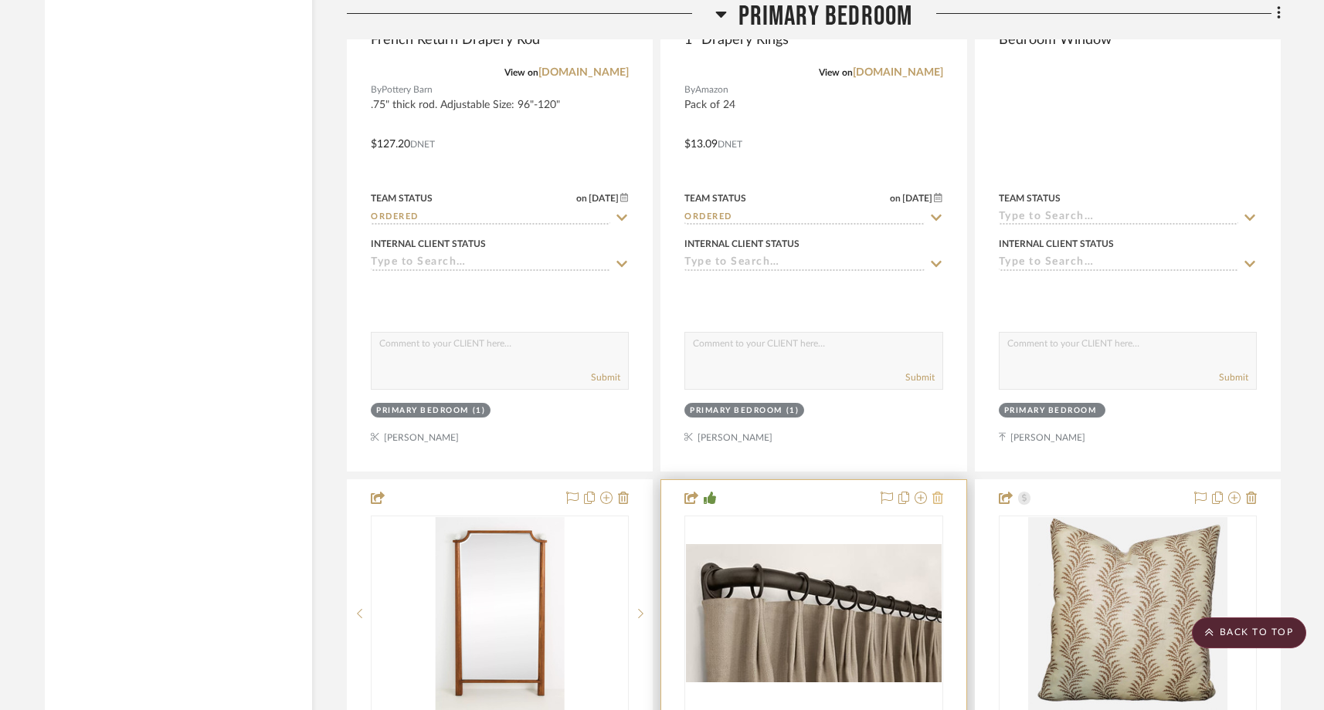
click at [937, 492] on icon at bounding box center [937, 498] width 11 height 12
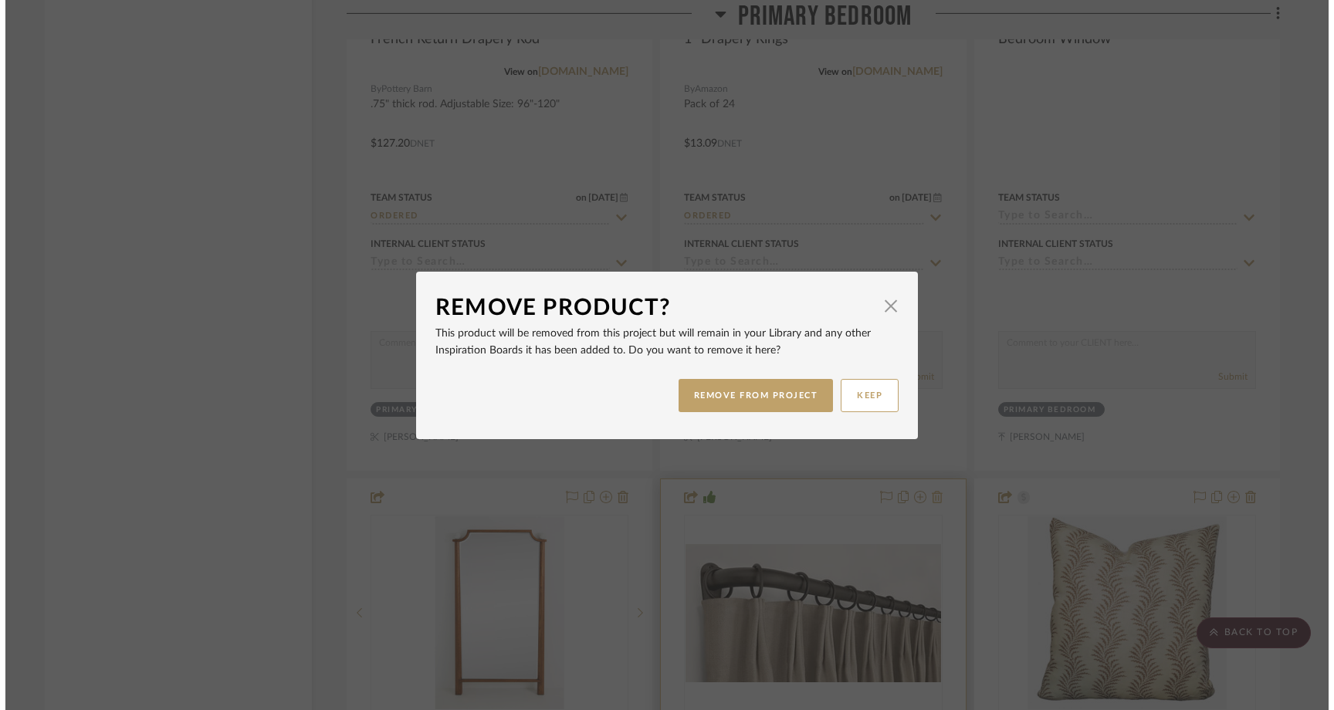
scroll to position [0, 0]
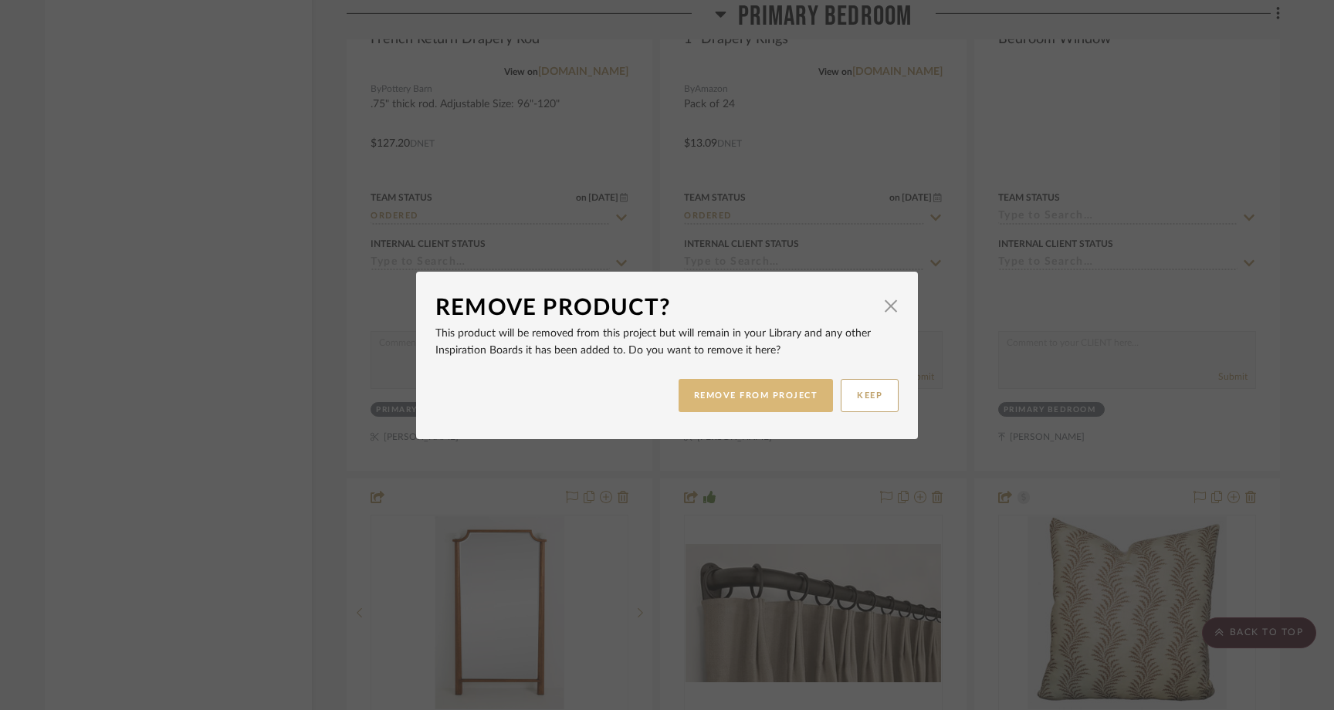
click at [748, 401] on button "REMOVE FROM PROJECT" at bounding box center [756, 395] width 155 height 33
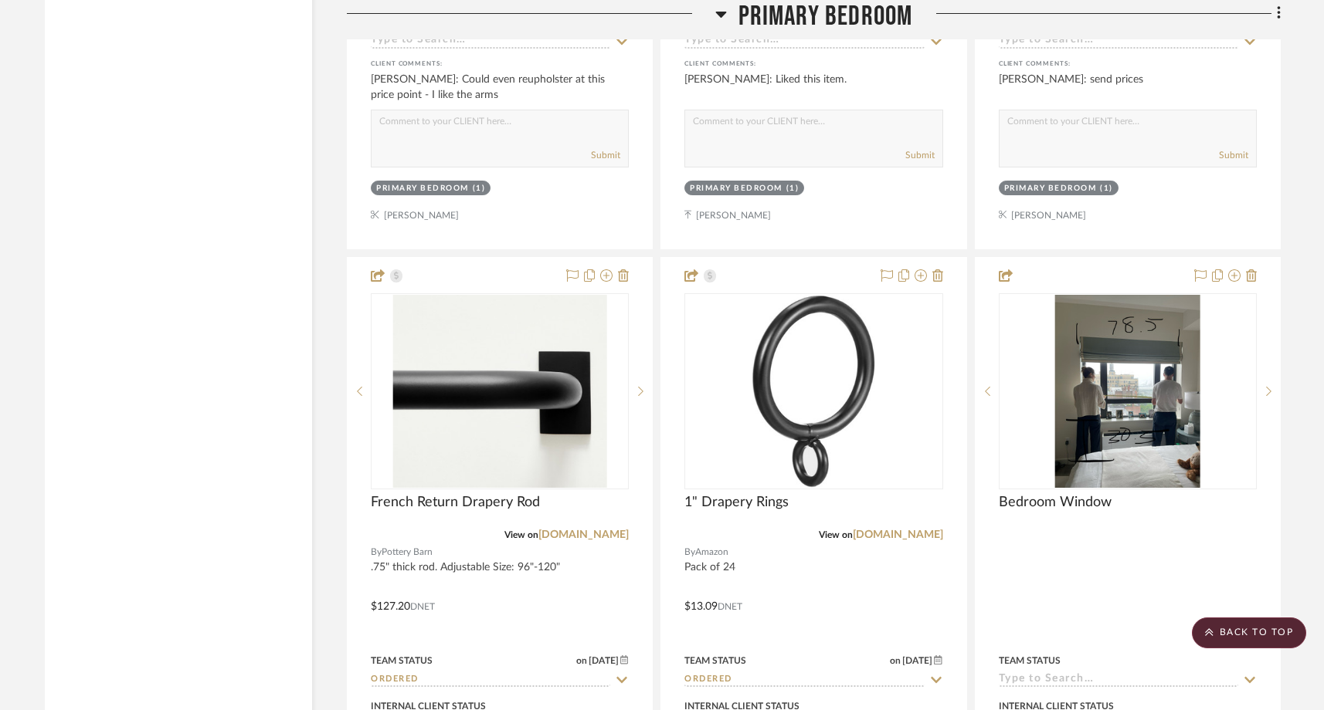
scroll to position [20221, 0]
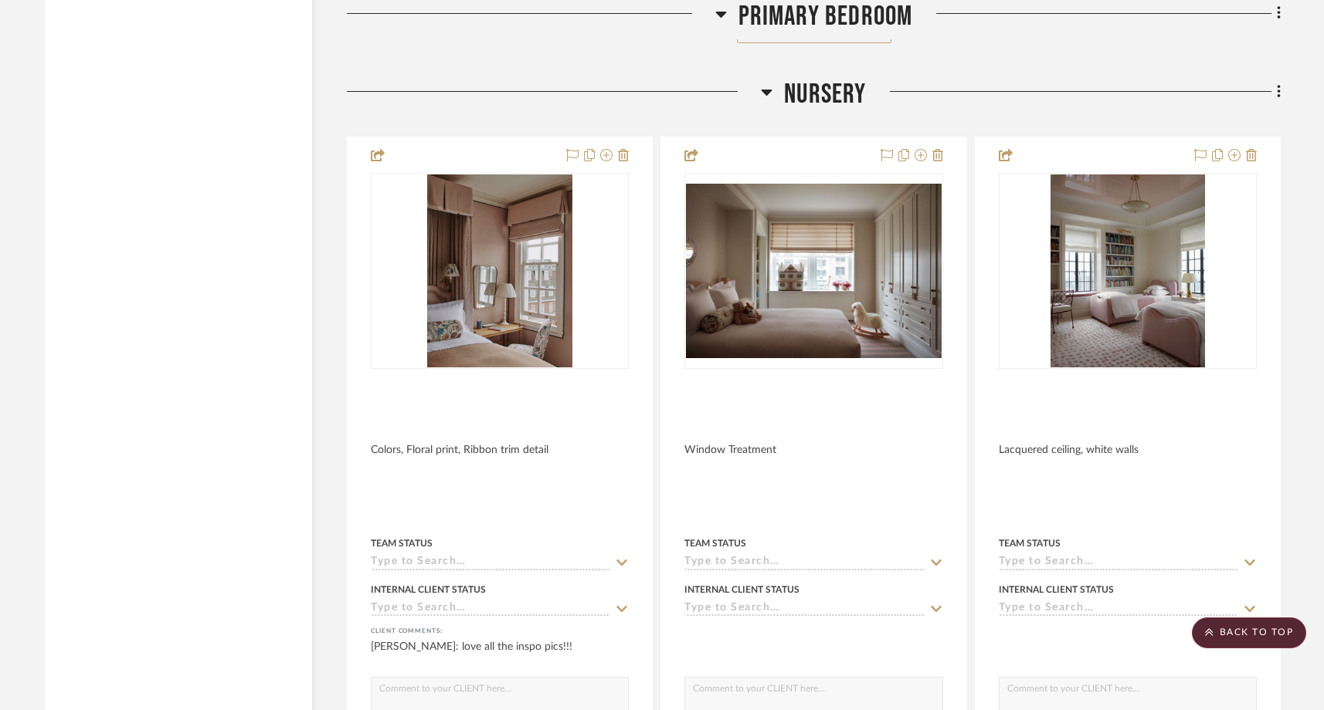
scroll to position [15652, 0]
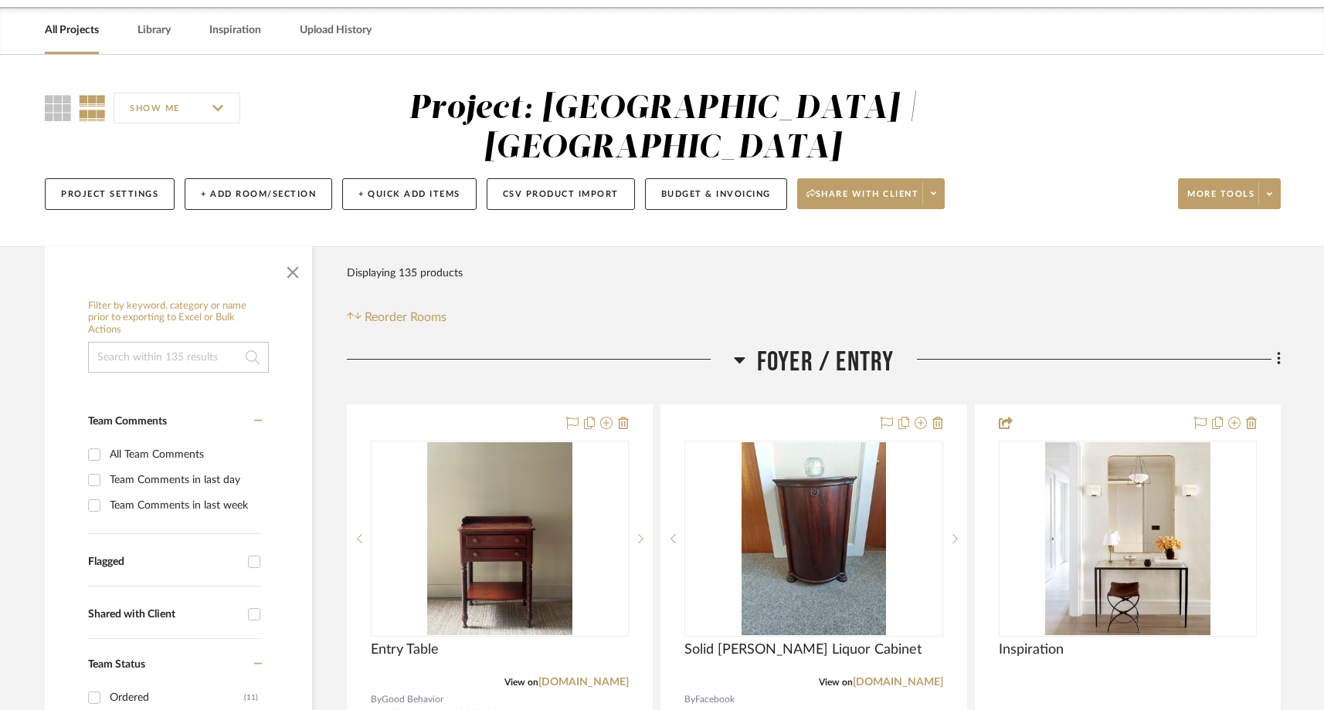
scroll to position [70, 0]
